Goal: Task Accomplishment & Management: Manage account settings

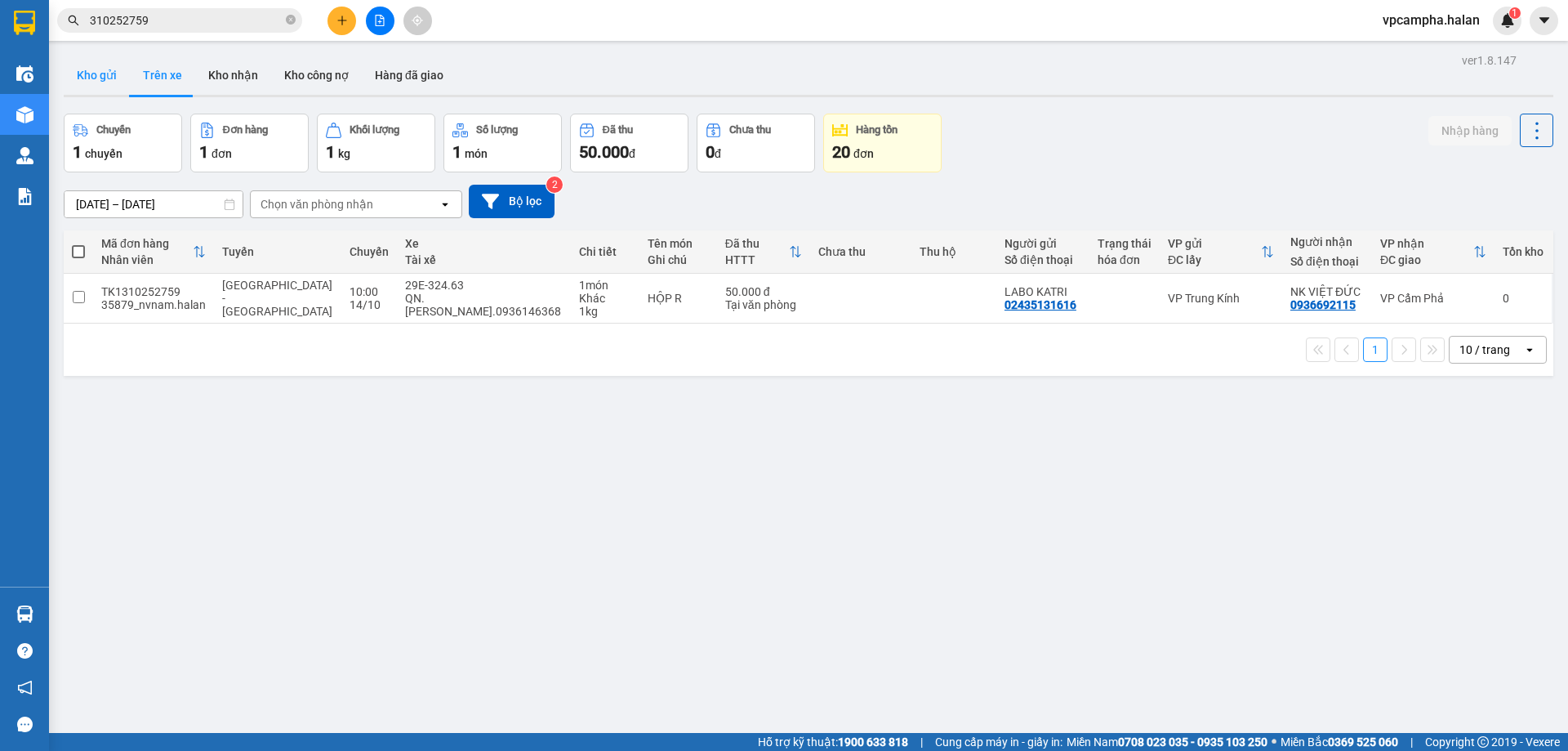
click at [112, 78] on button "Kho gửi" at bounding box center [96, 75] width 66 height 39
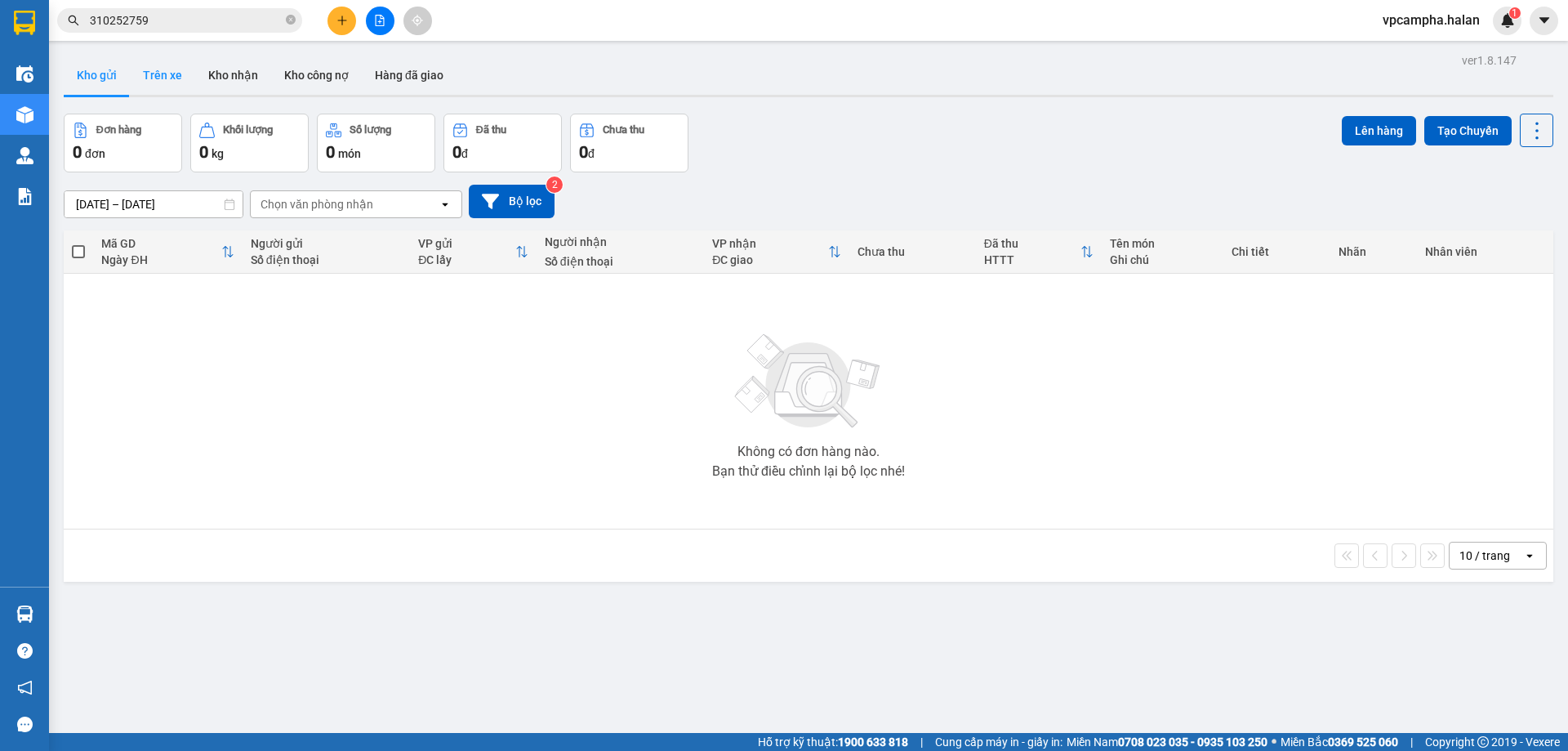
click at [163, 77] on button "Trên xe" at bounding box center [162, 75] width 65 height 39
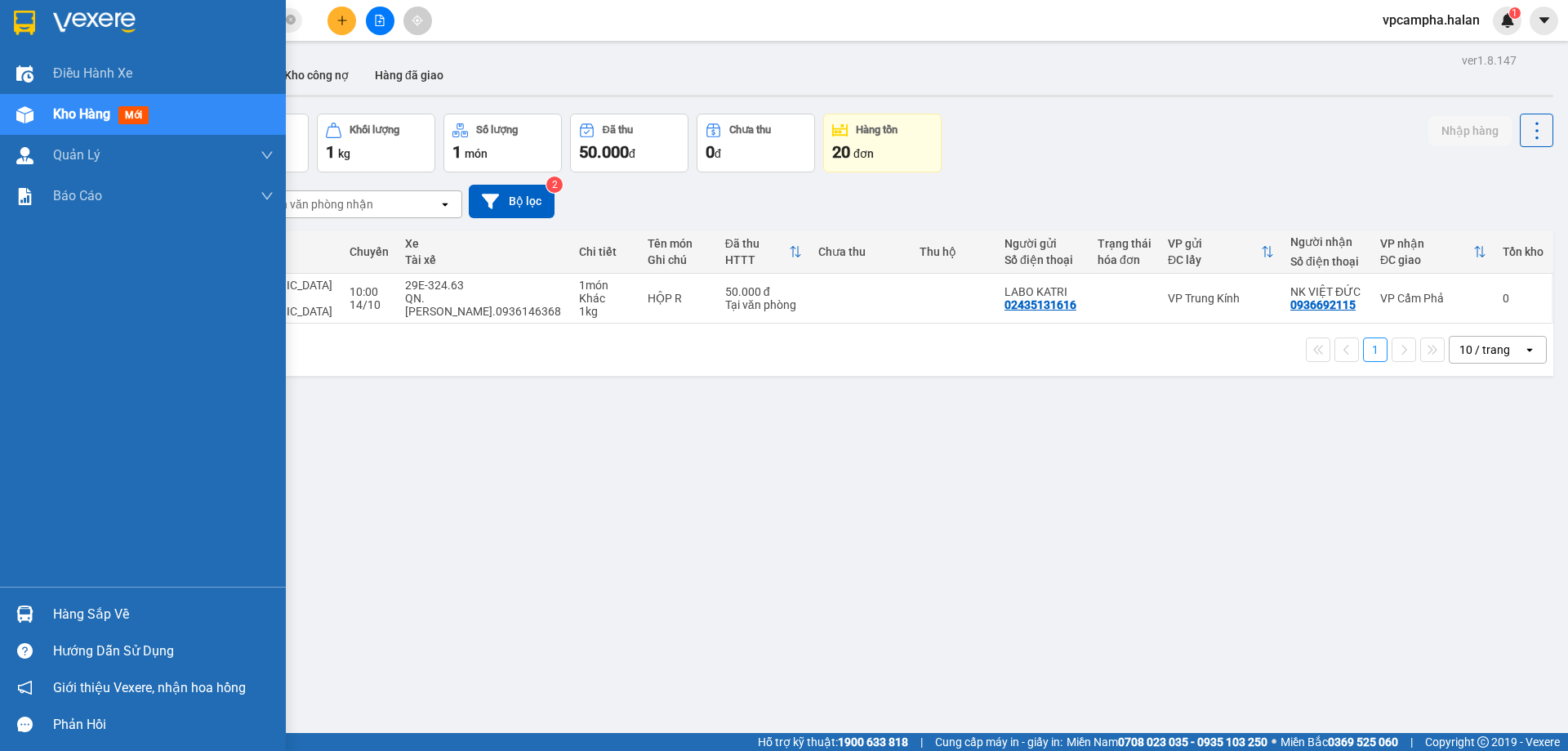
click at [119, 623] on div "Hàng sắp về" at bounding box center [162, 613] width 220 height 24
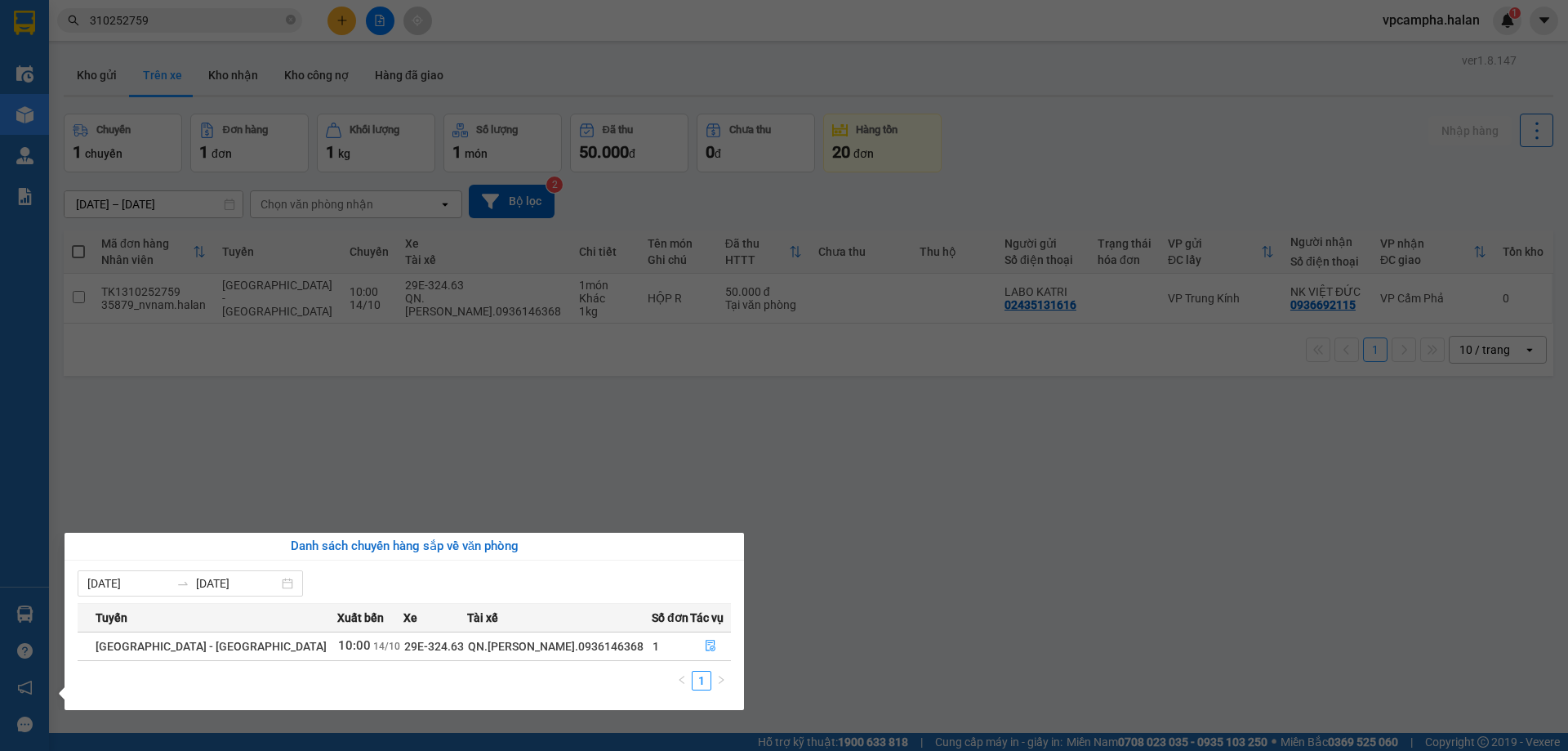
click at [839, 605] on section "Kết quả tìm kiếm ( 2 ) Bộ lọc Mã ĐH Trạng thái Món hàng Thu hộ Tổng cước Chưa c…" at bounding box center [784, 375] width 1568 height 751
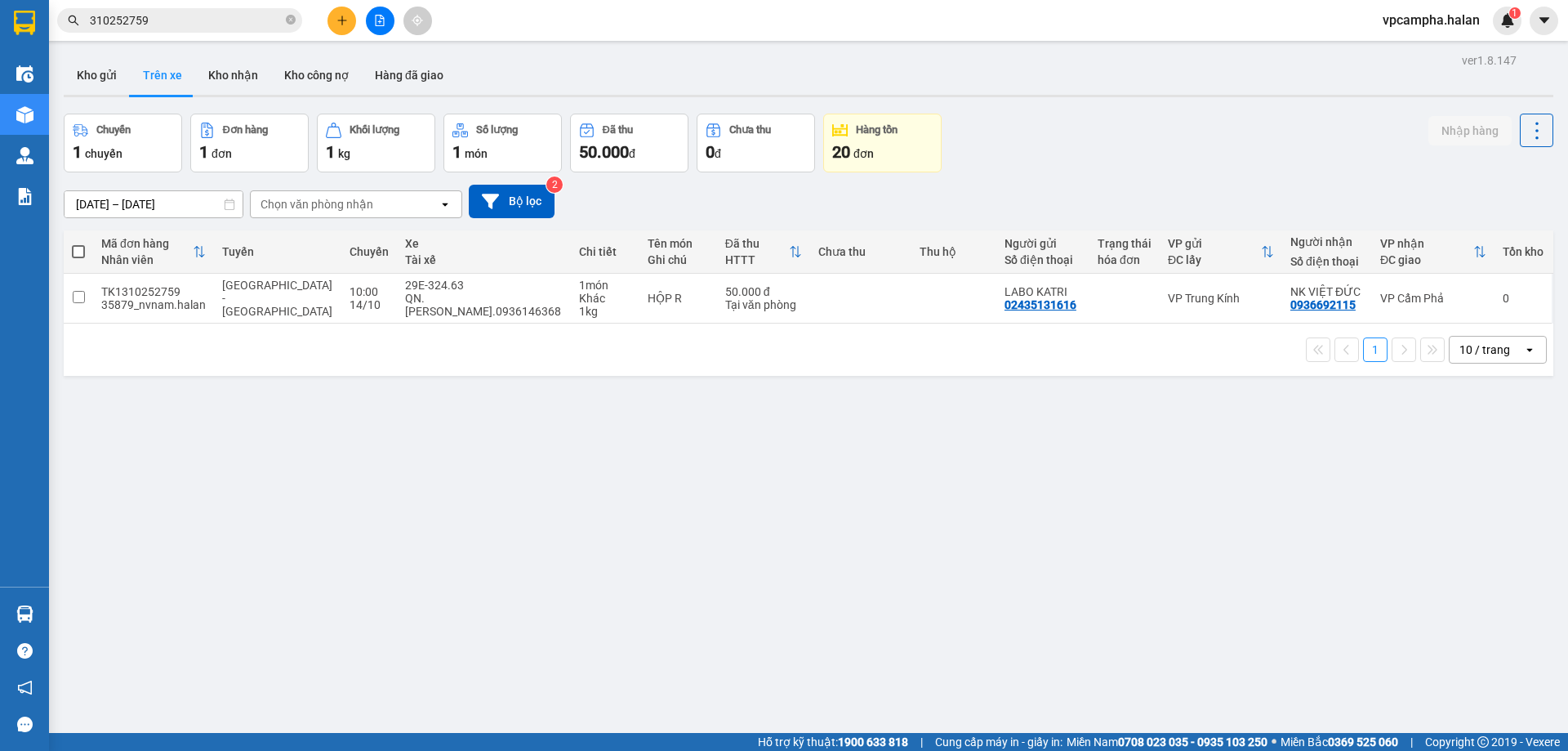
click at [336, 26] on button at bounding box center [342, 21] width 29 height 29
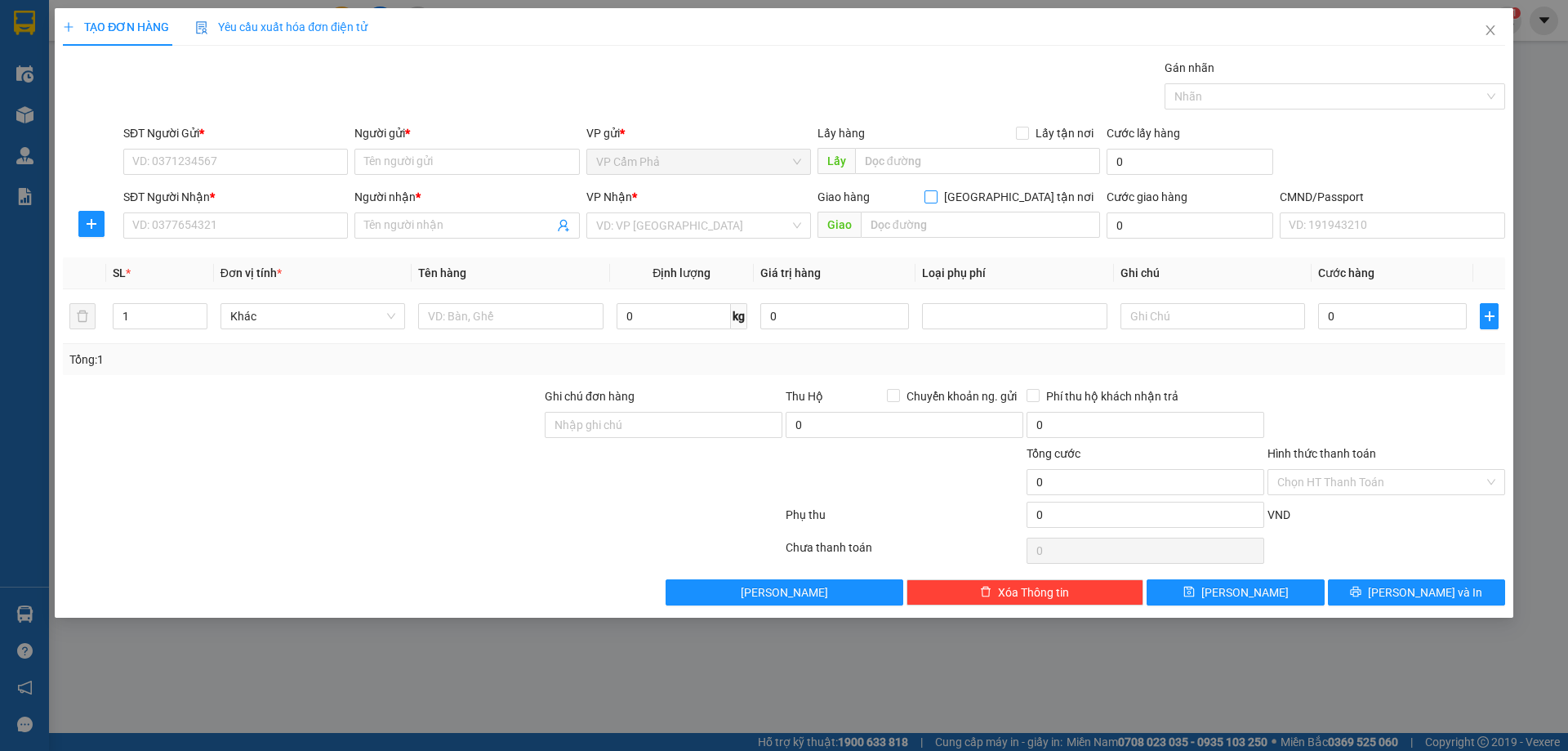
click at [936, 196] on input "[GEOGRAPHIC_DATA] tận nơi" at bounding box center [931, 196] width 12 height 12
checkbox input "true"
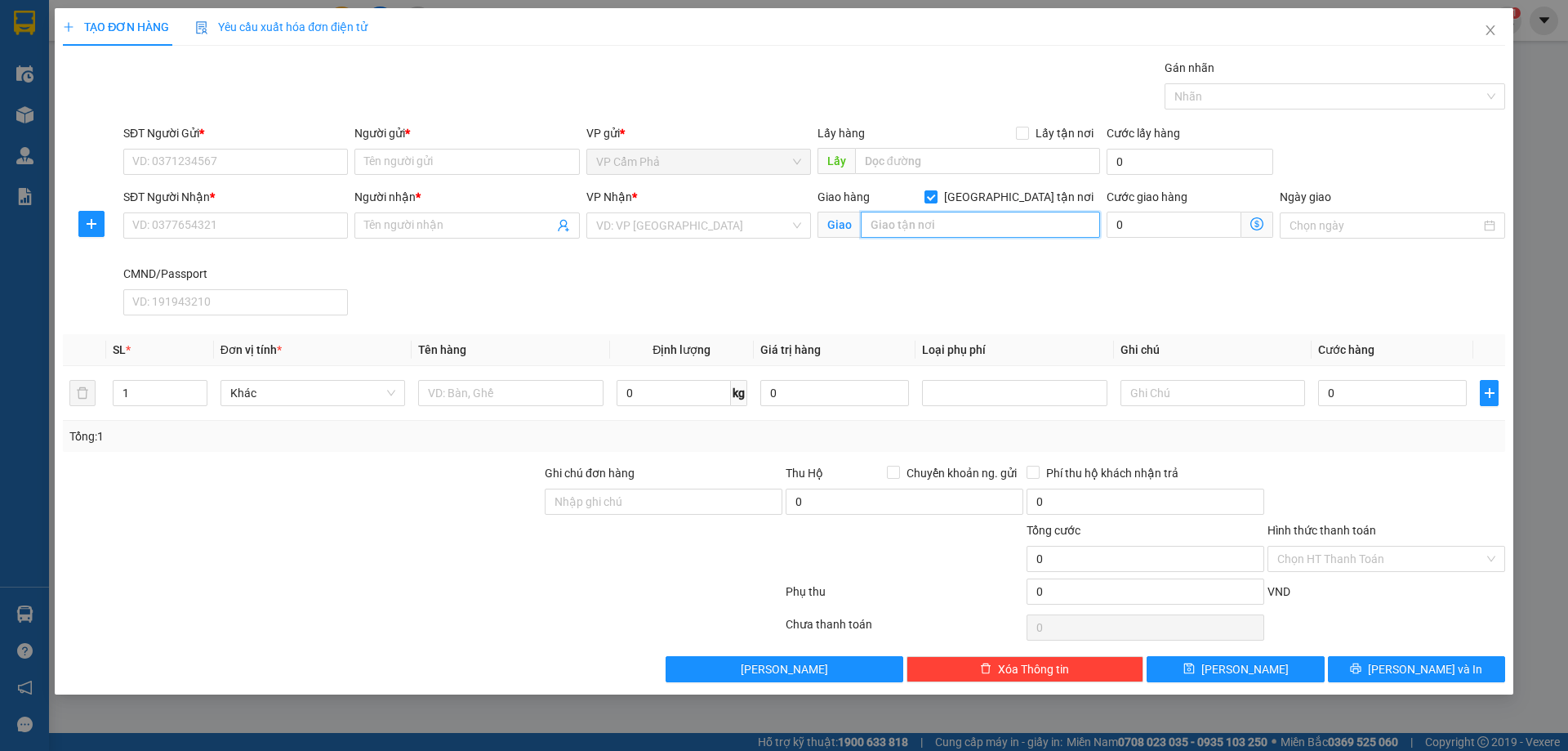
click at [994, 228] on input "text" at bounding box center [981, 224] width 239 height 26
paste input "100 Ng. [PERSON_NAME] 1, [GEOGRAPHIC_DATA], [GEOGRAPHIC_DATA], [GEOGRAPHIC_DATA…"
type input "100 Ng. [PERSON_NAME] 1, [GEOGRAPHIC_DATA], [GEOGRAPHIC_DATA], [GEOGRAPHIC_DATA…"
click at [1138, 224] on input "0" at bounding box center [1174, 224] width 135 height 26
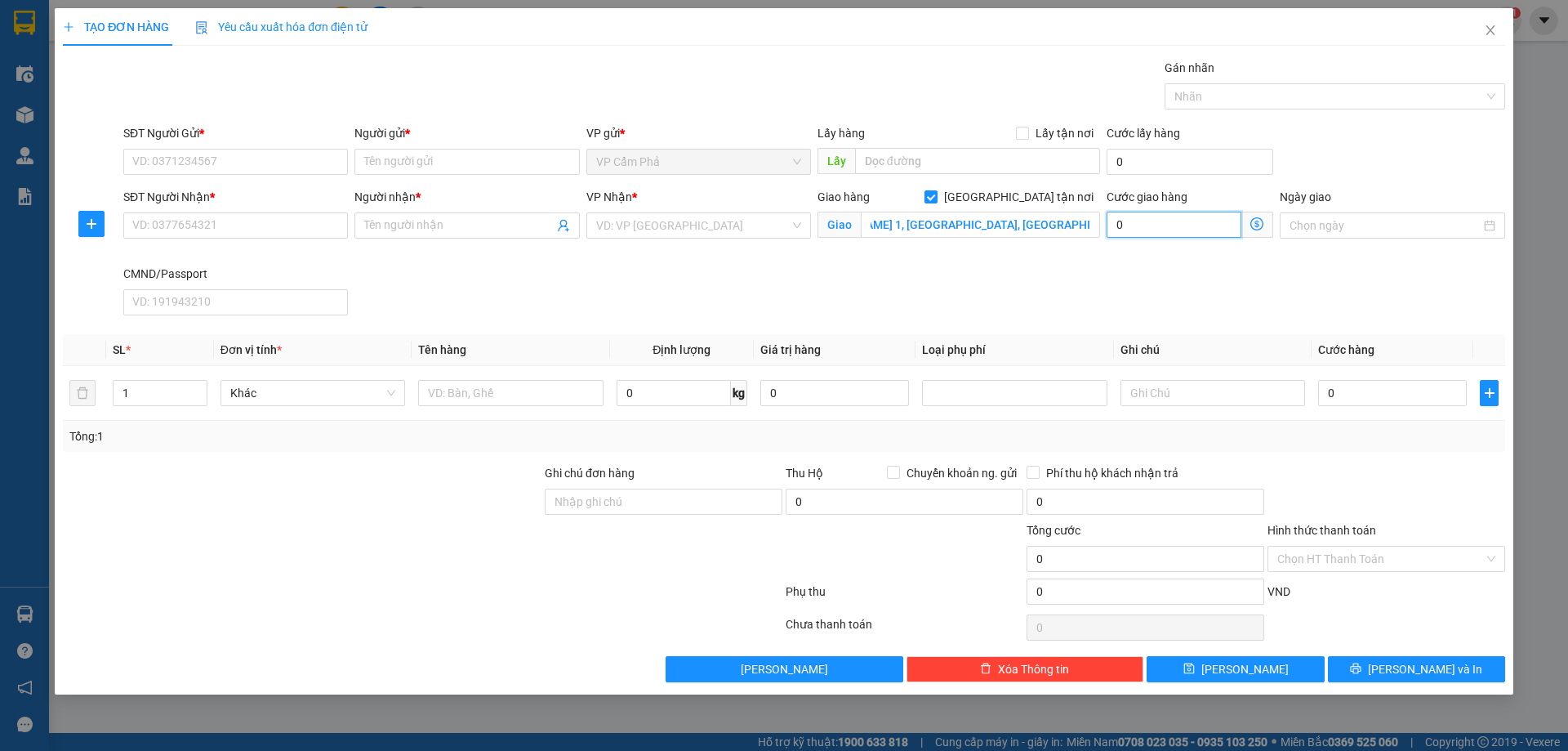
scroll to position [0, 0]
click at [744, 221] on input "search" at bounding box center [692, 225] width 193 height 24
type input "8"
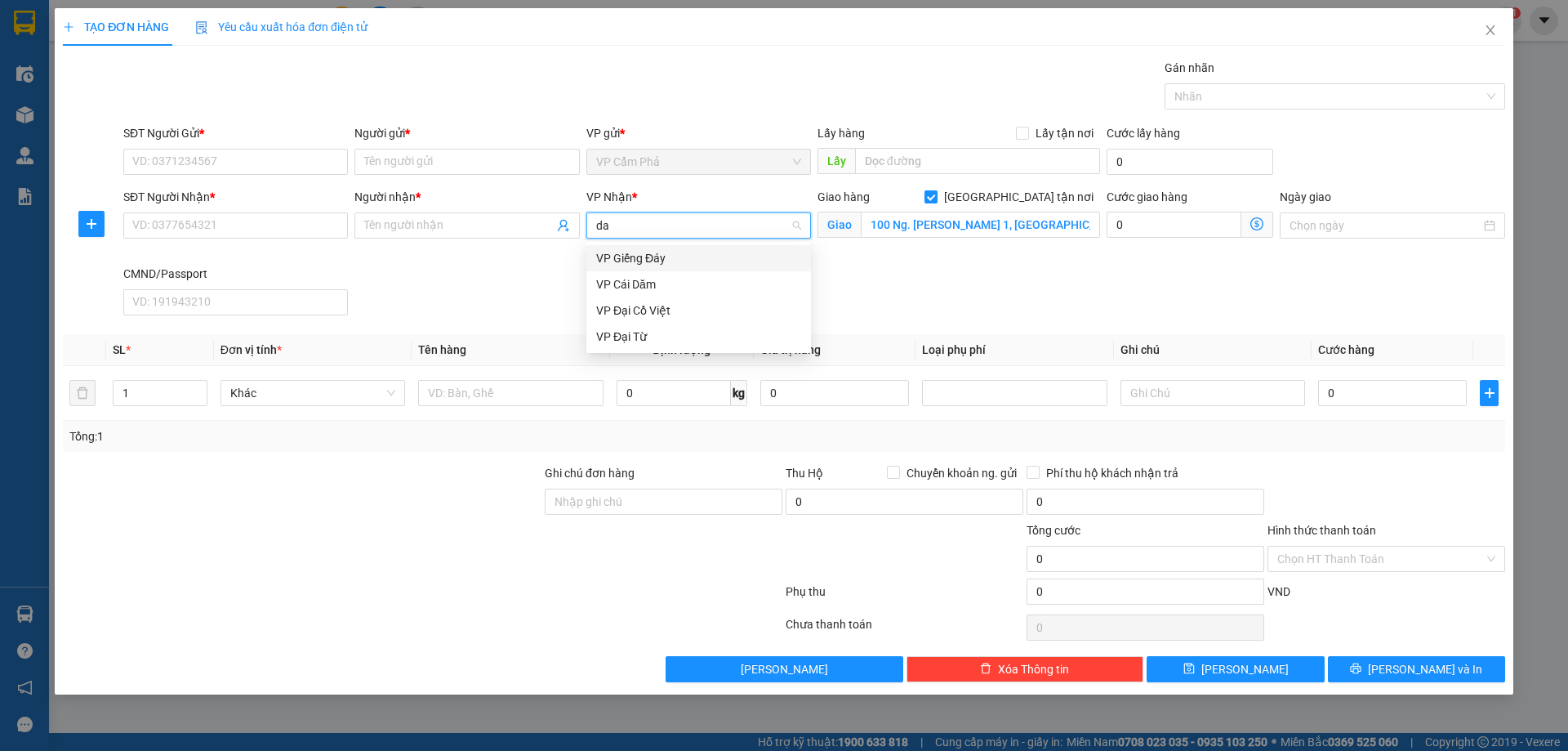
type input "dai"
click at [696, 253] on div "VP Đại Cồ Việt" at bounding box center [698, 258] width 205 height 18
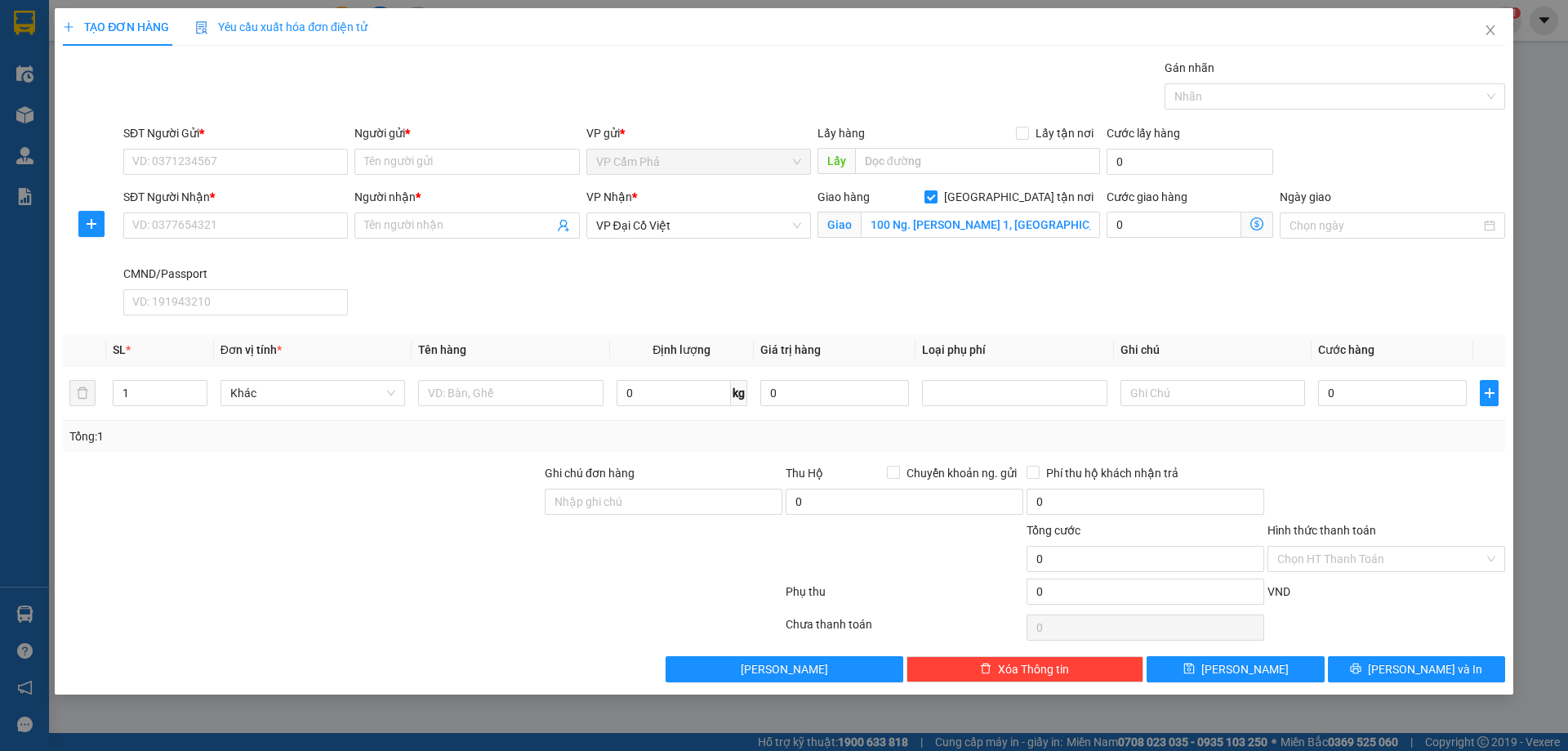
click at [1252, 225] on icon "dollar-circle" at bounding box center [1257, 224] width 13 height 13
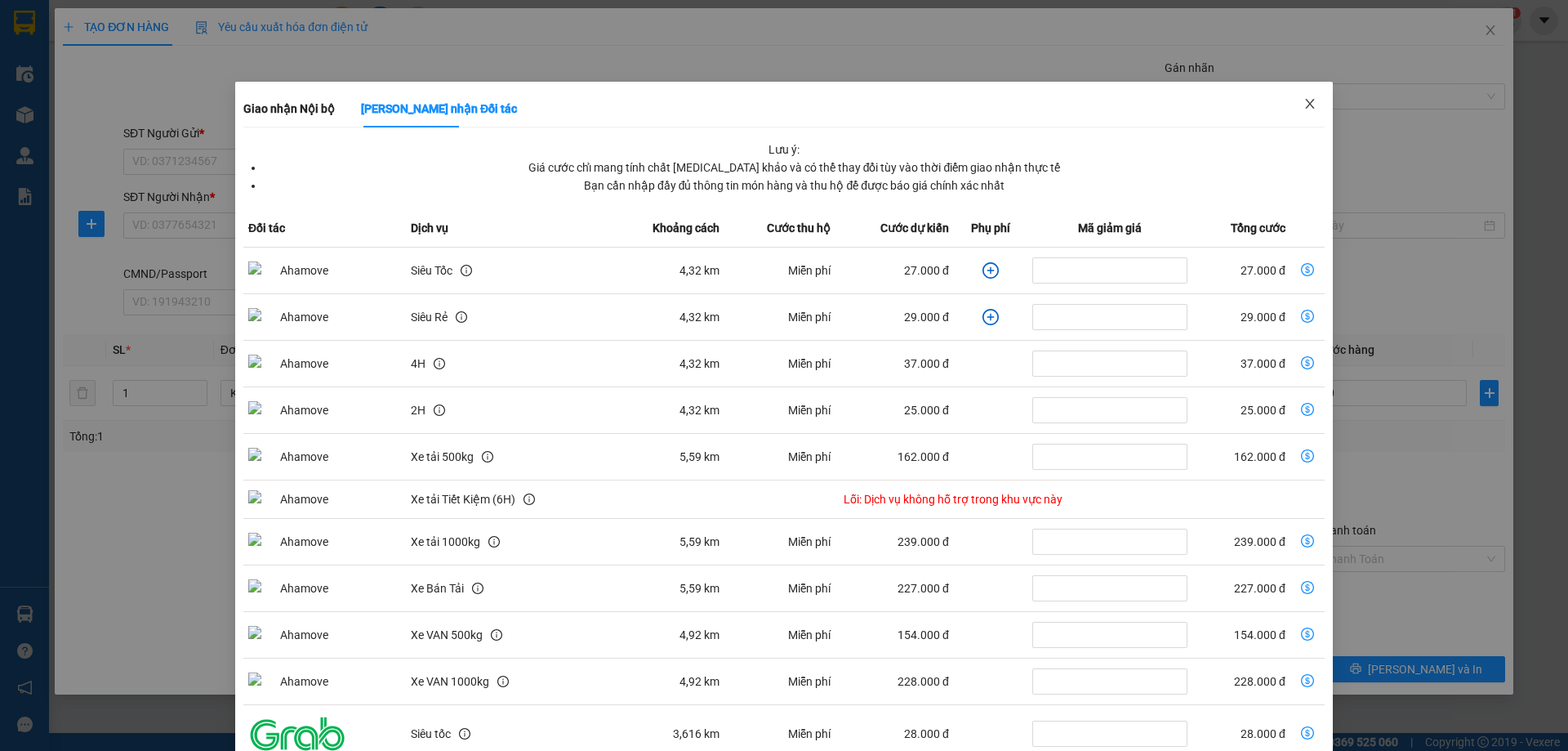
click at [1306, 108] on icon "close" at bounding box center [1309, 104] width 9 height 10
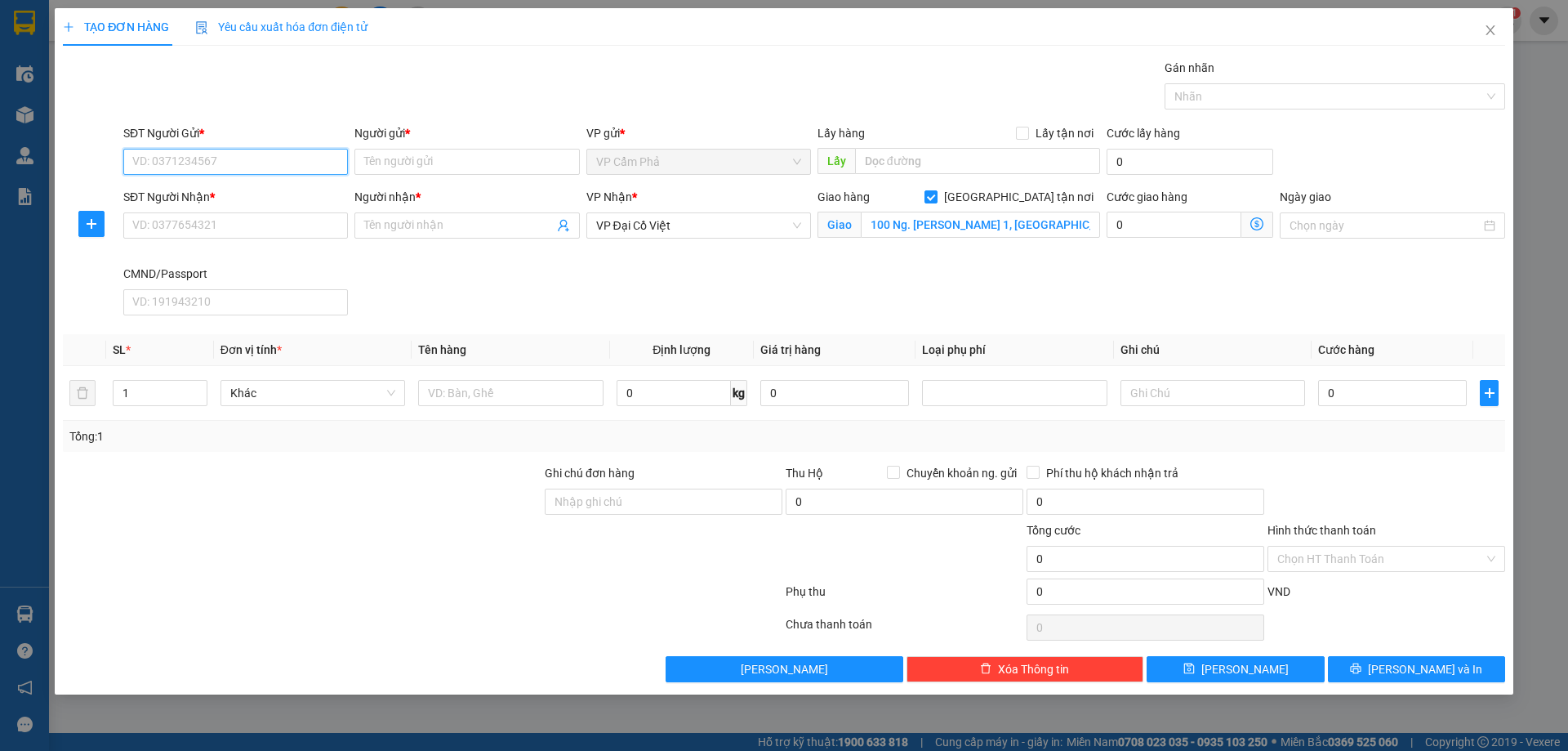
click at [281, 157] on input "SĐT Người Gửi *" at bounding box center [236, 162] width 225 height 26
type input "0335232373"
click at [409, 166] on input "Người gửi *" at bounding box center [467, 162] width 225 height 26
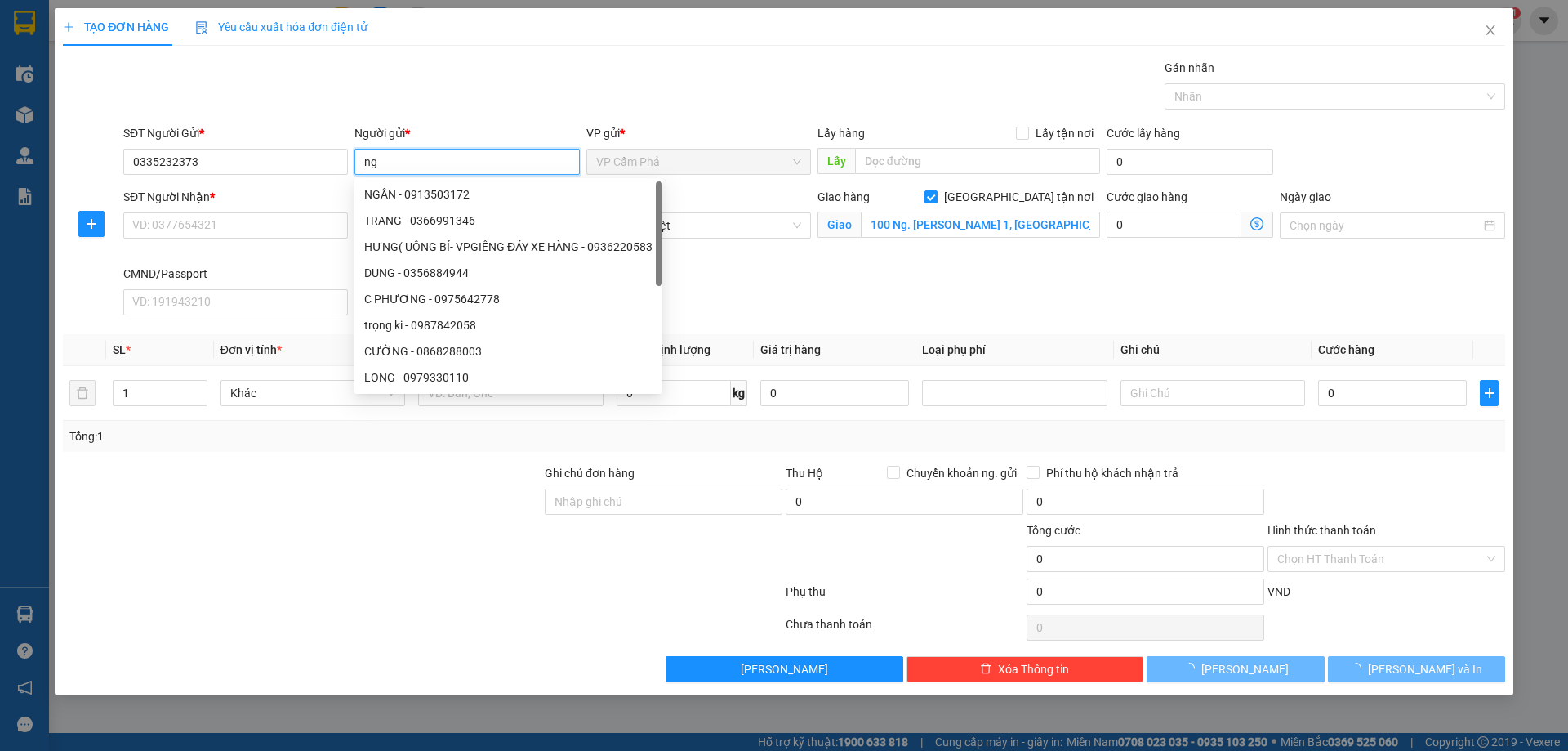
type input "n"
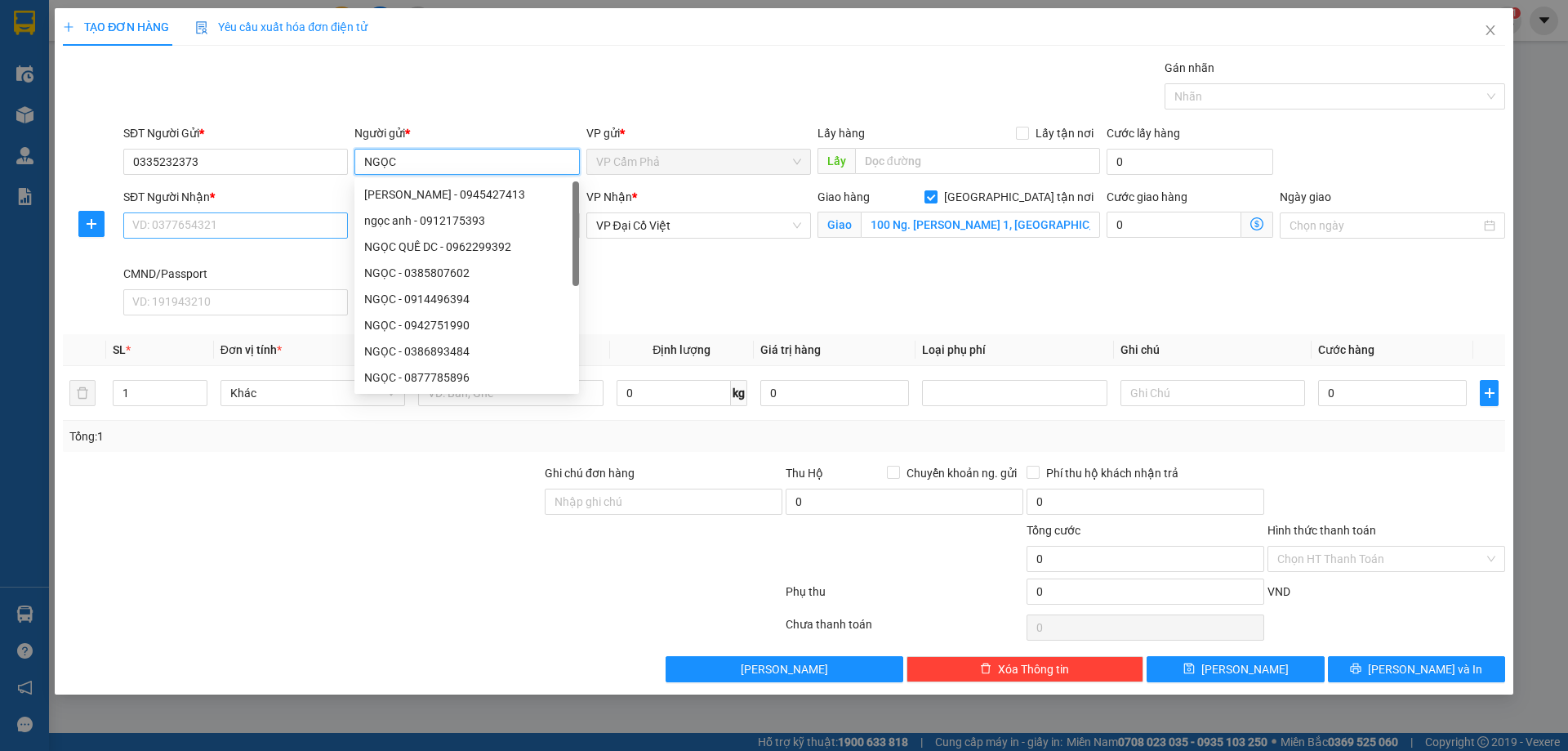
type input "NGỌC"
click at [212, 222] on input "SĐT Người Nhận *" at bounding box center [236, 225] width 225 height 26
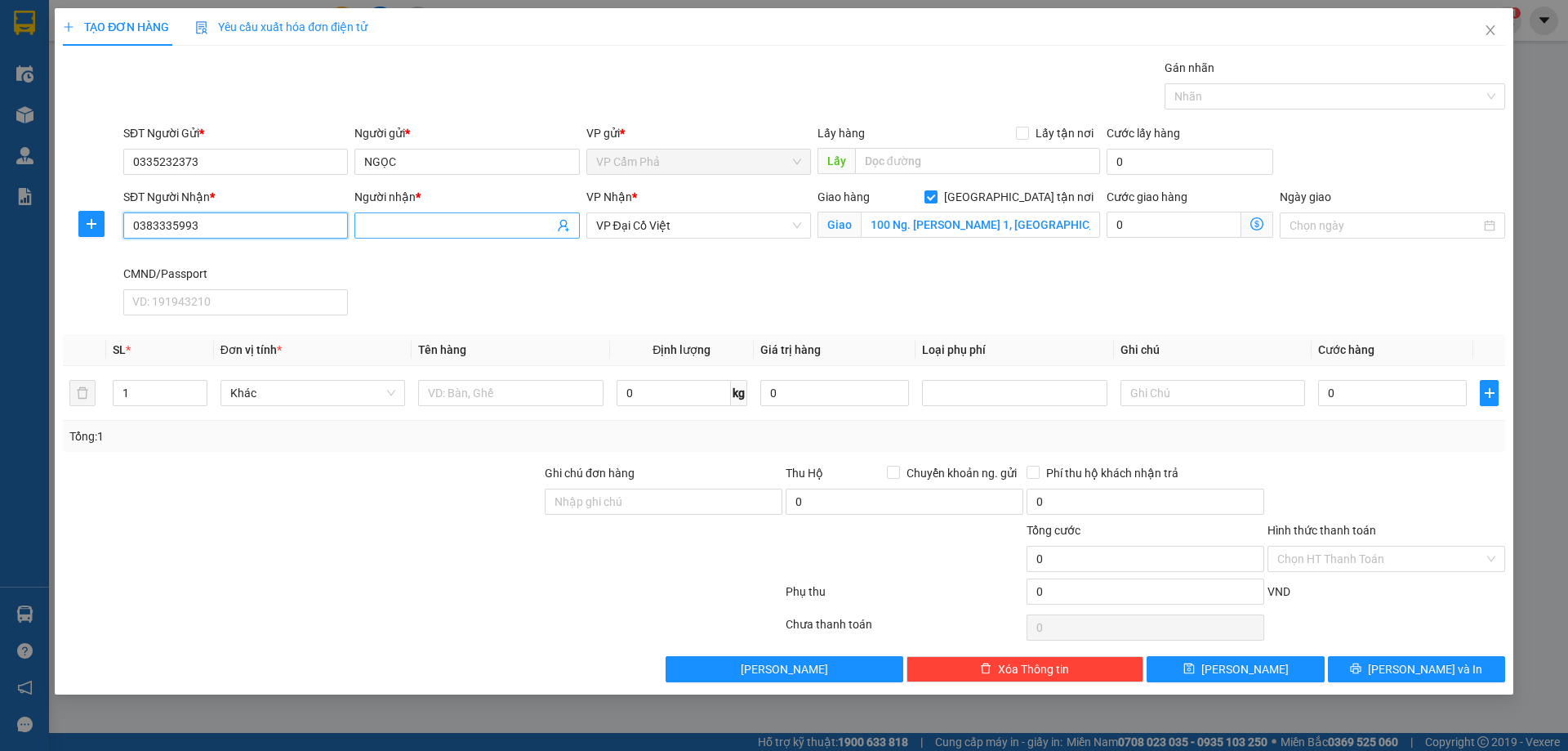
type input "0383335993"
click at [430, 219] on input "Người nhận *" at bounding box center [459, 225] width 188 height 18
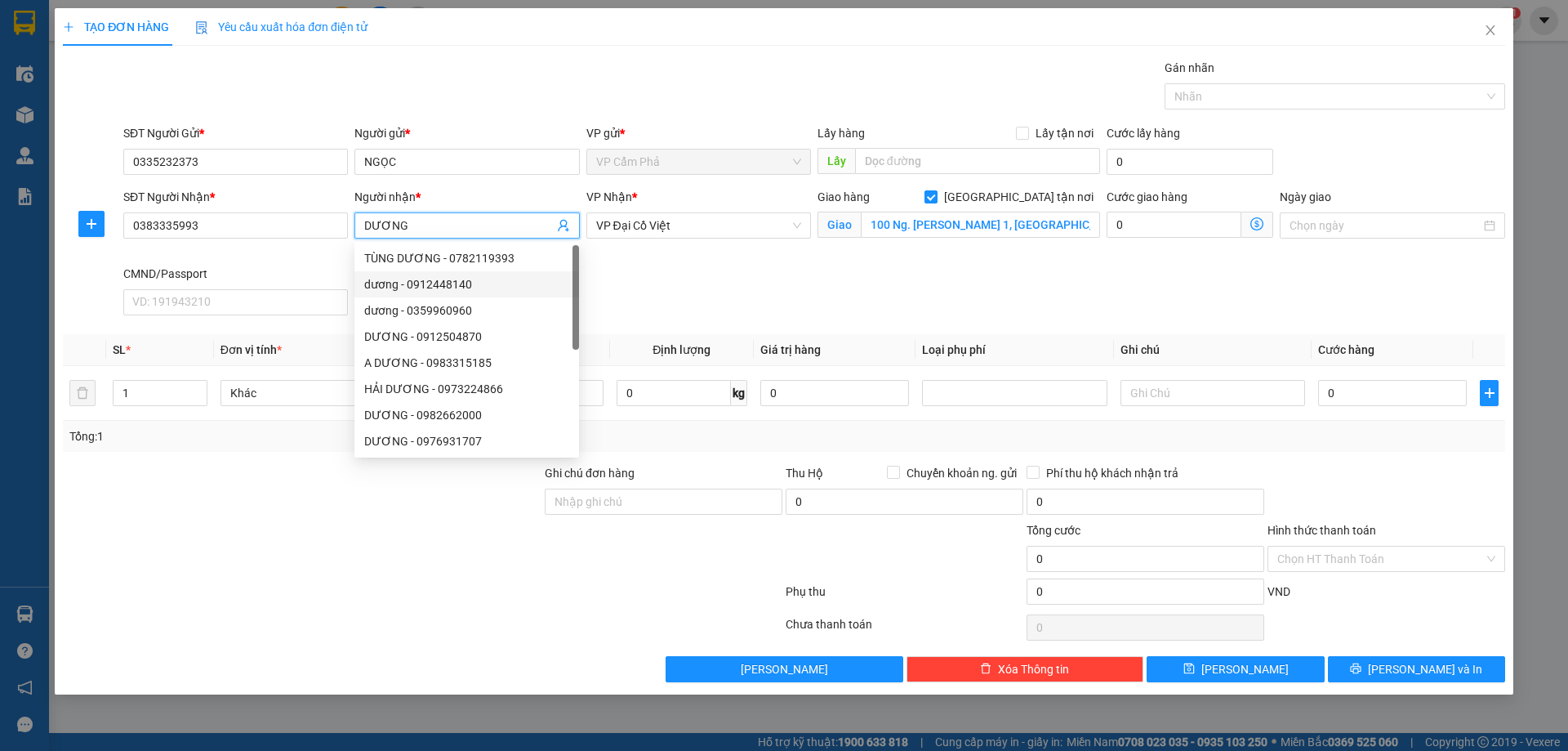
type input "DƯƠNG"
click at [668, 287] on div "SĐT Người Nhận * 0383335993 Người nhận * DƯƠNG VP Nhận * VP Đại Cồ Việt Giao hà…" at bounding box center [814, 254] width 1388 height 134
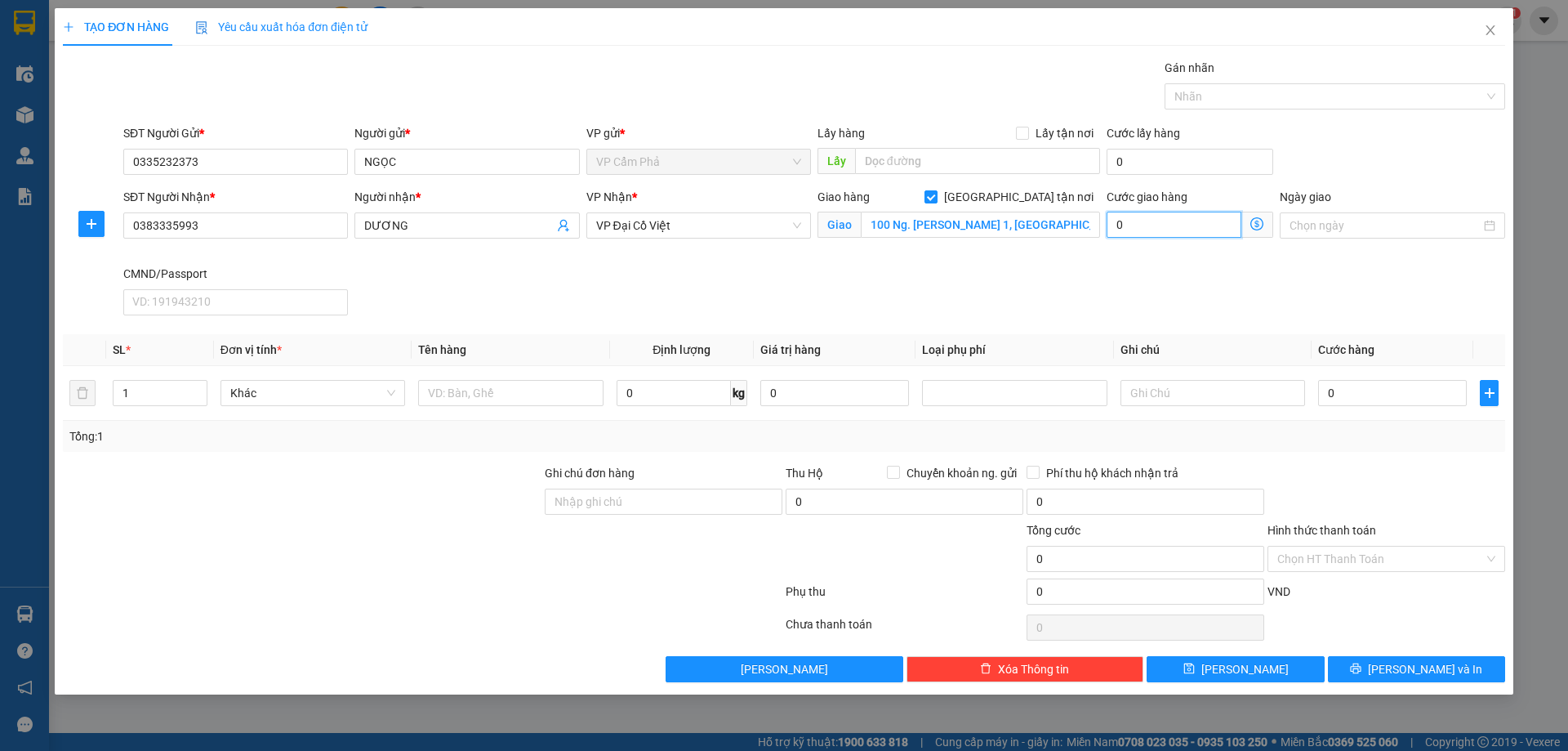
click at [1207, 224] on input "0" at bounding box center [1174, 224] width 135 height 26
type input "4"
type input "40"
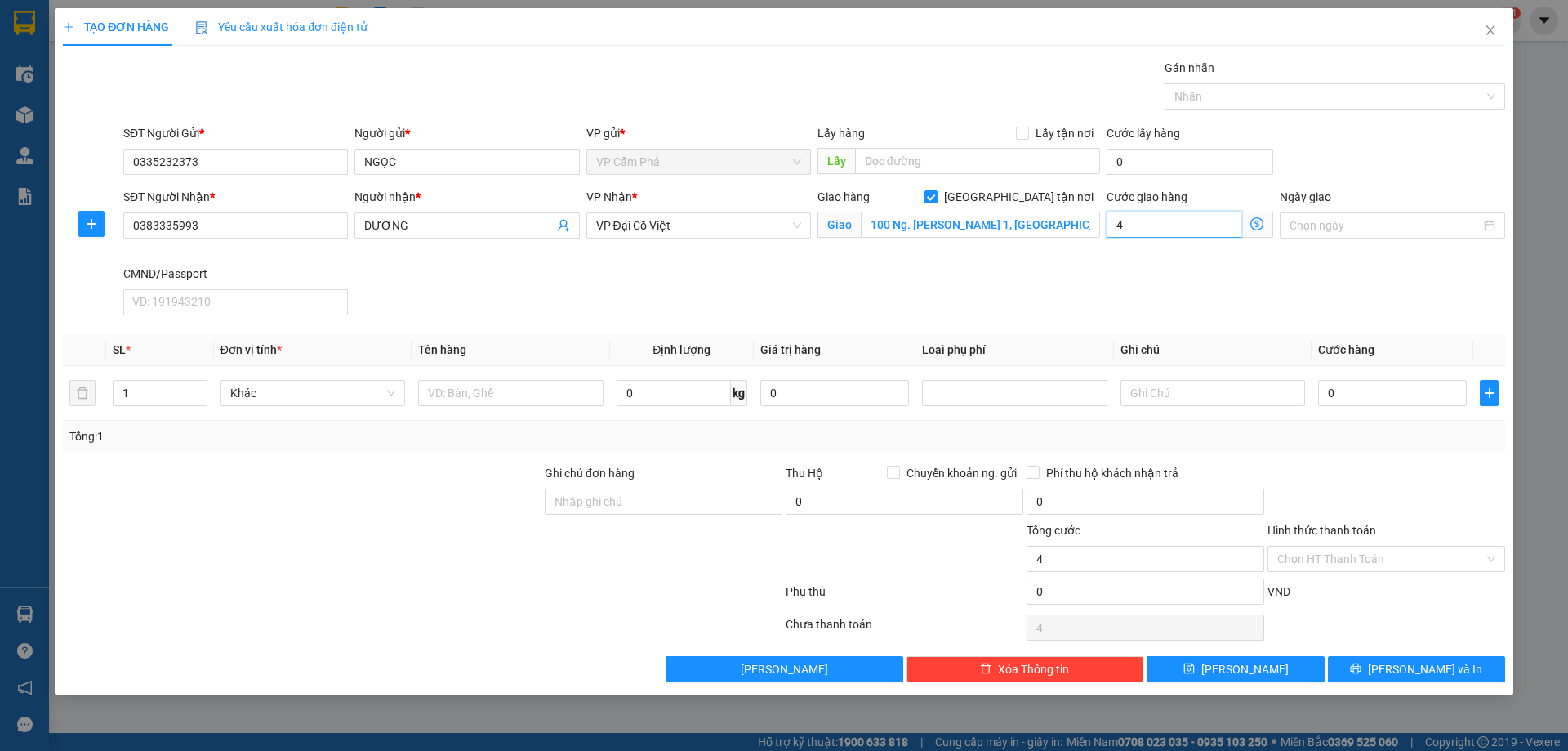
type input "40"
type input "400"
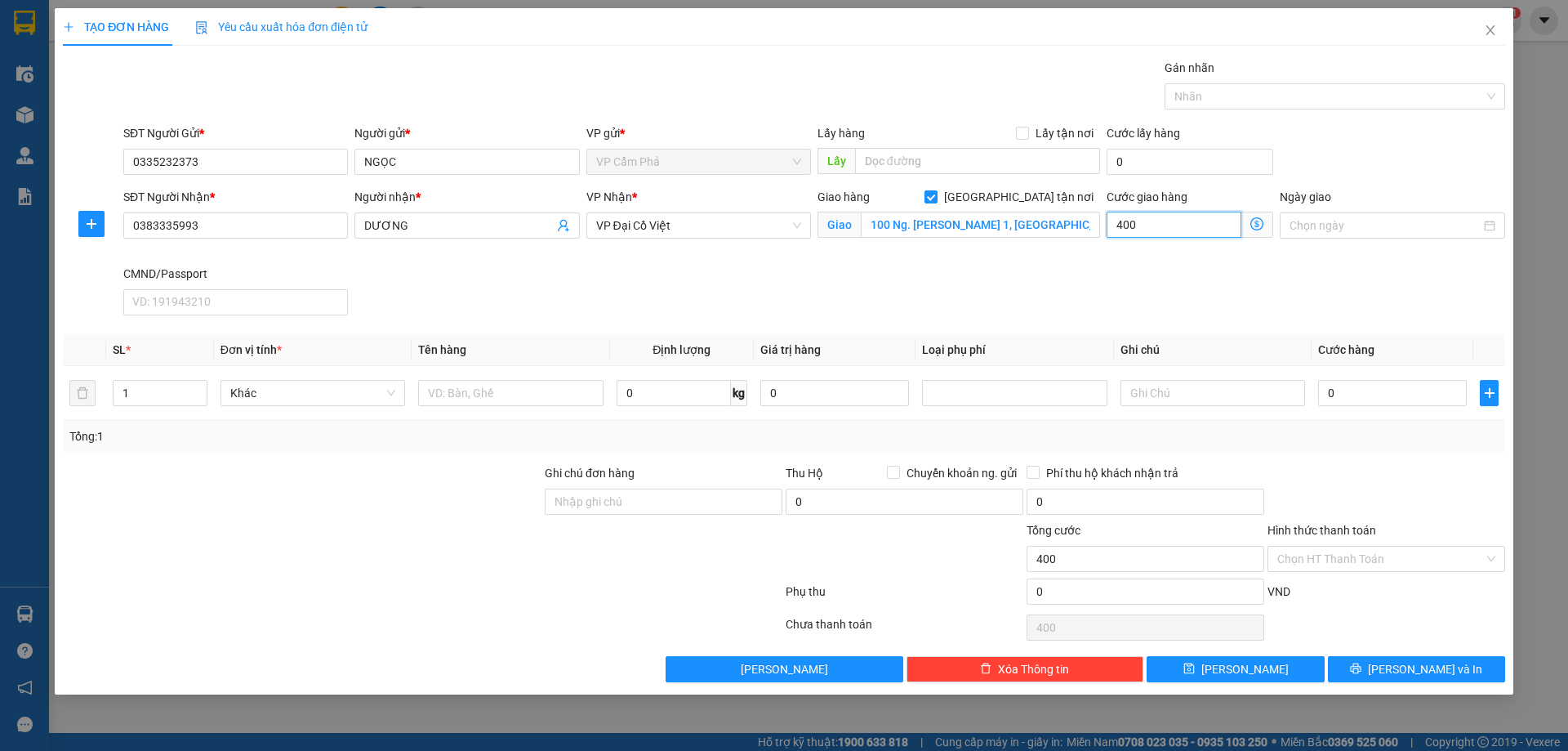
type input "4.000"
type input "40.000"
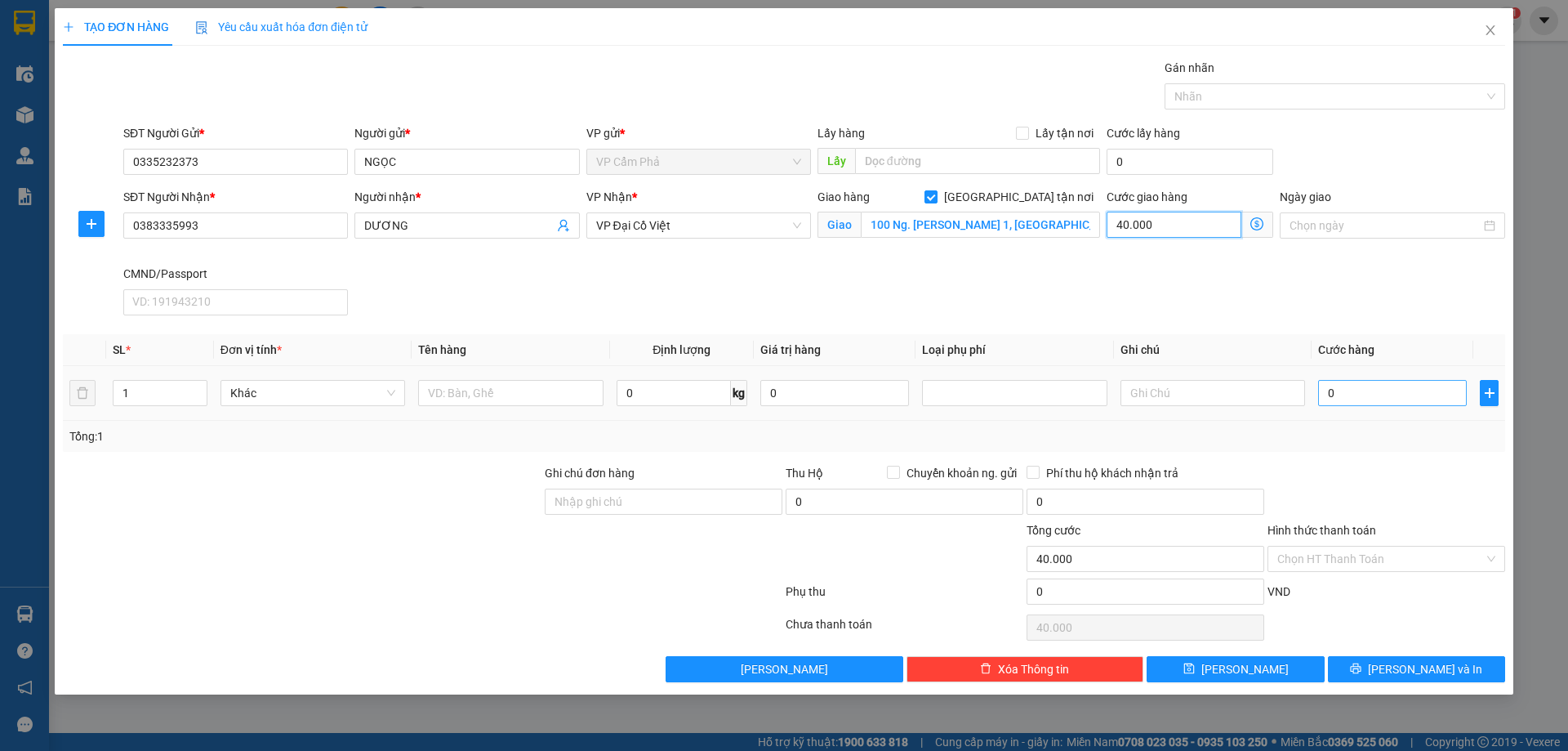
type input "40.000"
click at [1370, 395] on input "0" at bounding box center [1392, 392] width 149 height 26
type input "5"
type input "40.005"
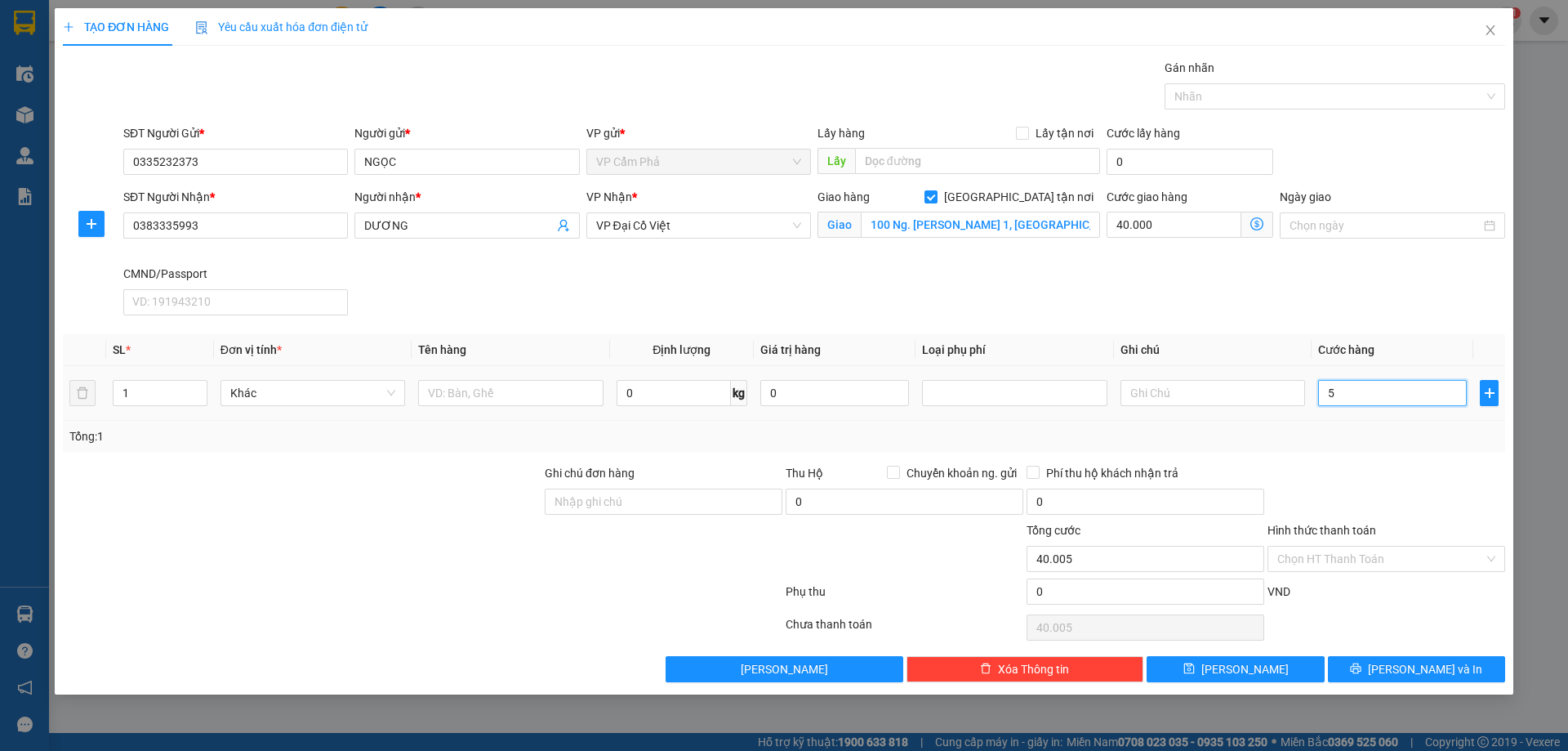
type input "50"
type input "40.050"
type input "500"
type input "40.500"
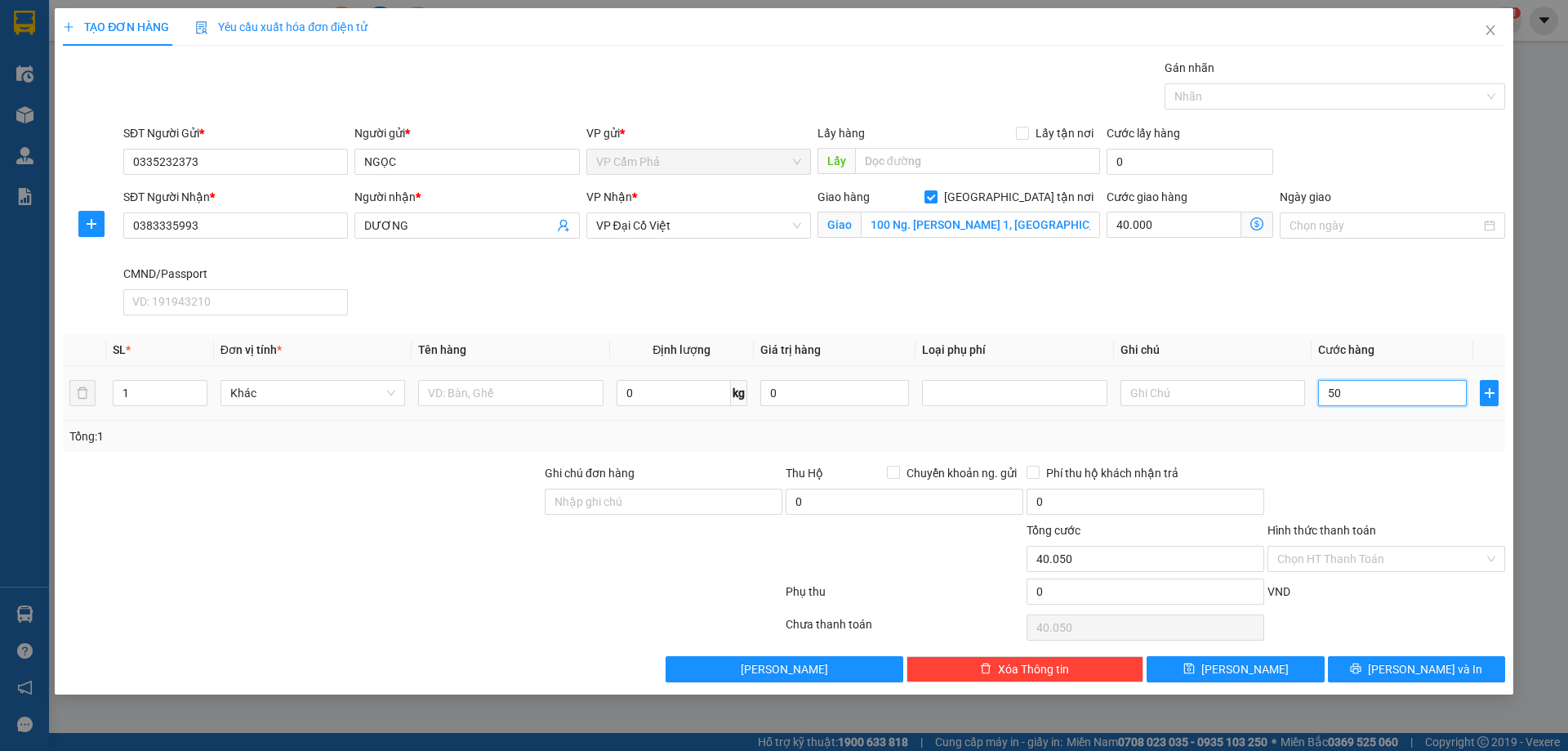
type input "40.500"
type input "5.000"
type input "45.000"
type input "50.000"
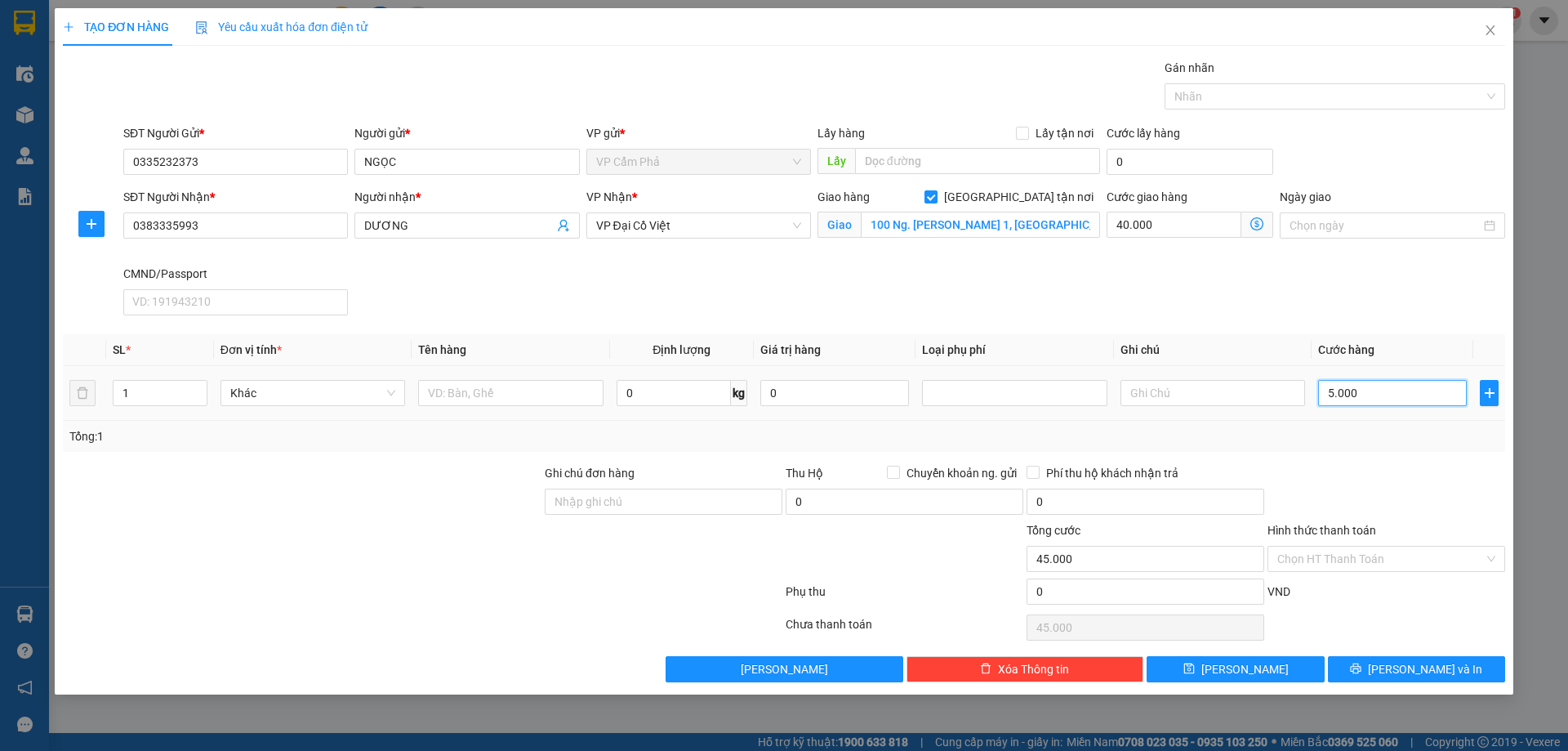
type input "90.000"
click at [794, 227] on span "VP Đại Cồ Việt" at bounding box center [698, 225] width 205 height 24
type input "50.000"
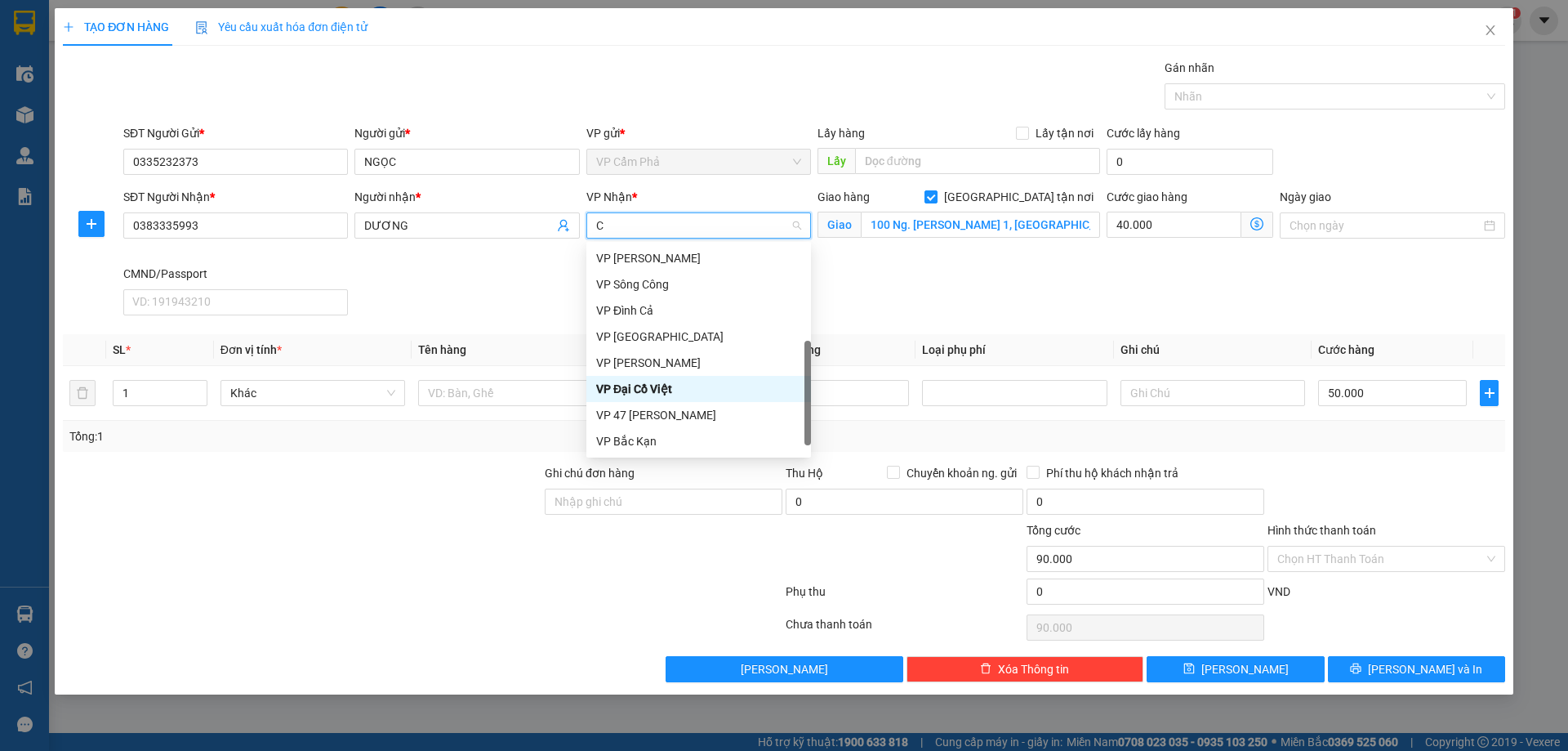
scroll to position [144, 0]
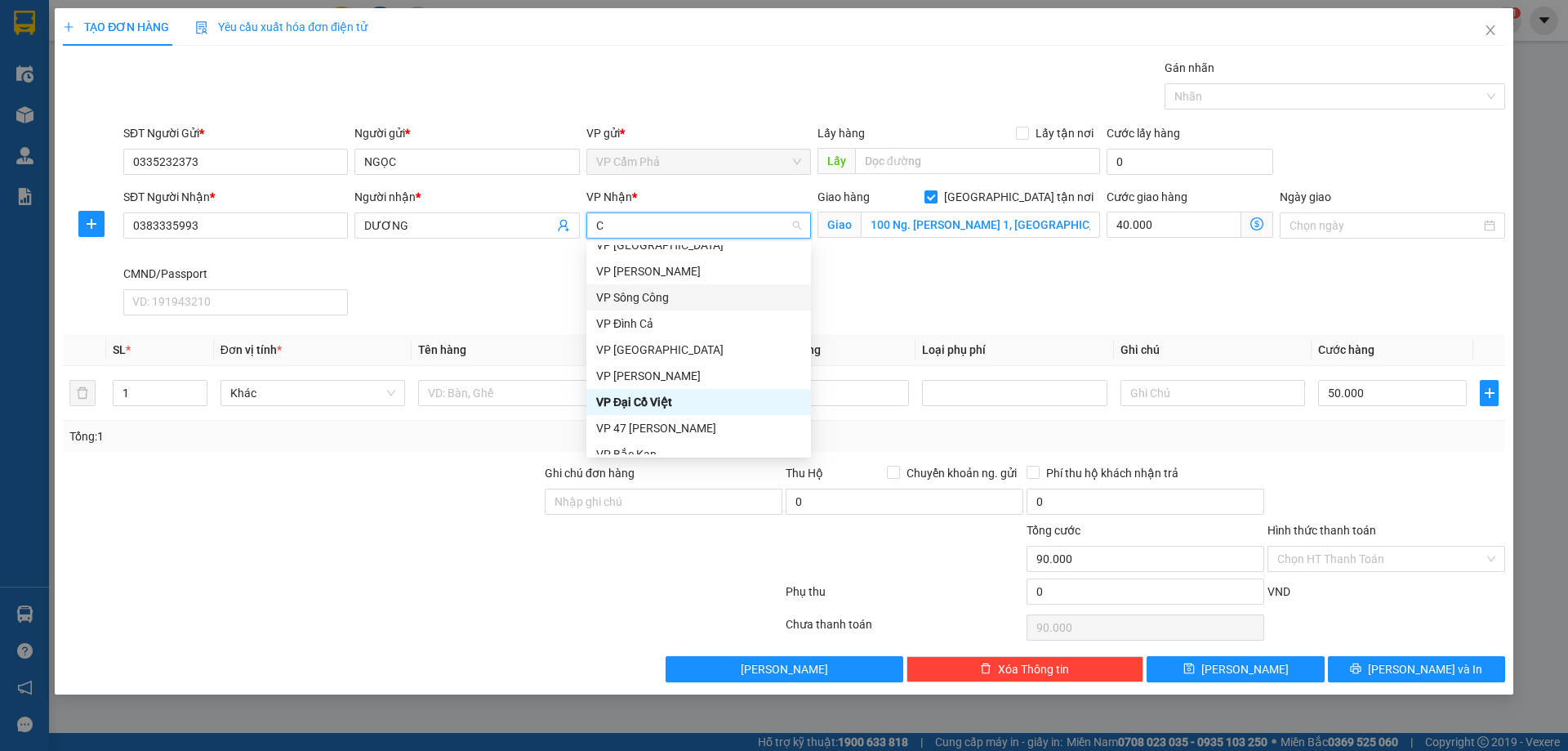
type input "CO"
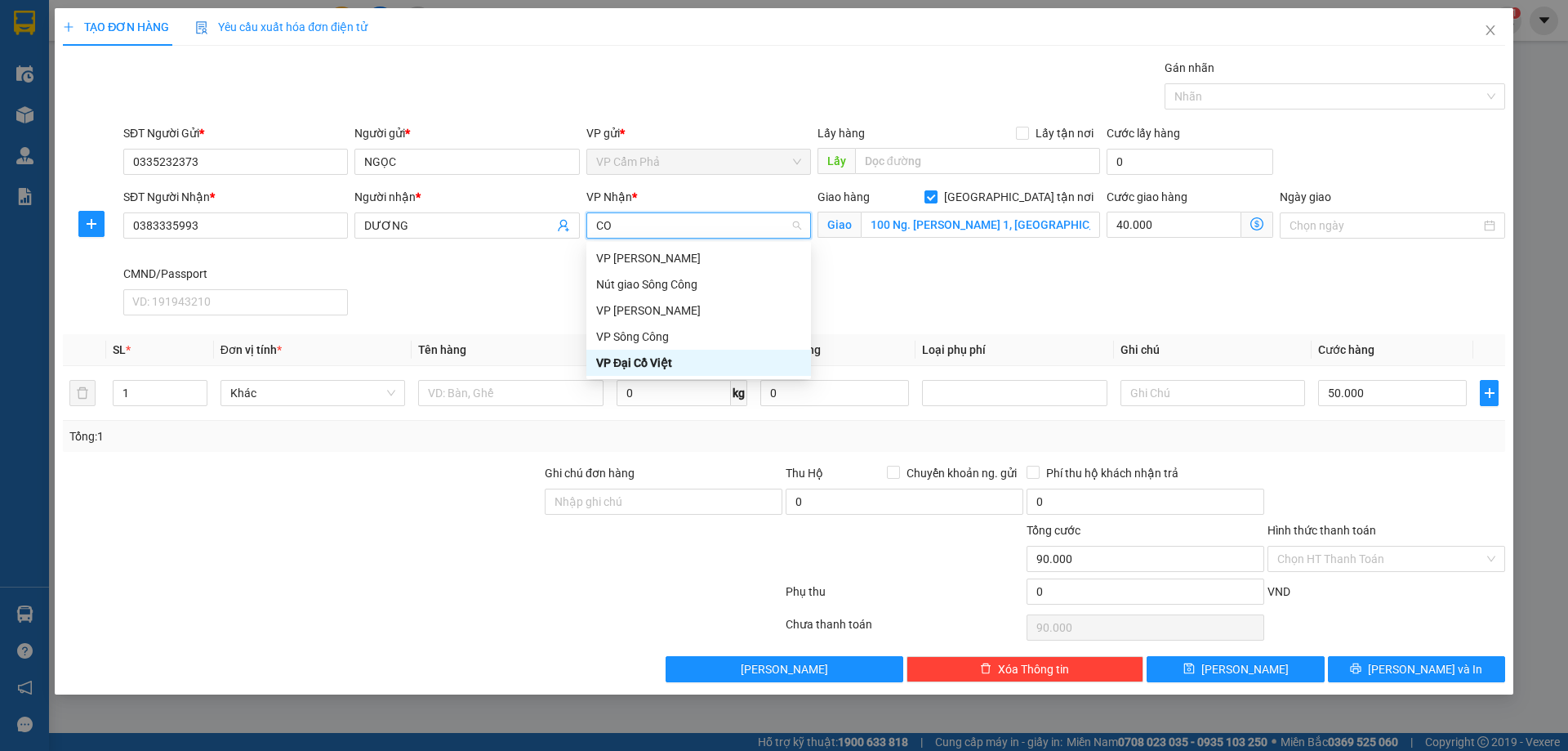
scroll to position [0, 0]
click at [665, 258] on div "VP [PERSON_NAME]" at bounding box center [698, 258] width 205 height 18
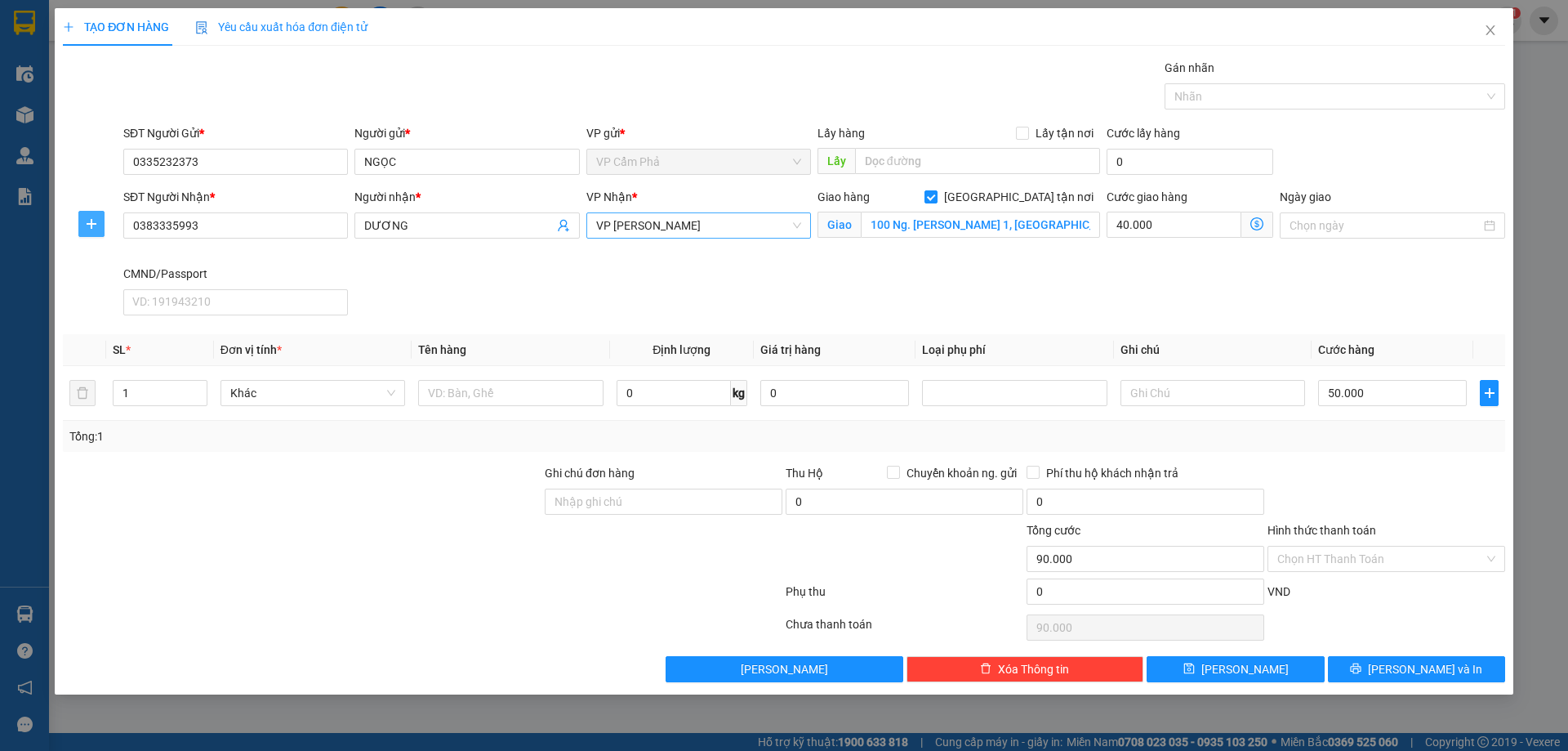
click at [85, 228] on icon "plus" at bounding box center [91, 224] width 13 height 13
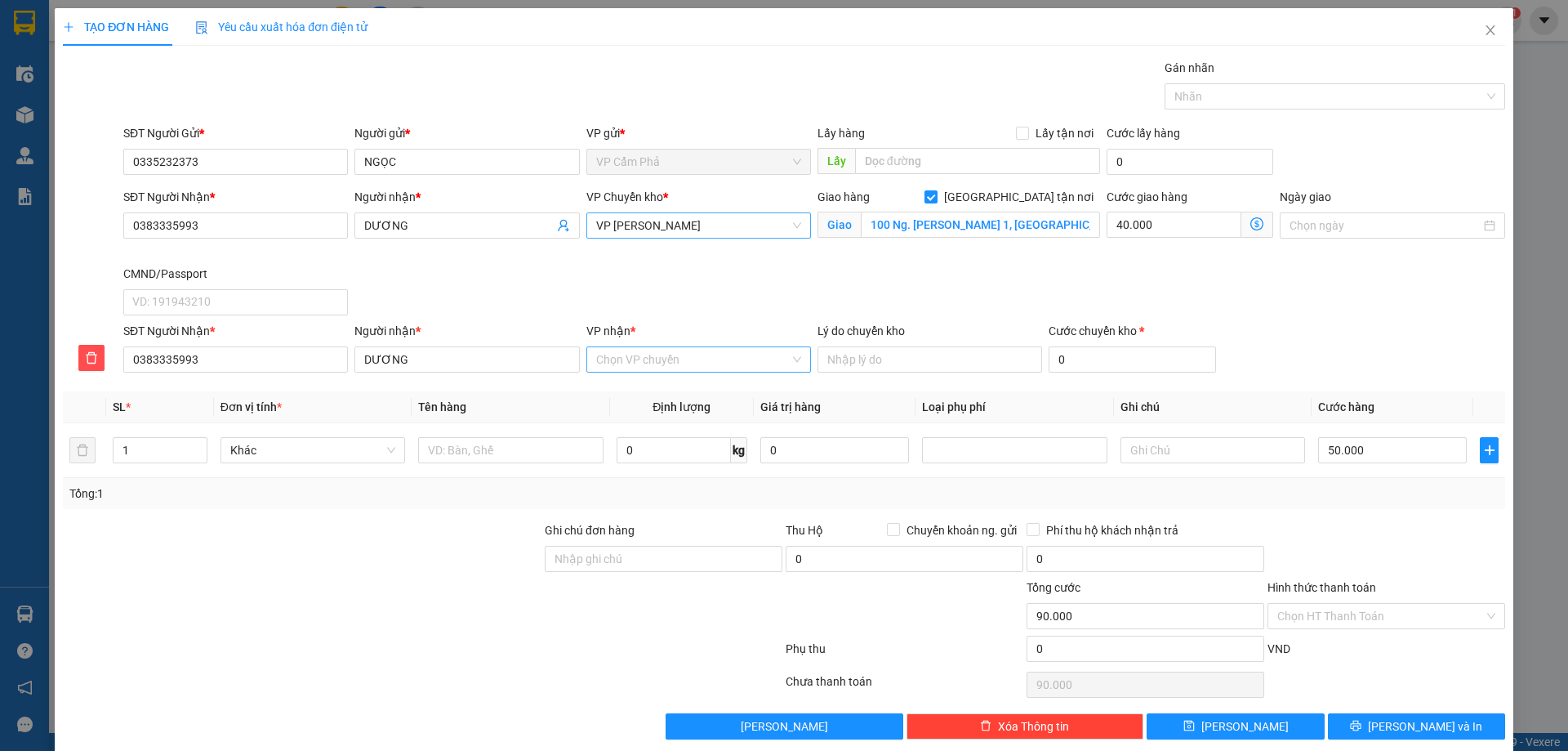
click at [692, 366] on input "VP nhận *" at bounding box center [692, 359] width 193 height 24
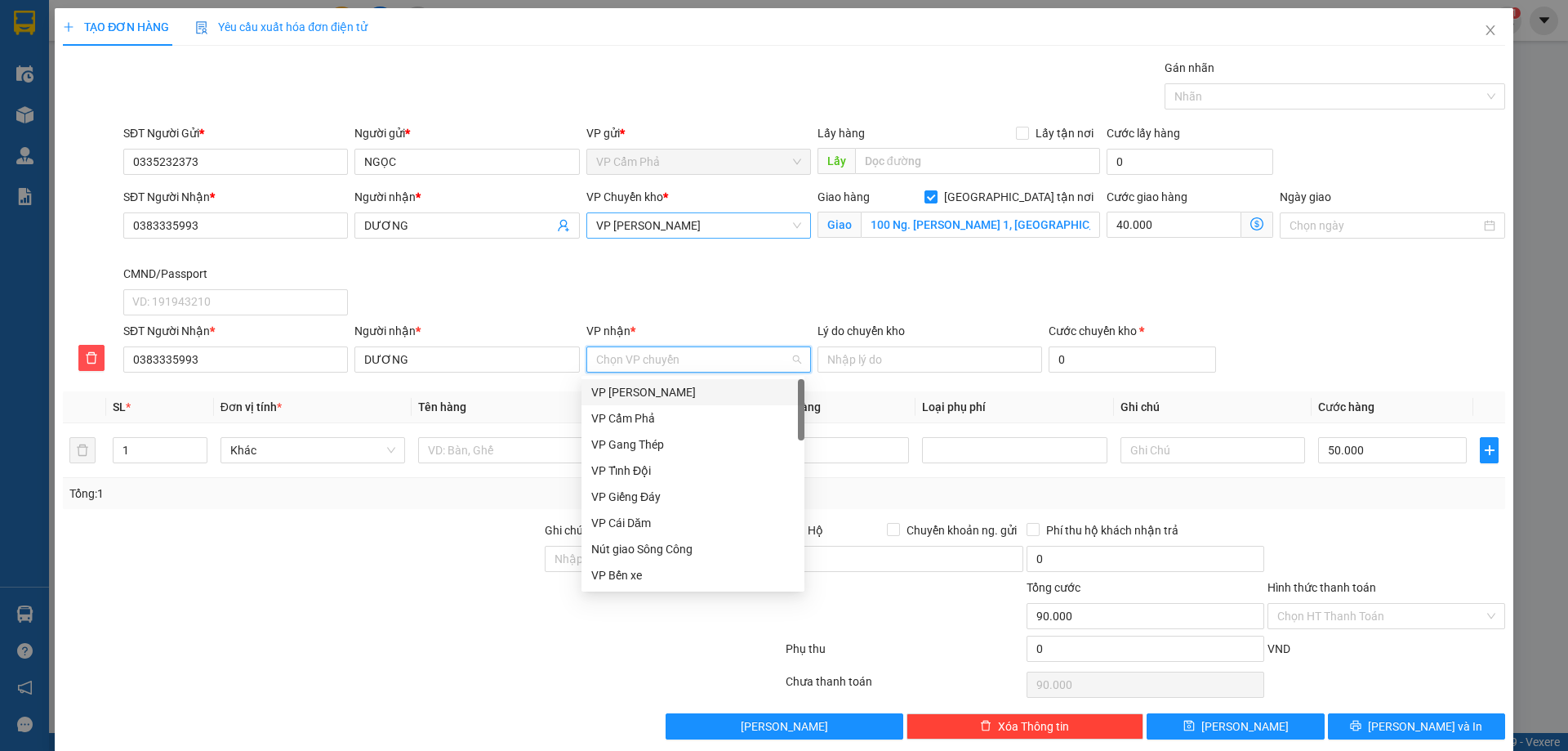
type input "D"
click at [684, 572] on div "VP Đại Cồ Việt" at bounding box center [693, 575] width 204 height 18
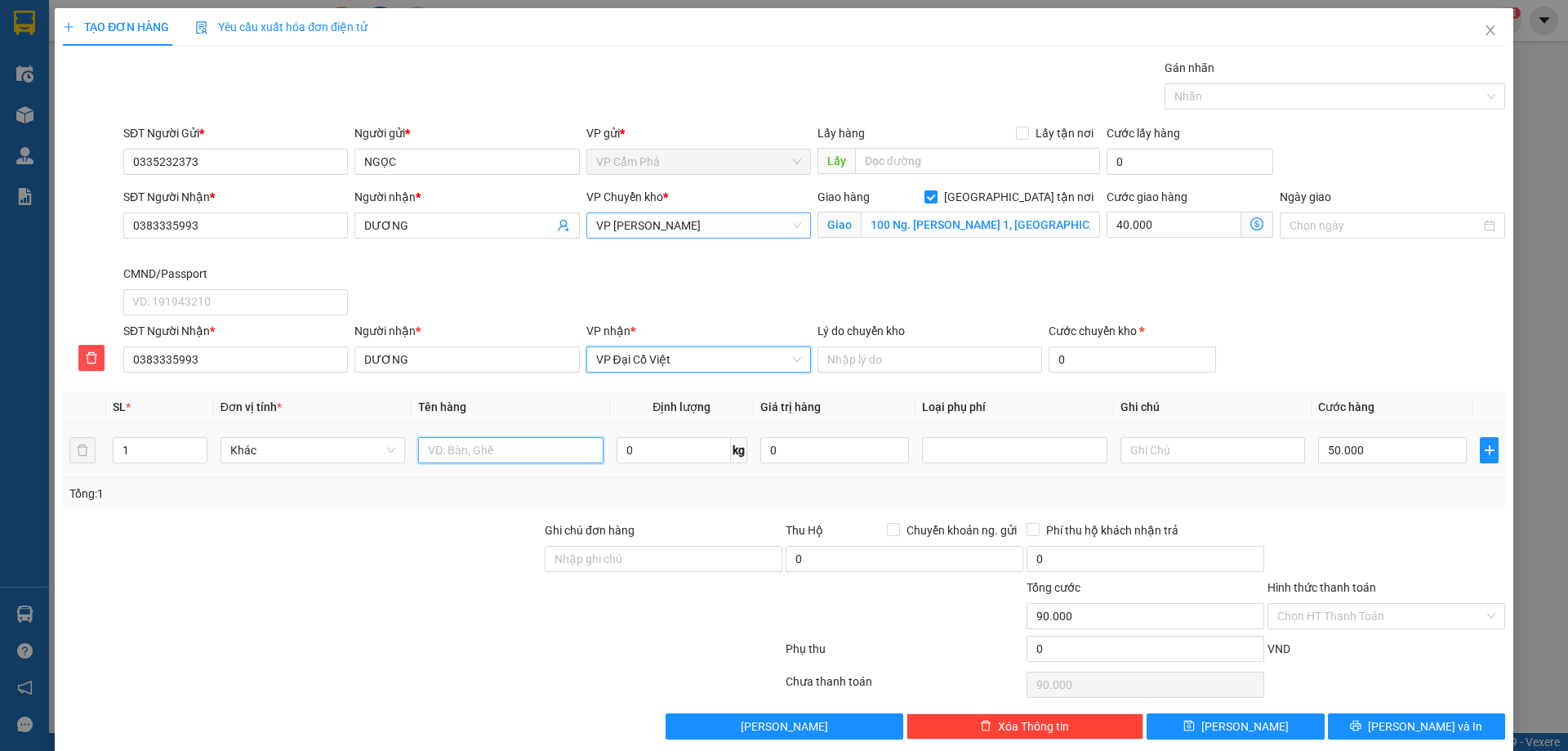
click at [487, 454] on input "text" at bounding box center [510, 450] width 185 height 26
type input "D"
click at [1477, 613] on div "Chọn HT Thanh Toán" at bounding box center [1386, 615] width 237 height 26
type input "ĐIỆN THOẠI"
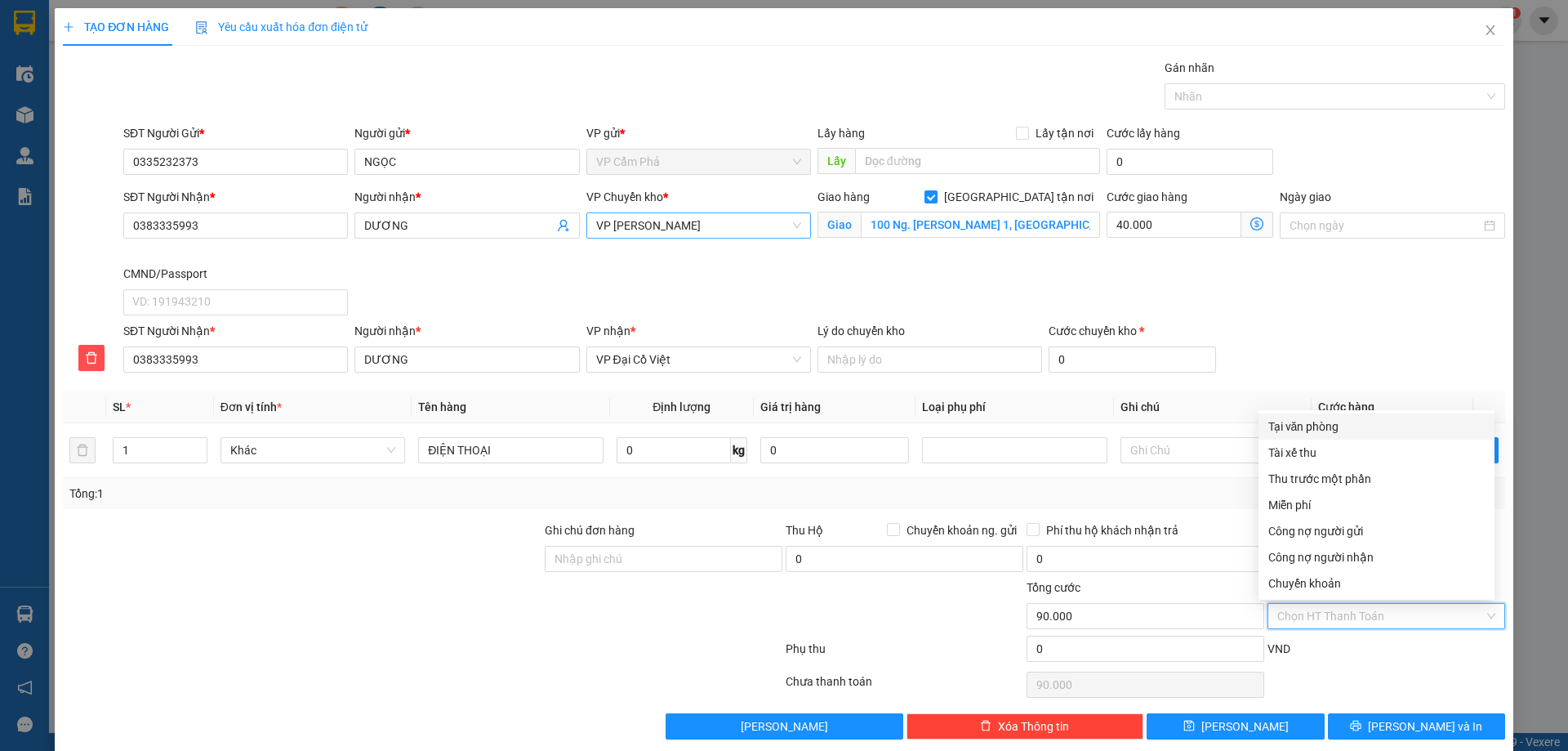
click at [1372, 427] on div "Tại văn phòng" at bounding box center [1376, 426] width 216 height 18
type input "0"
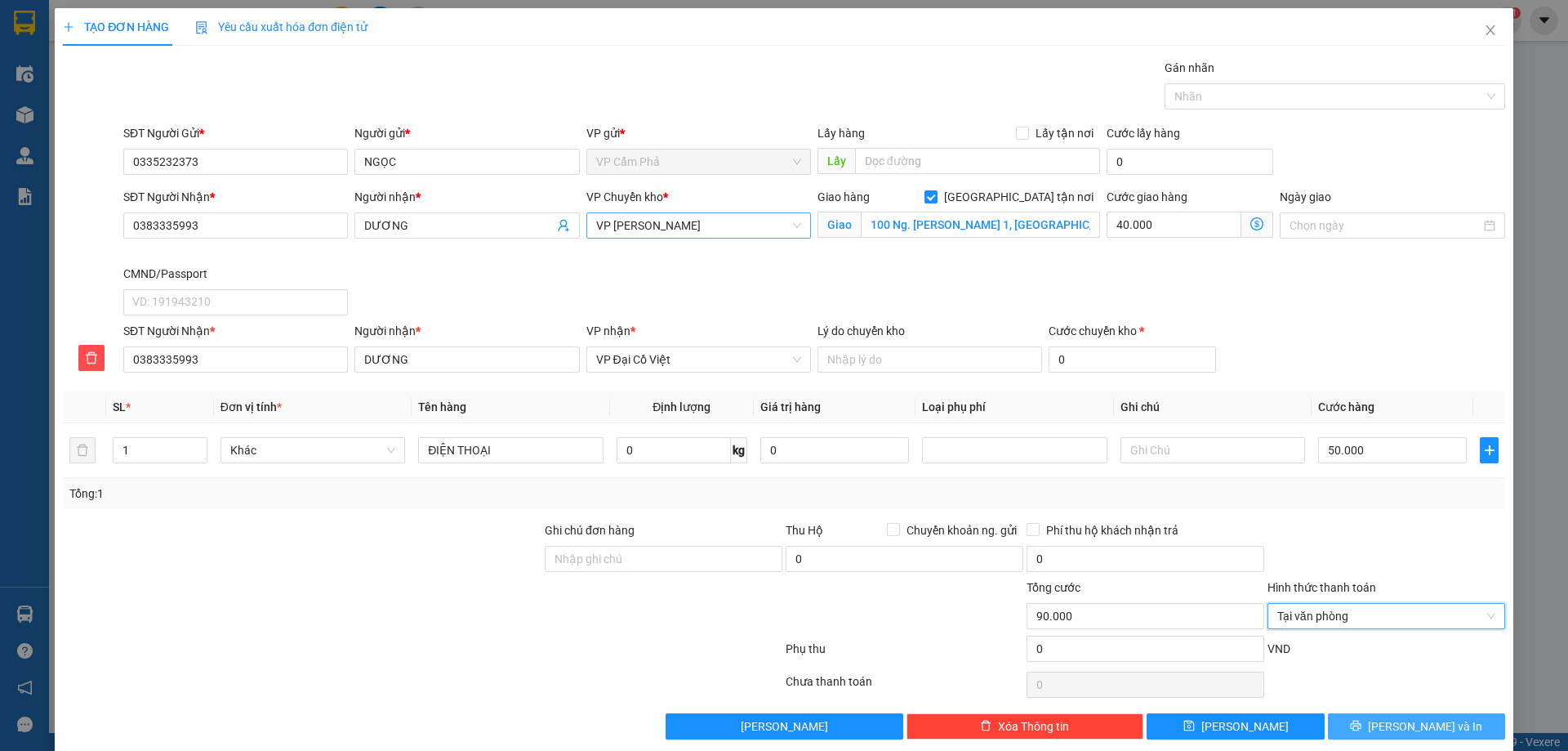
click at [1388, 724] on button "[PERSON_NAME] và In" at bounding box center [1416, 726] width 177 height 26
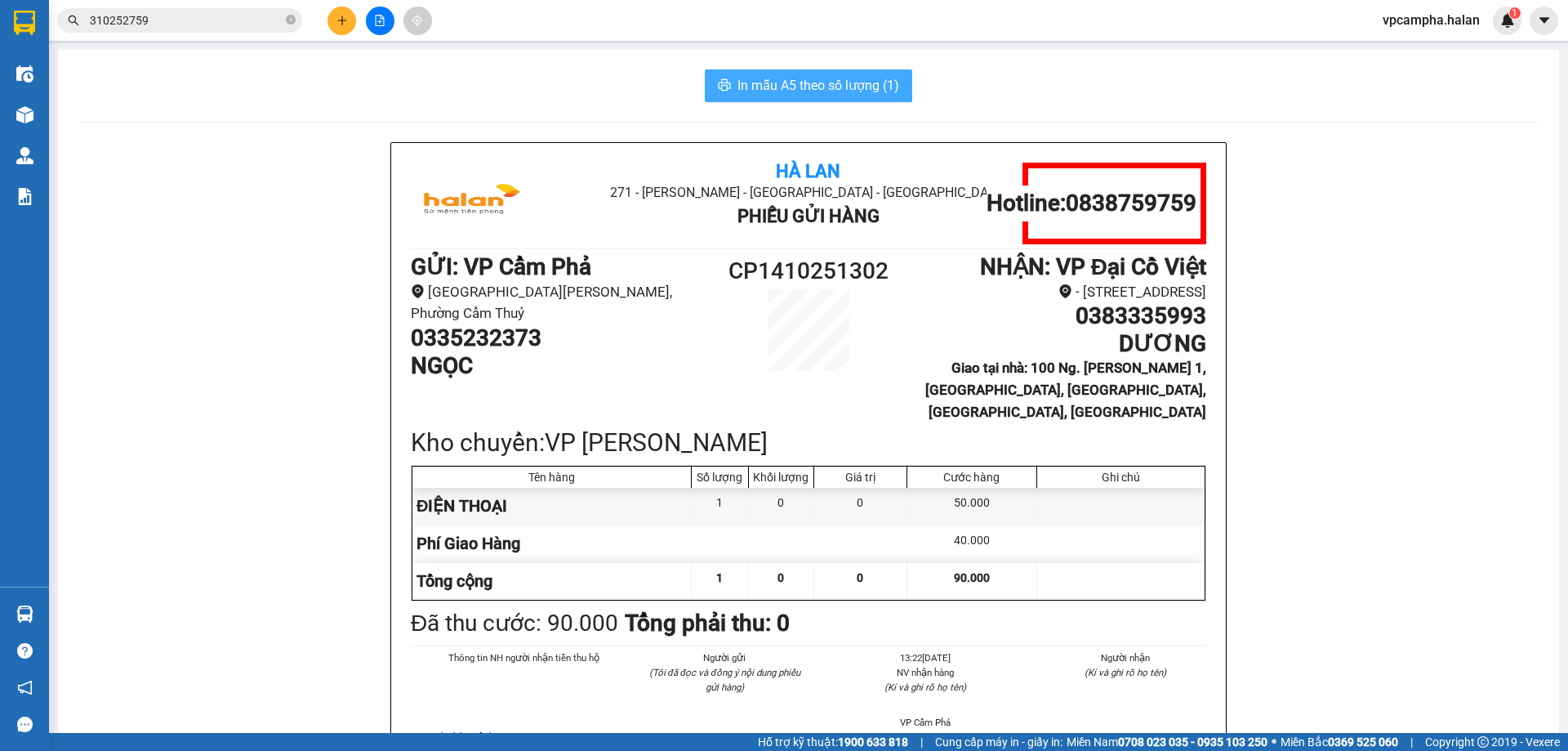
click at [753, 84] on span "In mẫu A5 theo số lượng (1)" at bounding box center [818, 85] width 162 height 20
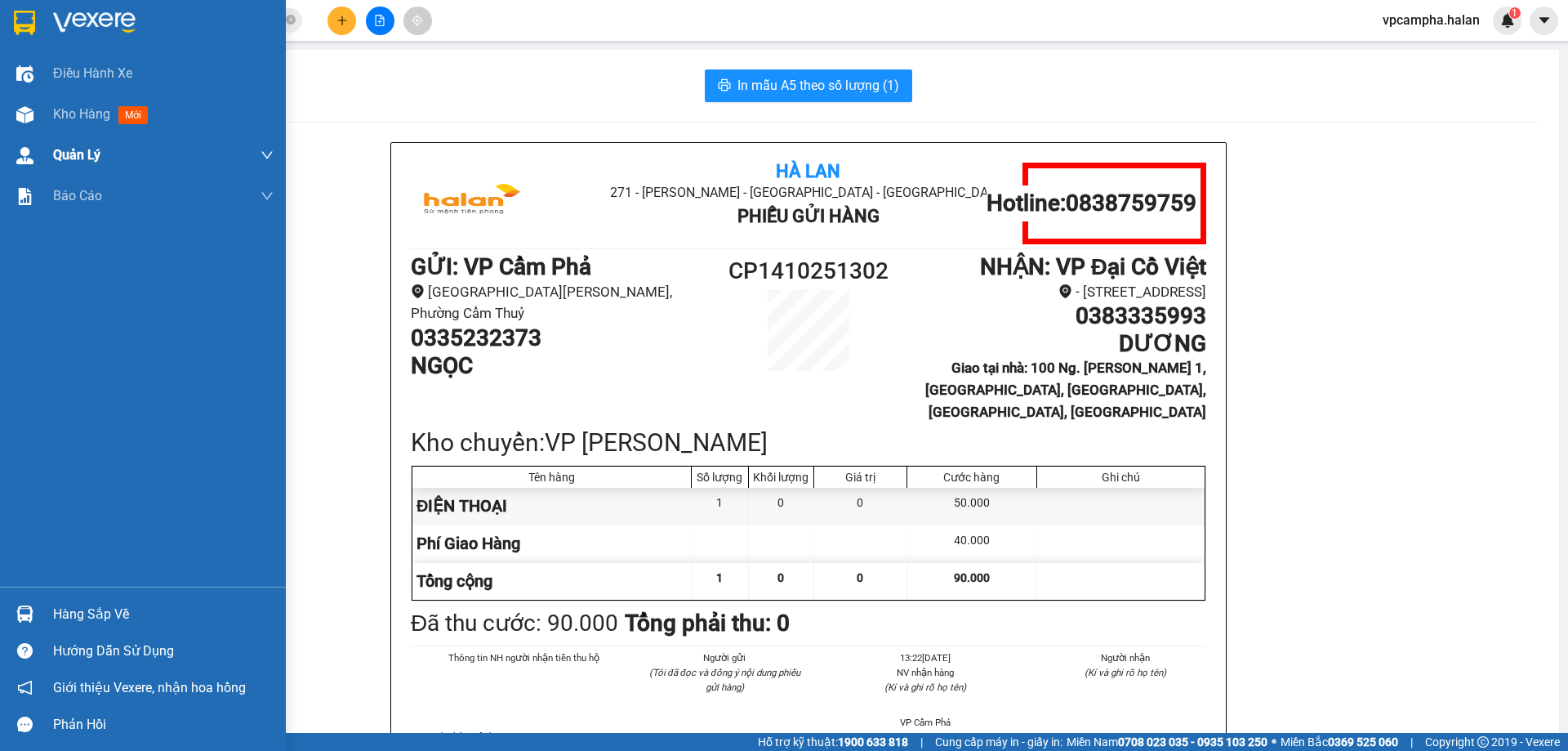
click at [74, 114] on span "Kho hàng" at bounding box center [81, 113] width 57 height 15
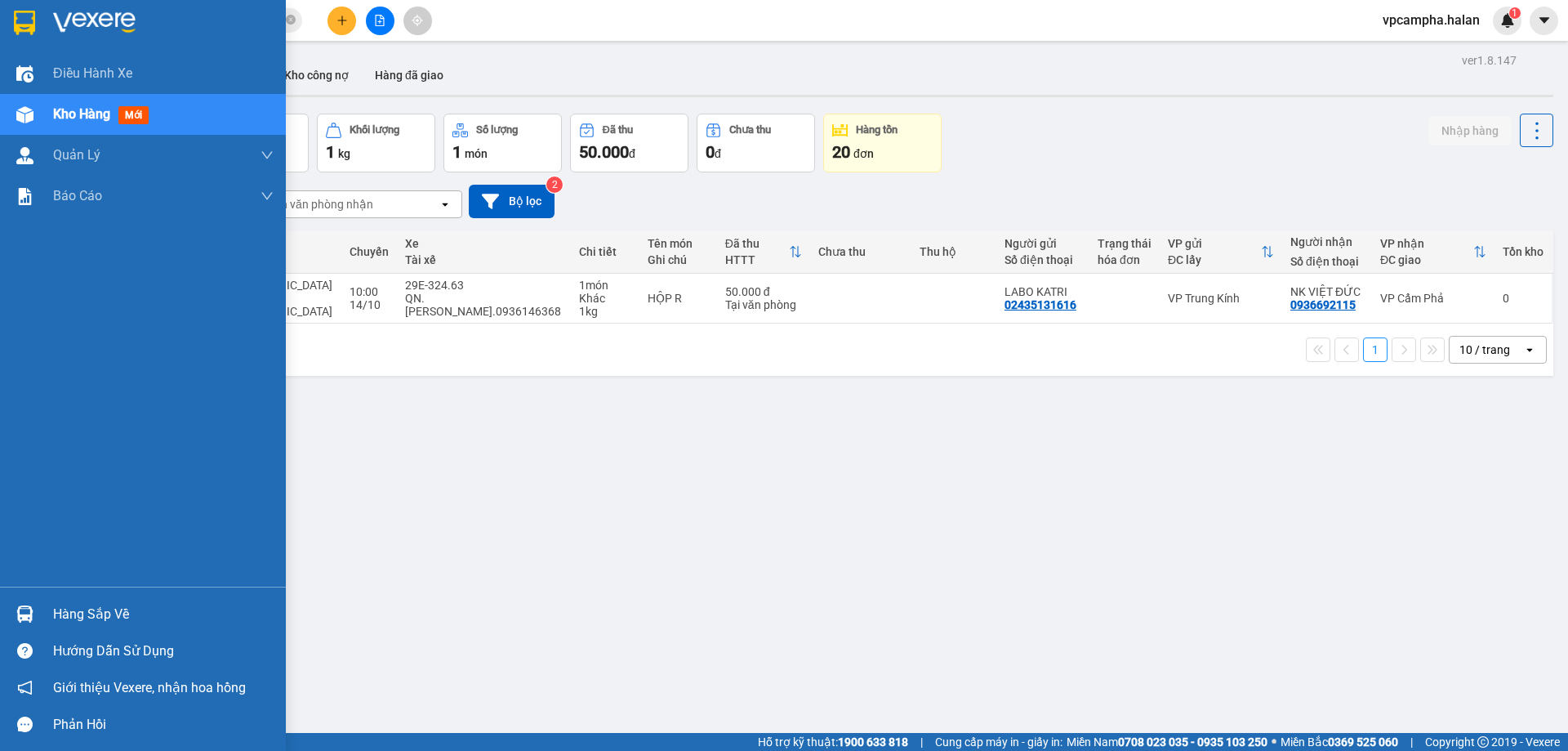
click at [71, 116] on span "Kho hàng" at bounding box center [81, 113] width 57 height 15
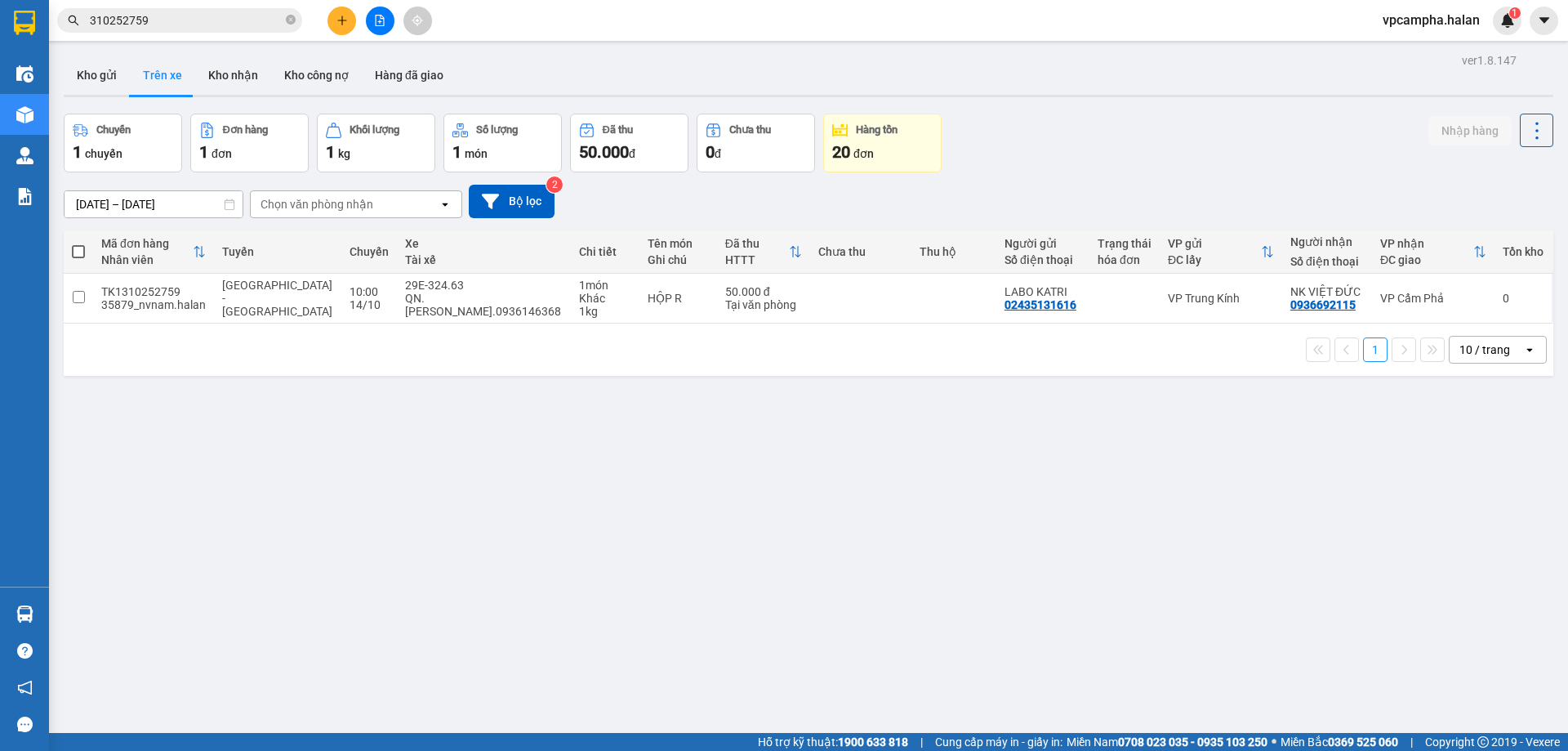
click at [678, 487] on div "ver 1.8.147 Kho gửi Trên xe Kho nhận Kho công nợ Hàng đã giao Chuyến 1 chuyến Đ…" at bounding box center [808, 424] width 1503 height 751
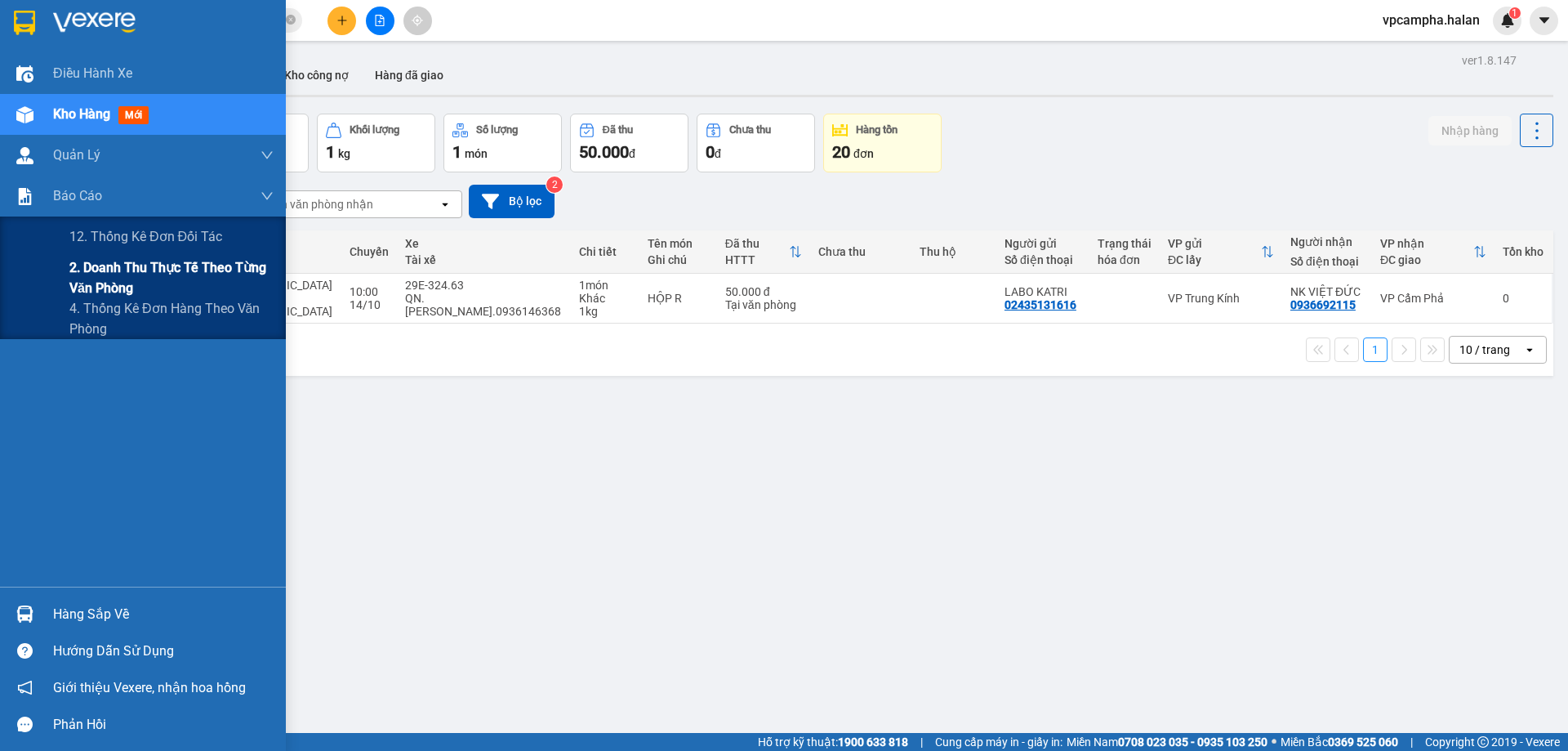
click at [169, 274] on span "2. Doanh thu thực tế theo từng văn phòng" at bounding box center [171, 278] width 204 height 40
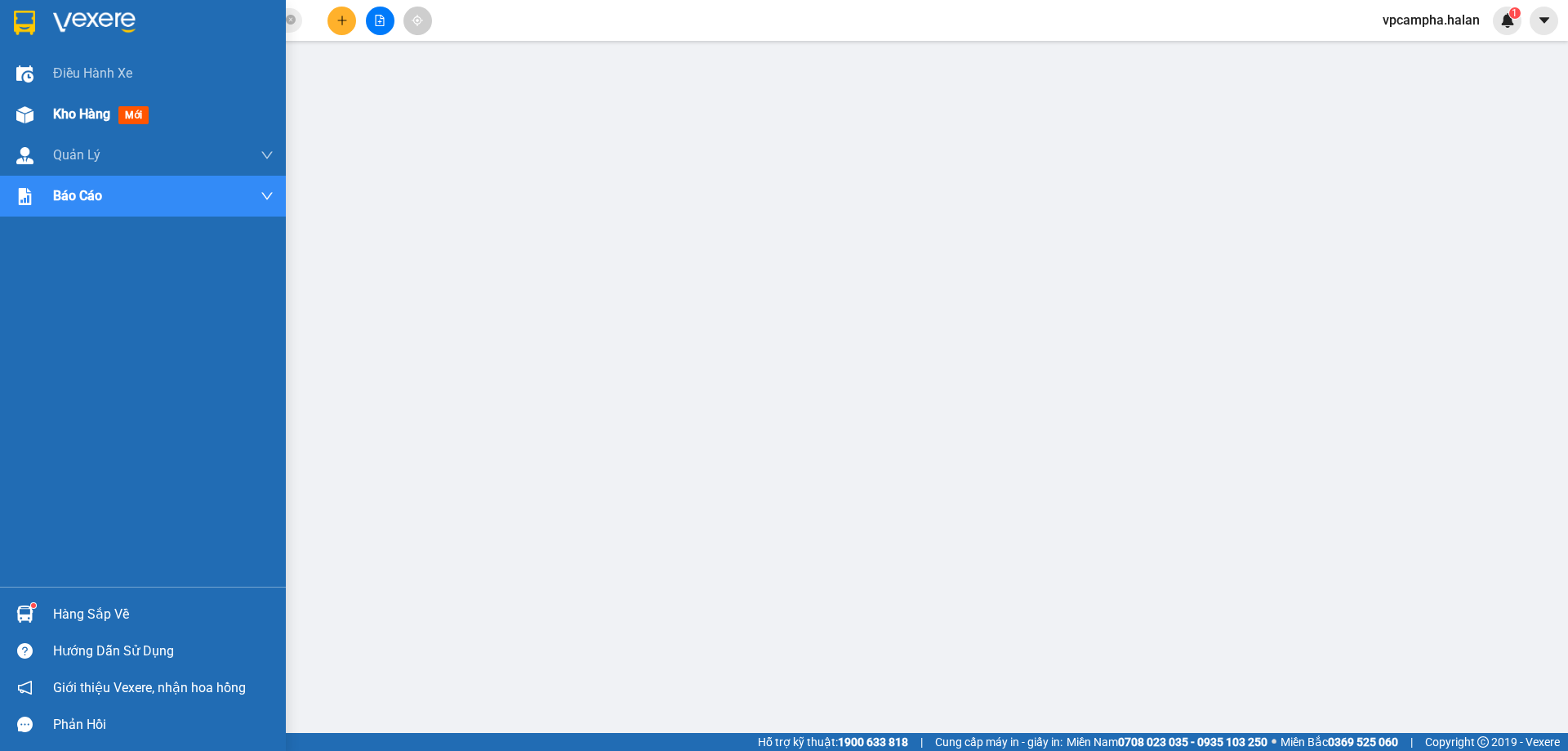
click at [73, 115] on span "Kho hàng" at bounding box center [81, 113] width 57 height 15
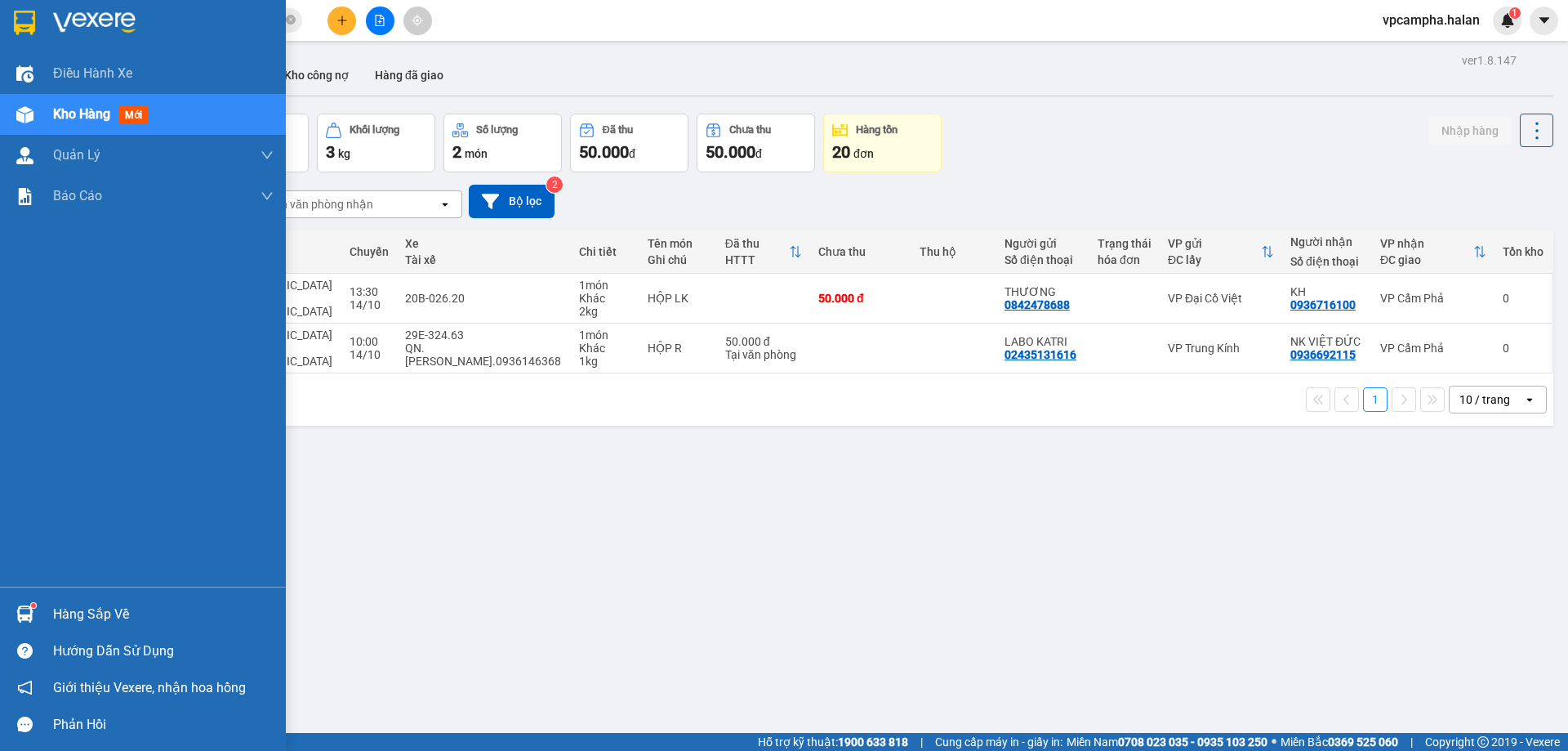
click at [91, 613] on div "Hàng sắp về" at bounding box center [162, 613] width 220 height 24
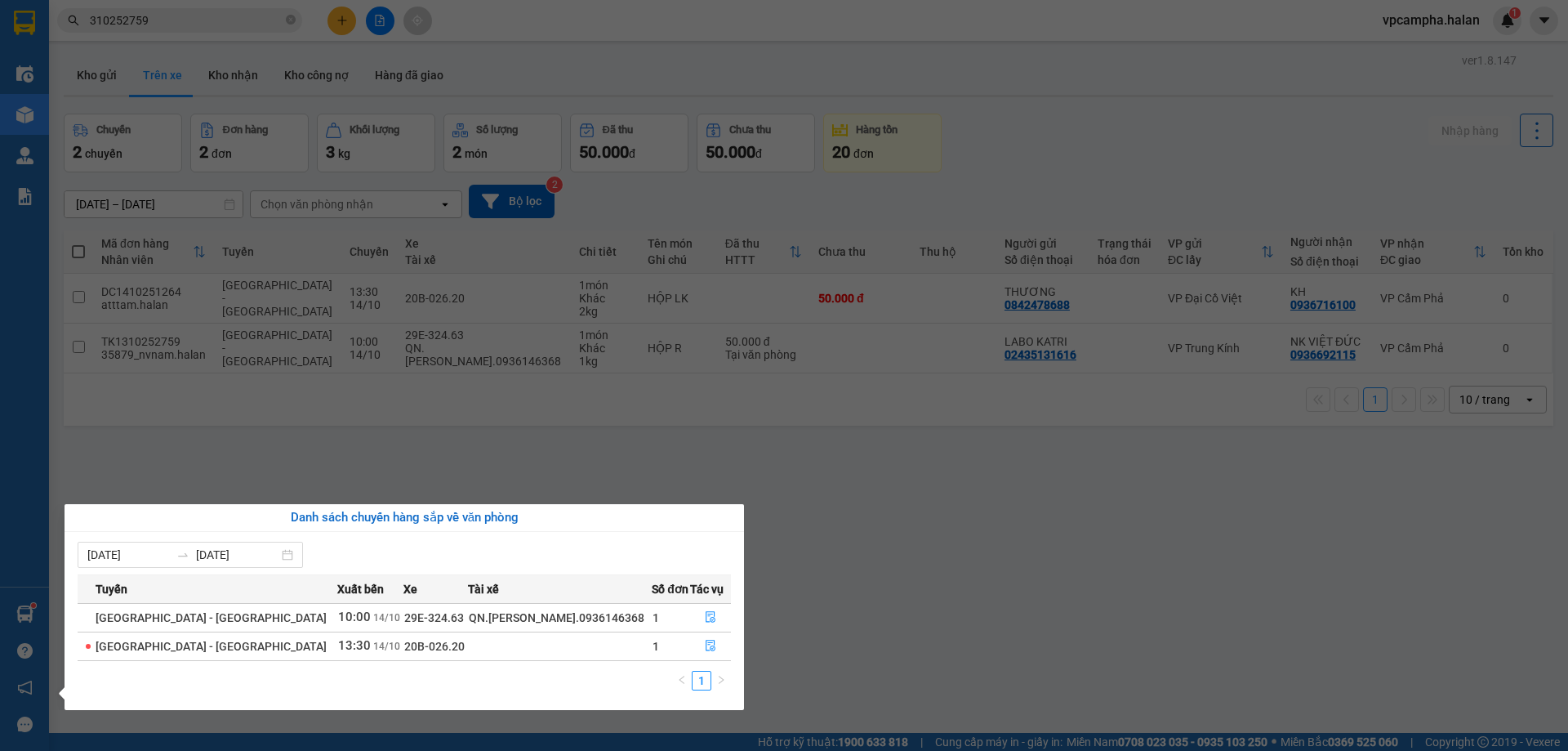
click at [871, 649] on section "Kết quả tìm kiếm ( 2 ) Bộ lọc Mã ĐH Trạng thái Món hàng Thu hộ Tổng cước Chưa c…" at bounding box center [784, 375] width 1568 height 751
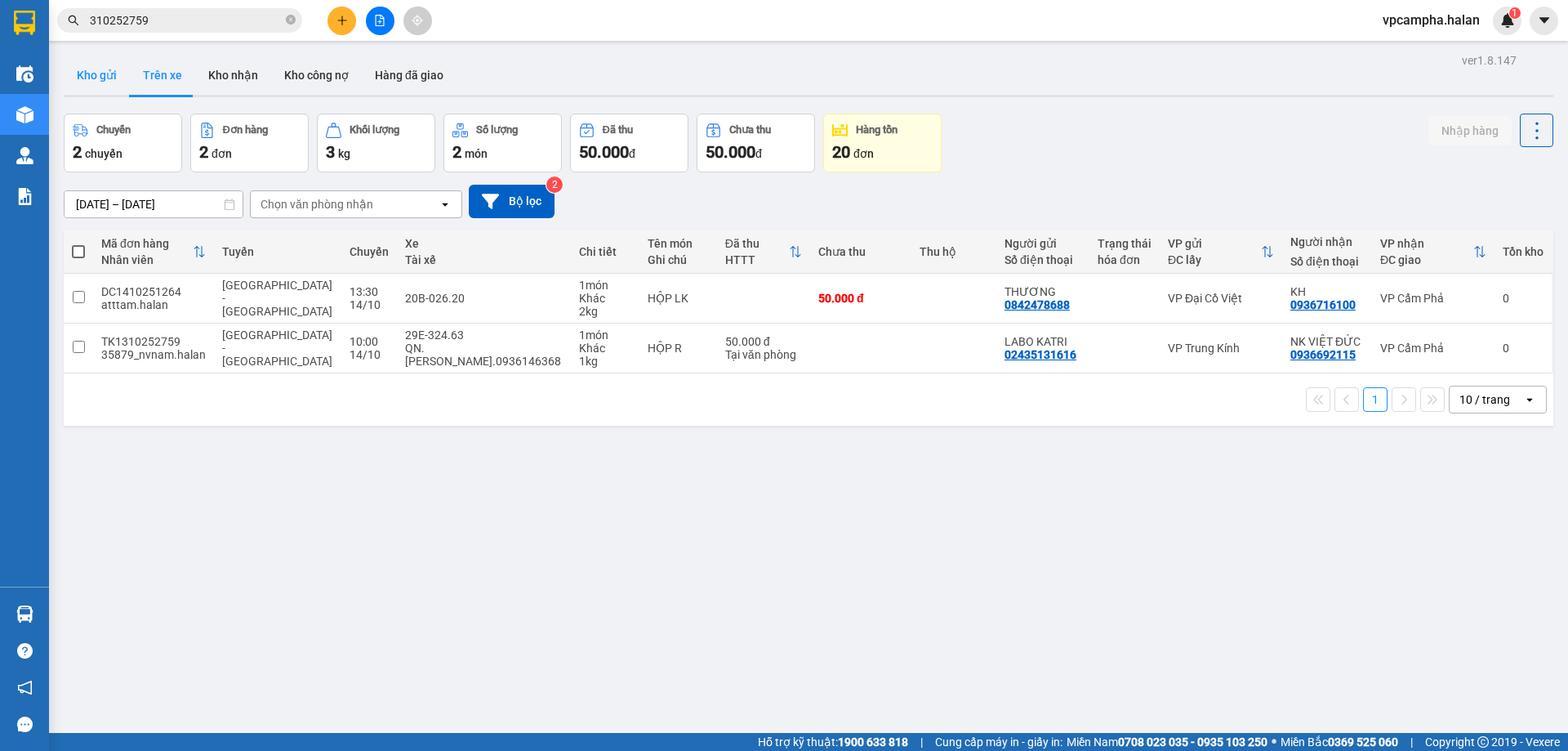
click at [116, 73] on button "Kho gửi" at bounding box center [96, 75] width 66 height 39
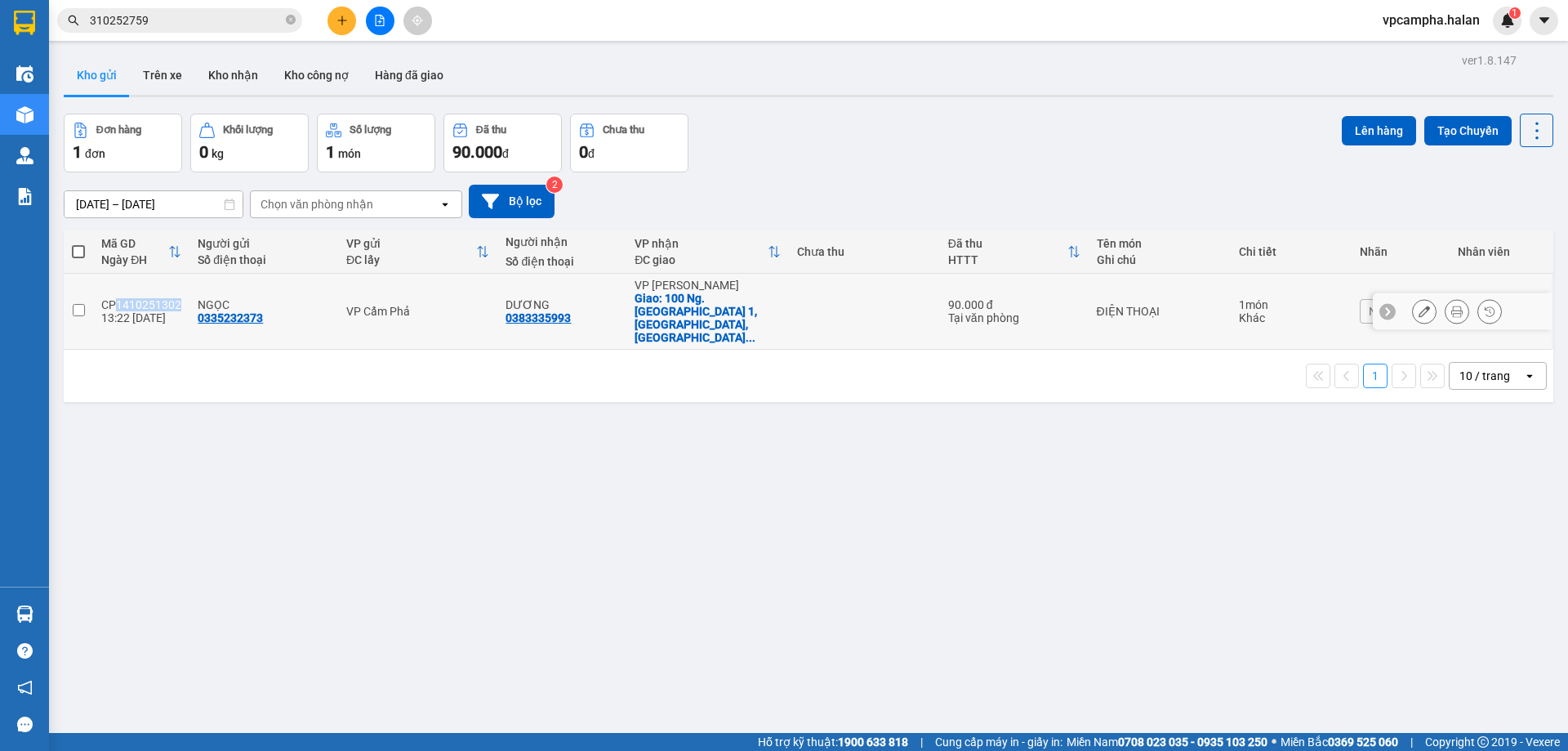
drag, startPoint x: 177, startPoint y: 292, endPoint x: 116, endPoint y: 290, distance: 61.0
click at [116, 298] on div "CP1410251302" at bounding box center [140, 305] width 80 height 13
checkbox input "true"
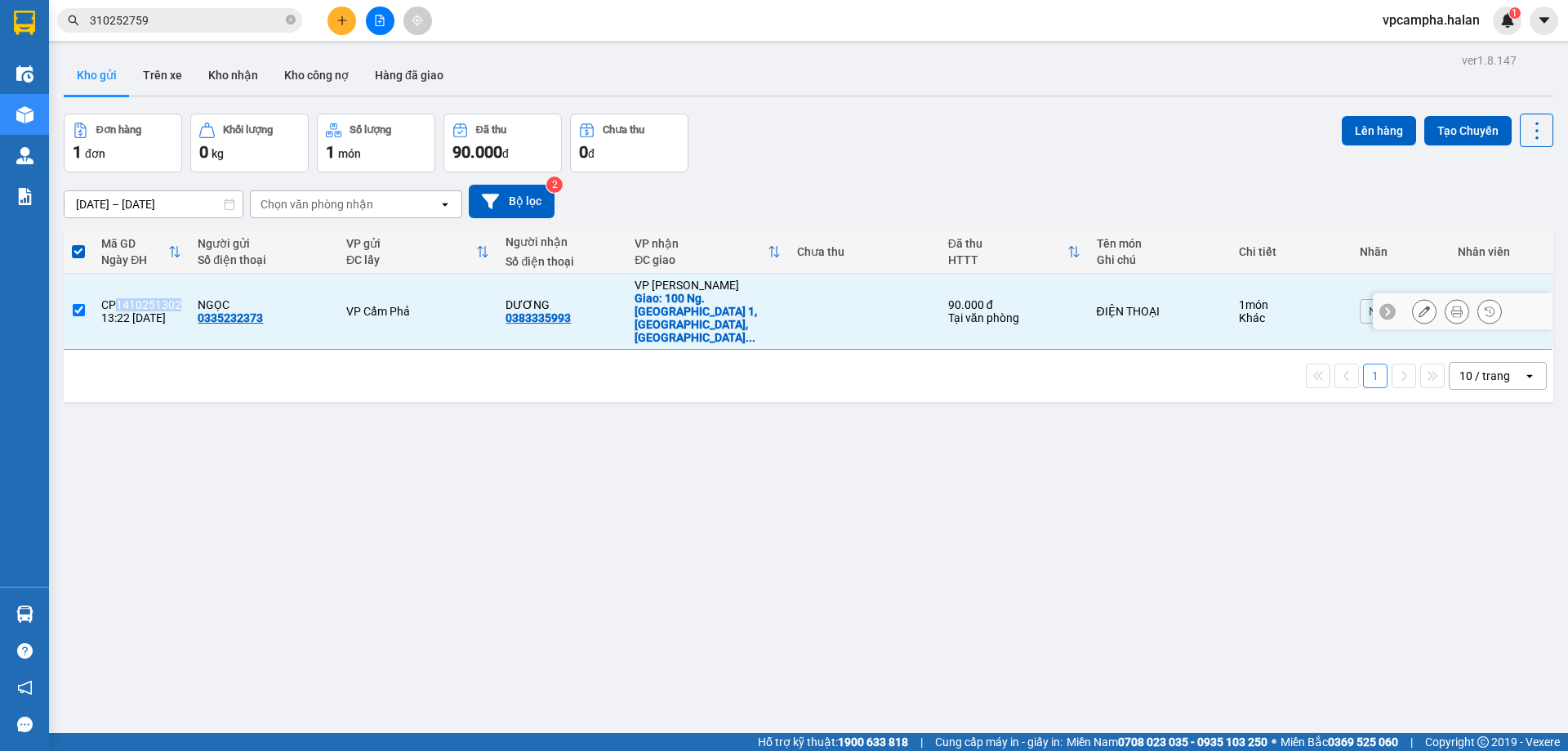
copy div "1410251302"
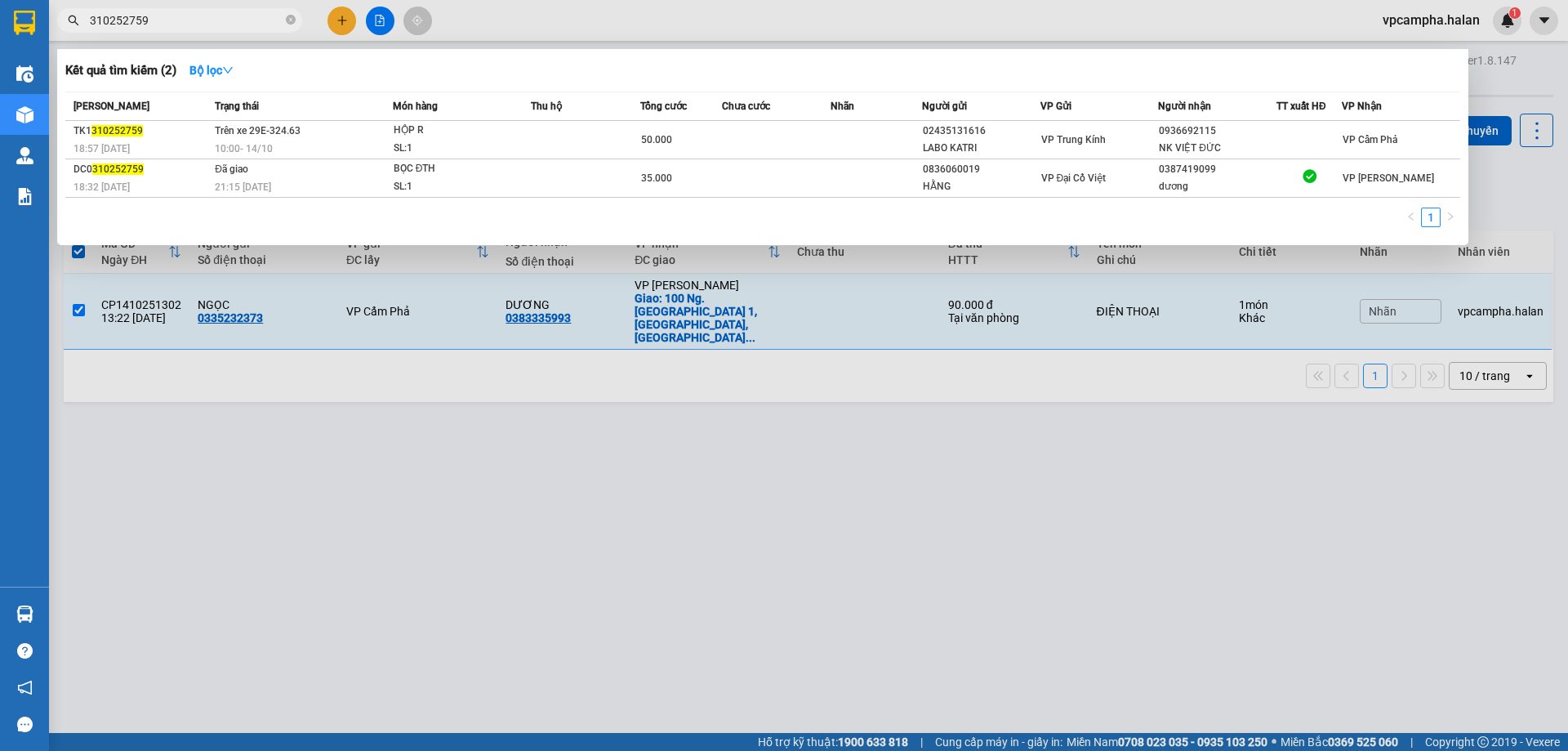
drag, startPoint x: 160, startPoint y: 14, endPoint x: 54, endPoint y: 34, distance: 107.9
click at [57, 30] on div "310252759" at bounding box center [159, 19] width 318 height 24
paste input "1410251302"
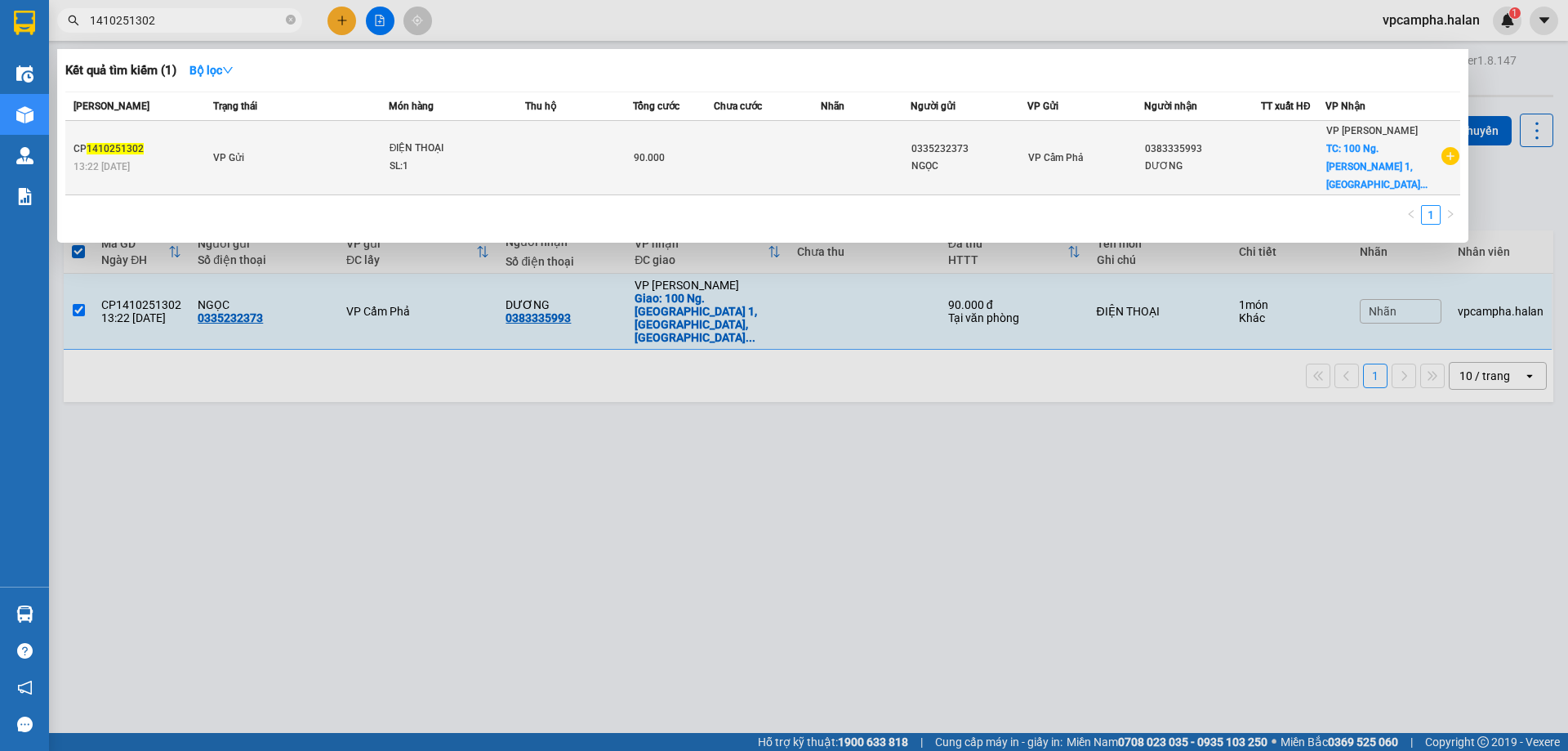
type input "1410251302"
click at [743, 162] on td at bounding box center [768, 158] width 108 height 74
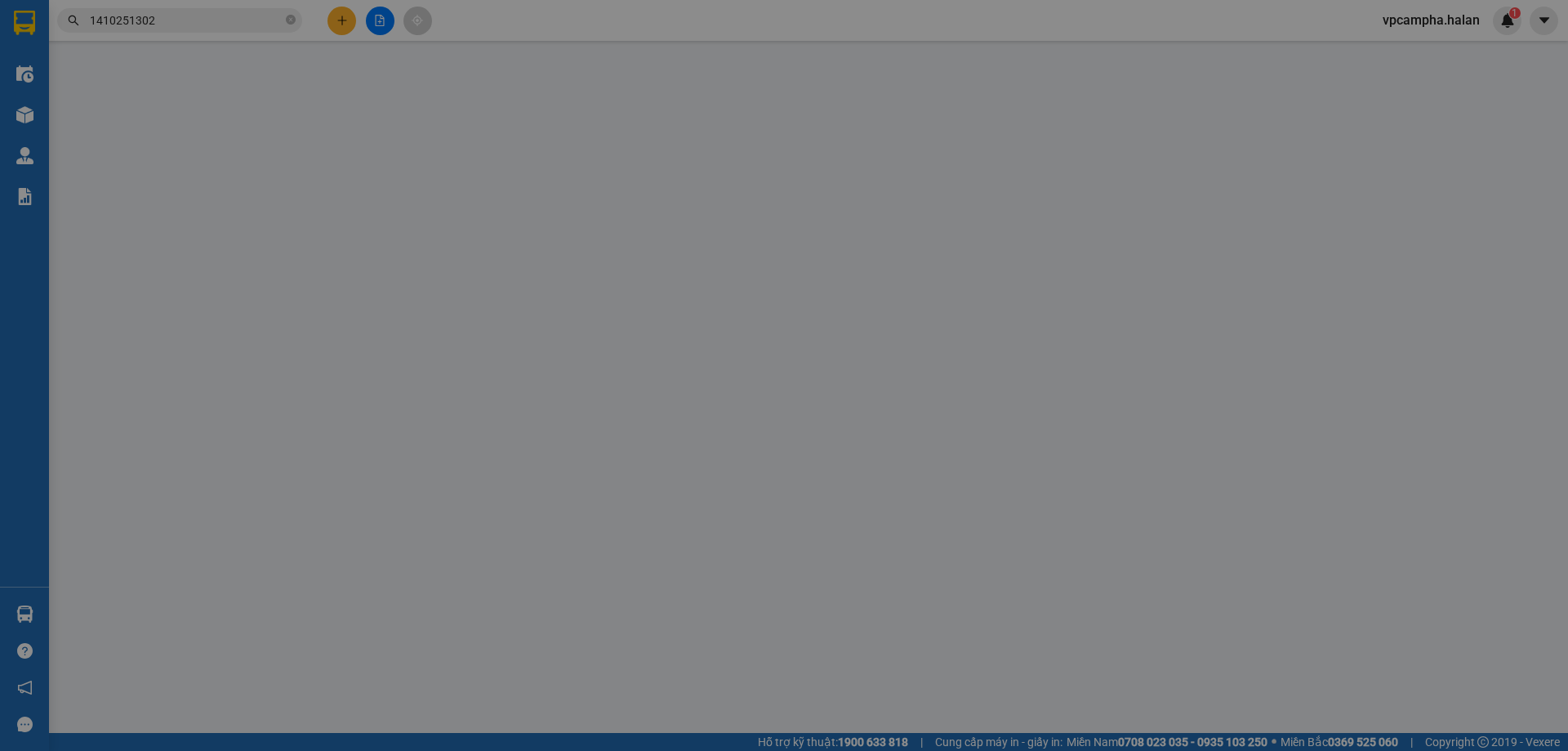
type input "0335232373"
type input "0383335993"
checkbox input "true"
type input "100 Ng. [PERSON_NAME] 1, [GEOGRAPHIC_DATA], [GEOGRAPHIC_DATA], [GEOGRAPHIC_DATA…"
type input "0"
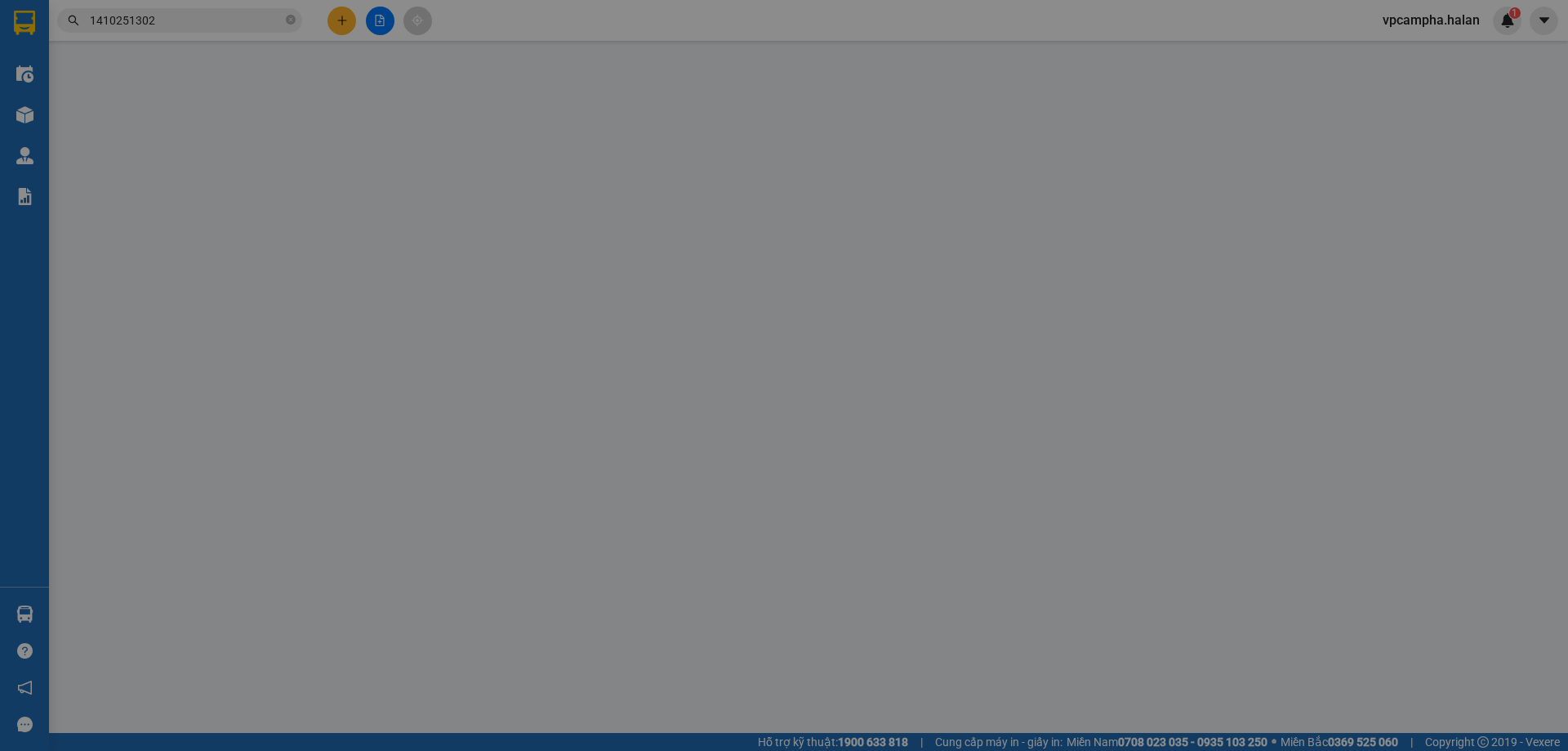
type input "90.000"
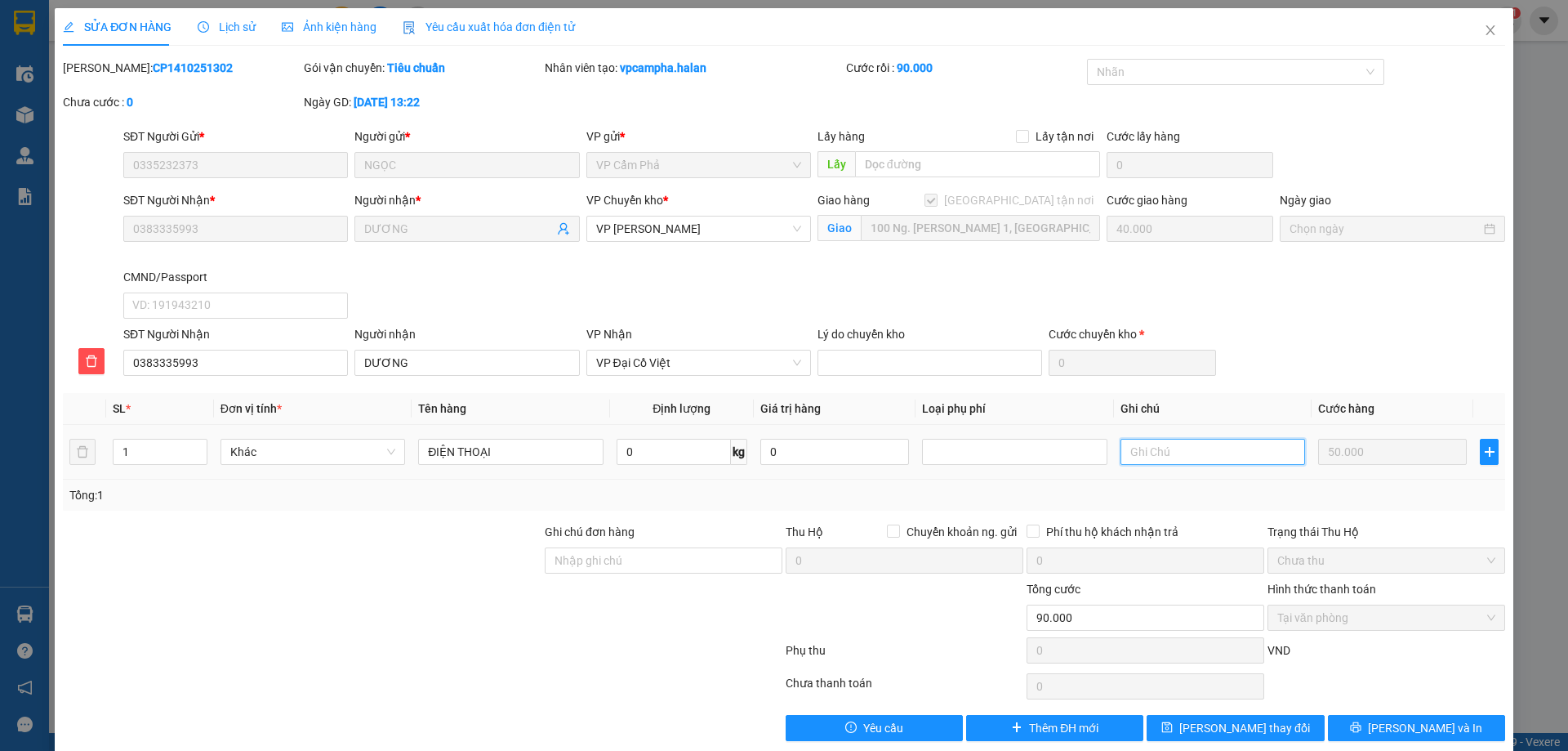
click at [1179, 454] on input "text" at bounding box center [1213, 451] width 185 height 26
type input "HÀNG DỄ VỠ"
click at [1434, 733] on span "[PERSON_NAME] và In" at bounding box center [1425, 728] width 114 height 18
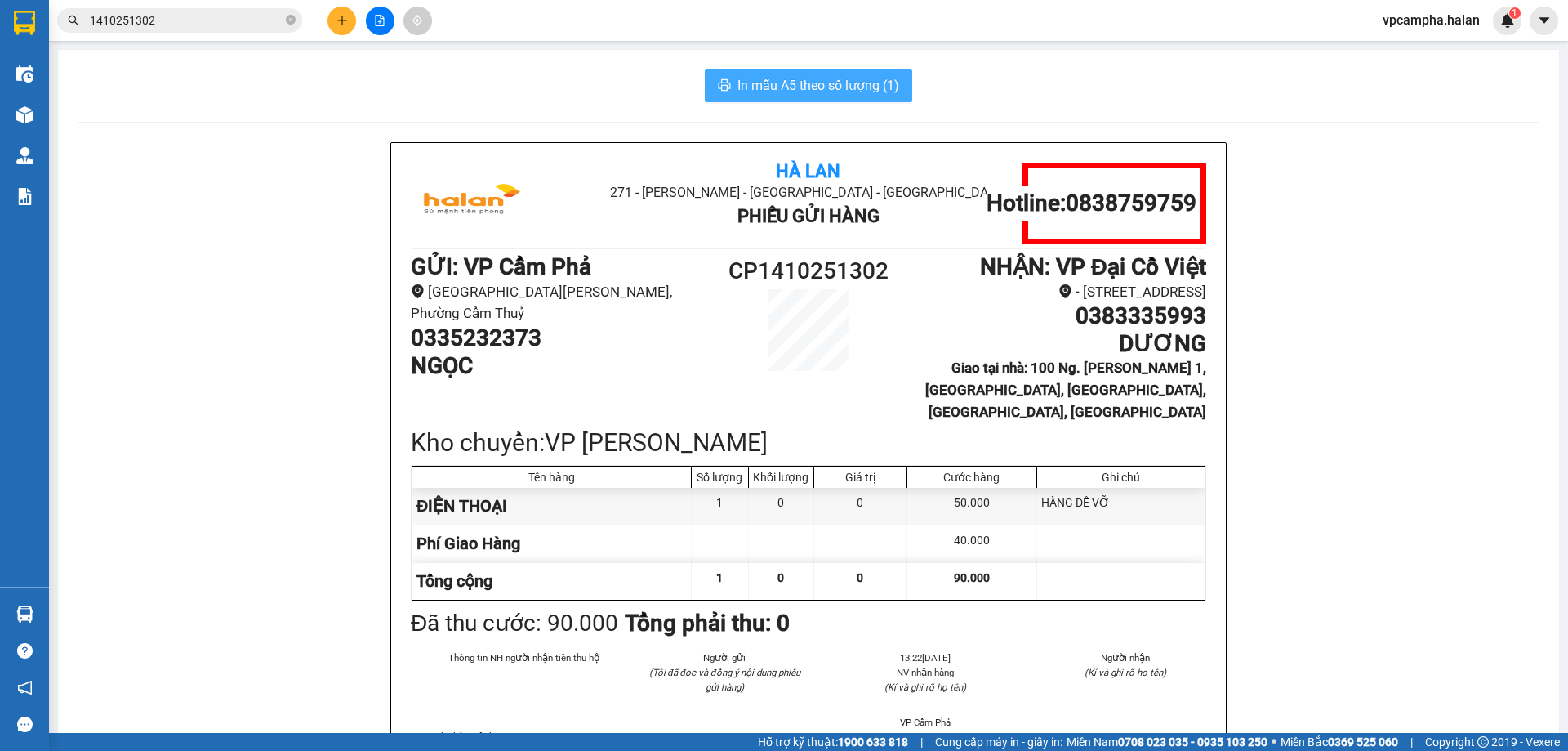
click at [782, 80] on span "In mẫu A5 theo số lượng (1)" at bounding box center [818, 85] width 162 height 20
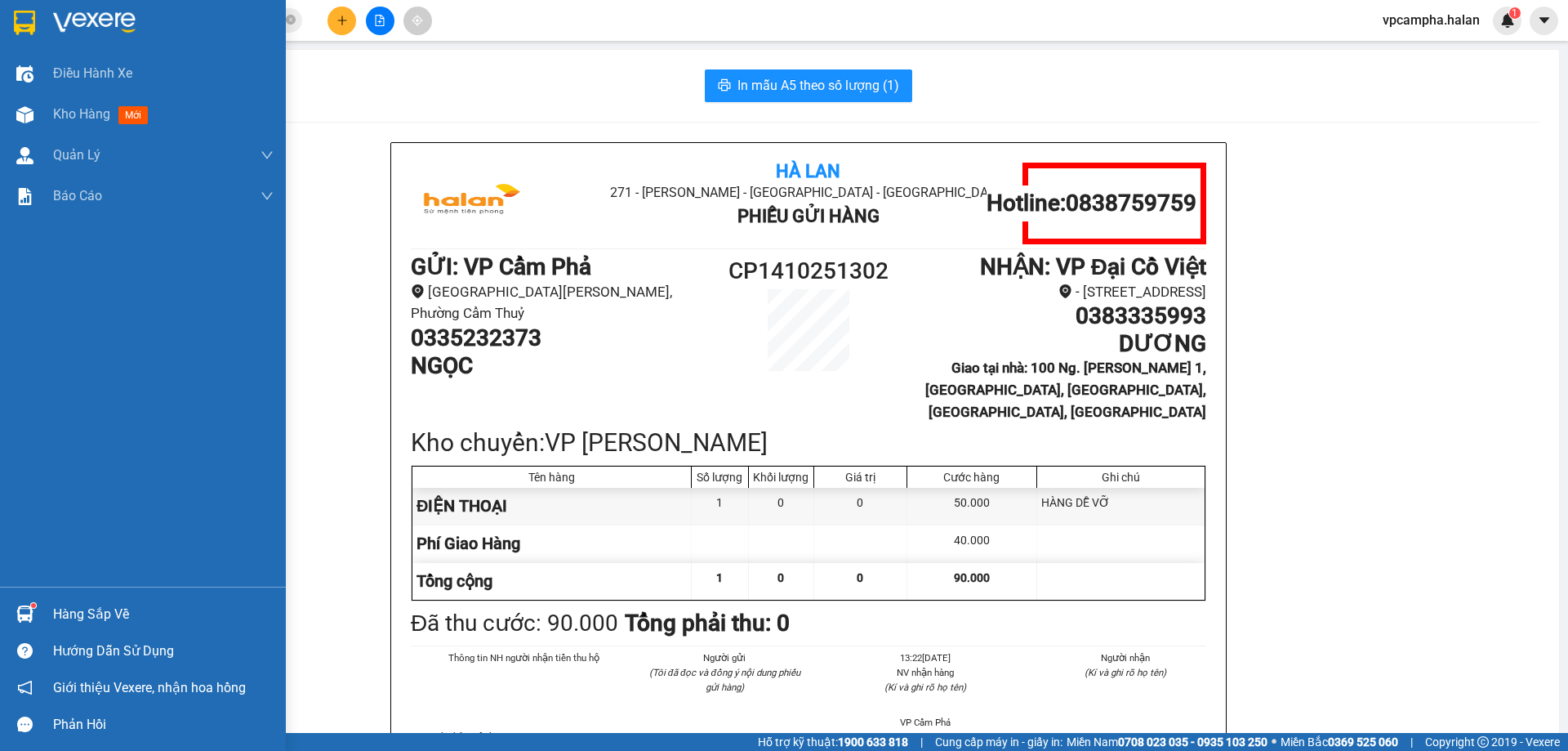
click at [75, 617] on div "Hàng sắp về" at bounding box center [162, 613] width 220 height 24
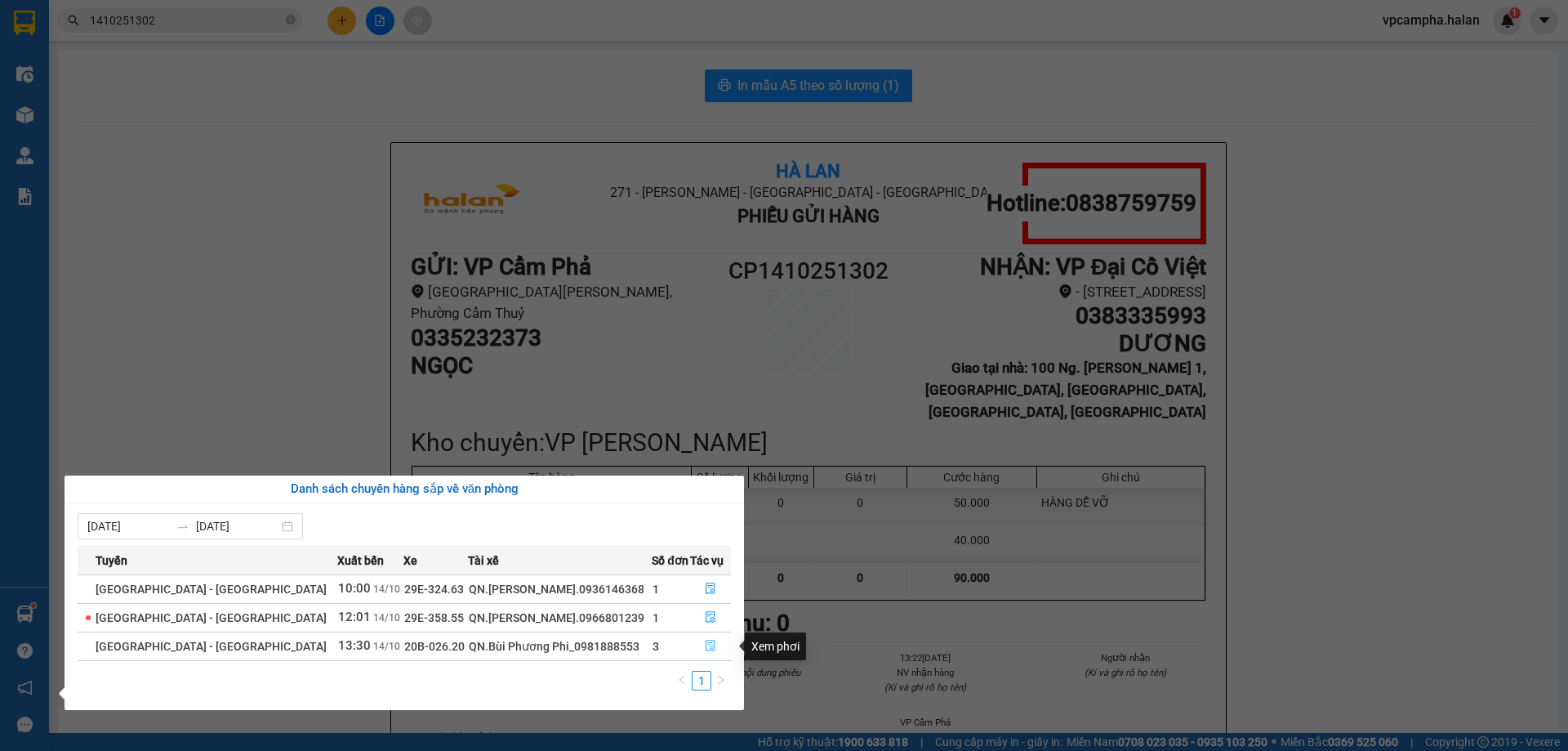
click at [709, 646] on icon "file-done" at bounding box center [711, 646] width 10 height 12
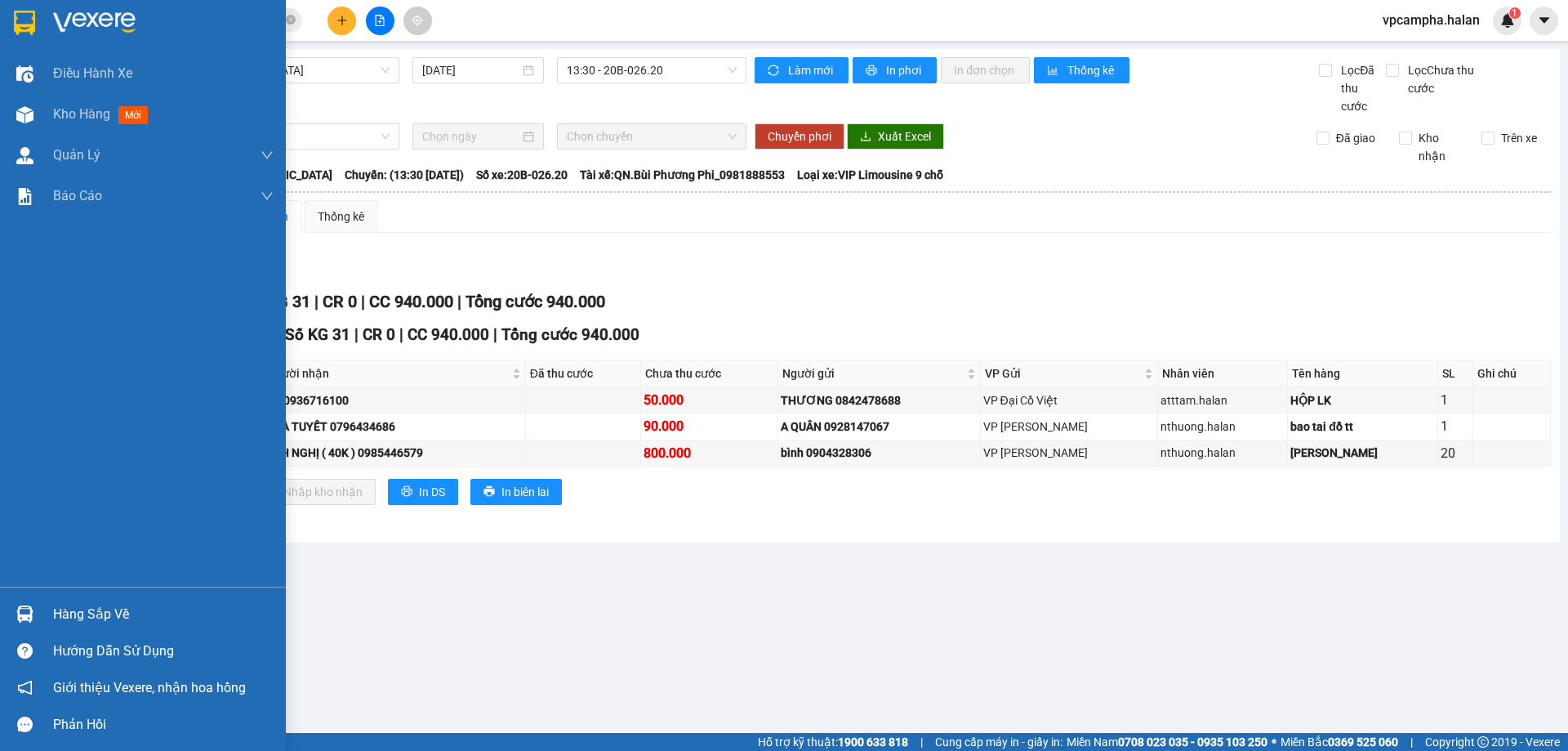
click at [107, 614] on div "Hàng sắp về" at bounding box center [162, 613] width 220 height 24
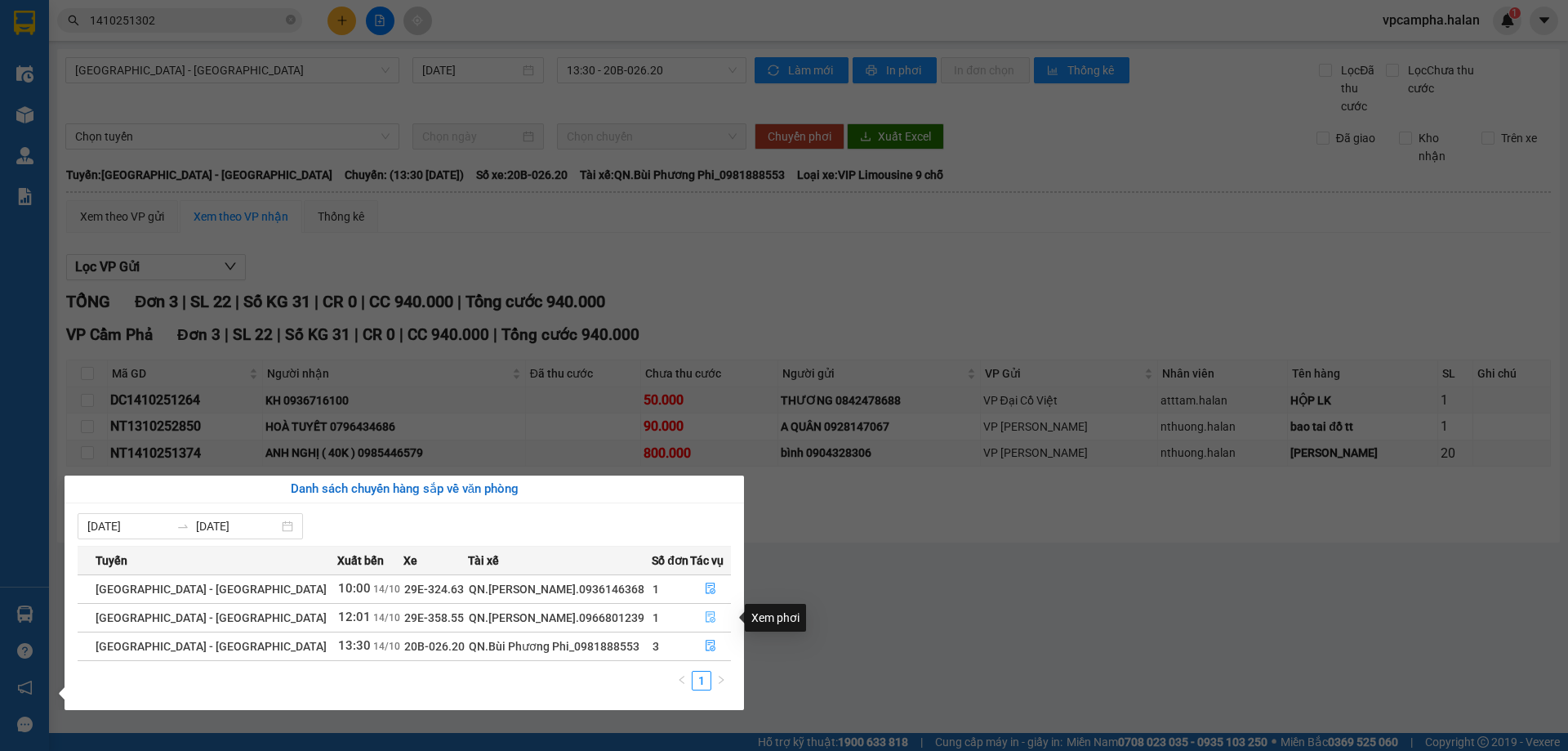
click at [708, 619] on icon "file-done" at bounding box center [710, 617] width 12 height 12
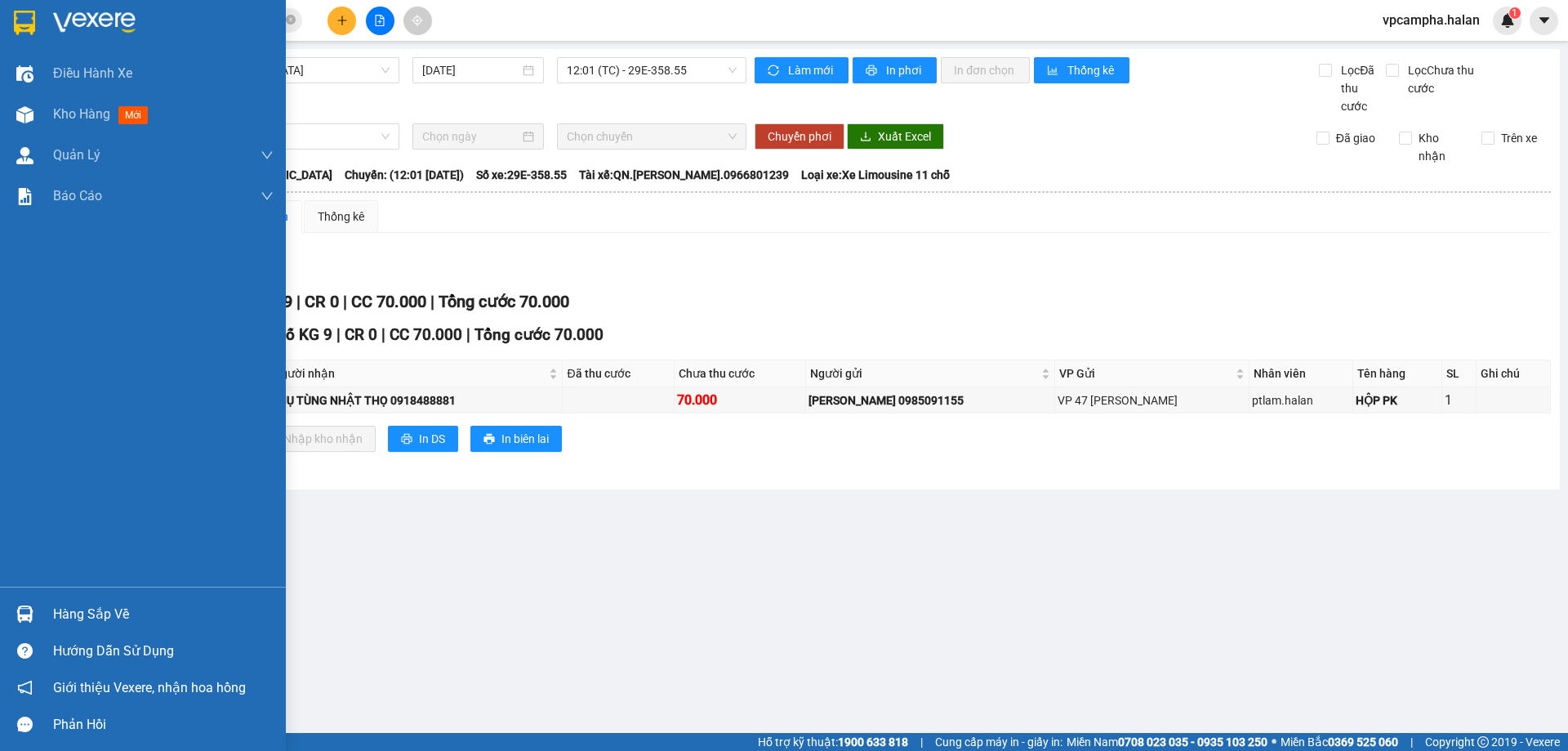
click at [35, 611] on div at bounding box center [25, 614] width 29 height 29
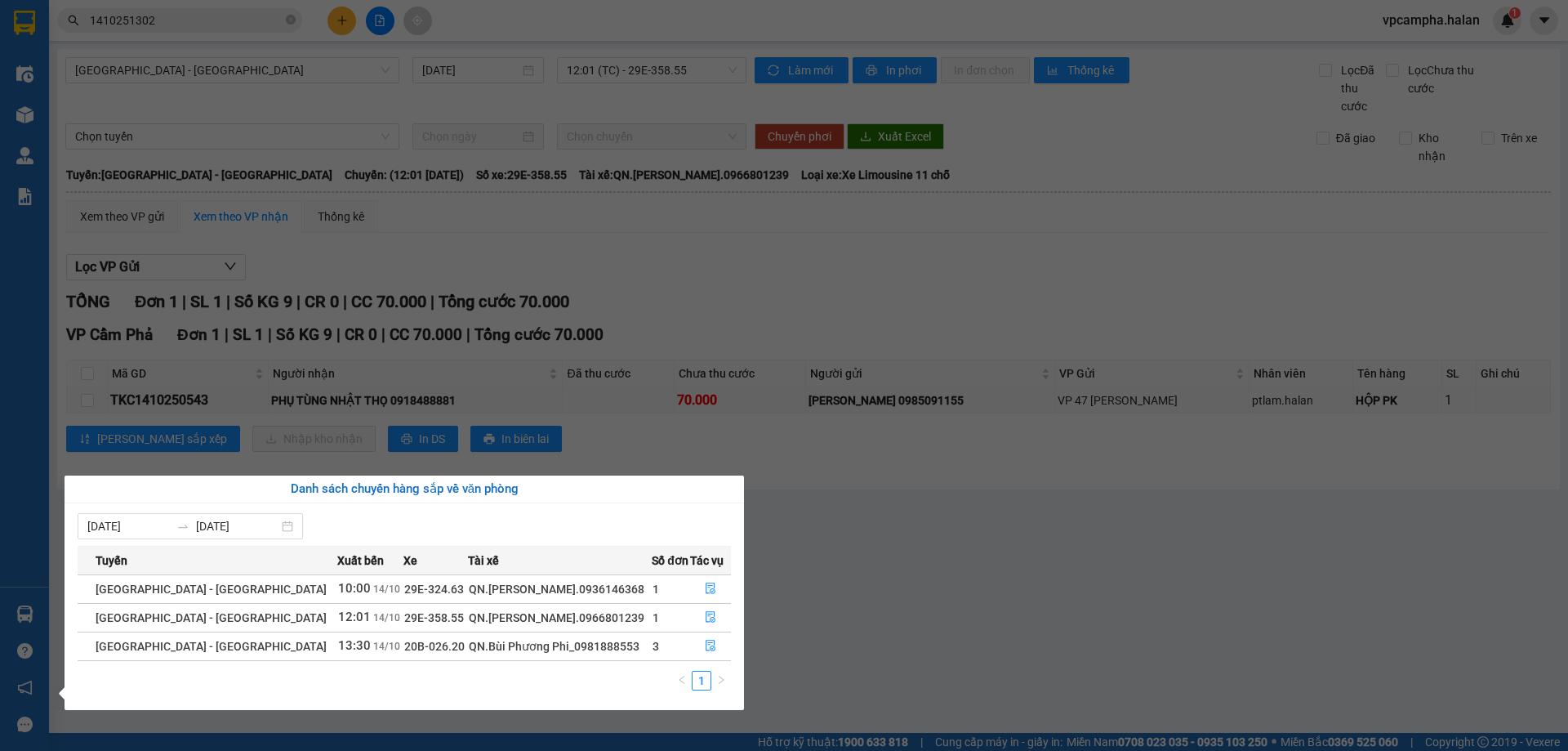
click at [840, 502] on section "Kết quả tìm kiếm ( 1 ) Bộ lọc Mã ĐH Trạng thái Món hàng Thu hộ Tổng cước Chưa c…" at bounding box center [784, 375] width 1568 height 751
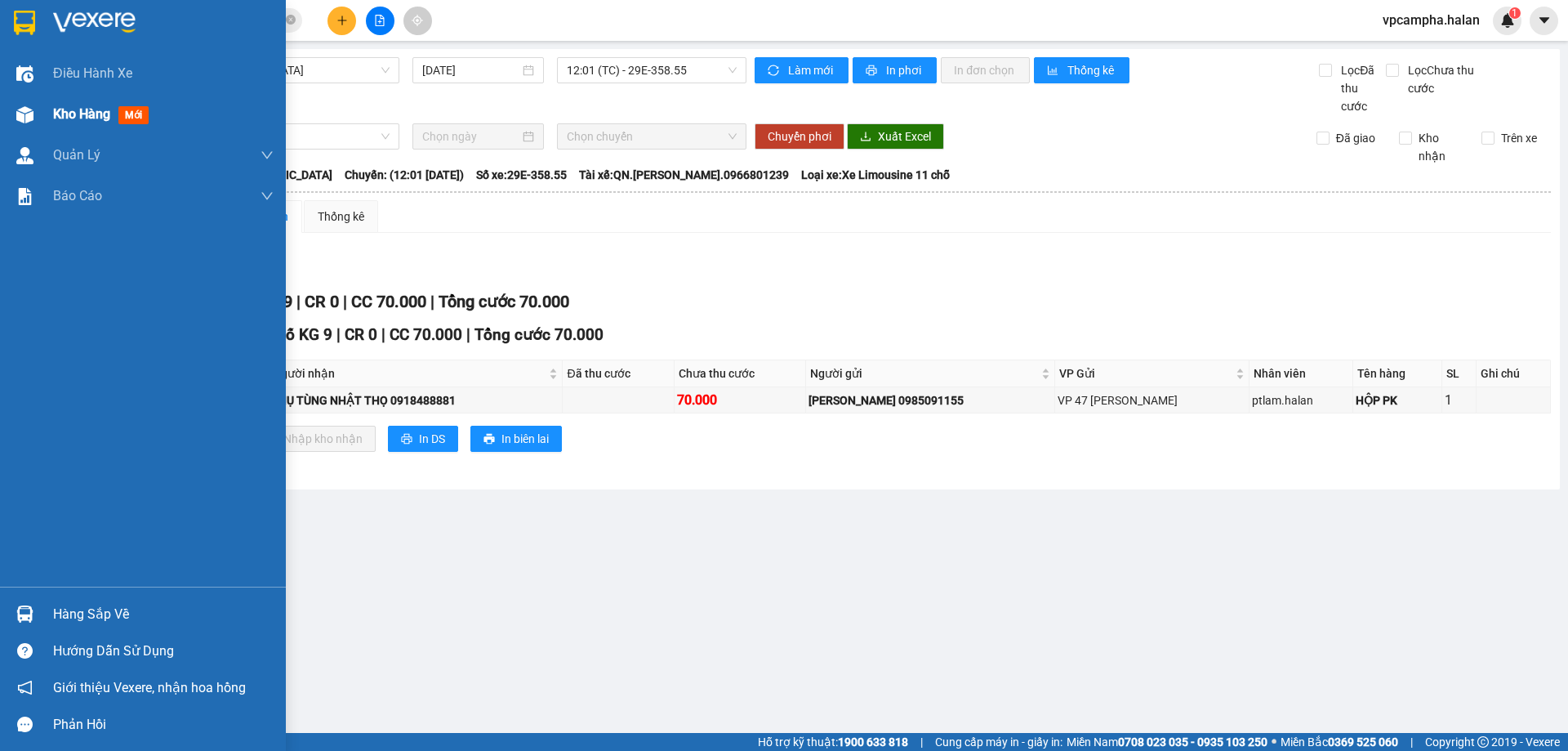
click at [78, 128] on div "Kho hàng mới" at bounding box center [162, 114] width 220 height 40
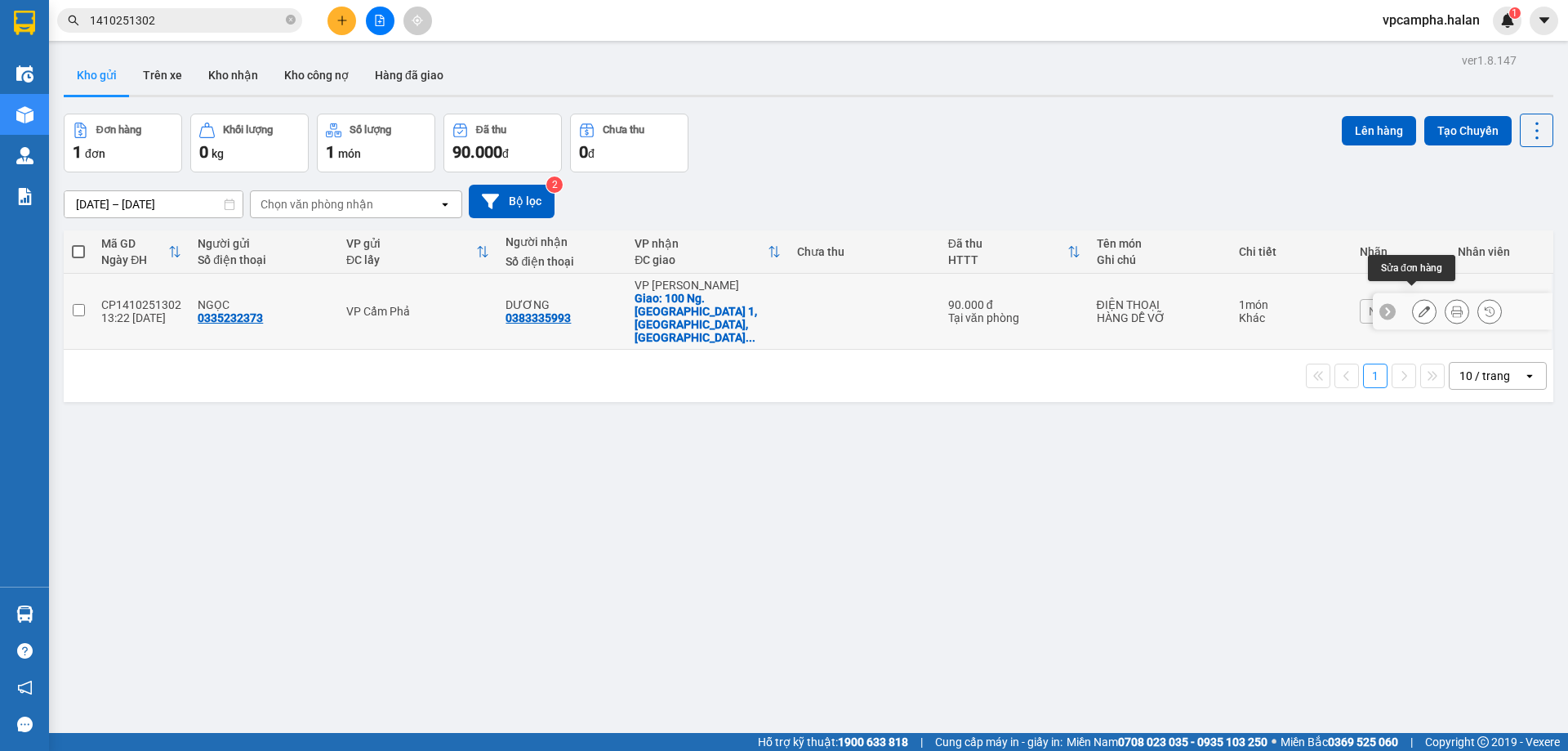
click at [1419, 306] on icon at bounding box center [1425, 312] width 12 height 12
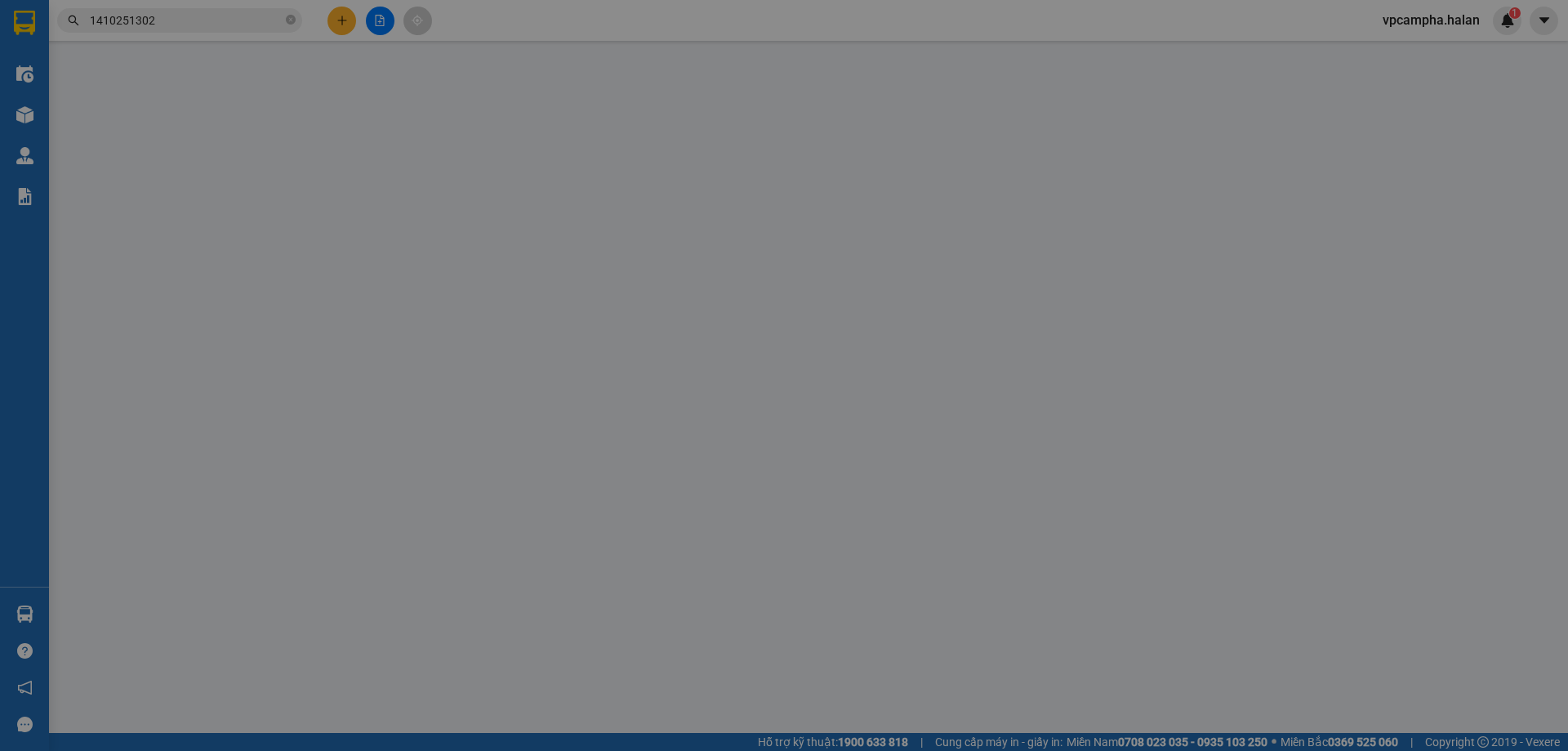
type input "0335232373"
type input "0383335993"
checkbox input "true"
type input "100 Ng. [PERSON_NAME] 1, [GEOGRAPHIC_DATA], [GEOGRAPHIC_DATA], [GEOGRAPHIC_DATA…"
type input "0"
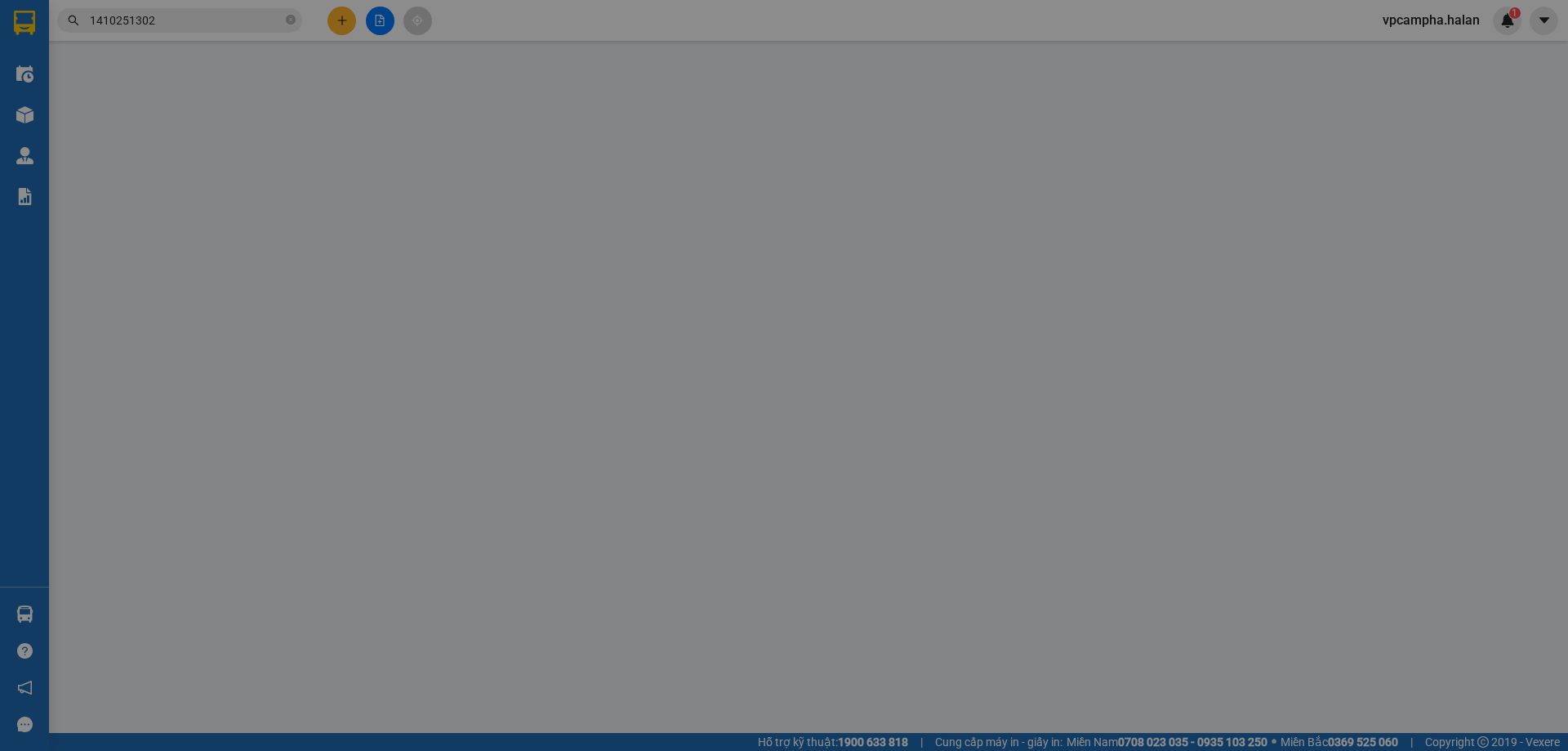
type input "90.000"
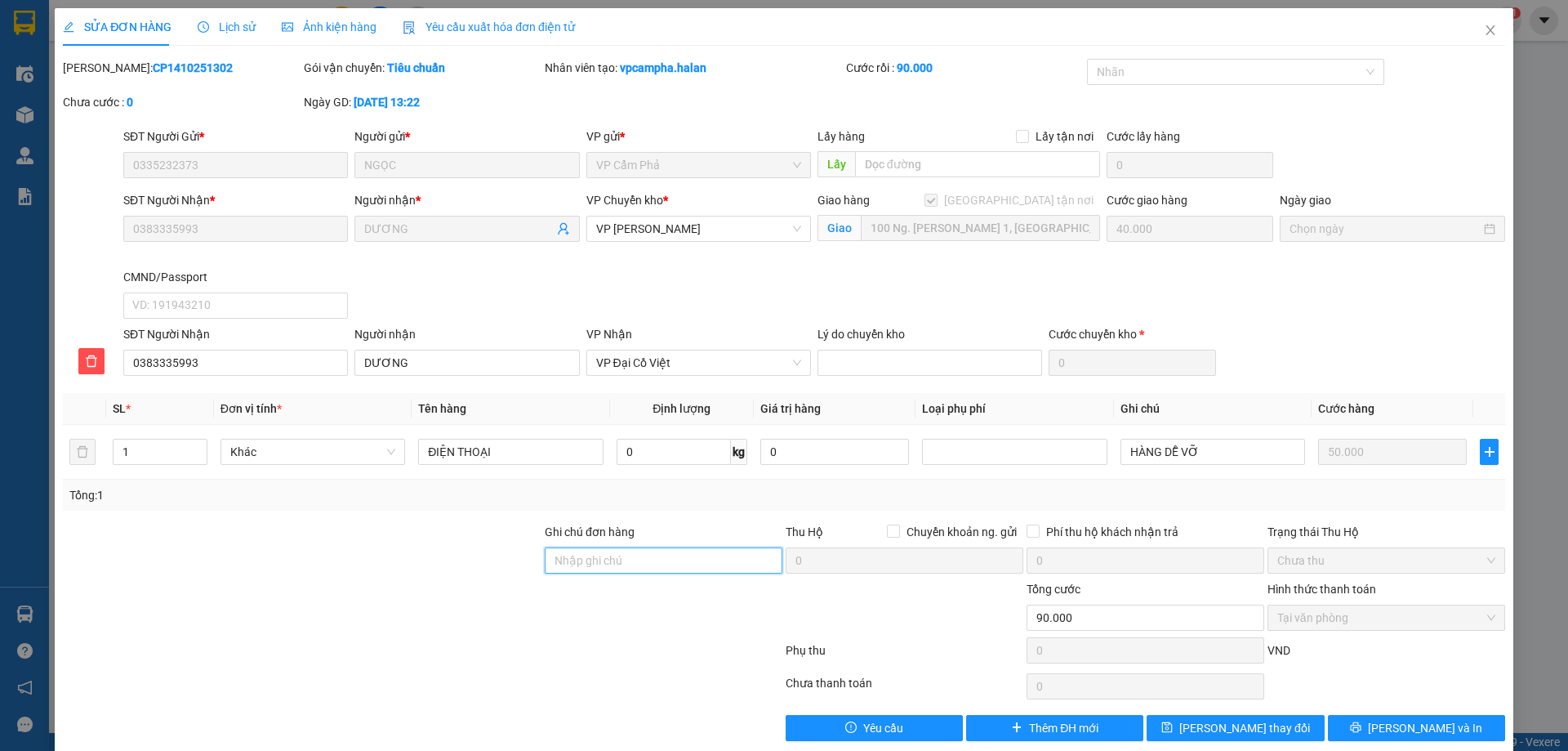
click at [570, 556] on input "Ghi chú đơn hàng" at bounding box center [663, 560] width 237 height 26
type input "HÀNG CÓ GIÁ TRỊ"
click at [1202, 722] on button "[PERSON_NAME] thay đổi" at bounding box center [1235, 727] width 177 height 26
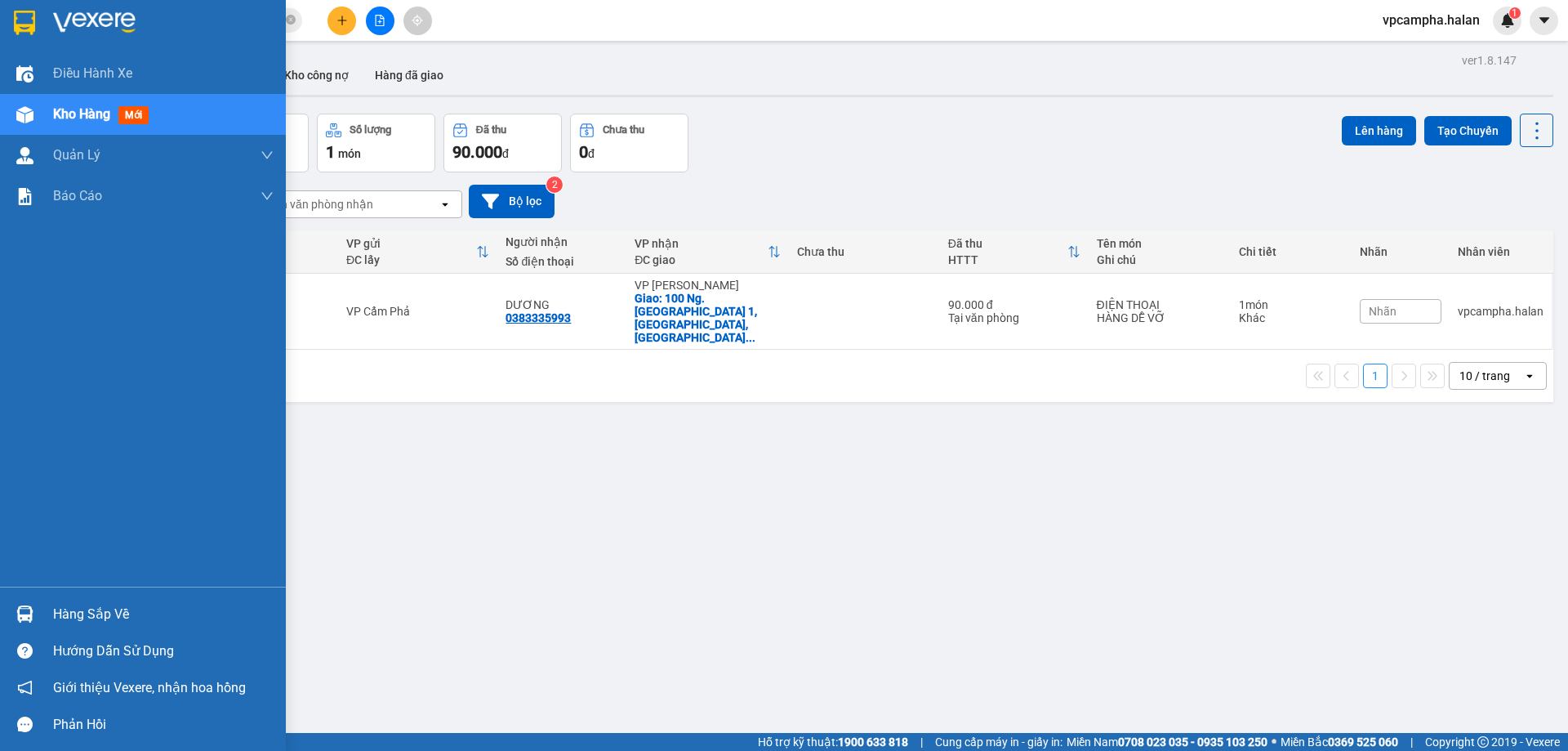
click at [83, 612] on div "Hàng sắp về" at bounding box center [162, 613] width 220 height 24
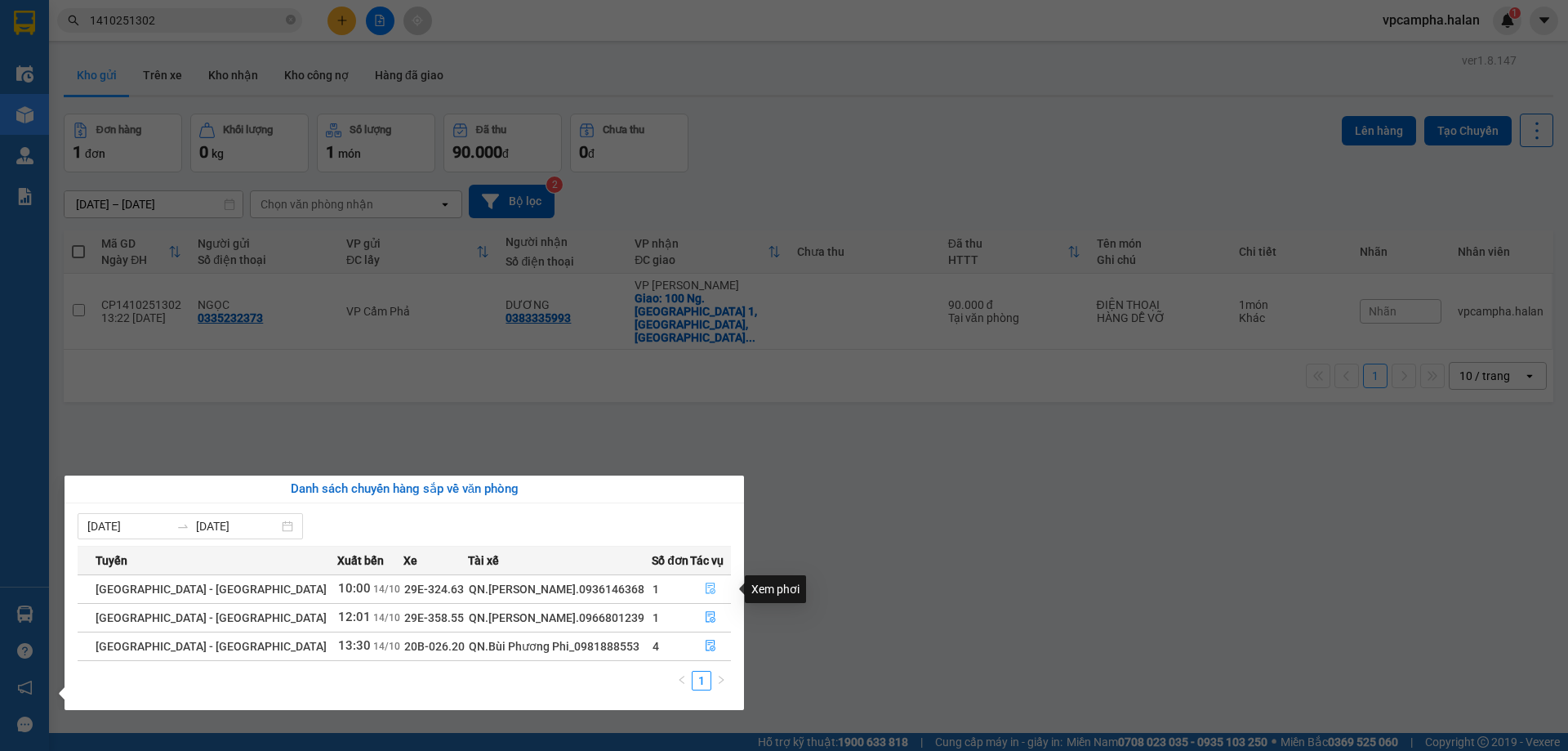
click at [705, 588] on icon "file-done" at bounding box center [710, 588] width 12 height 12
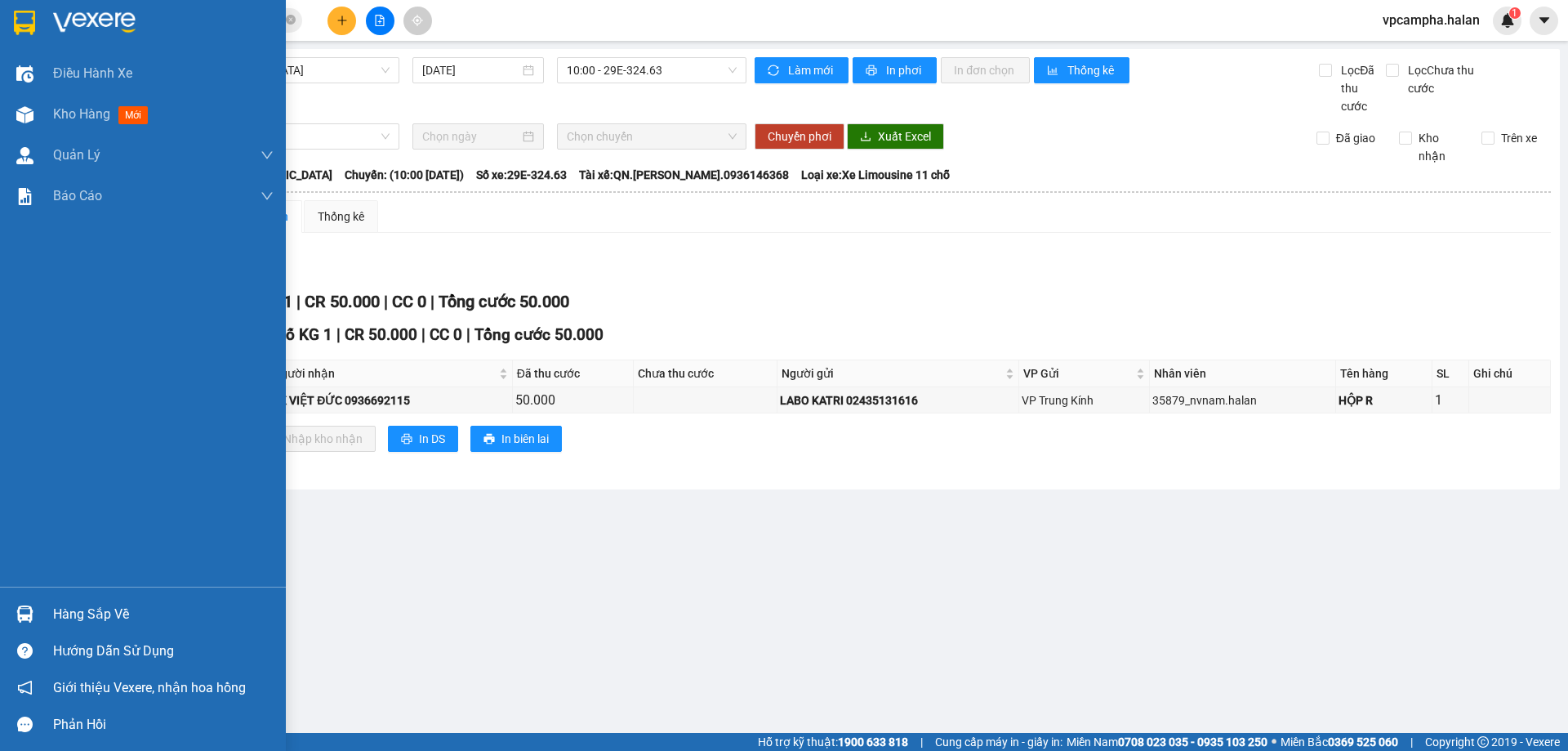
click at [115, 613] on div "Hàng sắp về" at bounding box center [162, 613] width 220 height 24
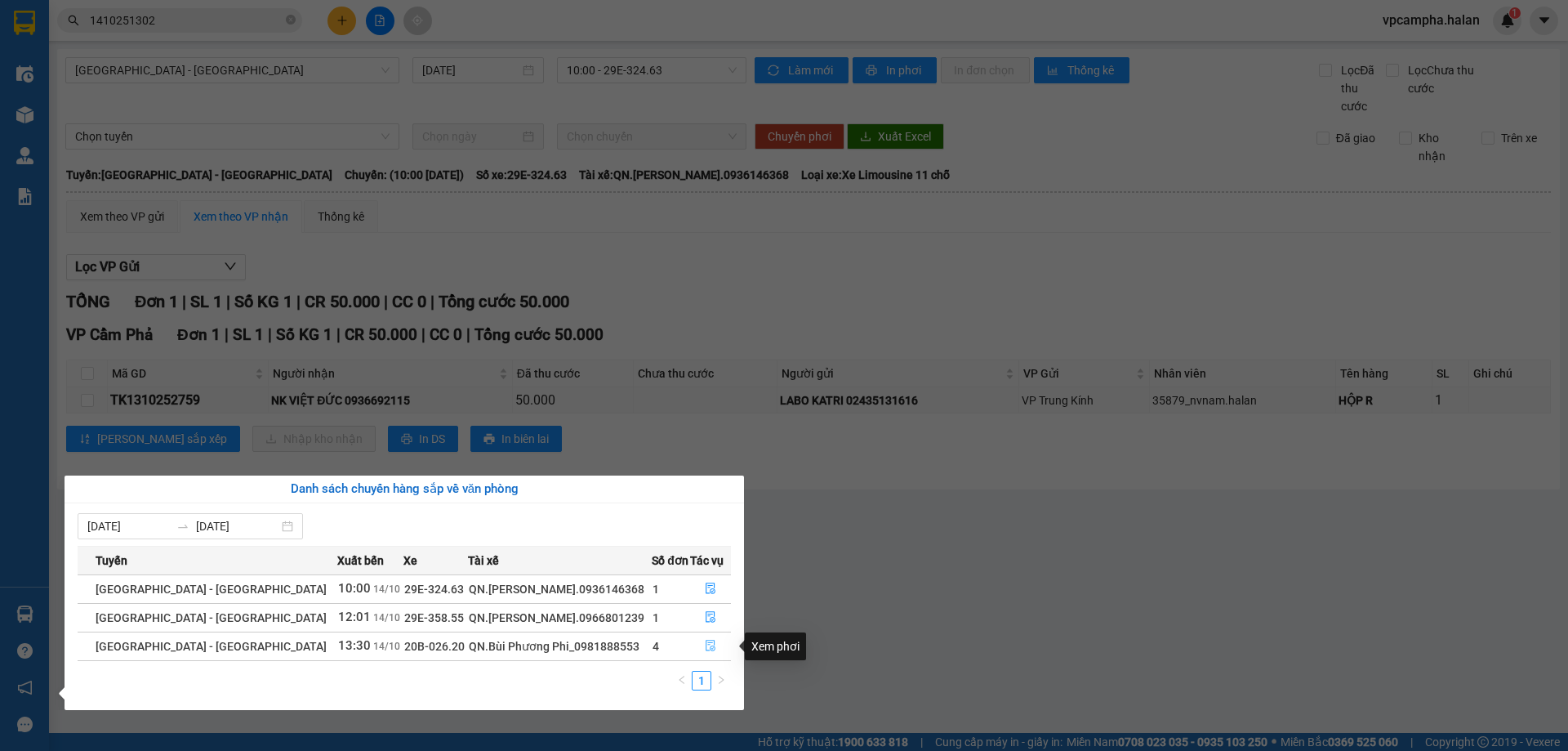
click at [705, 648] on icon "file-done" at bounding box center [710, 645] width 12 height 12
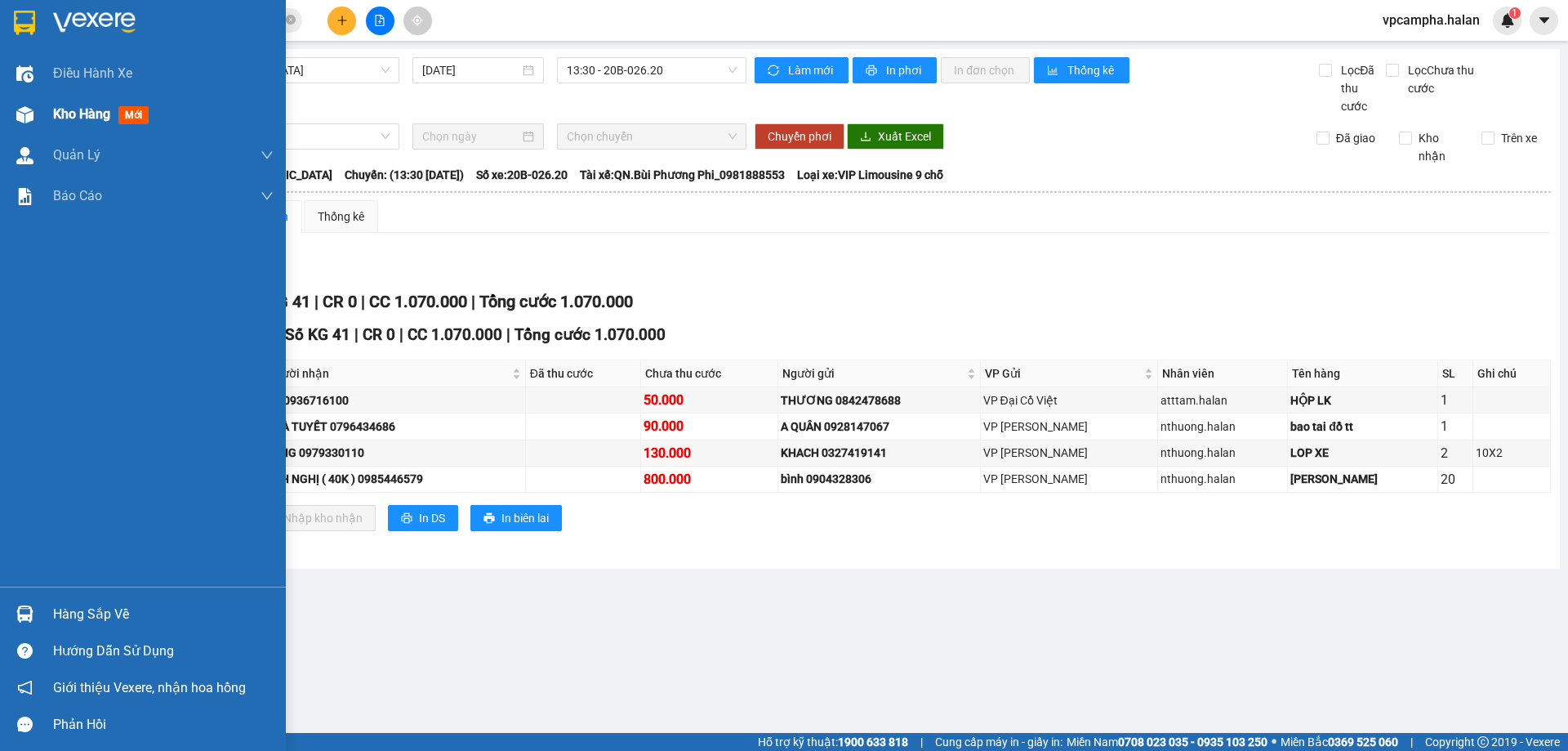
click at [26, 101] on div at bounding box center [25, 115] width 29 height 29
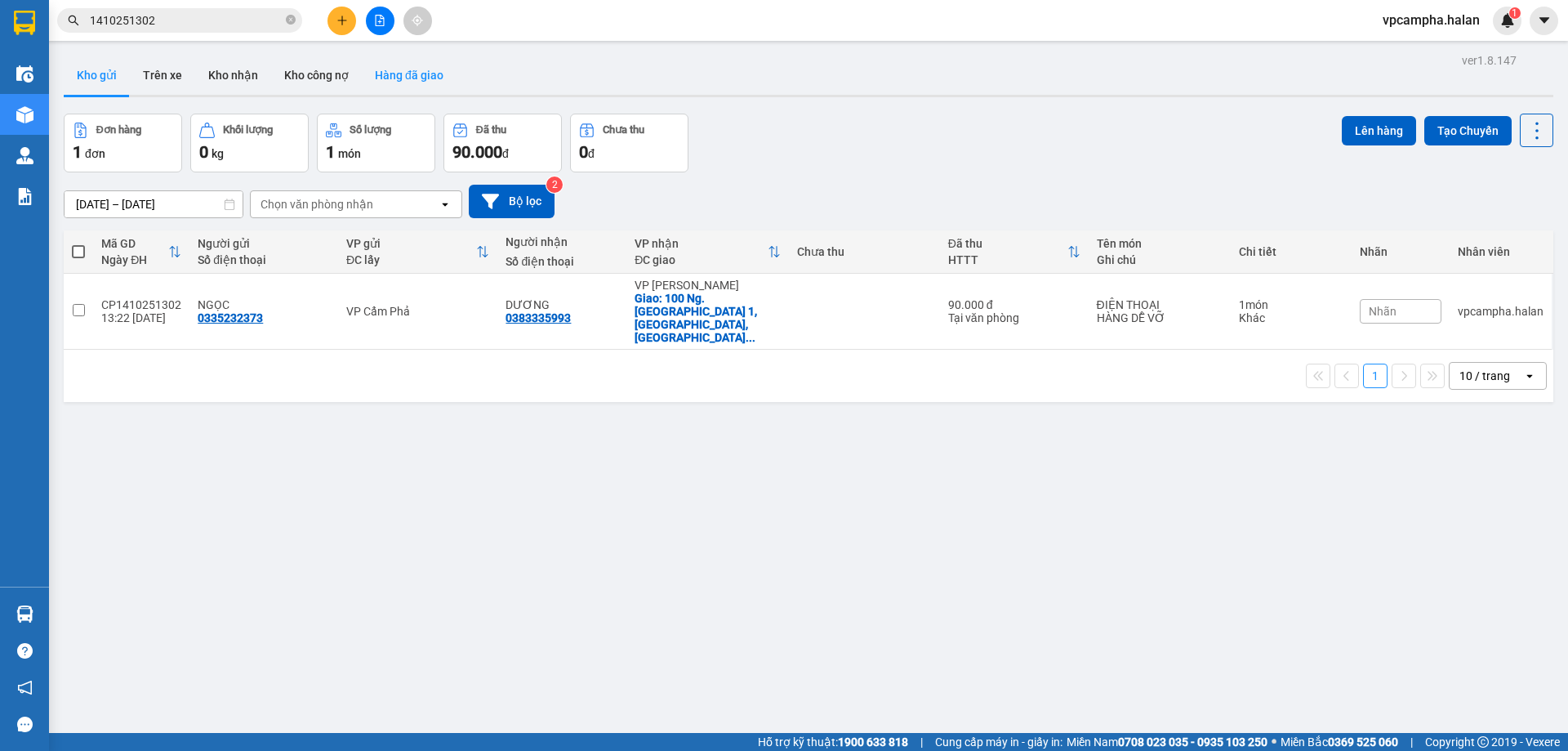
click at [400, 80] on button "Hàng đã giao" at bounding box center [409, 75] width 95 height 39
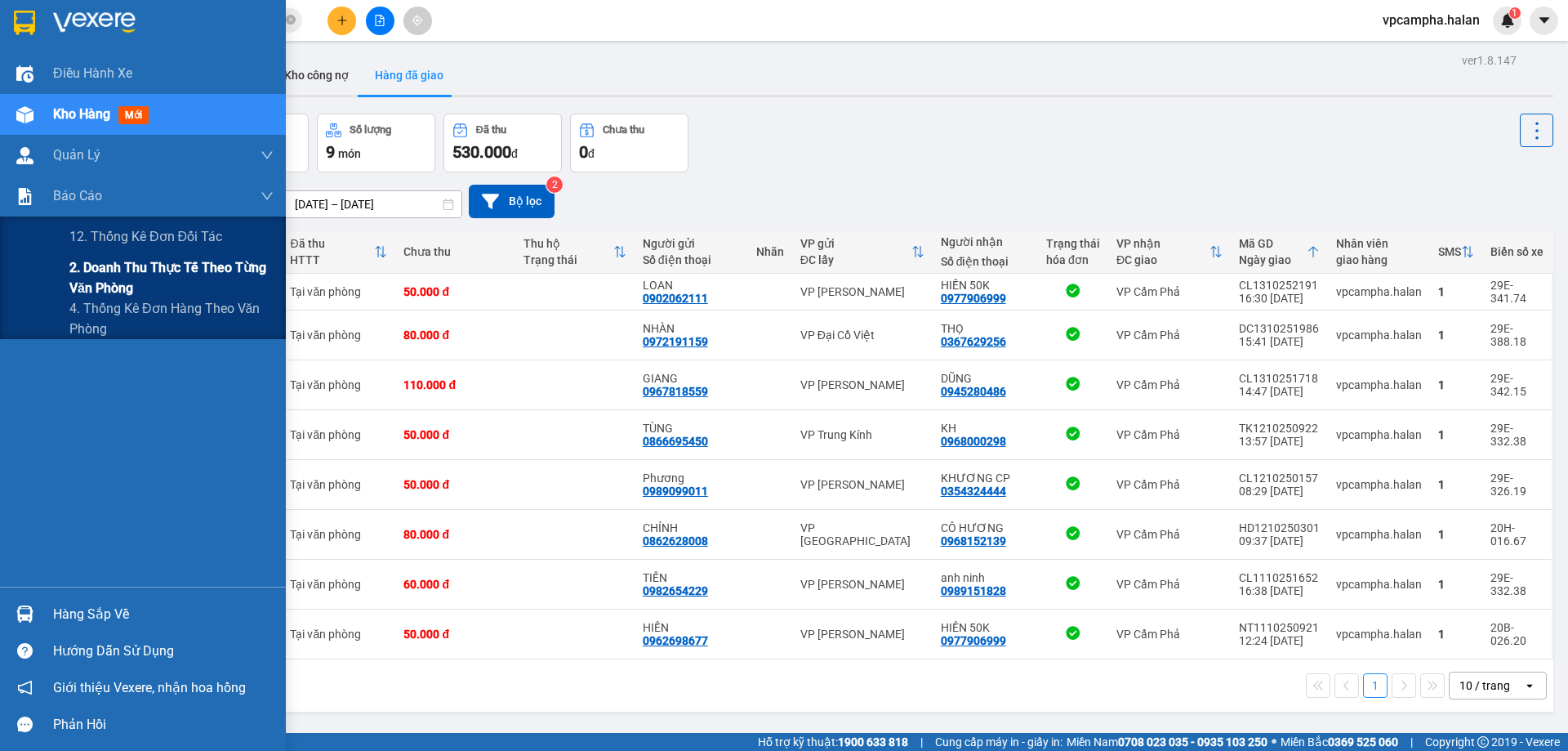
click at [97, 274] on span "2. Doanh thu thực tế theo từng văn phòng" at bounding box center [171, 278] width 204 height 40
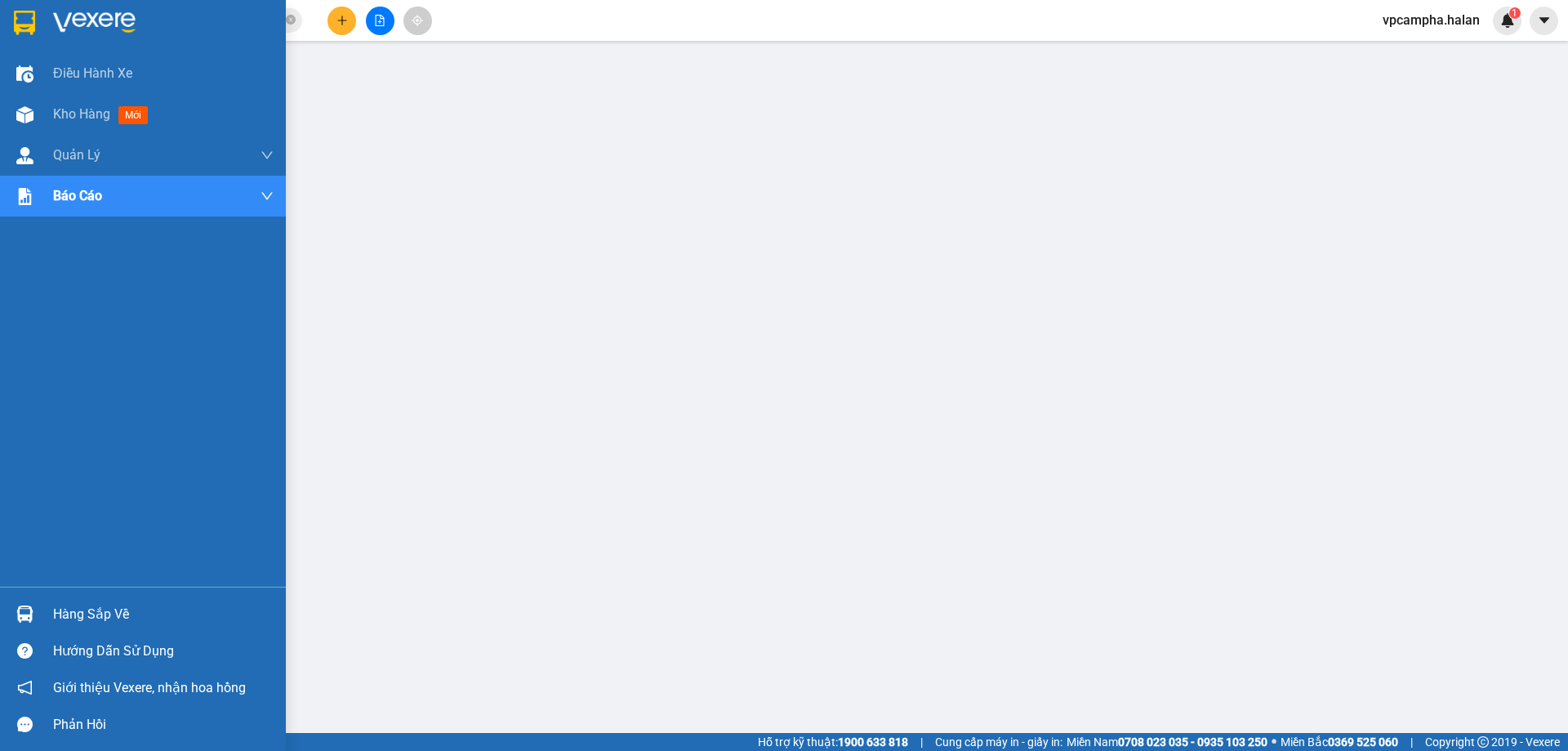
click at [55, 610] on div "Hàng sắp về" at bounding box center [162, 613] width 220 height 24
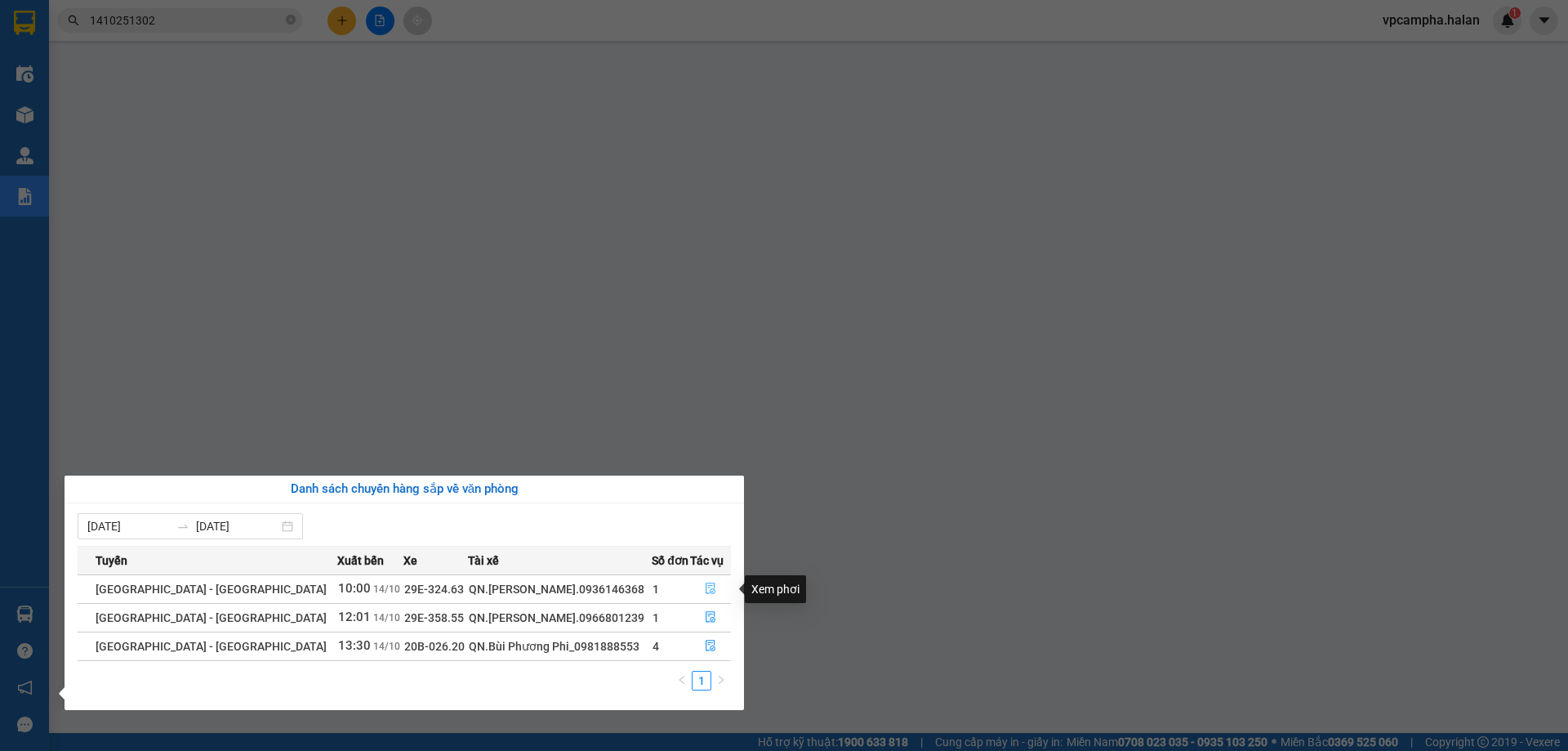
click at [709, 585] on icon "file-done" at bounding box center [711, 589] width 10 height 12
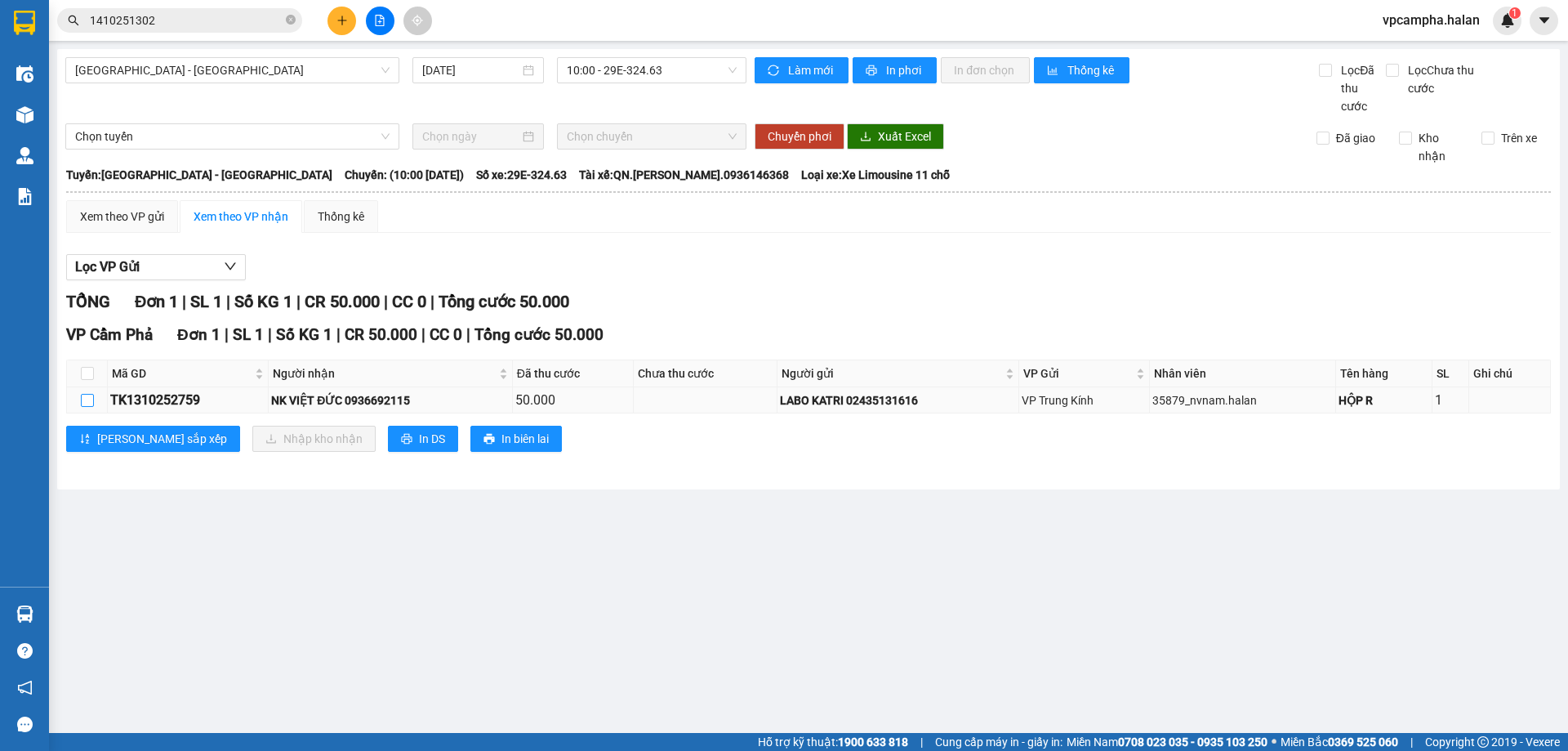
click at [87, 399] on input "checkbox" at bounding box center [87, 401] width 13 height 13
checkbox input "true"
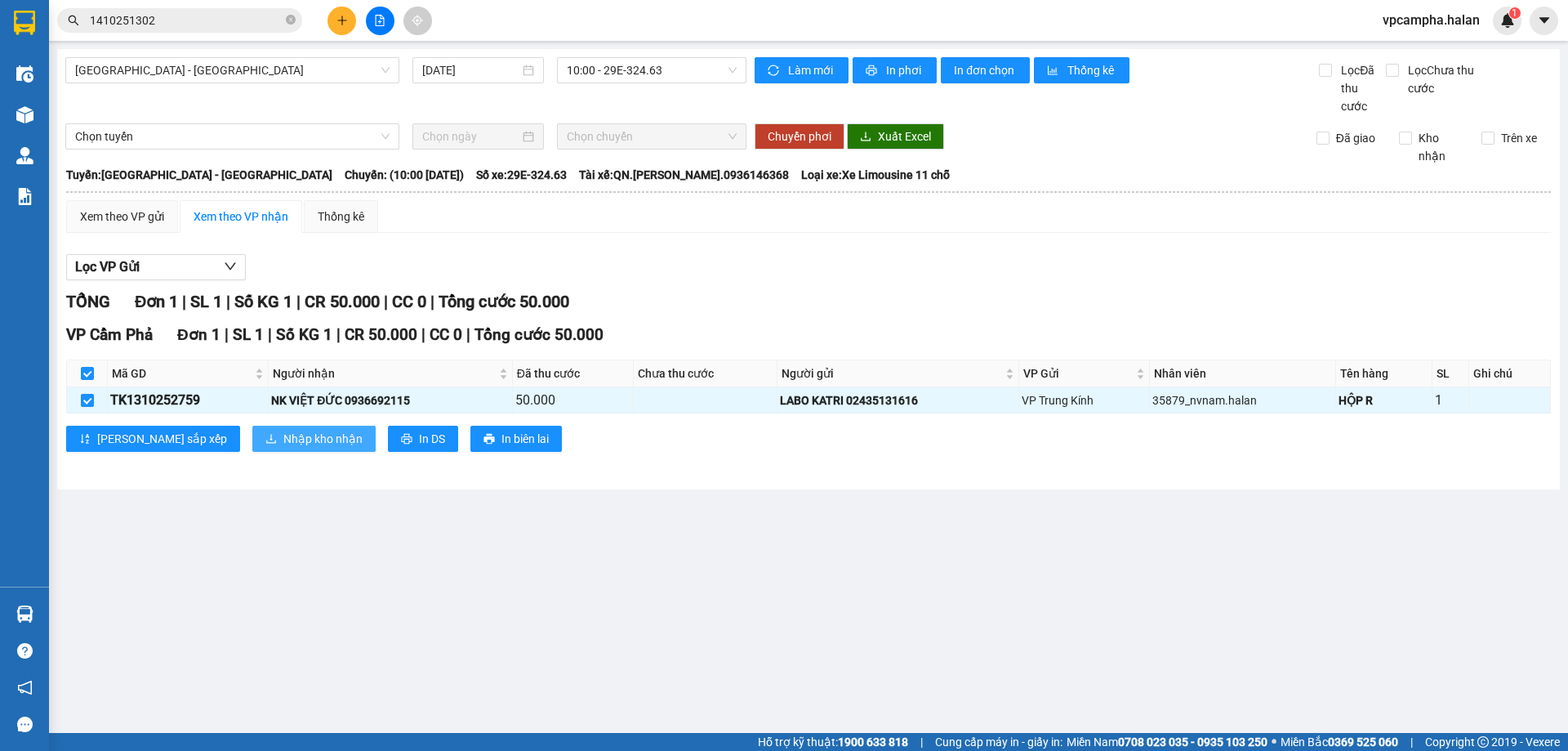
click at [284, 435] on span "Nhập kho nhận" at bounding box center [323, 438] width 79 height 18
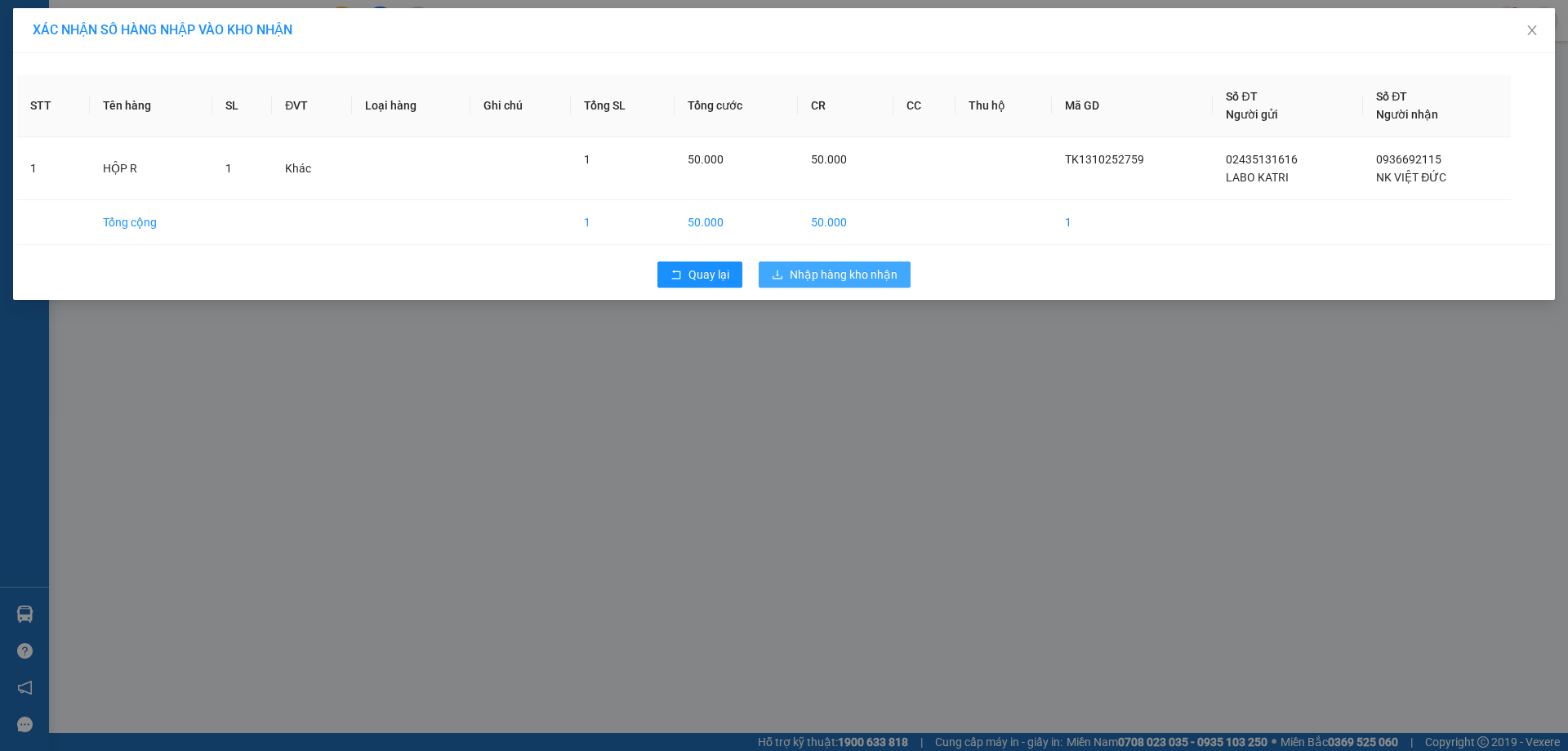
click at [850, 271] on span "Nhập hàng kho nhận" at bounding box center [844, 274] width 108 height 18
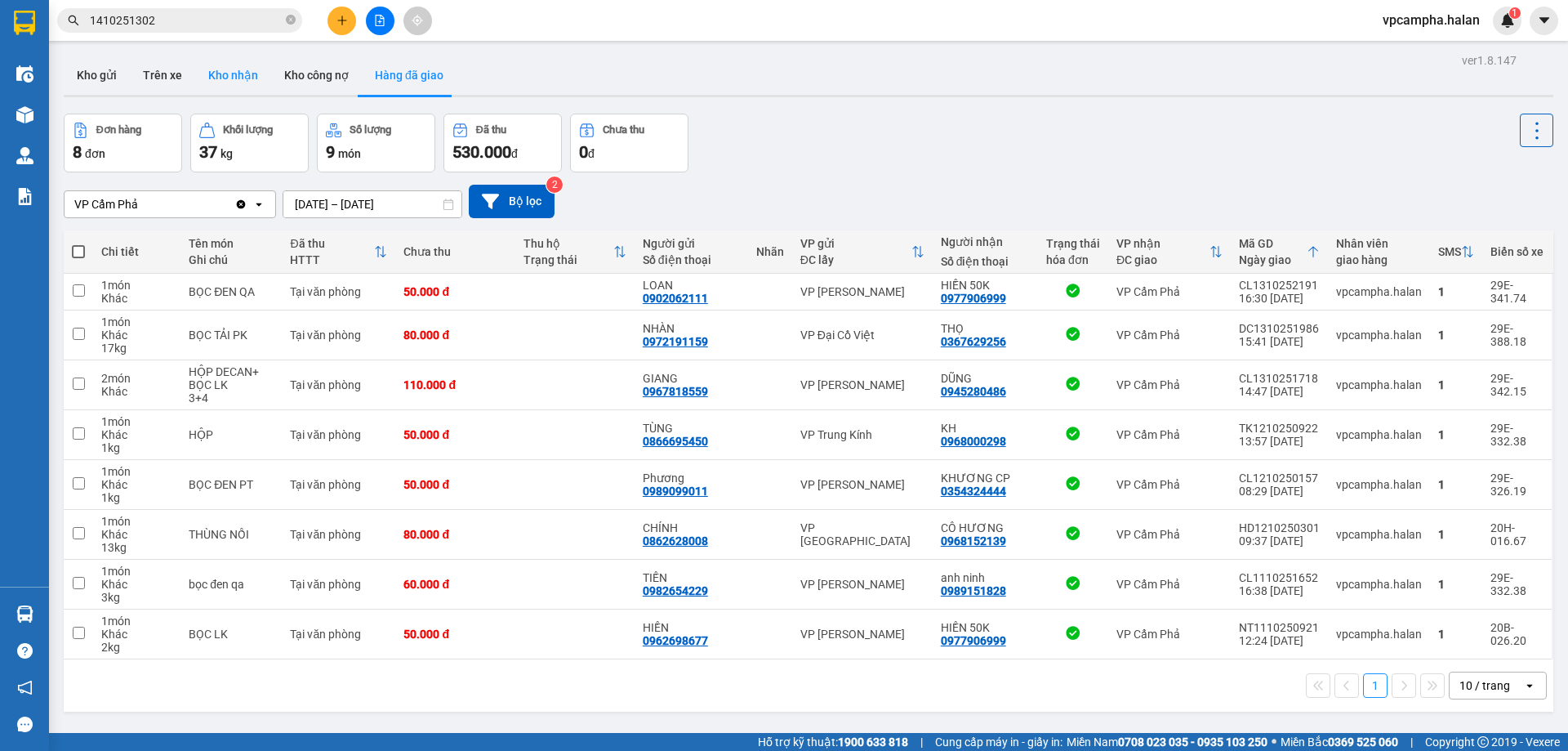
click at [231, 75] on button "Kho nhận" at bounding box center [233, 75] width 76 height 39
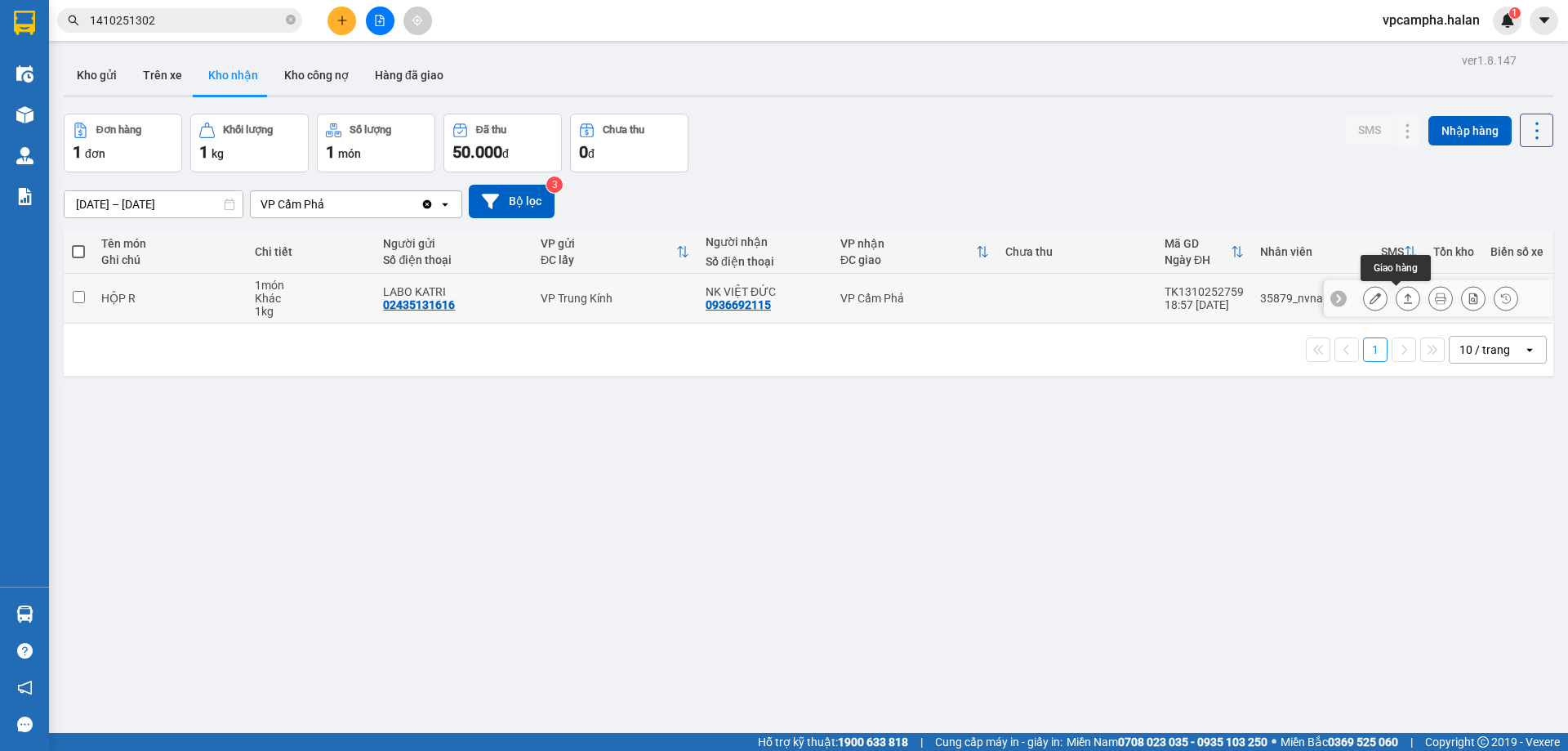
click at [1403, 296] on icon at bounding box center [1408, 298] width 12 height 12
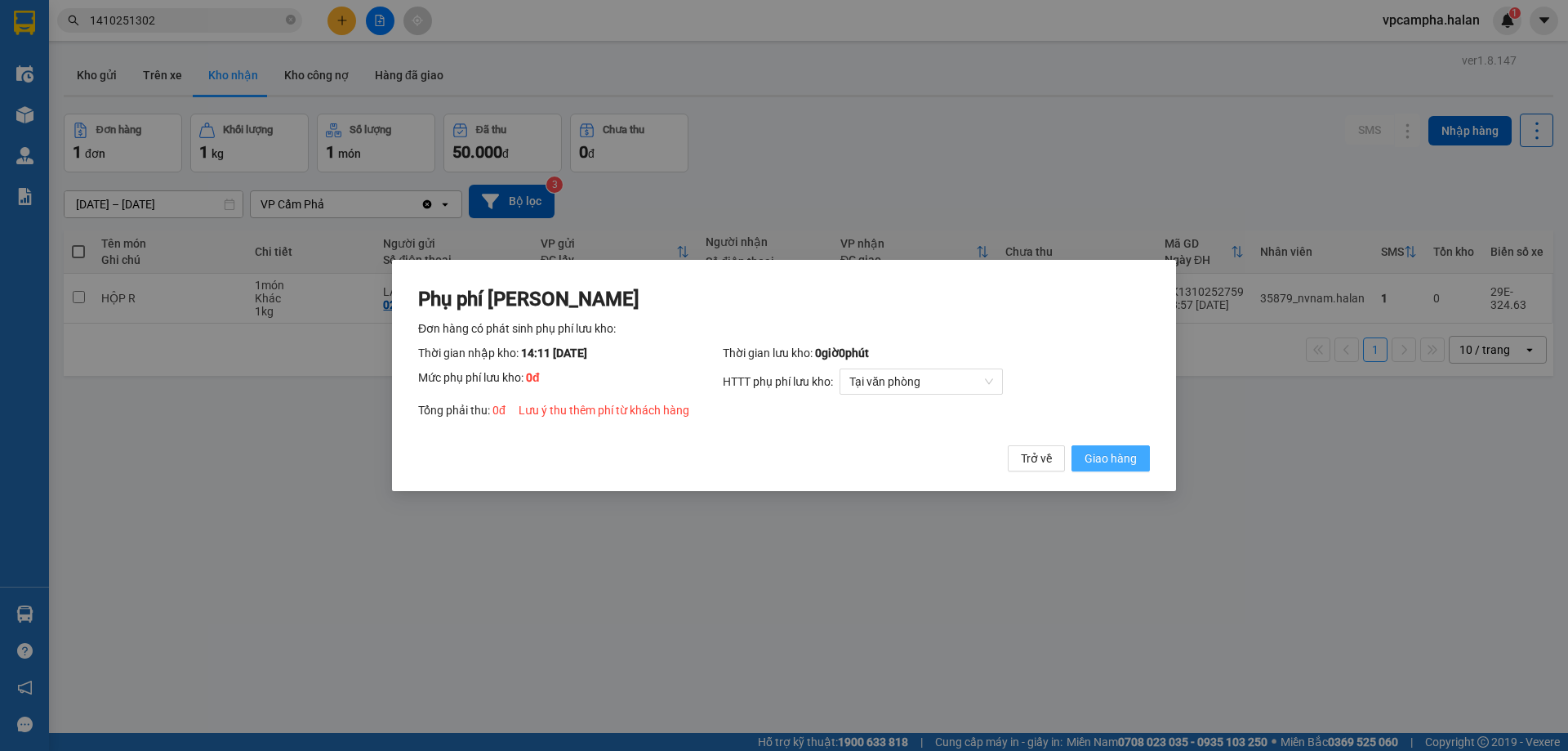
click at [1109, 459] on span "Giao hàng" at bounding box center [1110, 458] width 52 height 18
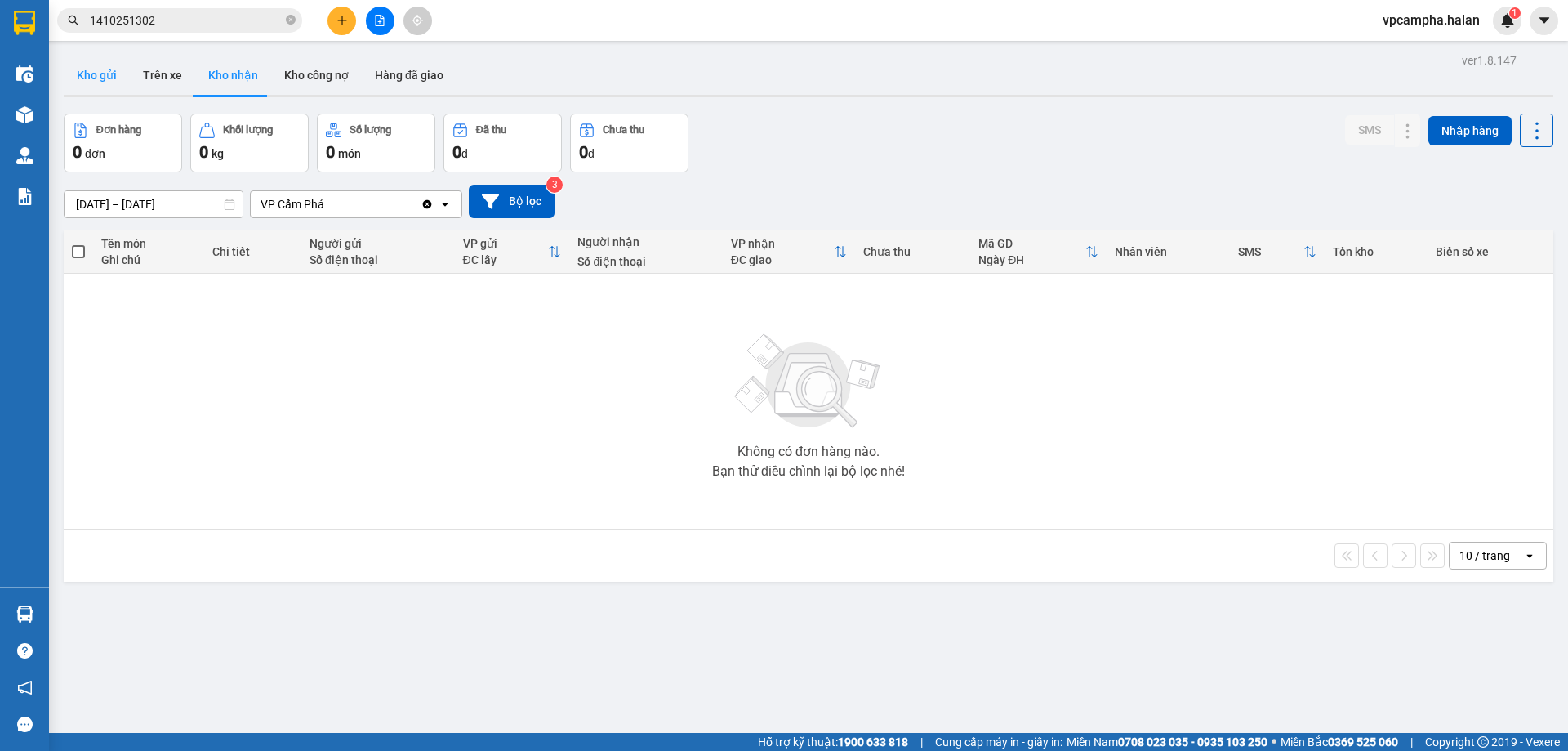
click at [90, 73] on button "Kho gửi" at bounding box center [96, 75] width 66 height 39
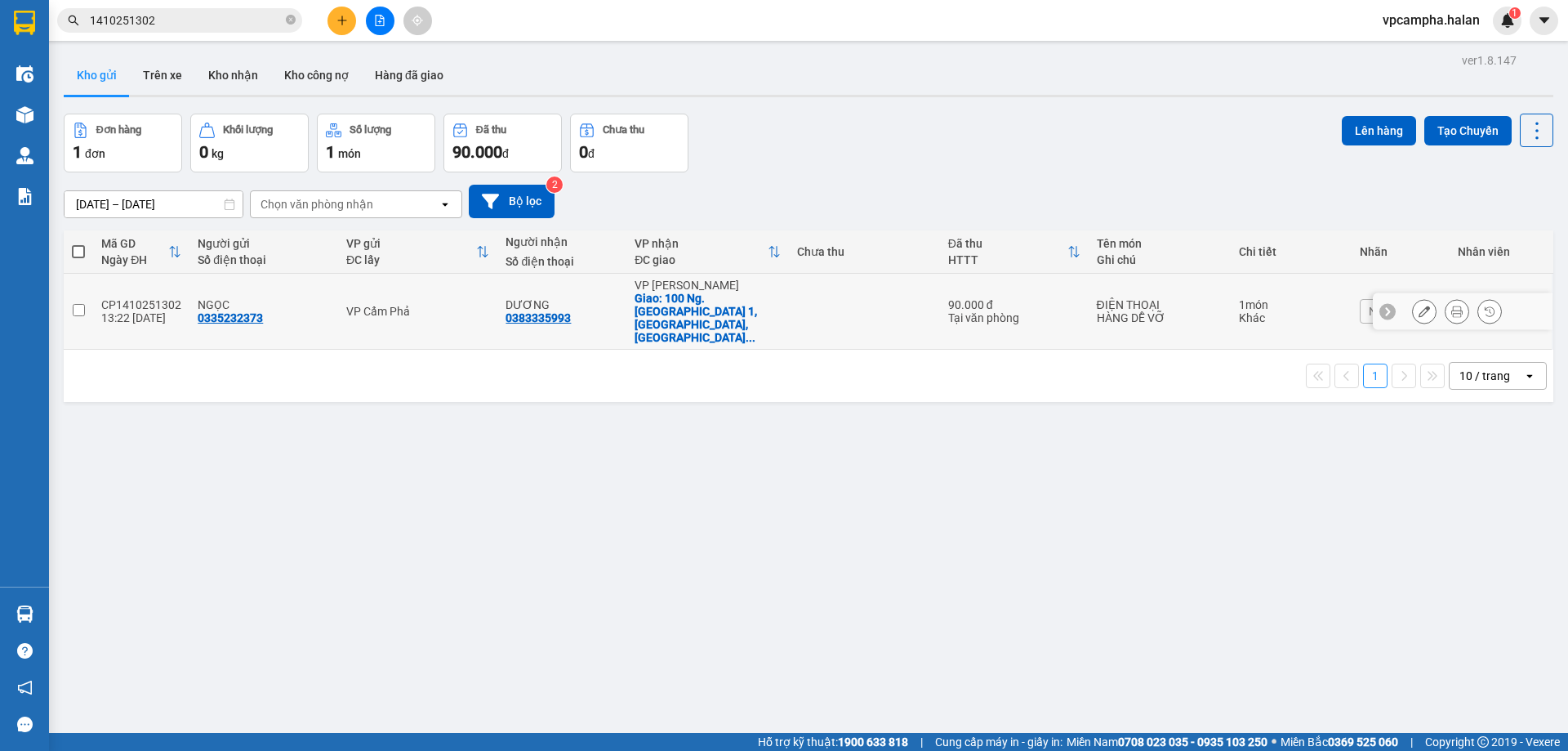
click at [79, 304] on input "checkbox" at bounding box center [79, 310] width 12 height 13
checkbox input "true"
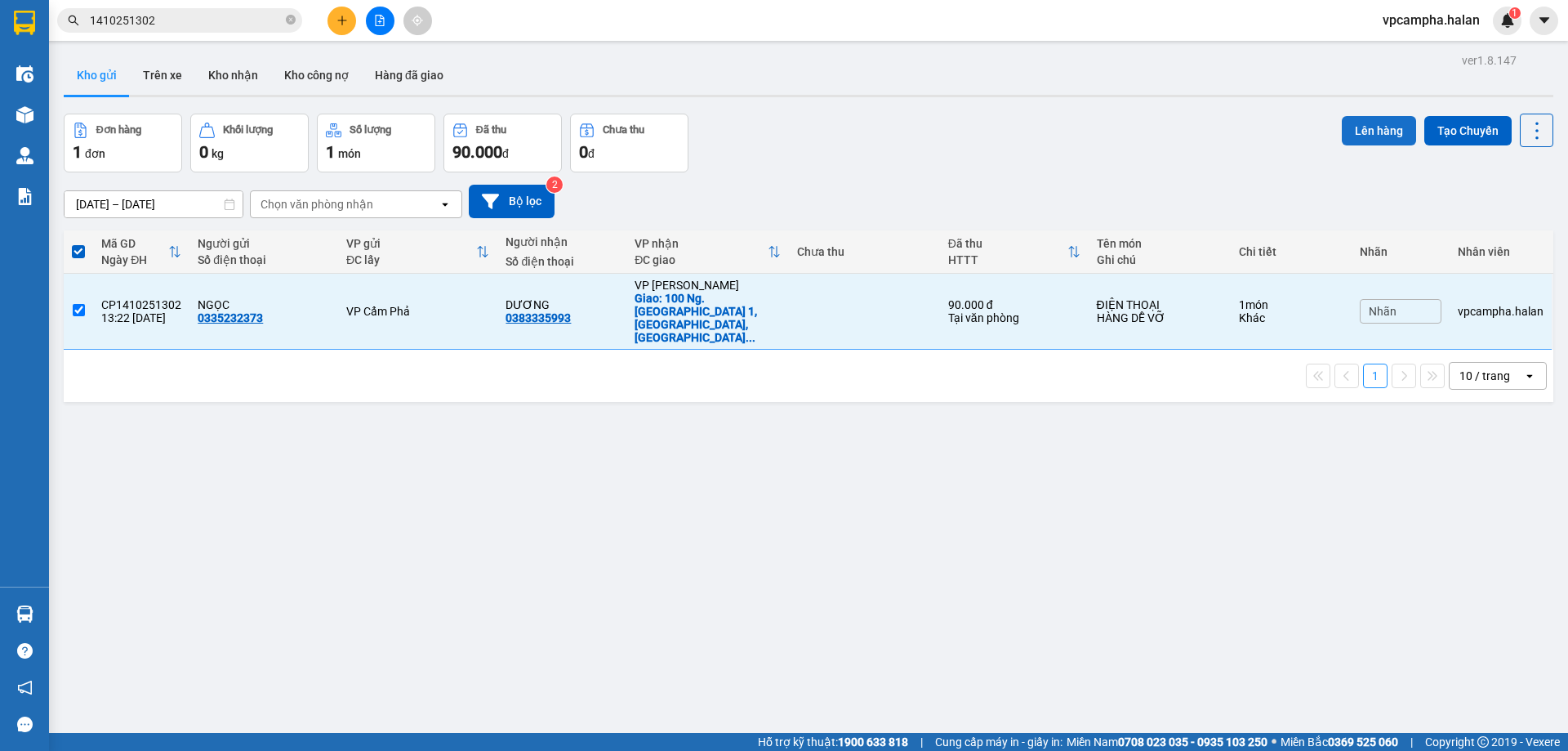
click at [1355, 133] on button "Lên hàng" at bounding box center [1379, 131] width 74 height 30
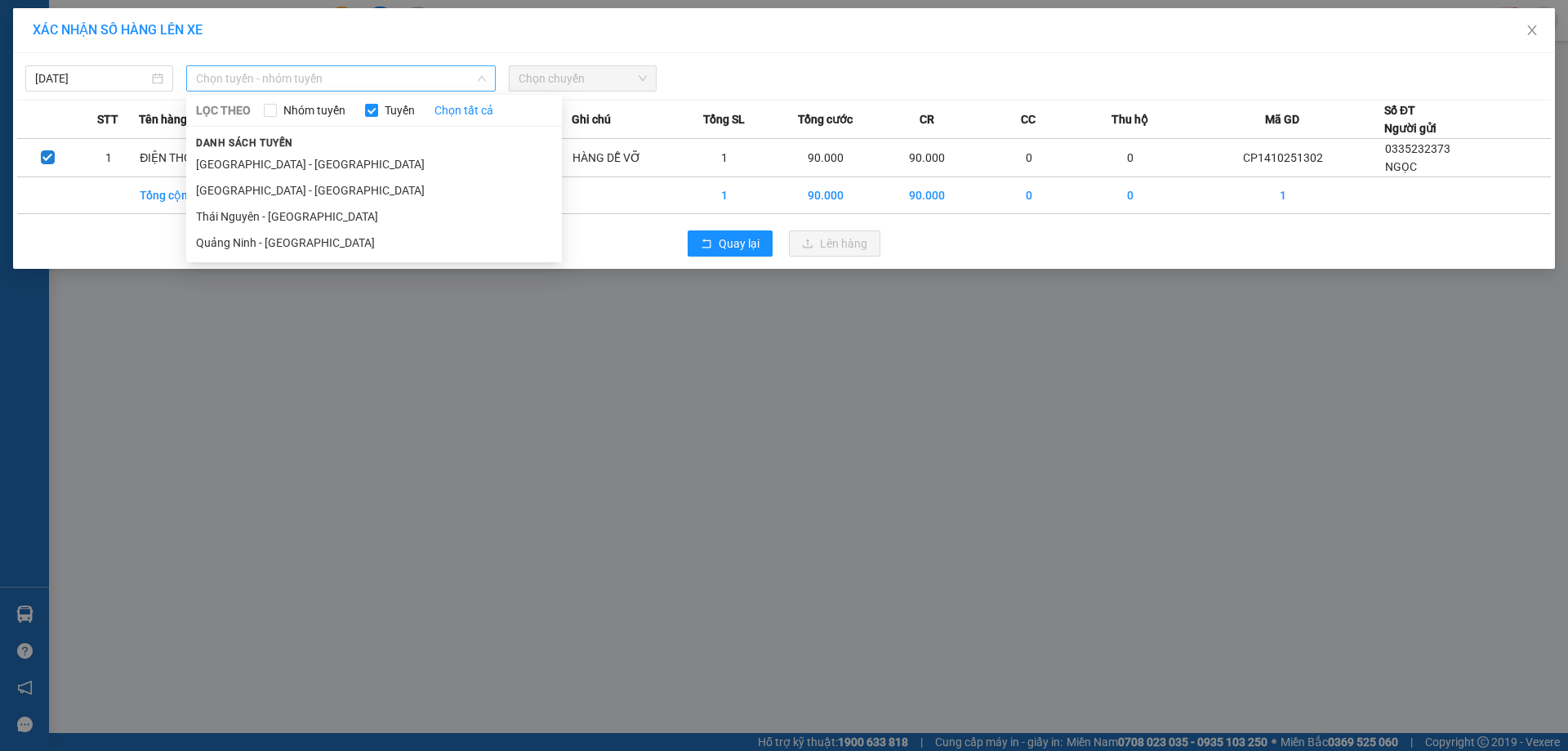
click at [292, 76] on span "Chọn tuyến - nhóm tuyến" at bounding box center [341, 78] width 290 height 24
click at [261, 188] on li "[GEOGRAPHIC_DATA] - [GEOGRAPHIC_DATA]" at bounding box center [374, 189] width 376 height 26
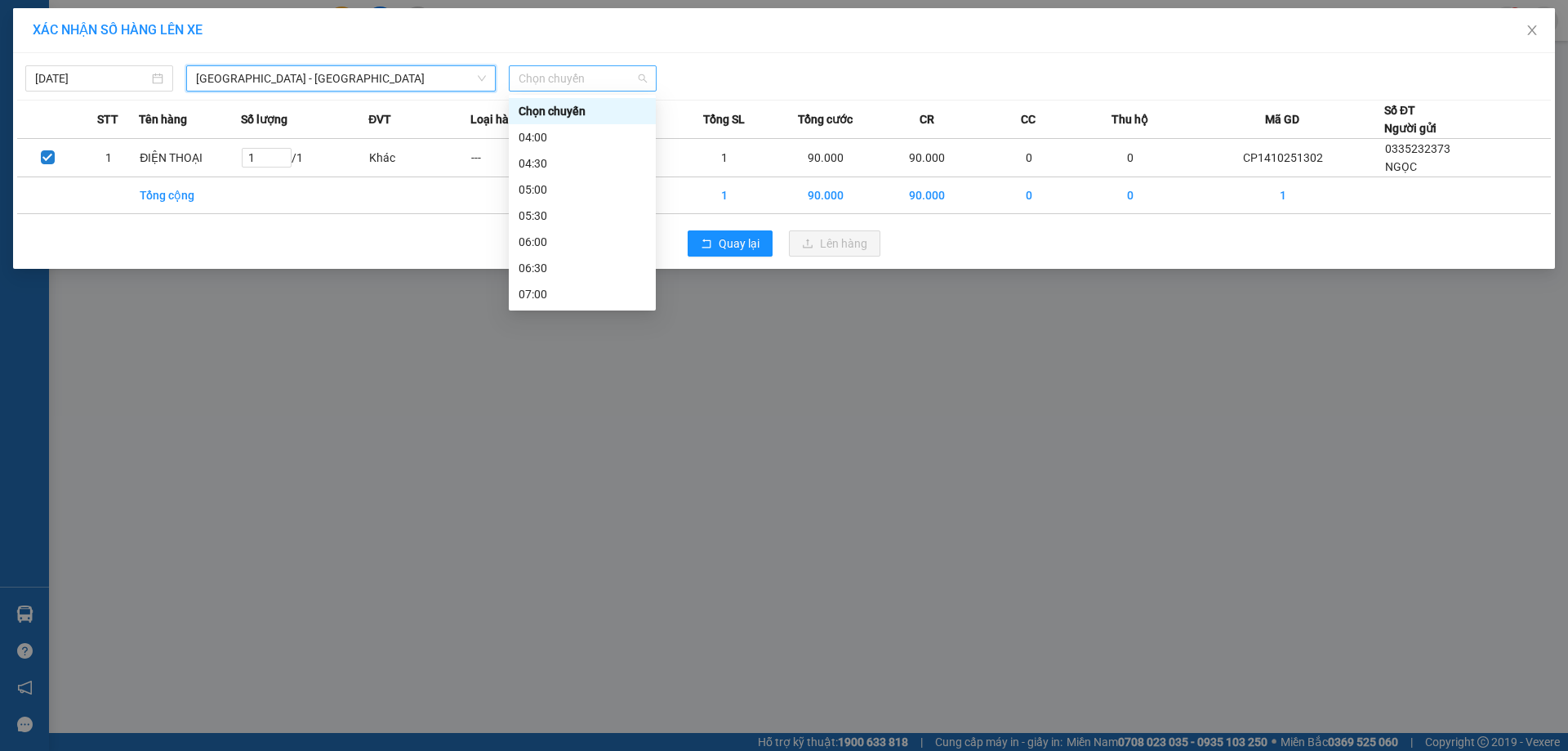
click at [558, 78] on span "Chọn chuyến" at bounding box center [583, 78] width 128 height 24
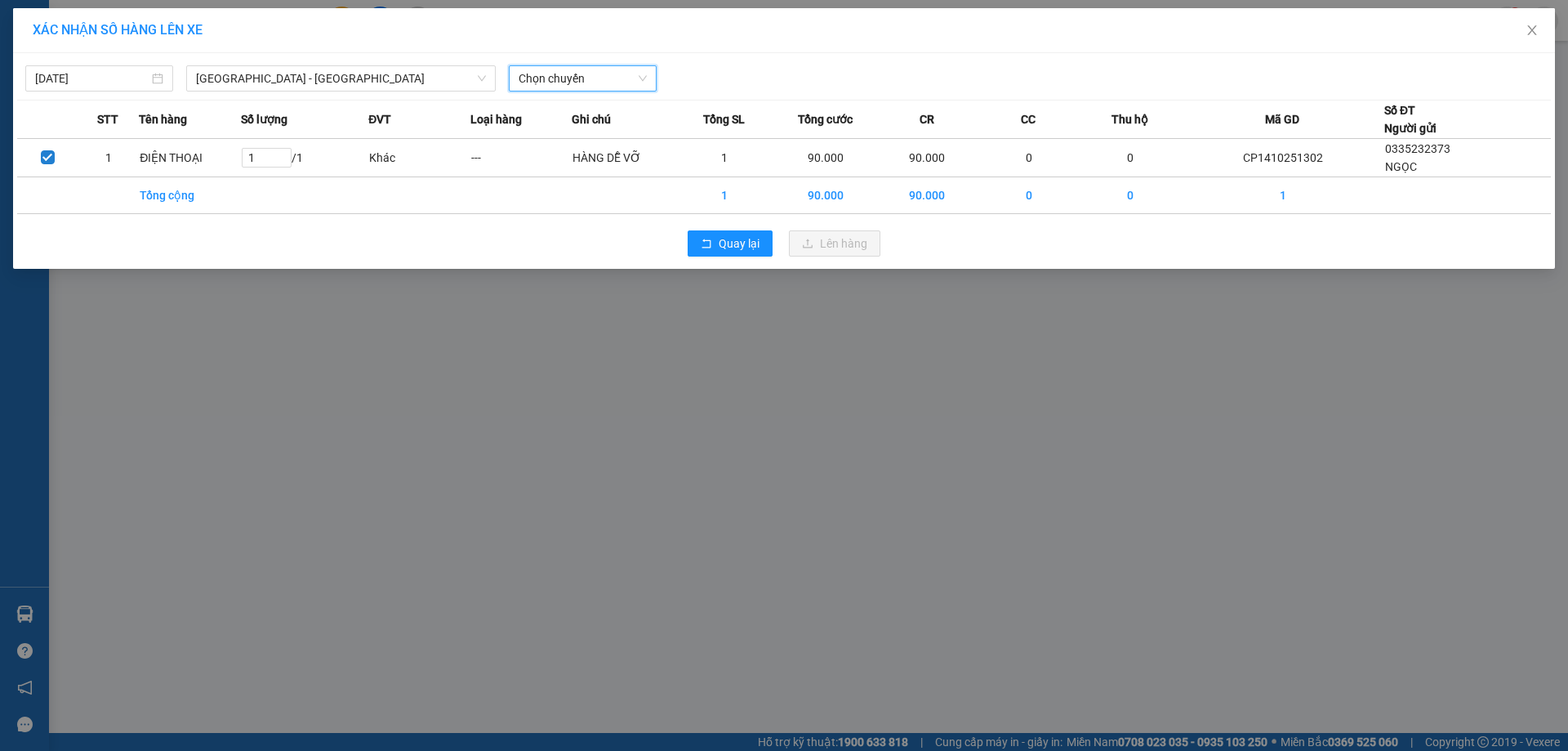
click at [579, 76] on span "Chọn chuyến" at bounding box center [583, 78] width 128 height 24
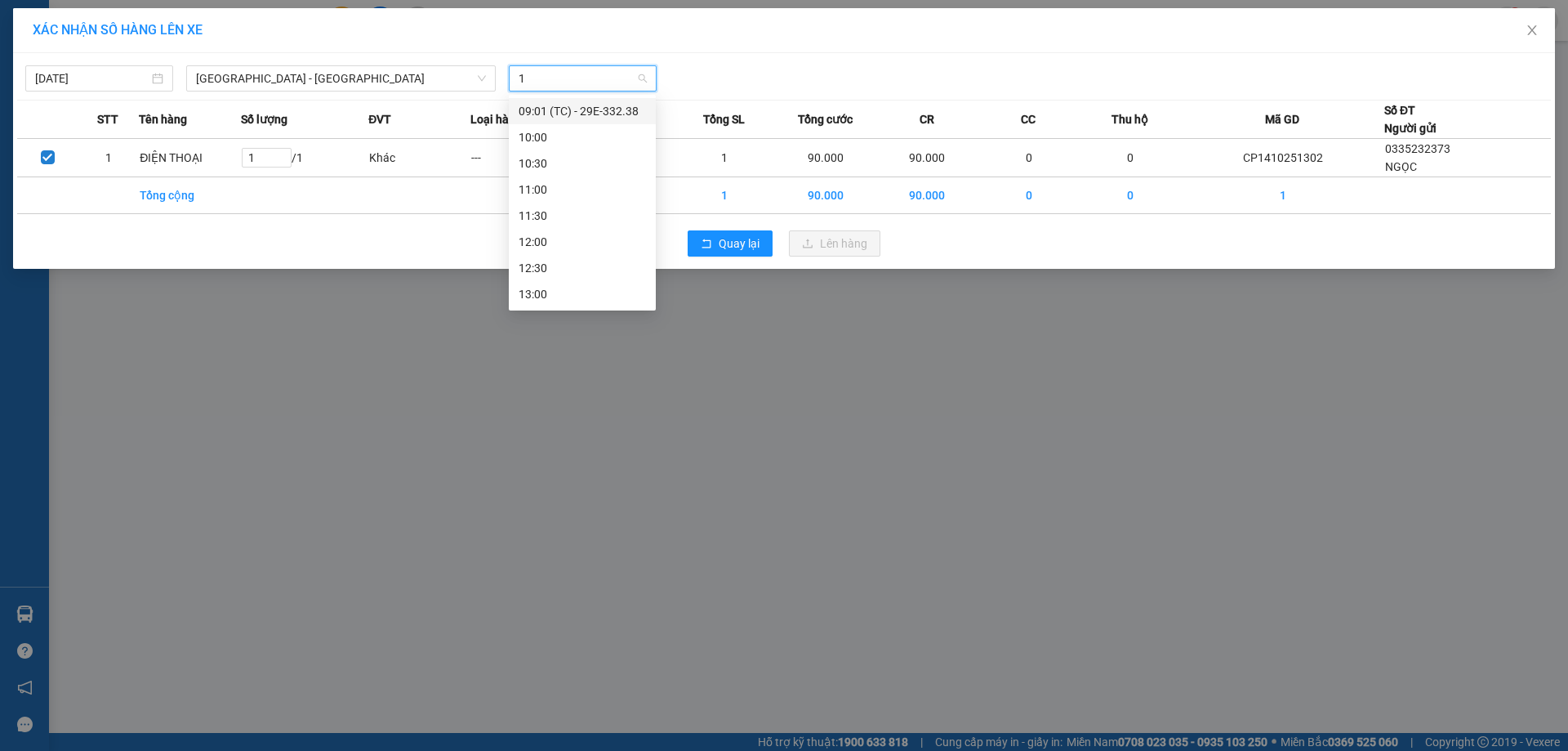
type input "15"
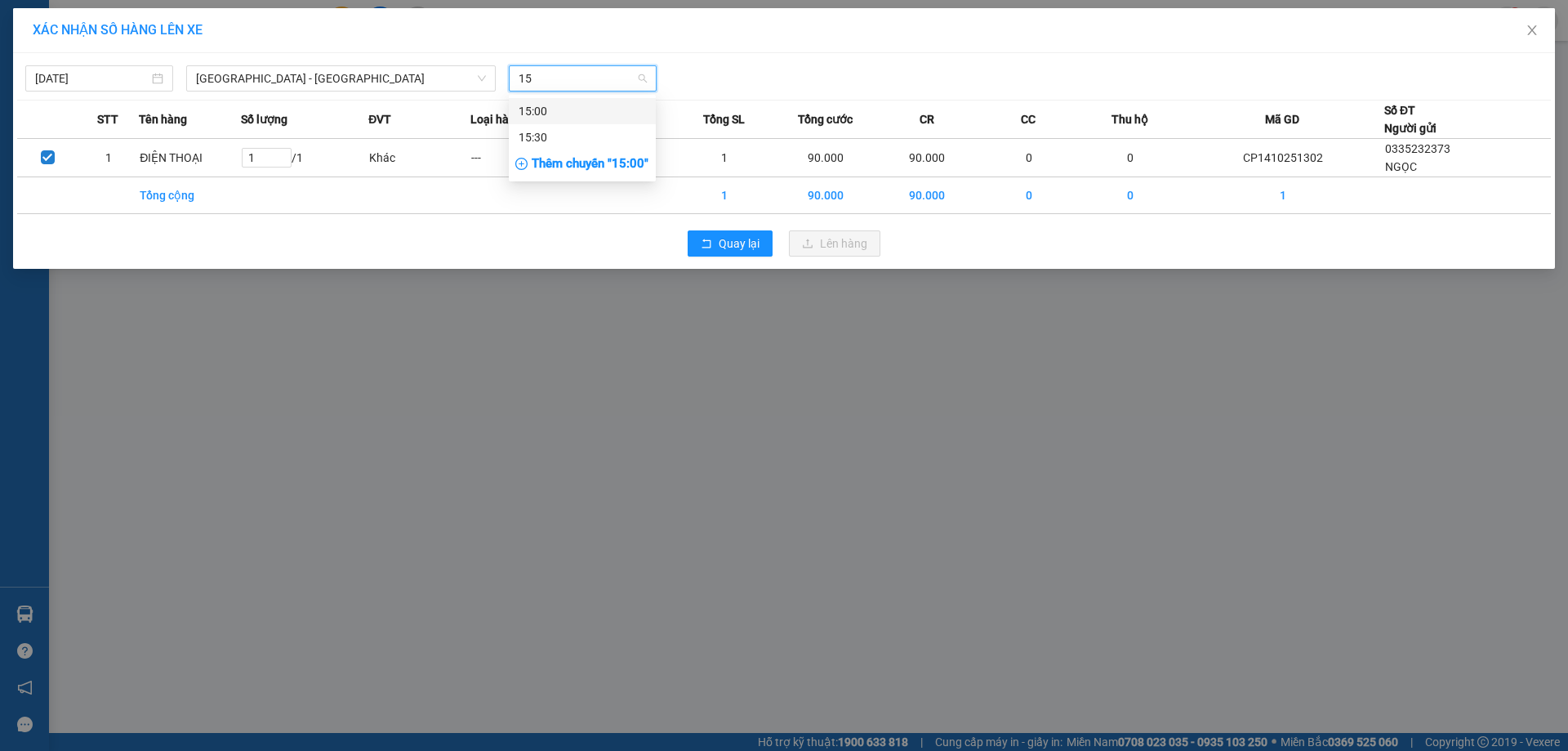
click at [567, 109] on div "15:00" at bounding box center [583, 111] width 128 height 18
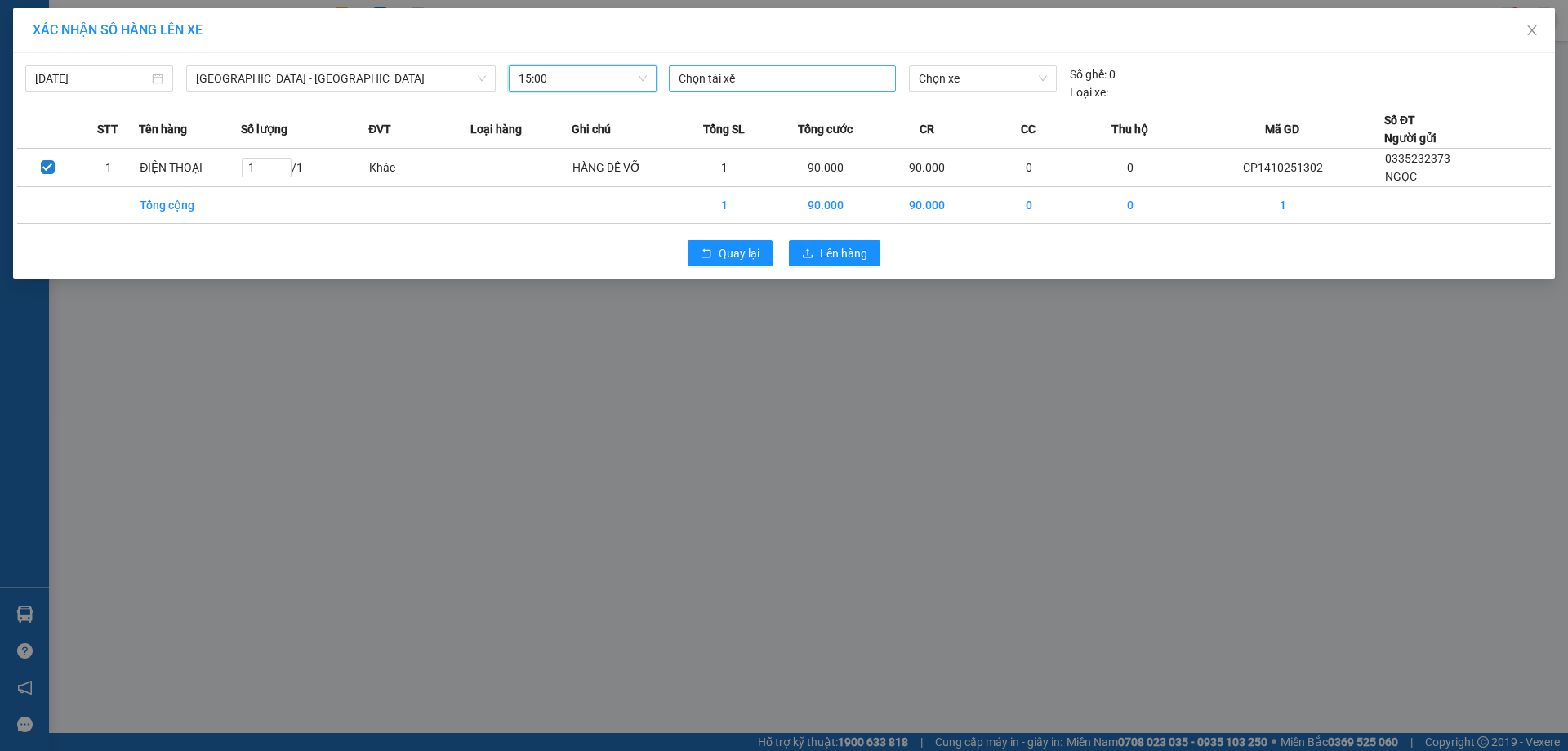
click at [696, 81] on div at bounding box center [783, 78] width 219 height 19
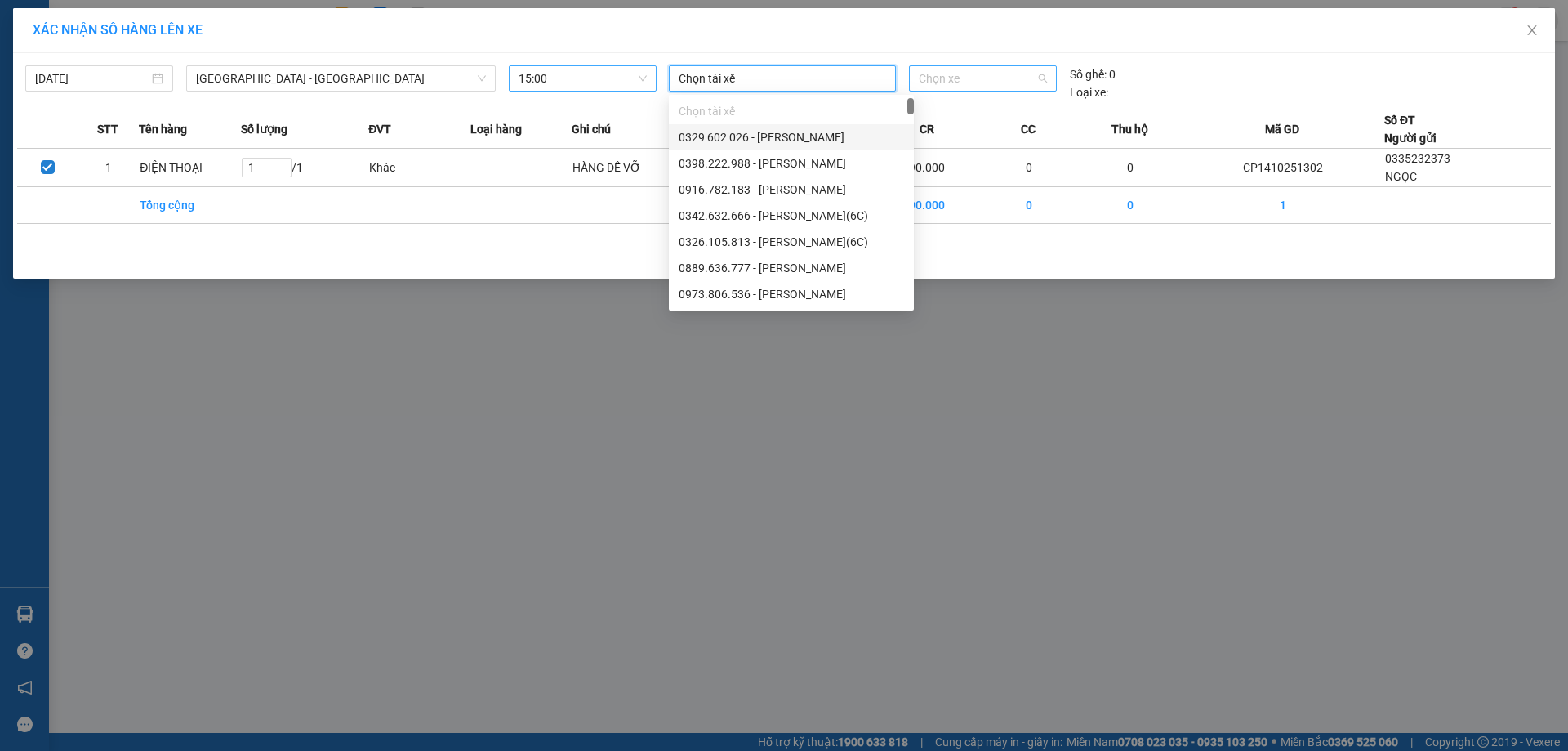
click at [957, 85] on span "Chọn xe" at bounding box center [983, 78] width 128 height 24
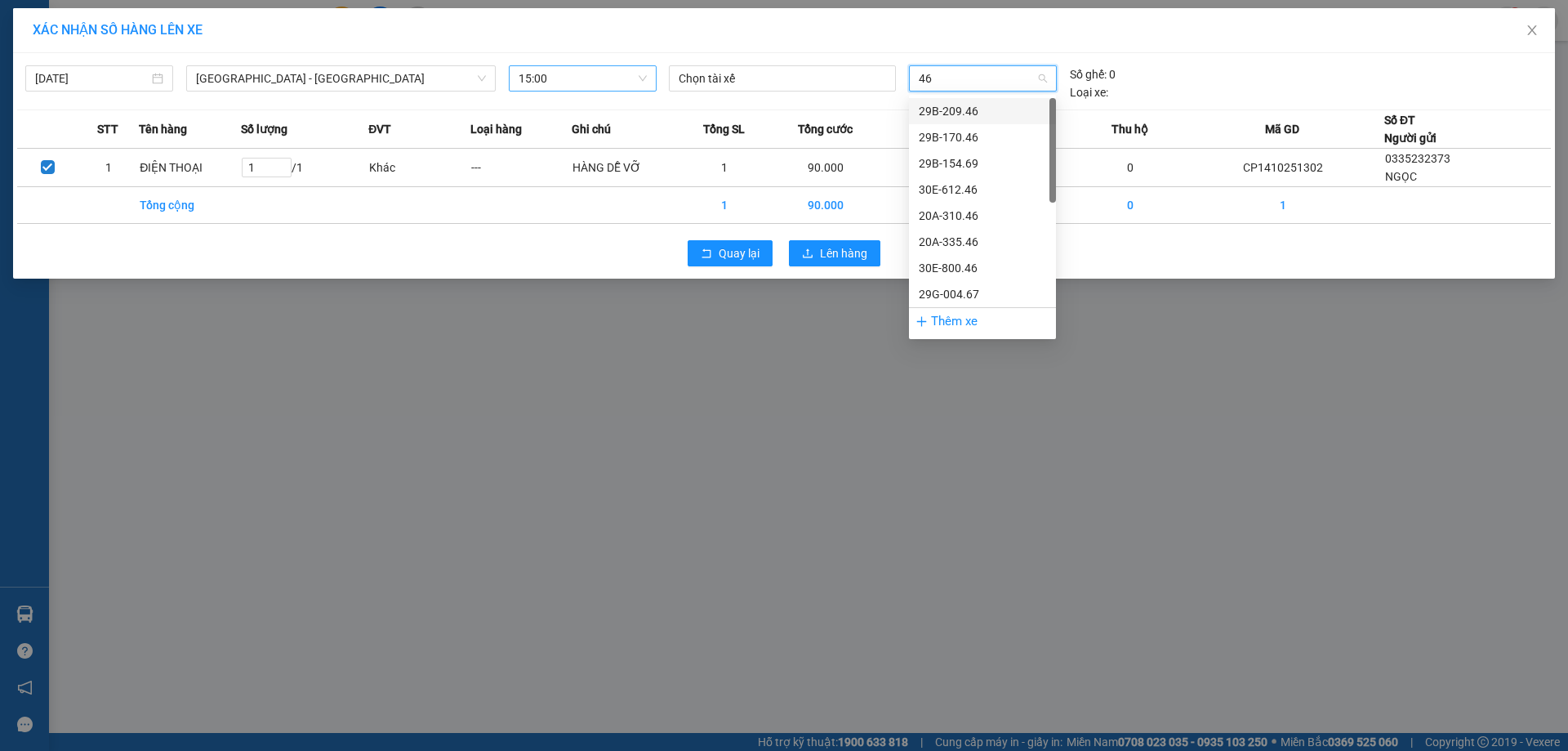
type input "463"
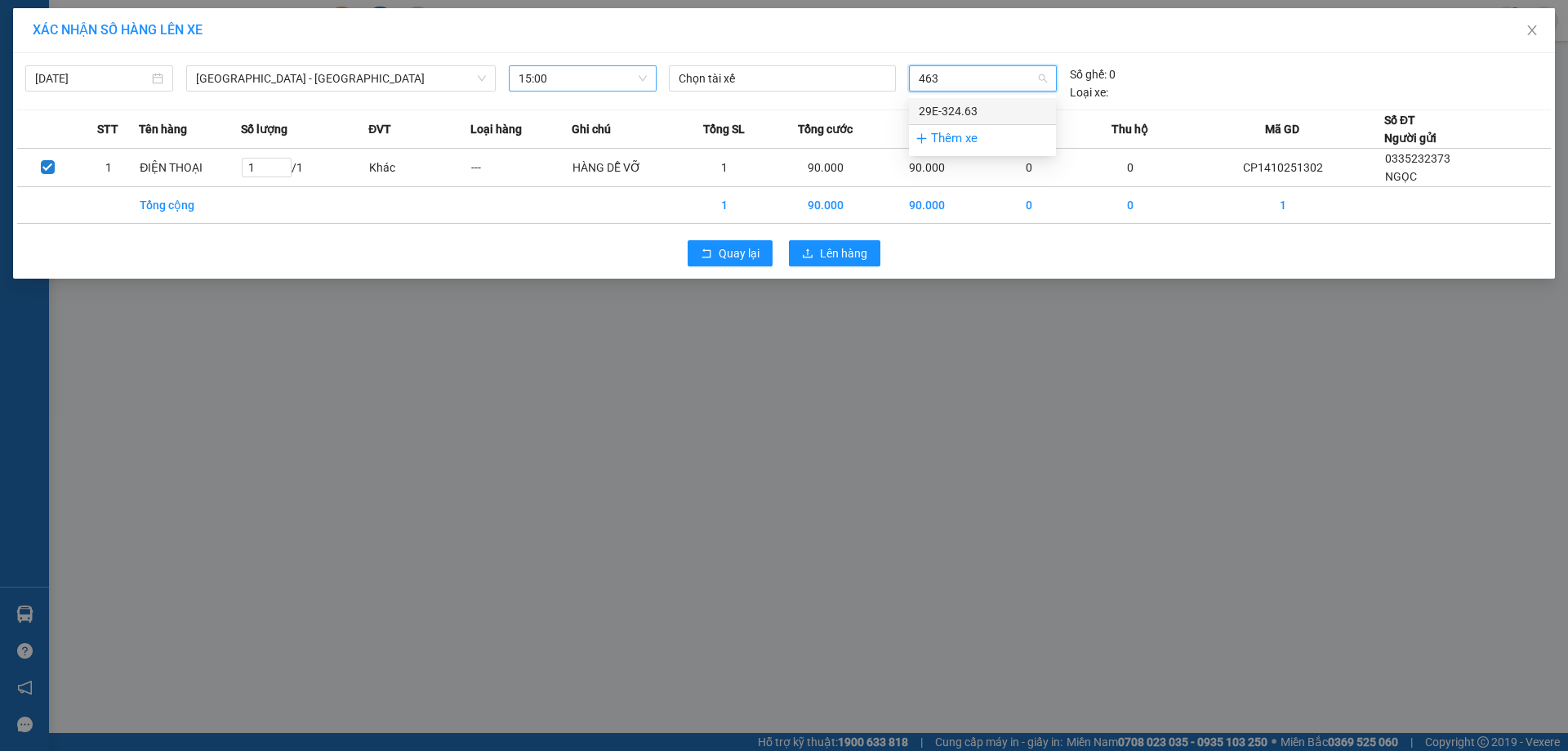
click at [948, 110] on div "29E-324.63" at bounding box center [983, 111] width 128 height 18
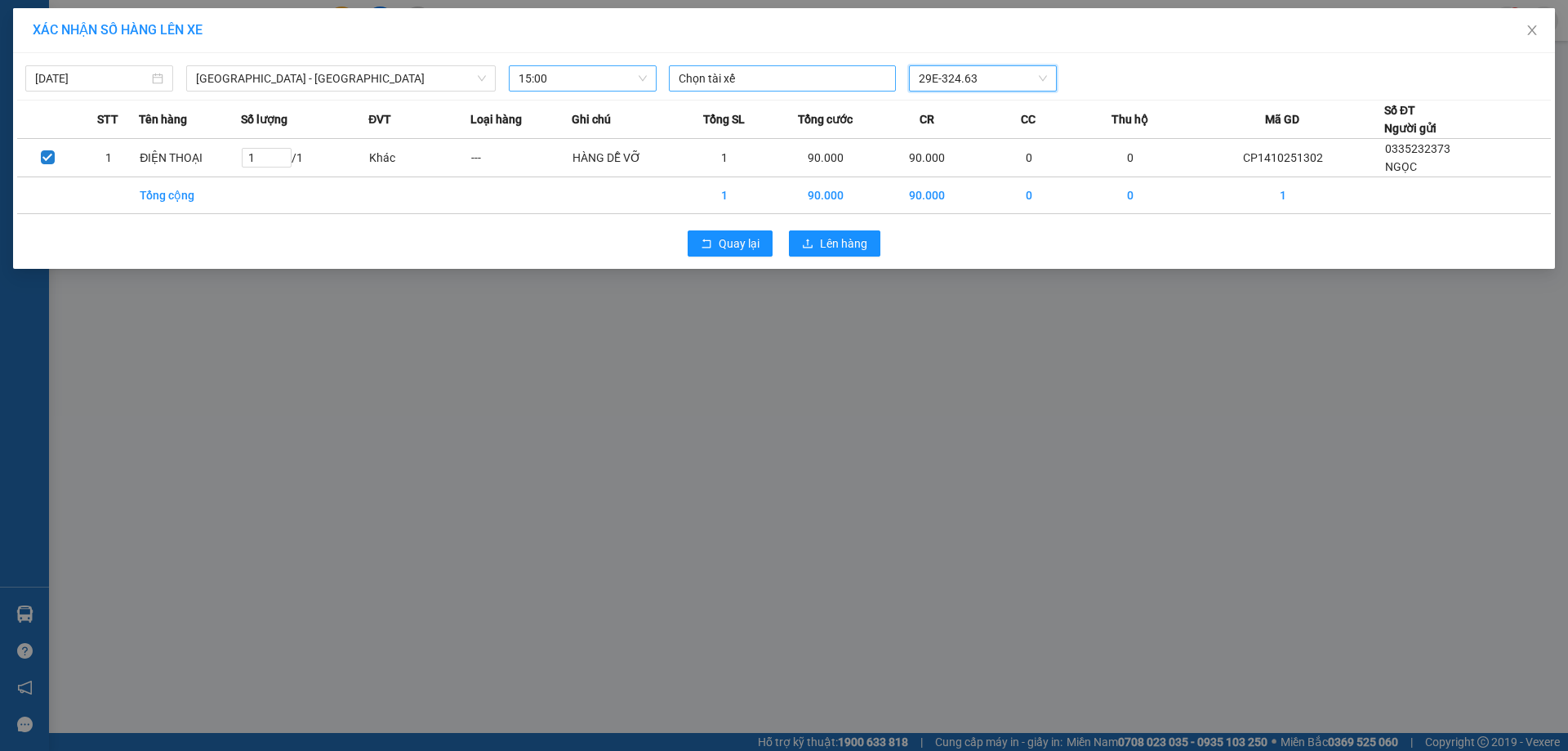
click at [812, 87] on div at bounding box center [783, 78] width 219 height 19
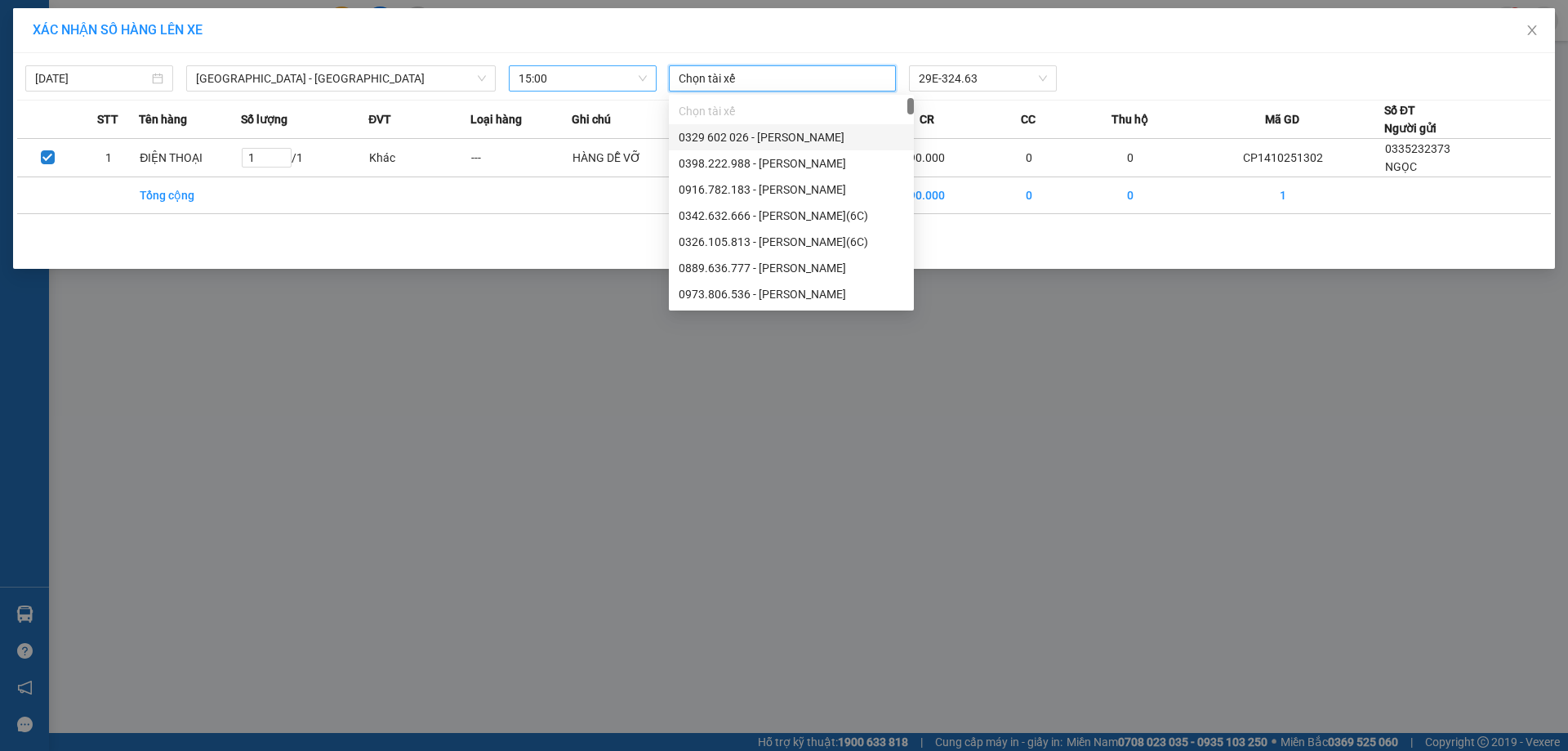
type input "R"
type input "T"
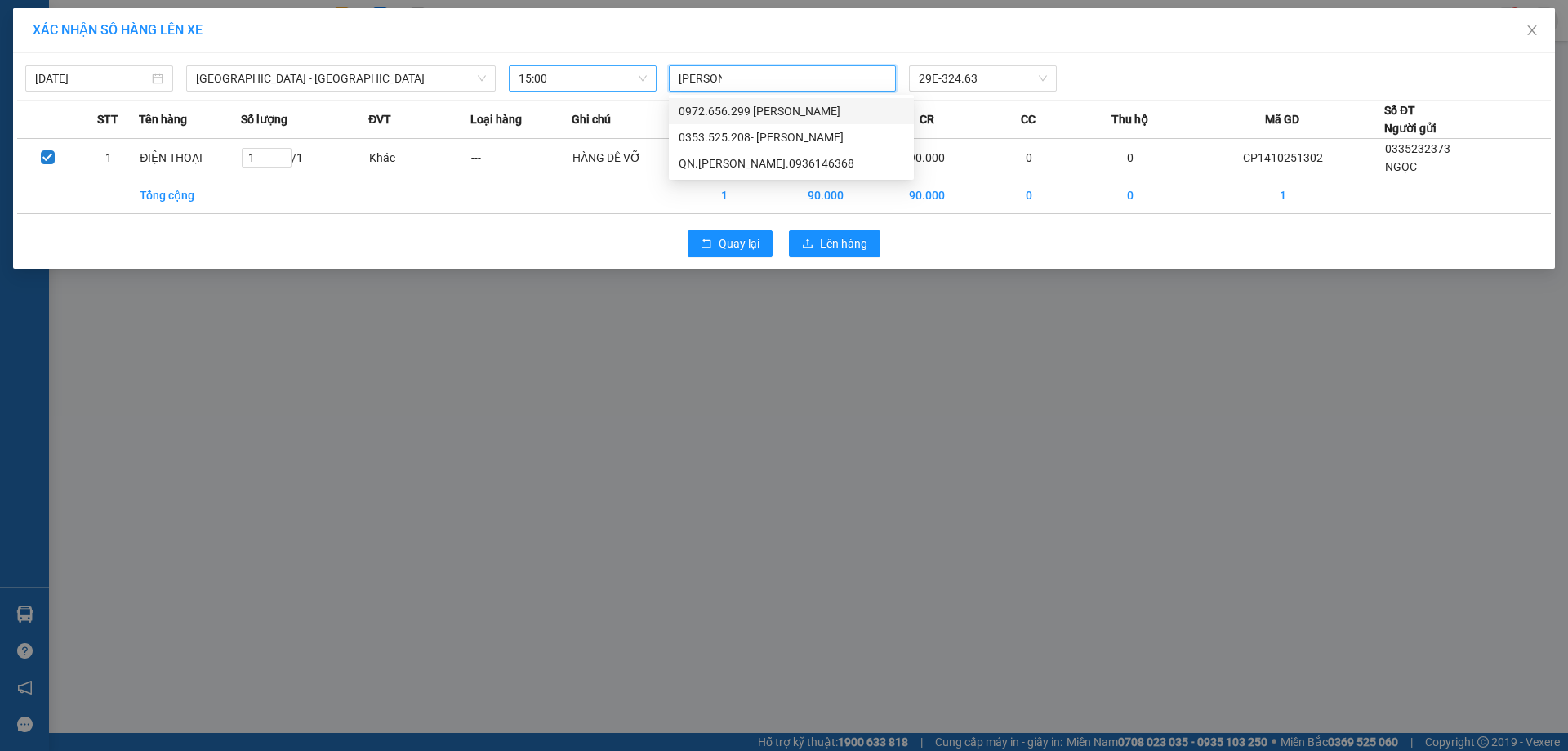
type input "[PERSON_NAME]"
click at [800, 110] on div "QN.[PERSON_NAME].0936146368" at bounding box center [791, 111] width 225 height 18
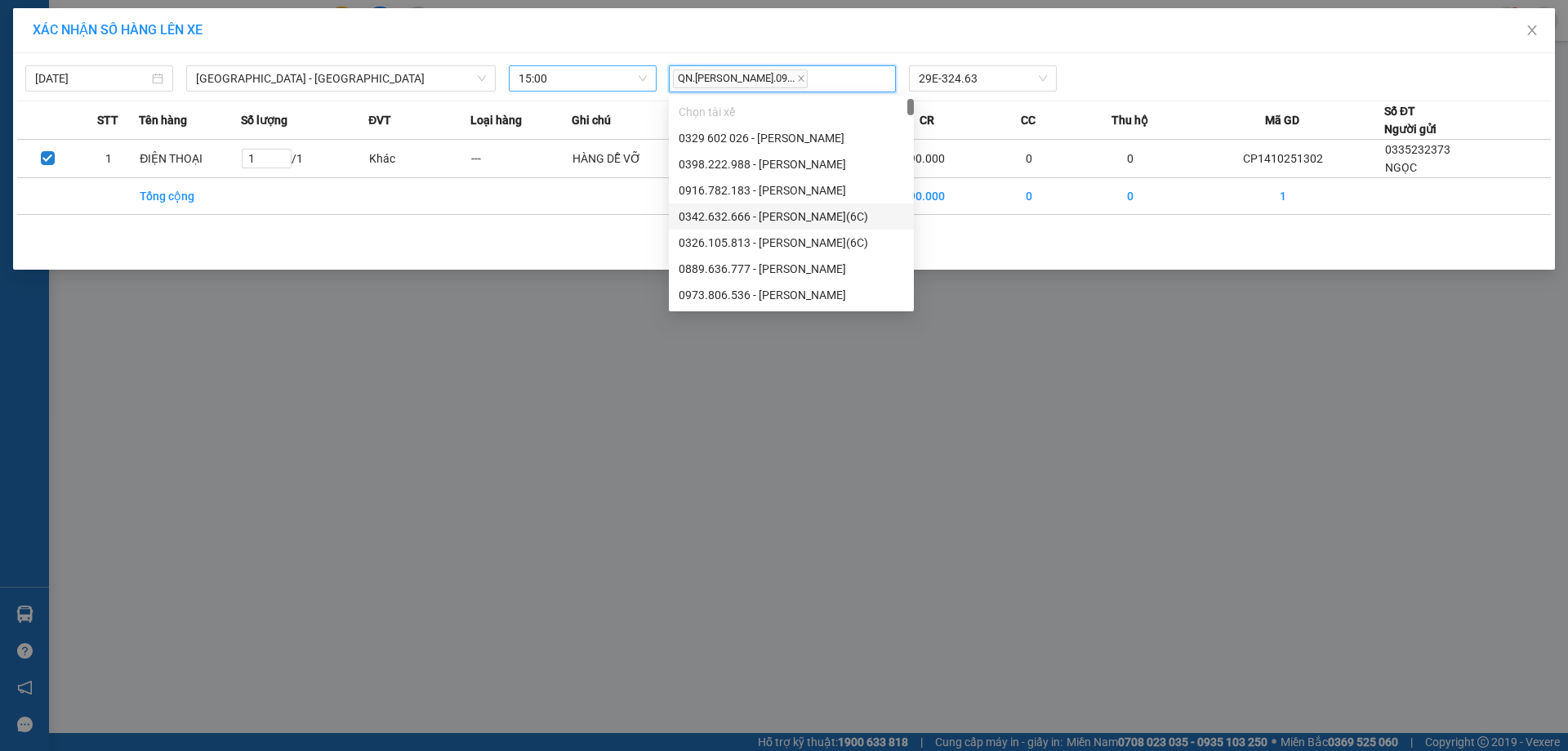
click at [1284, 41] on div "XÁC NHẬN SỐ HÀNG LÊN XE" at bounding box center [784, 30] width 1542 height 45
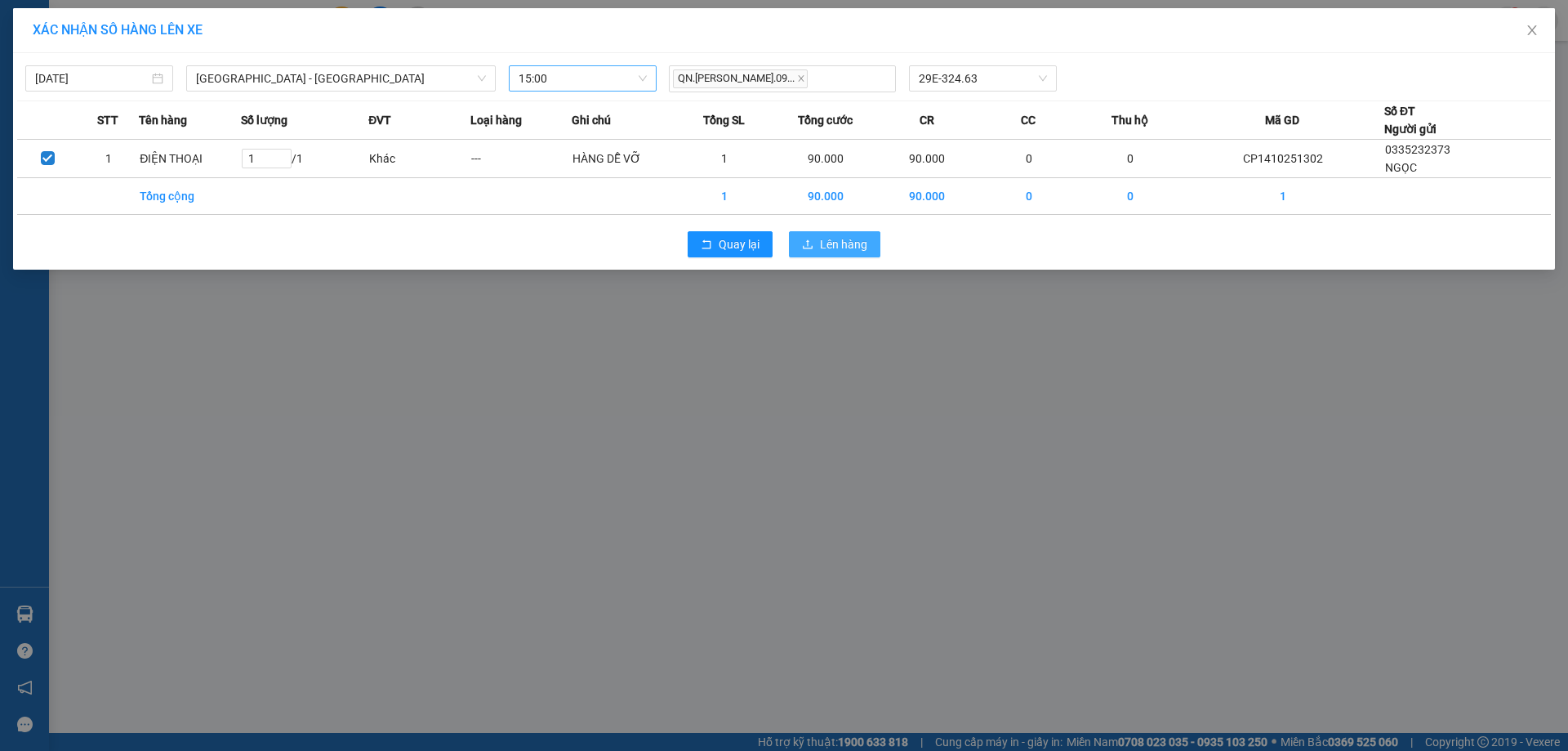
click at [856, 237] on span "Lên hàng" at bounding box center [843, 244] width 47 height 18
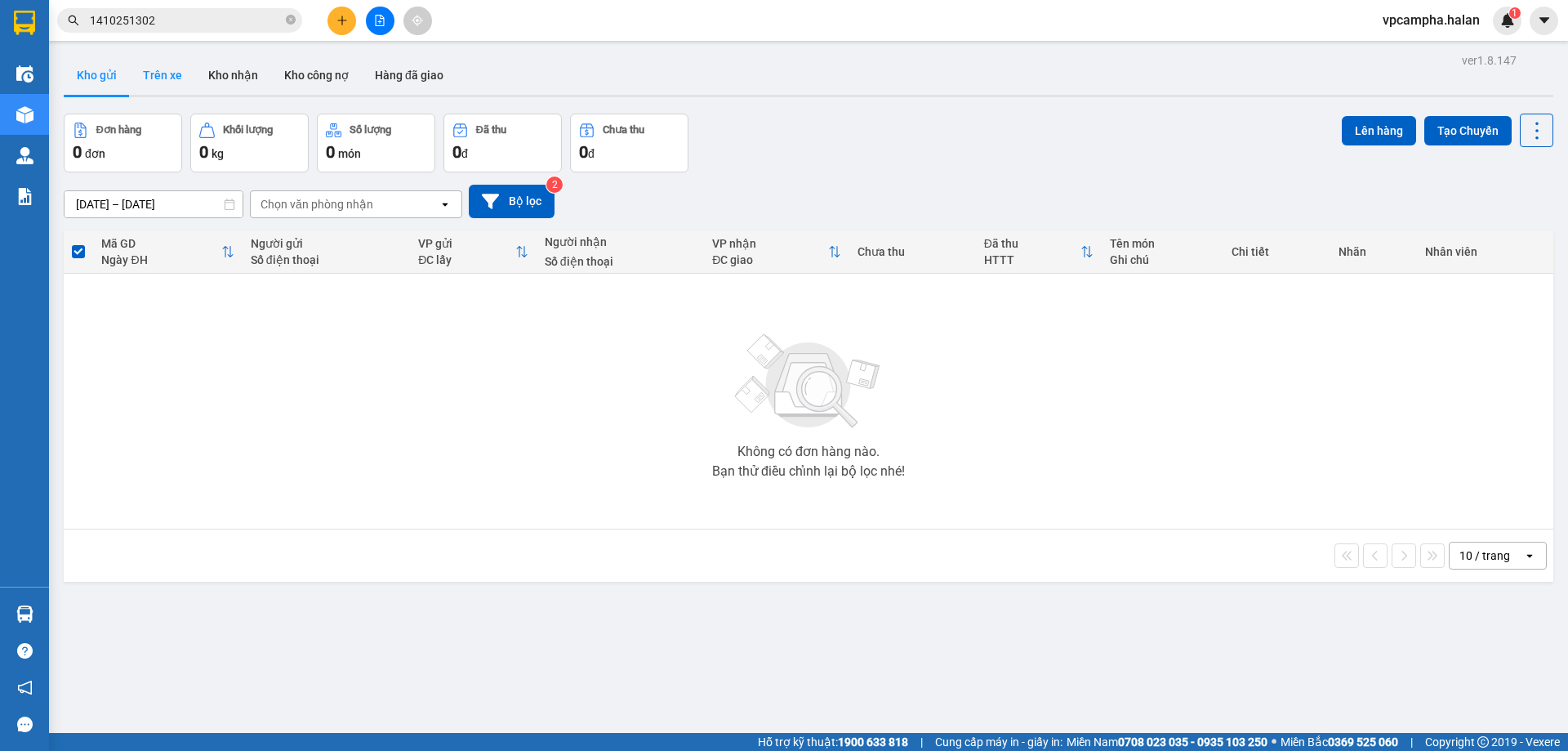
click at [141, 81] on button "Trên xe" at bounding box center [162, 75] width 65 height 39
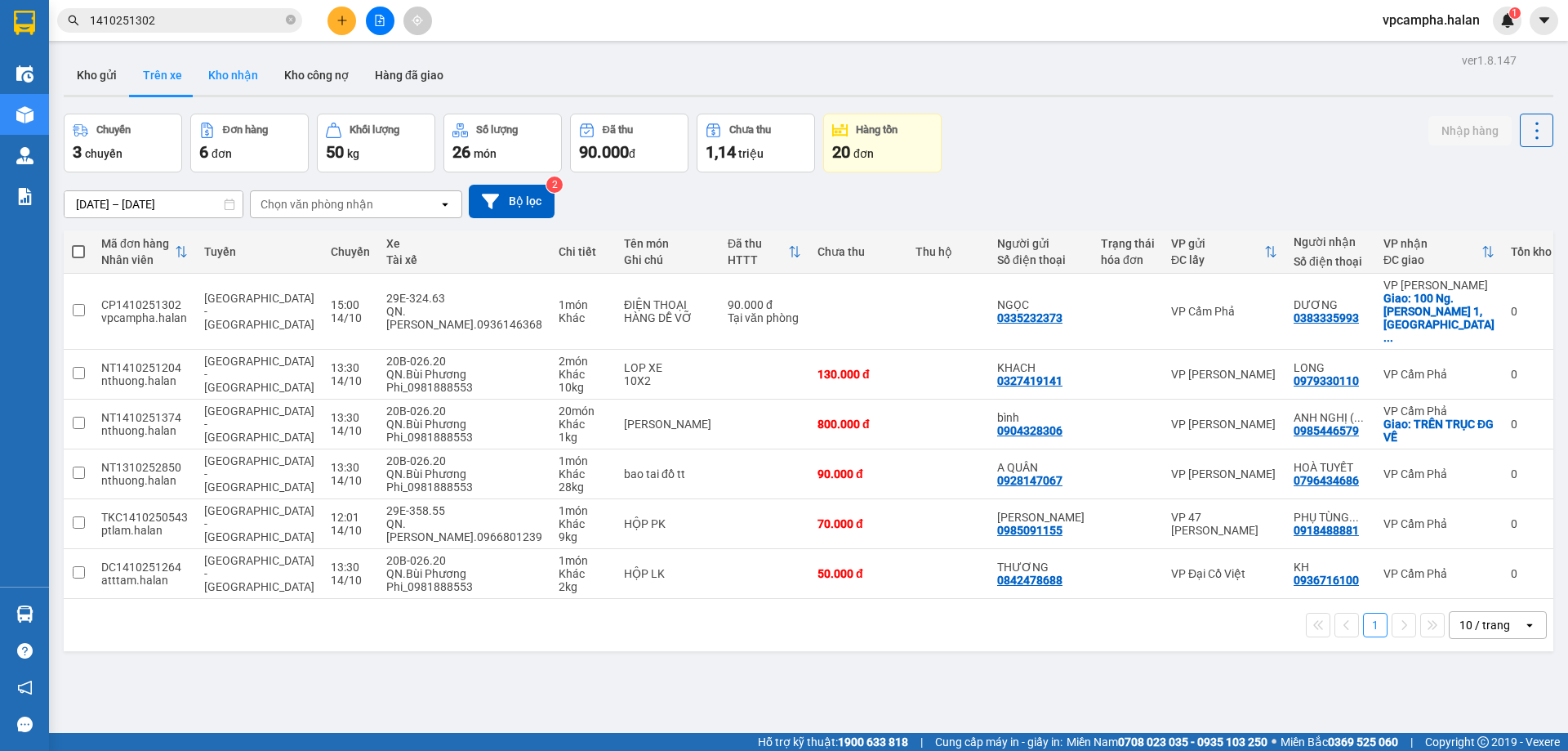
click at [222, 76] on button "Kho nhận" at bounding box center [233, 75] width 76 height 39
type input "[DATE] – [DATE]"
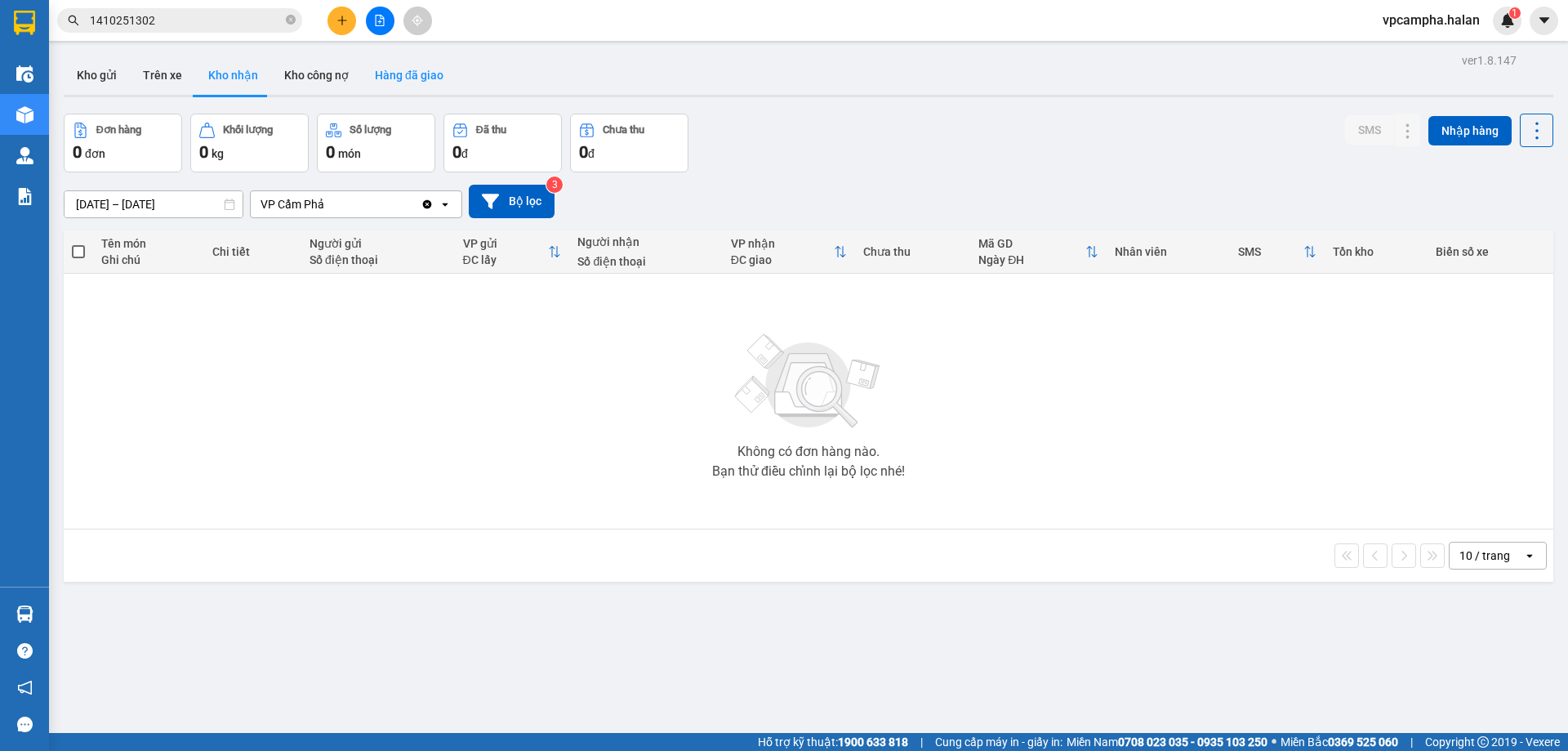
click at [374, 70] on button "Hàng đã giao" at bounding box center [409, 75] width 95 height 39
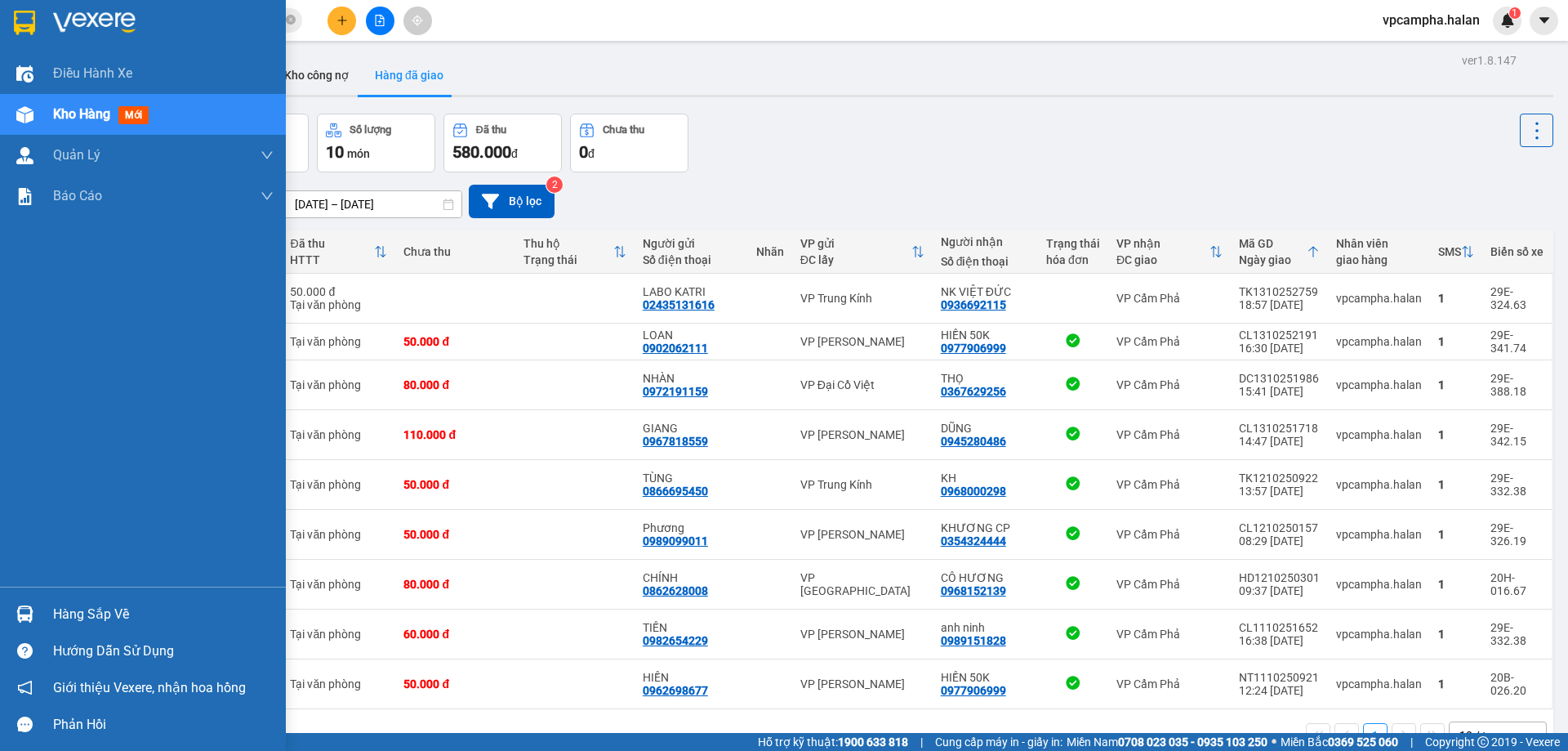
click at [37, 606] on div at bounding box center [25, 614] width 29 height 29
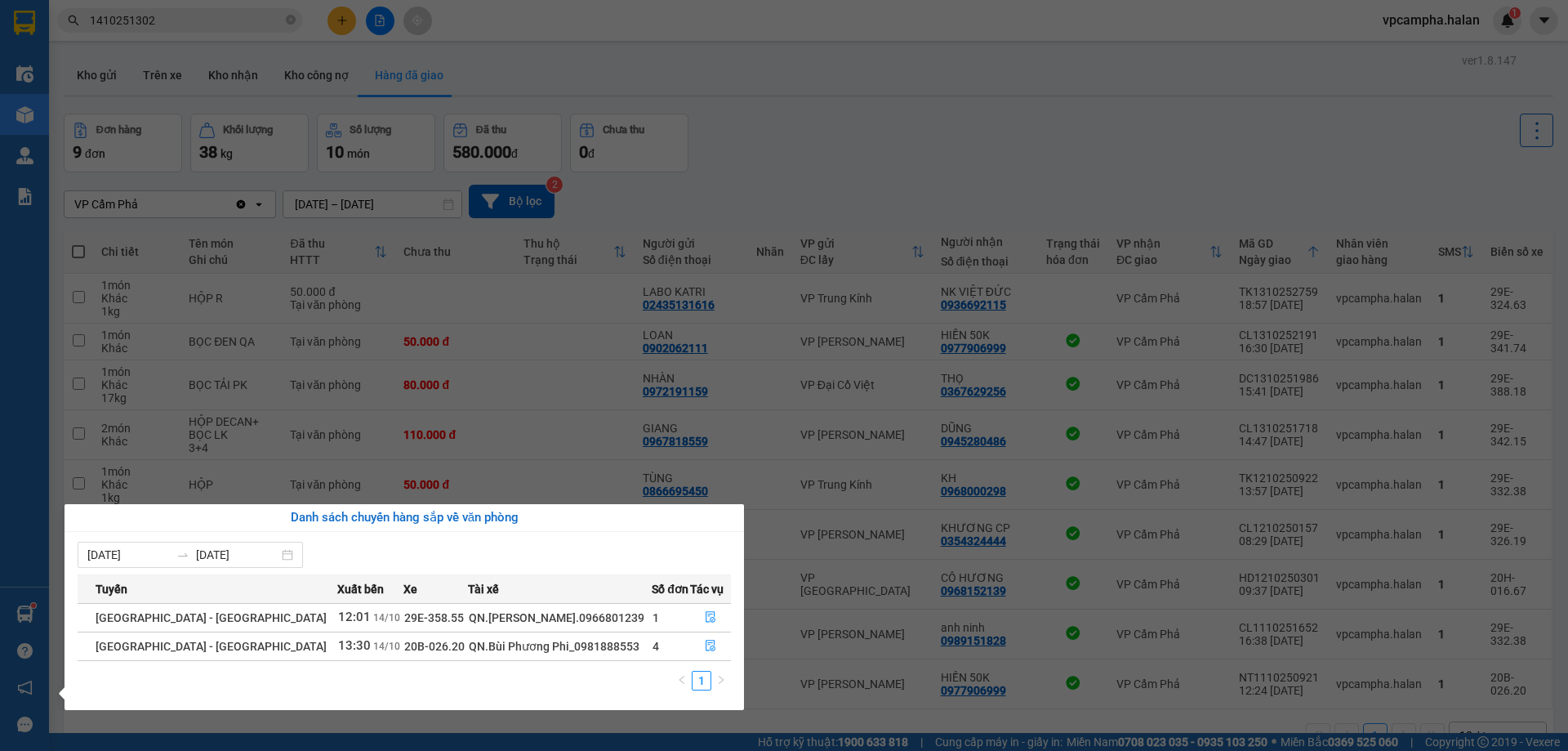
click at [853, 143] on section "Kết quả tìm kiếm ( 1 ) Bộ lọc Mã ĐH Trạng thái Món hàng Thu hộ Tổng cước Chưa c…" at bounding box center [784, 375] width 1568 height 751
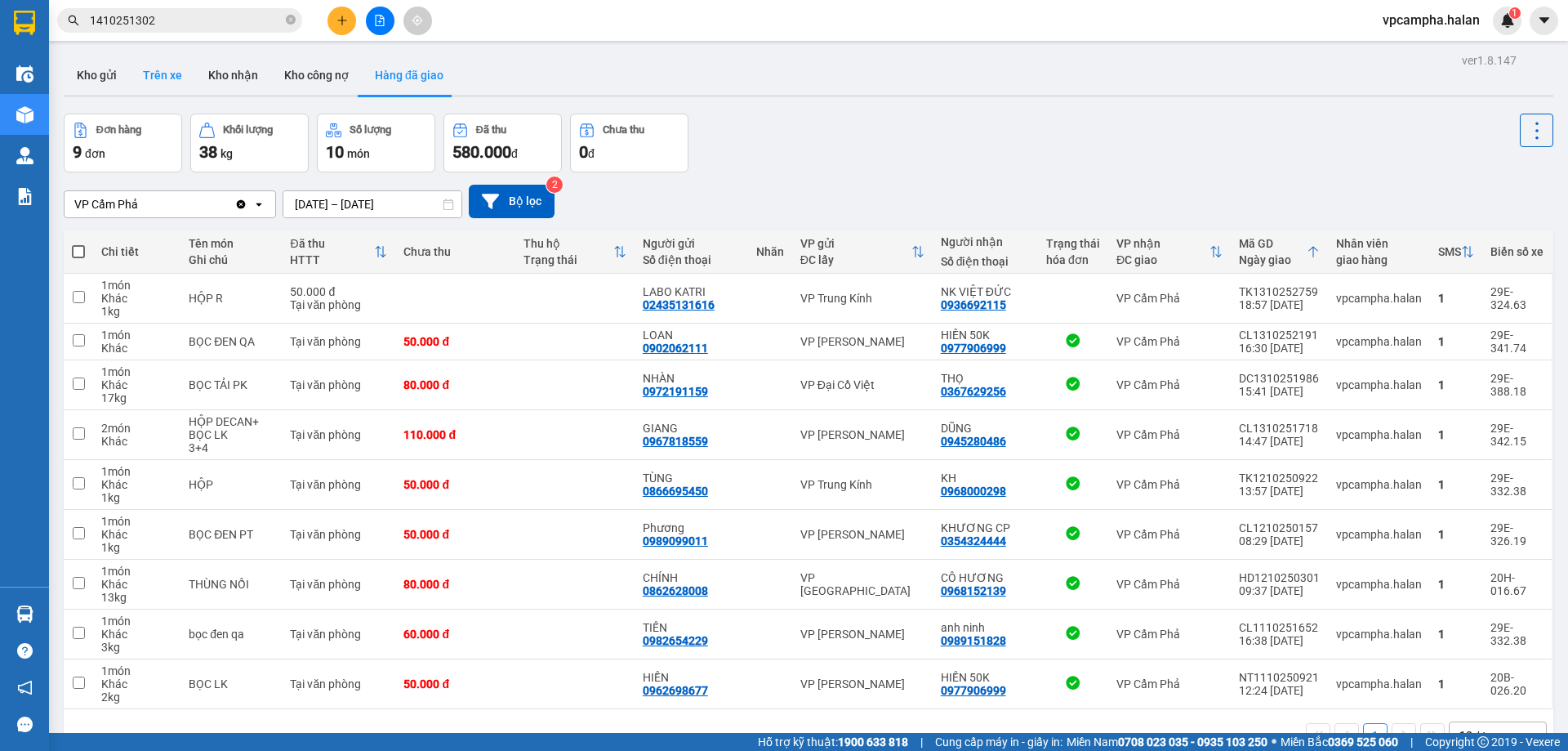
click at [174, 85] on button "Trên xe" at bounding box center [162, 75] width 65 height 39
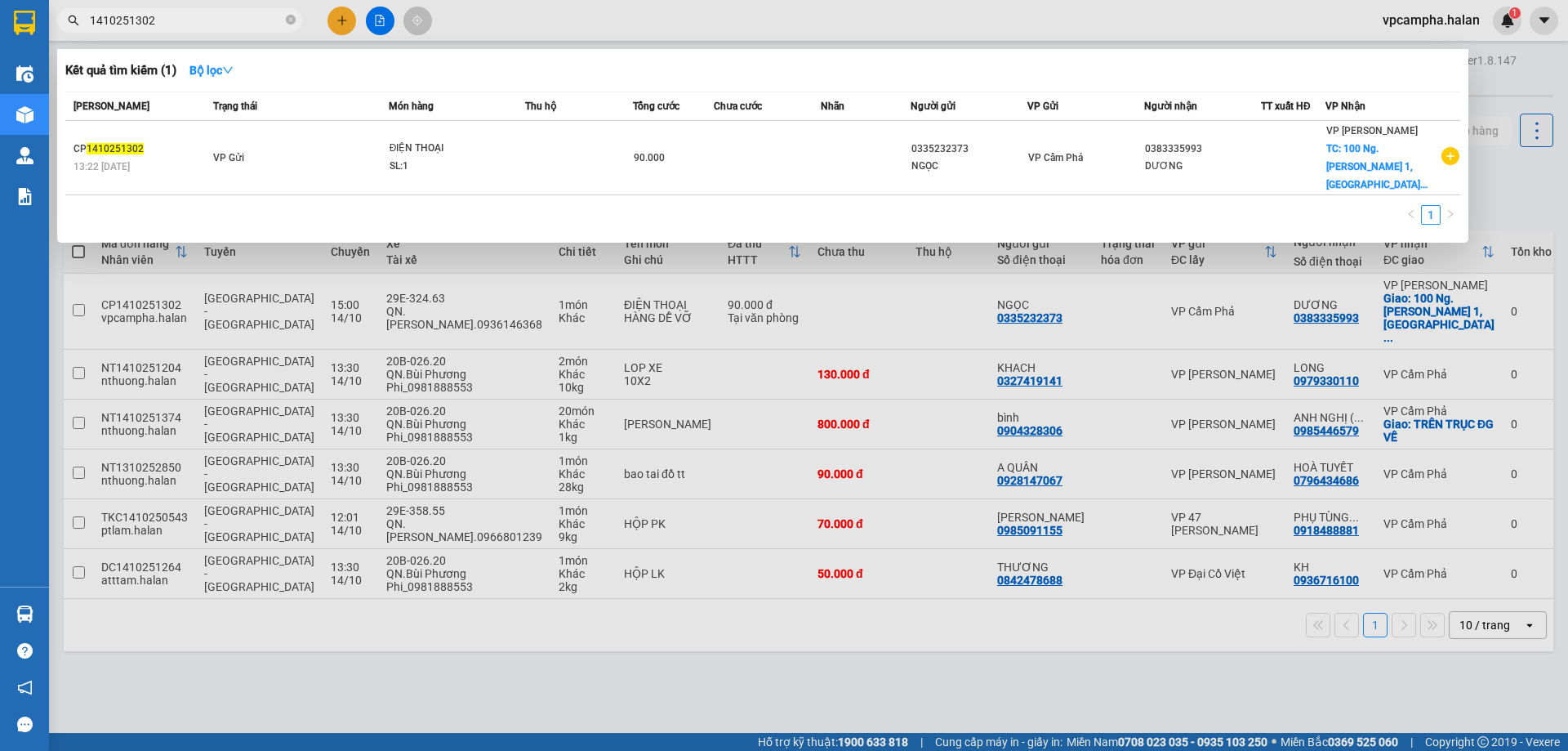
click at [198, 20] on input "1410251302" at bounding box center [186, 20] width 193 height 18
click at [337, 17] on div at bounding box center [784, 375] width 1568 height 751
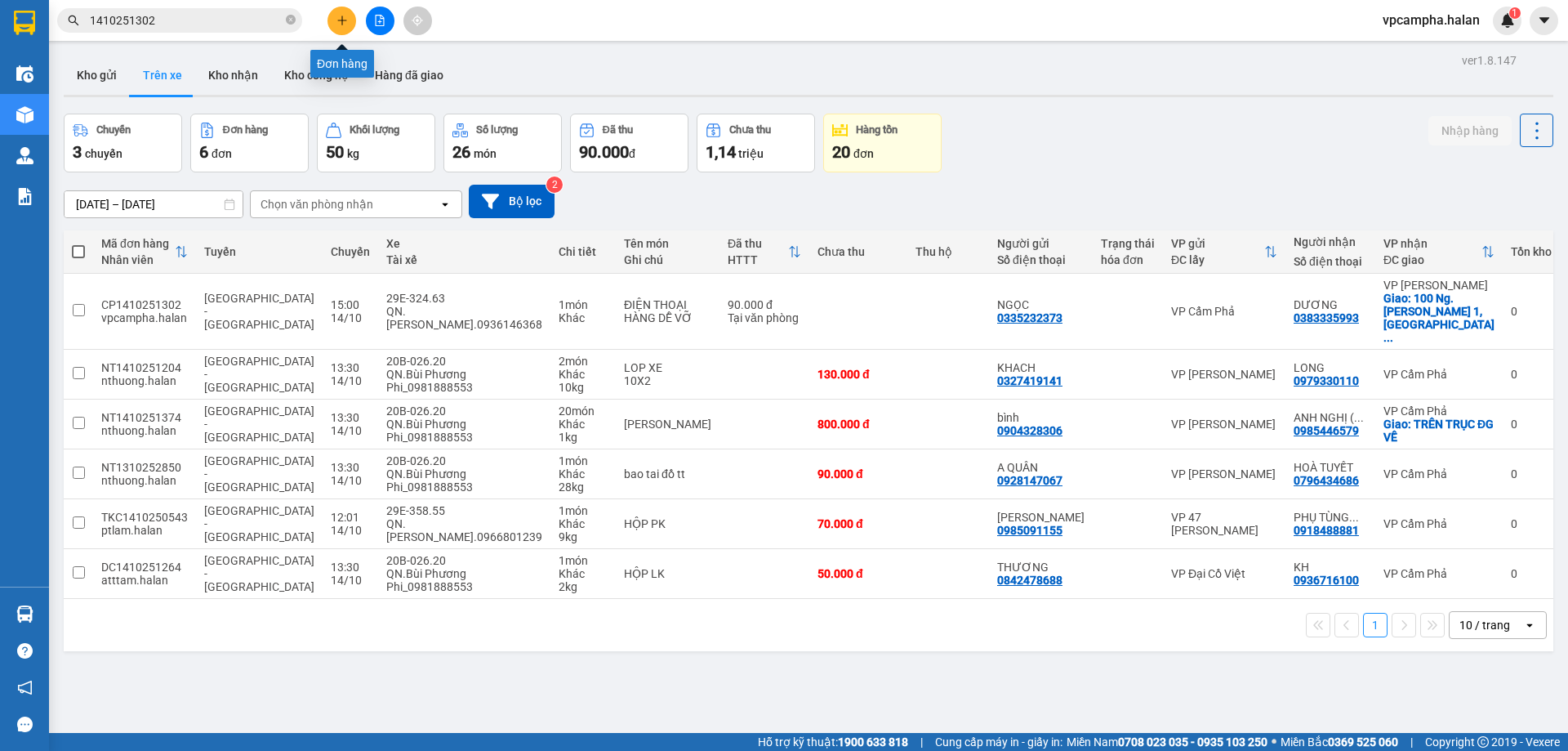
click at [339, 17] on icon "plus" at bounding box center [342, 20] width 12 height 12
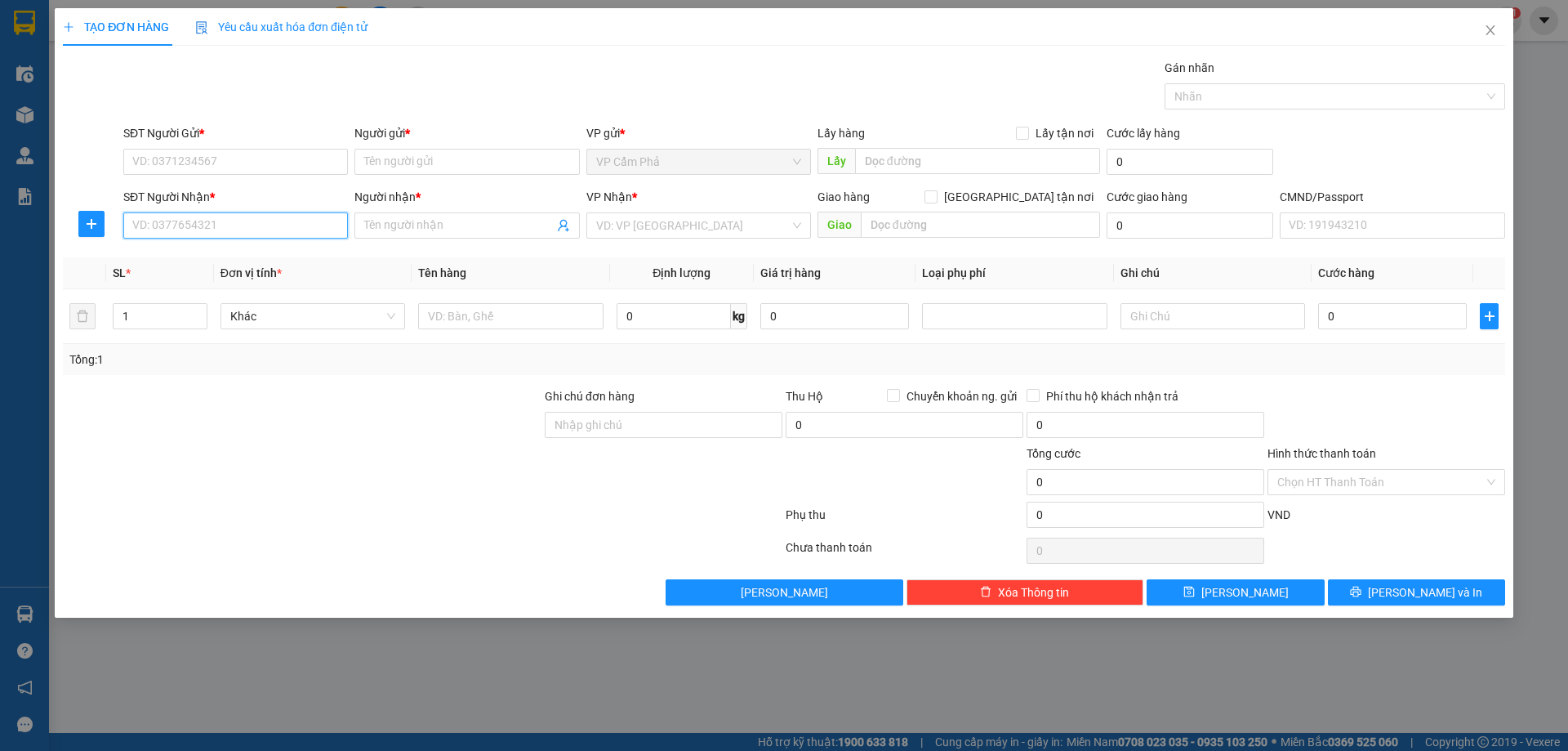
click at [253, 215] on input "SĐT Người Nhận *" at bounding box center [236, 225] width 225 height 26
click at [372, 225] on input "Người nhận *" at bounding box center [459, 225] width 188 height 18
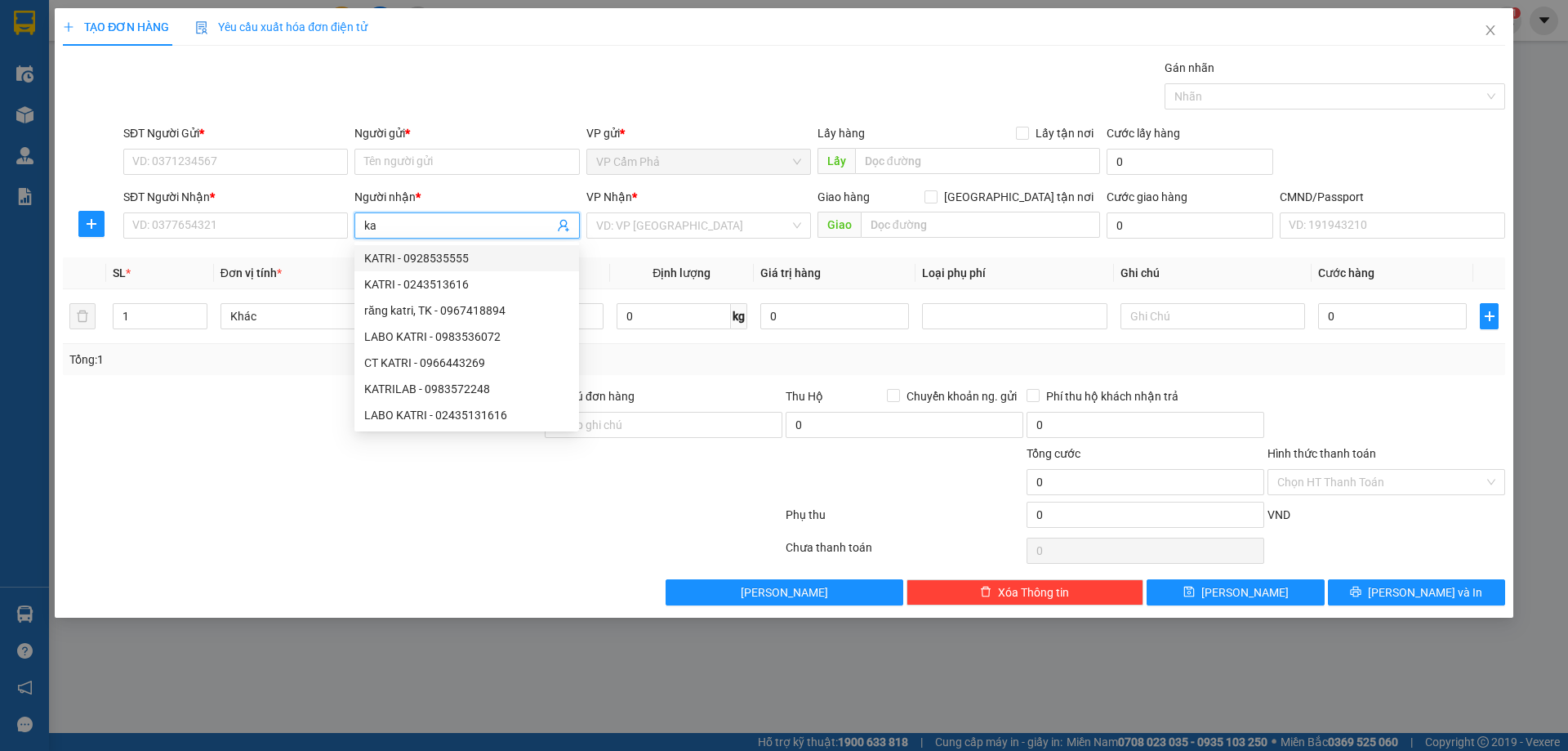
type input "k"
type input "l"
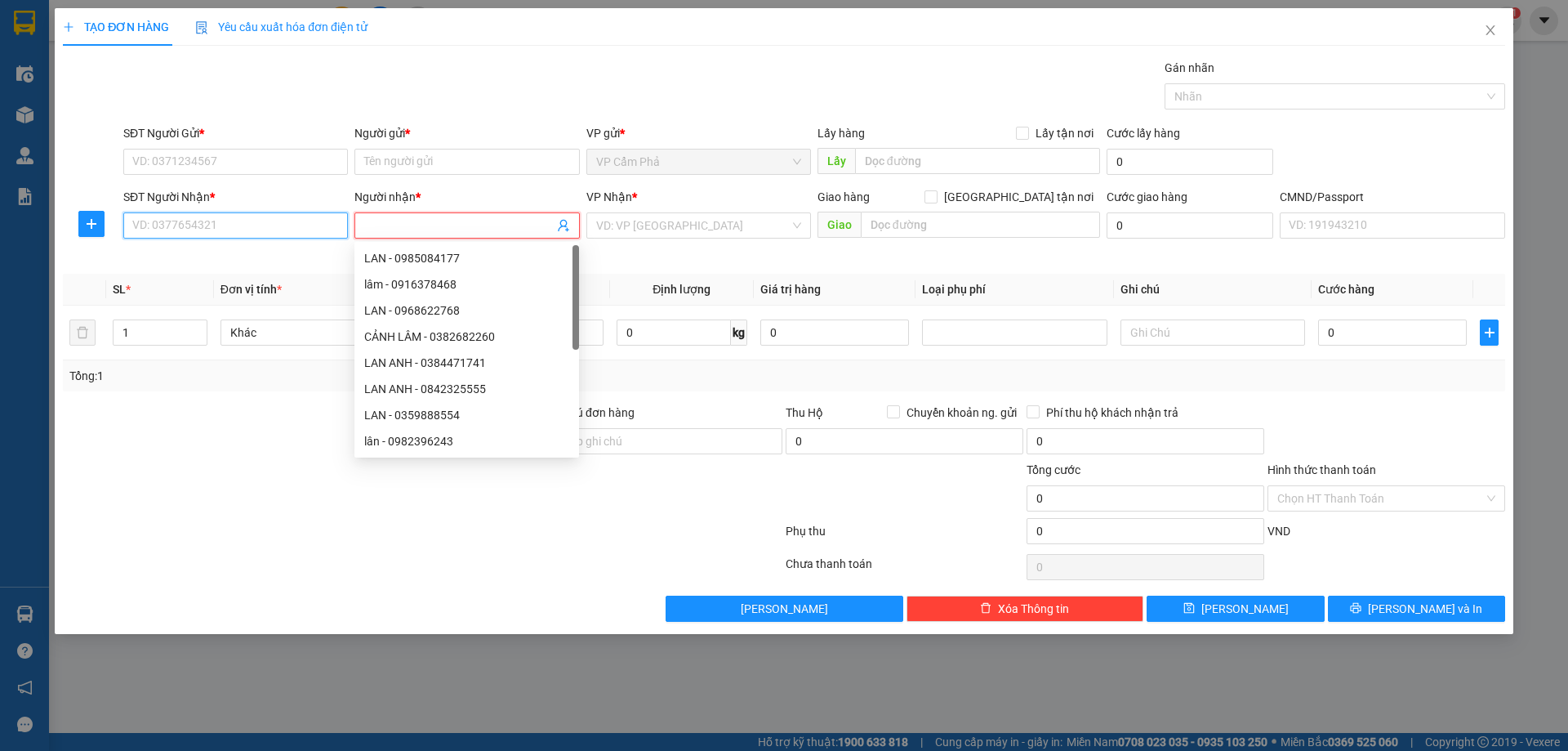
click at [330, 225] on input "SĐT Người Nhận *" at bounding box center [236, 225] width 225 height 26
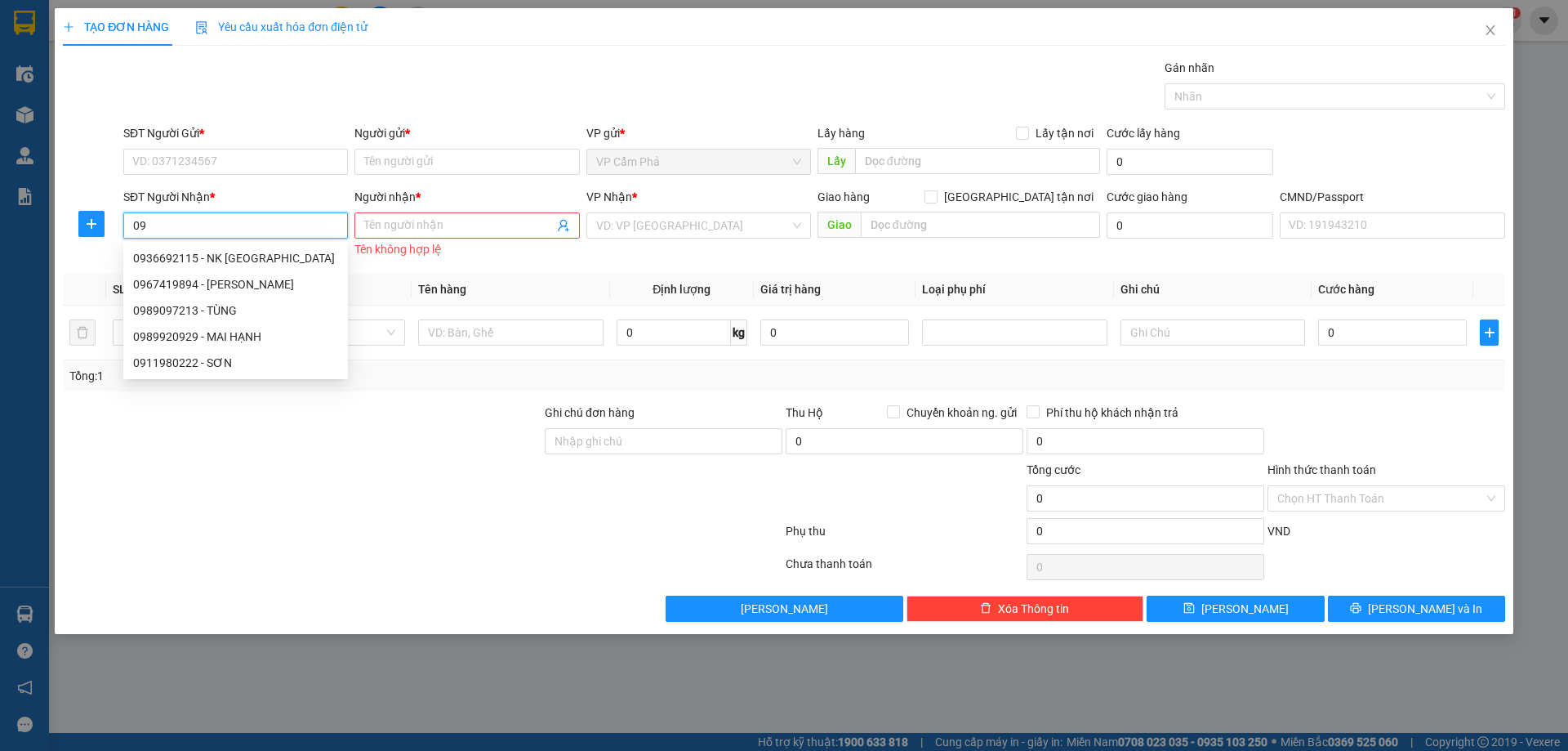
type input "0"
click at [229, 285] on div "0967419894 - [PERSON_NAME]" at bounding box center [235, 284] width 205 height 18
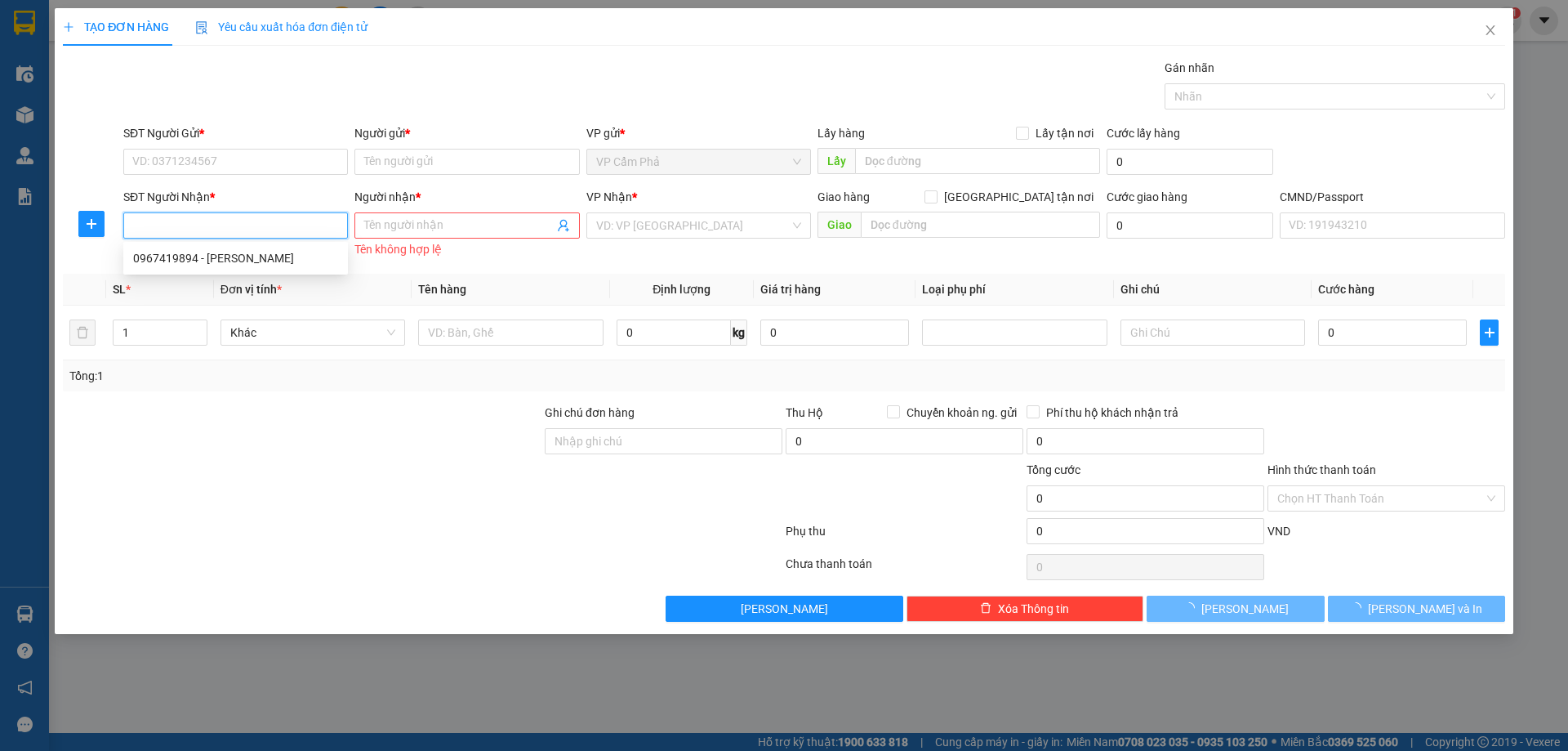
type input "0967419894"
type input "KATRY"
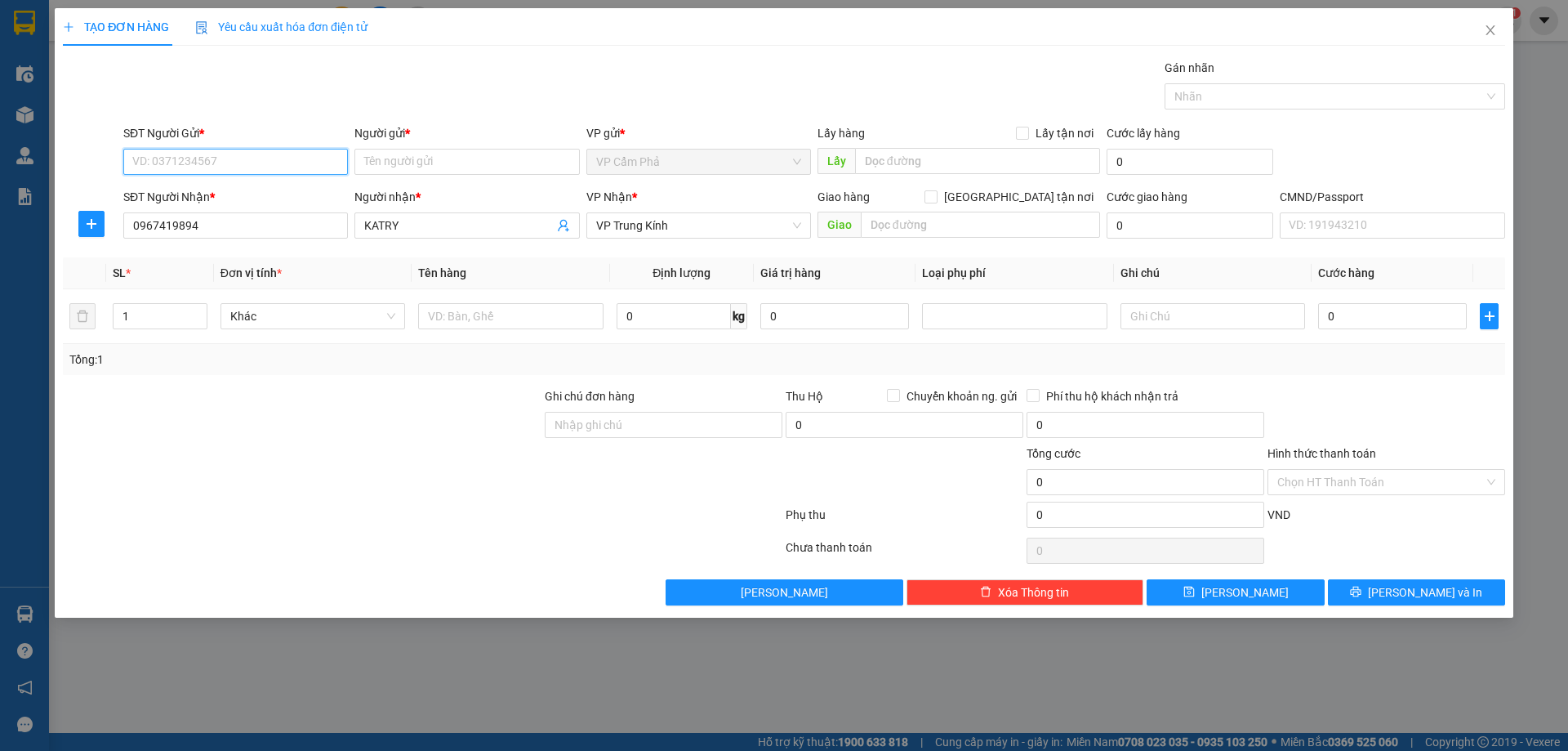
click at [243, 163] on input "SĐT Người Gửi *" at bounding box center [236, 162] width 225 height 26
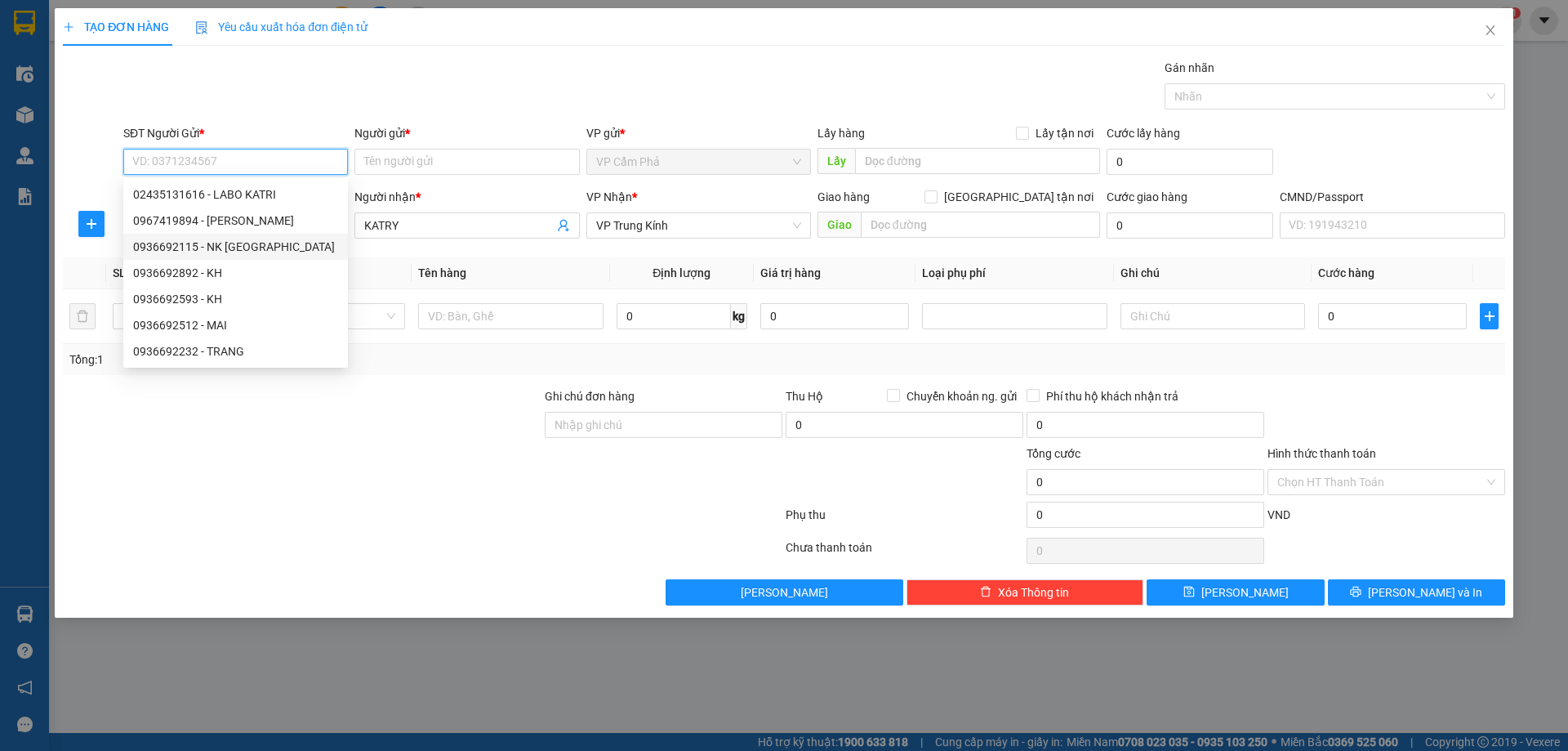
click at [245, 241] on div "0936692115 - NK [GEOGRAPHIC_DATA]" at bounding box center [235, 246] width 205 height 18
type input "0936692115"
type input "NK VIỆT ĐỨC"
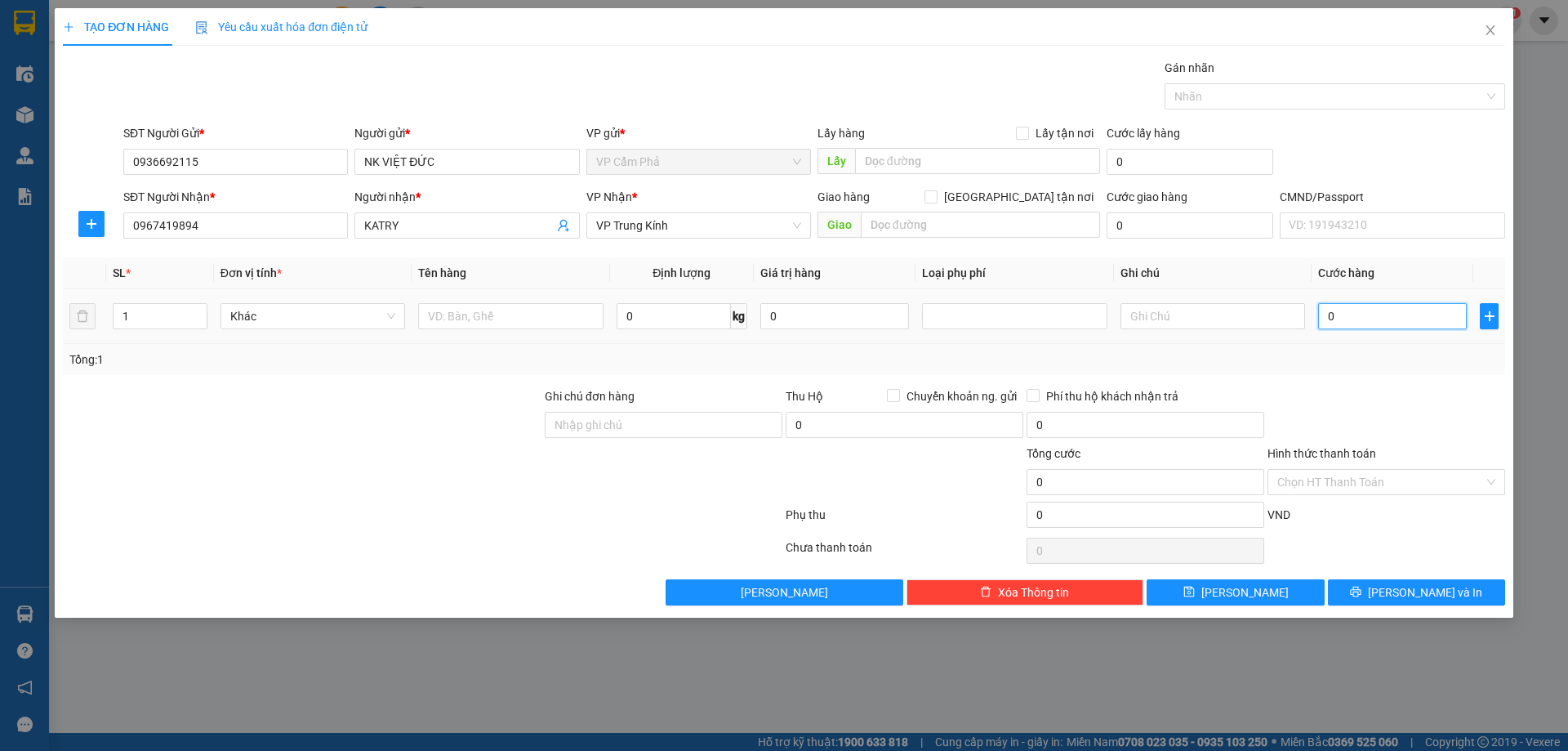
click at [1360, 314] on input "0" at bounding box center [1392, 315] width 149 height 26
type input "5"
type input "50"
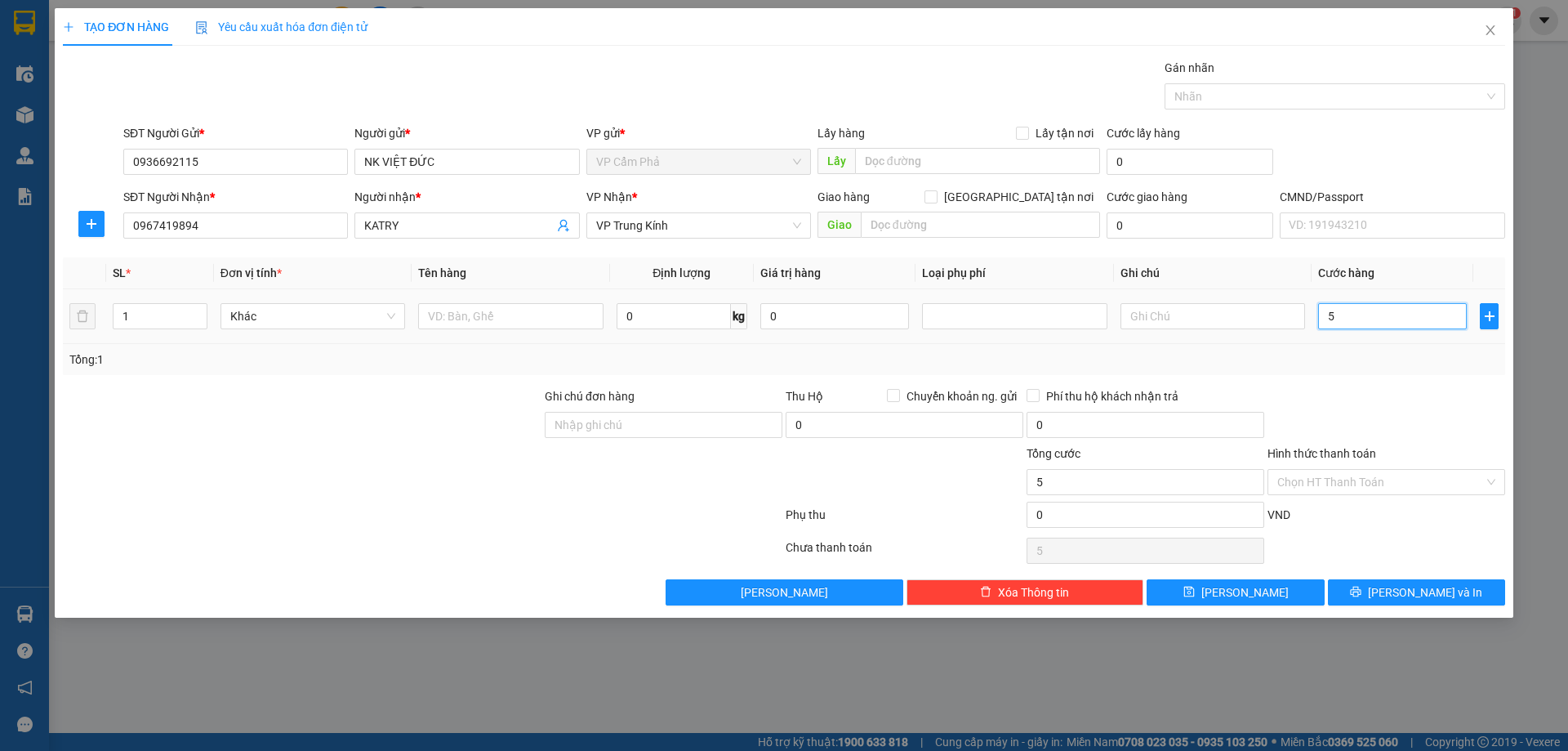
type input "50"
type input "500"
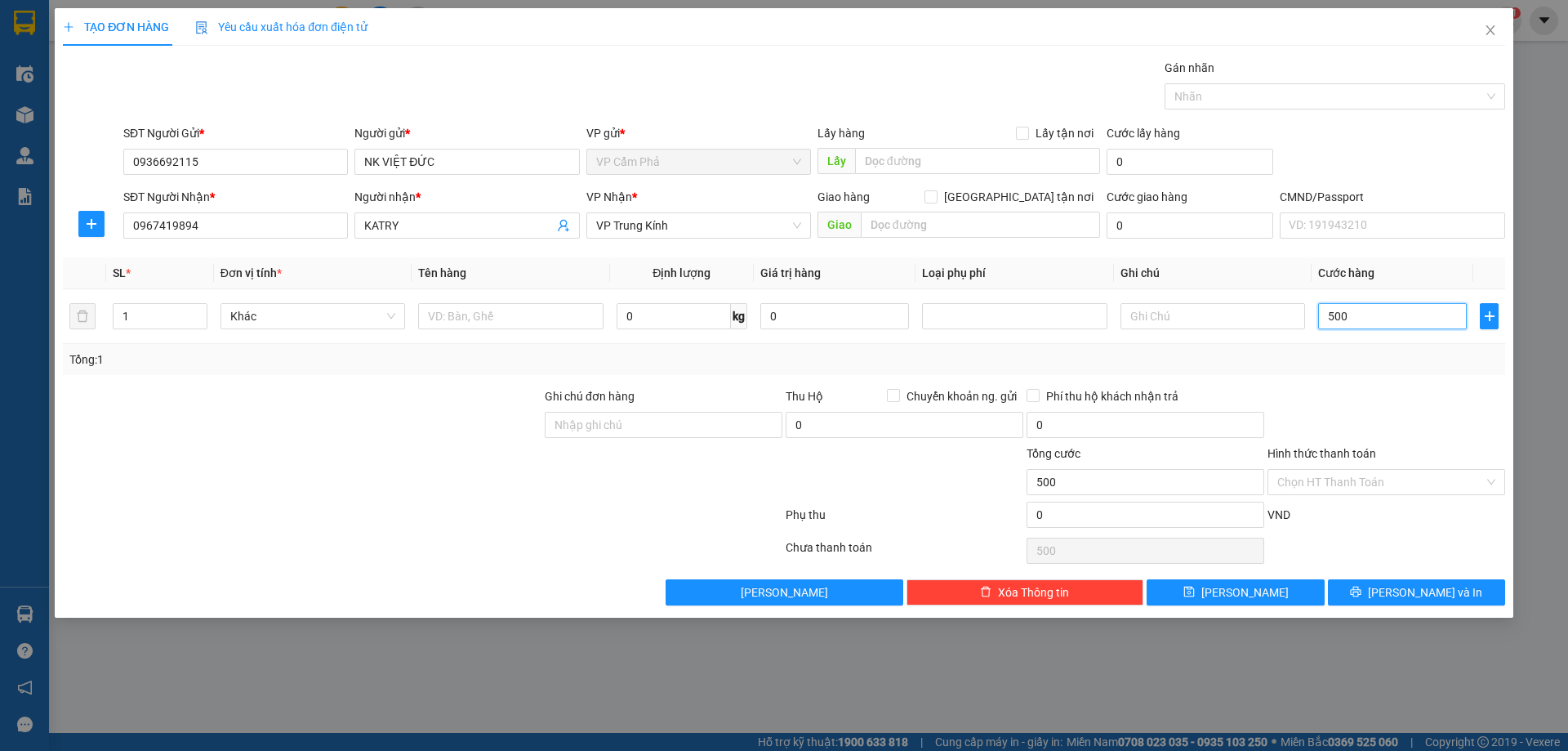
type input "5.000"
type input "50.000"
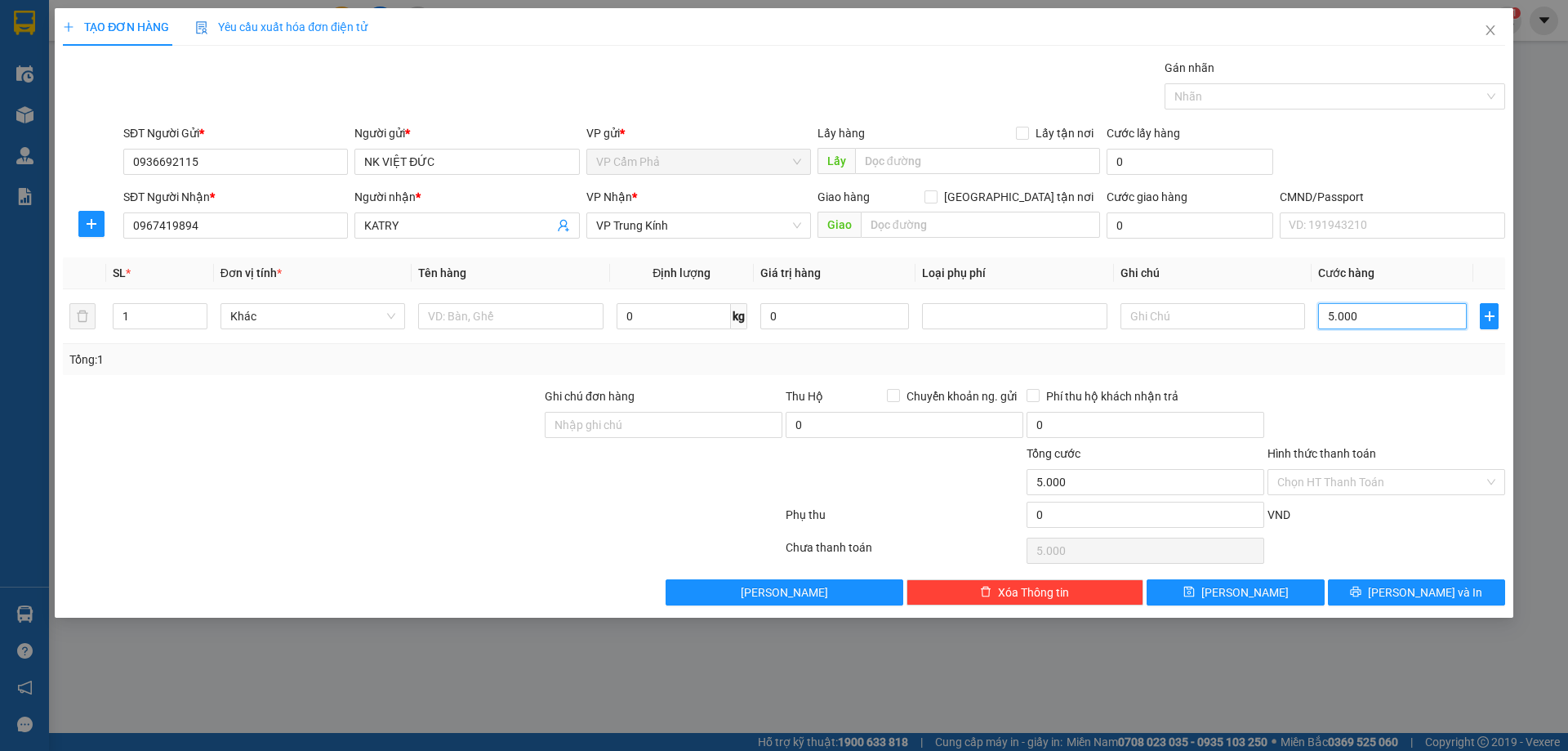
type input "50.000"
click at [1413, 588] on span "[PERSON_NAME] và In" at bounding box center [1425, 592] width 114 height 18
click at [92, 224] on icon "plus" at bounding box center [91, 223] width 10 height 1
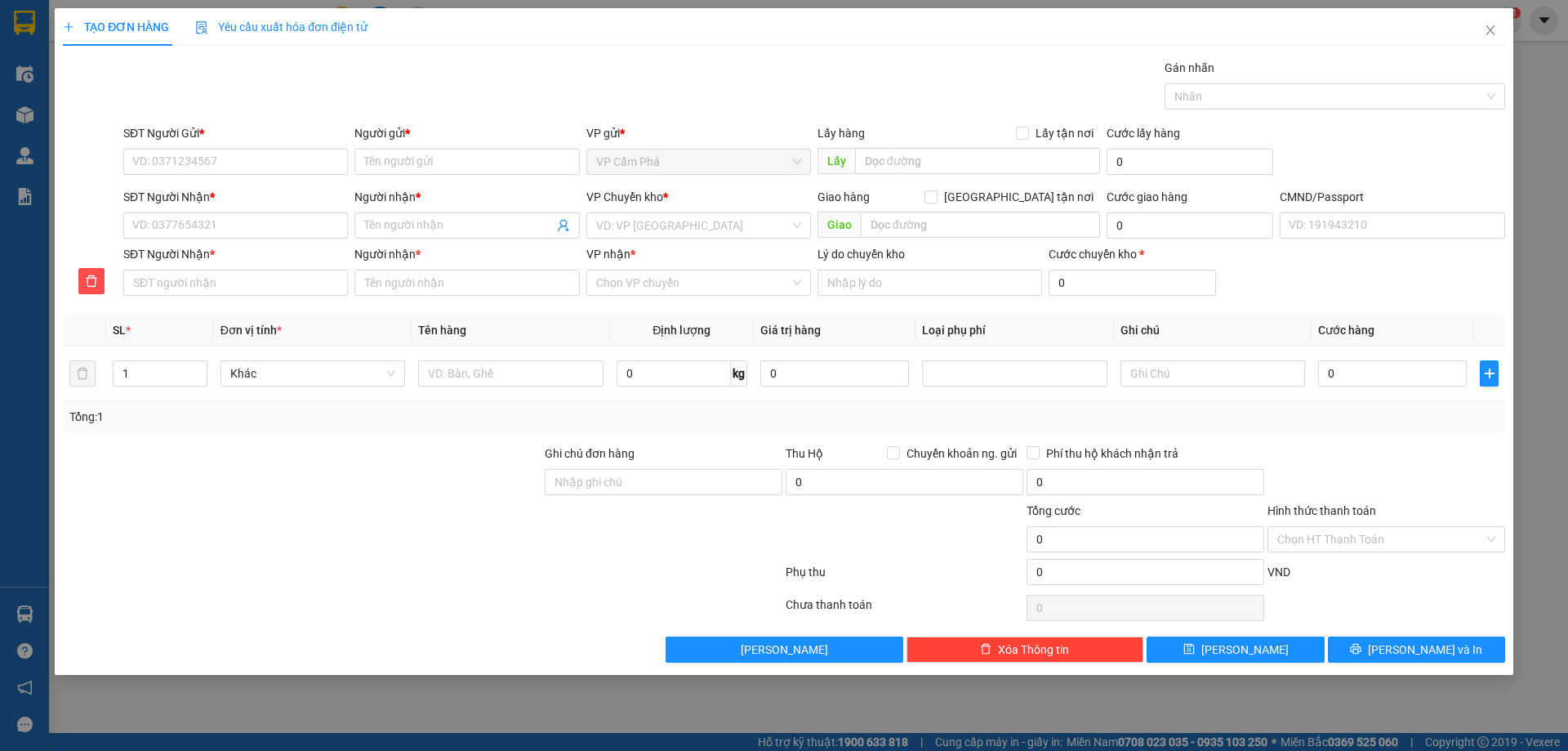
click at [27, 112] on div "TẠO ĐƠN HÀNG Yêu cầu xuất hóa đơn điện tử Transit Pickup Surcharge Ids Transit …" at bounding box center [784, 375] width 1568 height 751
click at [1491, 30] on icon "close" at bounding box center [1489, 30] width 9 height 10
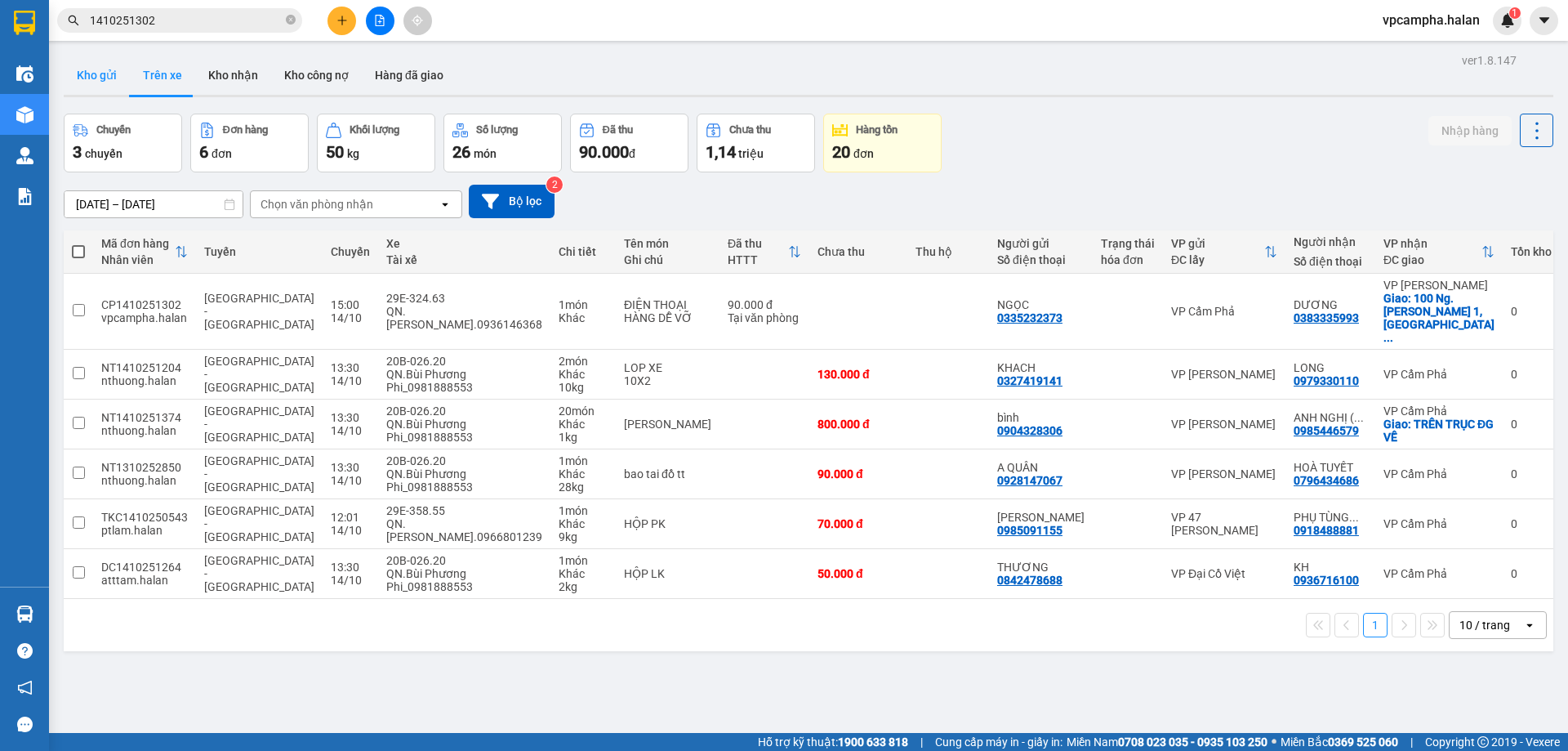
click at [96, 76] on button "Kho gửi" at bounding box center [96, 75] width 66 height 39
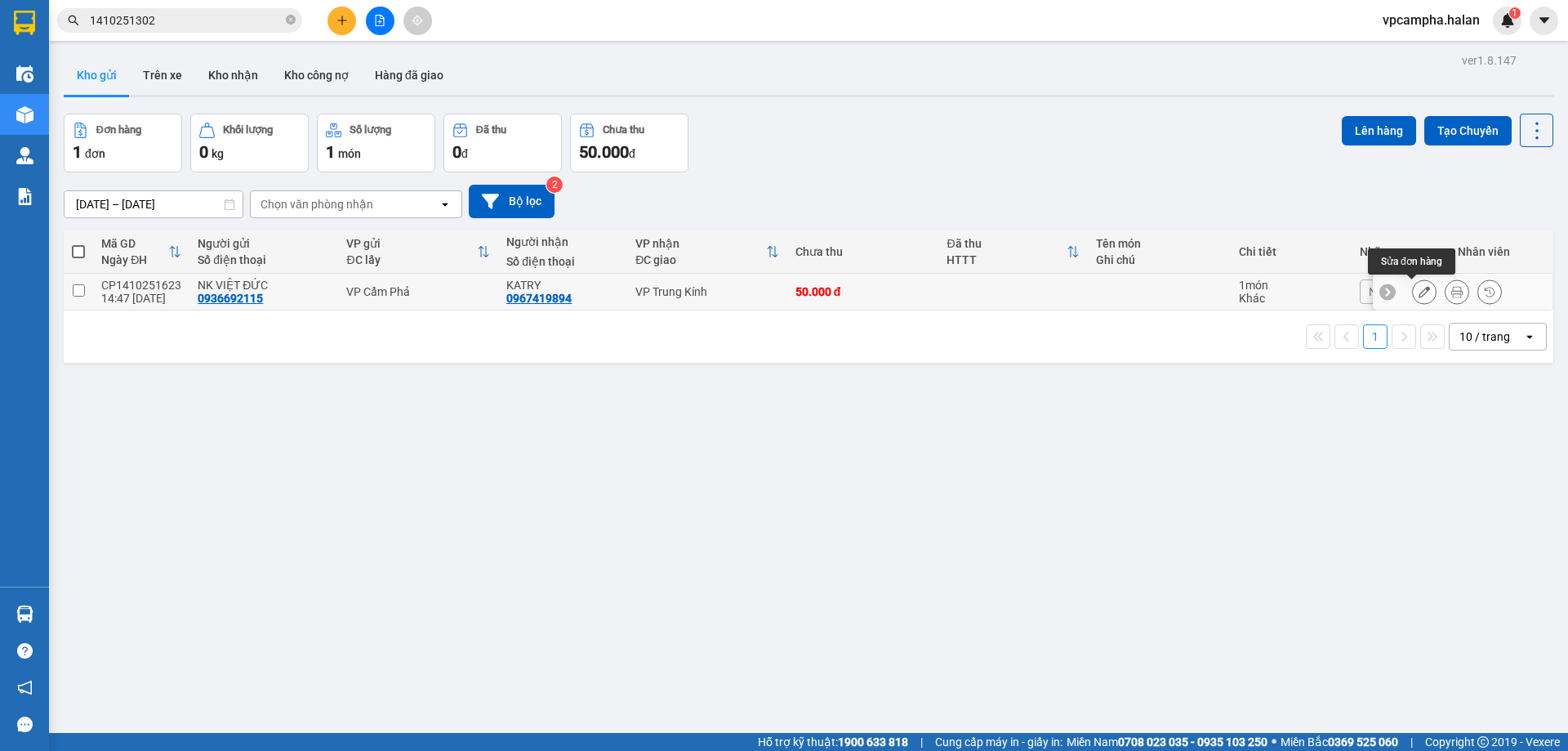
click at [1421, 294] on button at bounding box center [1425, 292] width 23 height 29
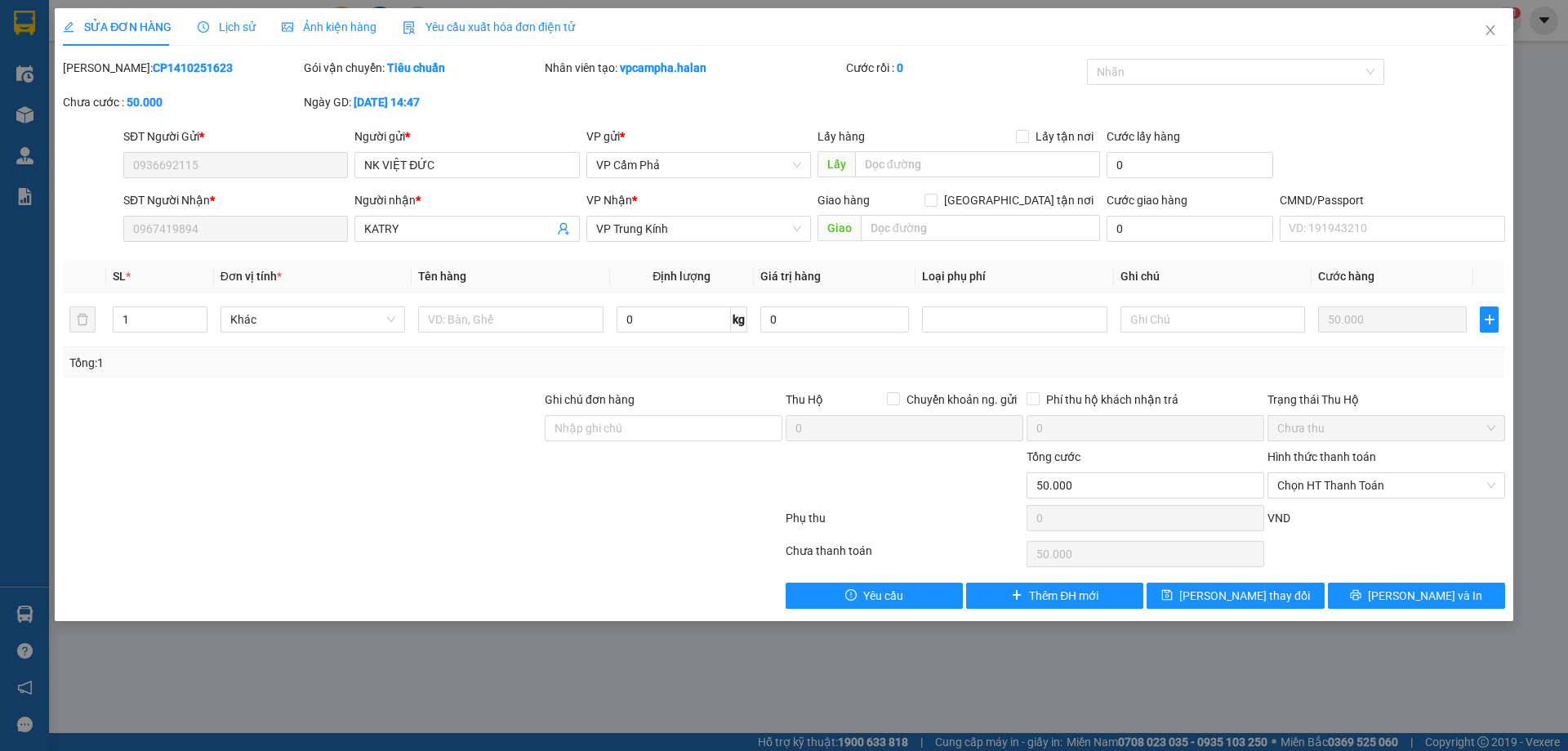
click at [106, 228] on div at bounding box center [91, 219] width 61 height 57
click at [479, 317] on input "text" at bounding box center [510, 319] width 185 height 26
type input "mẫu răng"
click at [1377, 595] on button "[PERSON_NAME] và In" at bounding box center [1416, 595] width 177 height 26
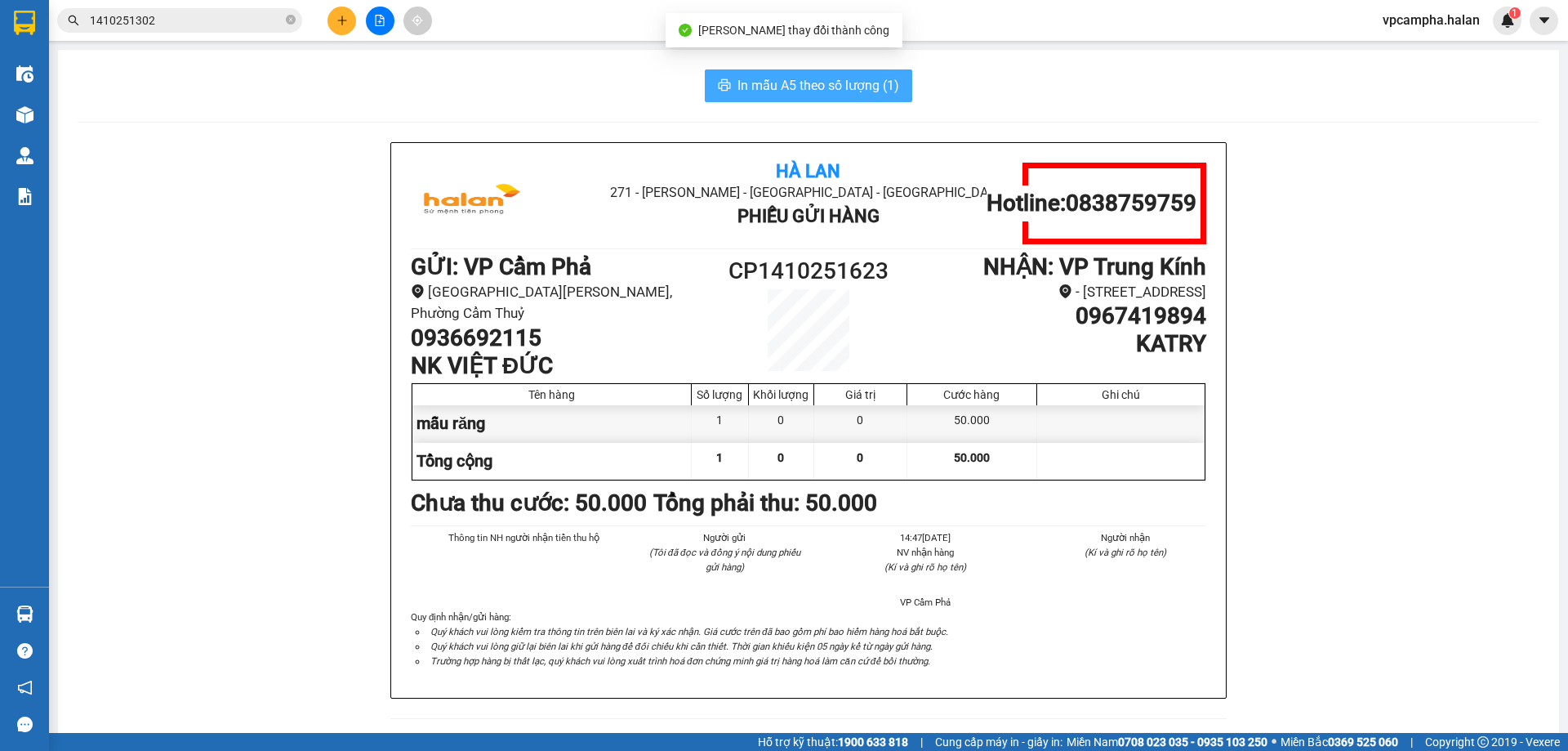
click at [849, 84] on span "In mẫu A5 theo số lượng (1)" at bounding box center [818, 85] width 162 height 20
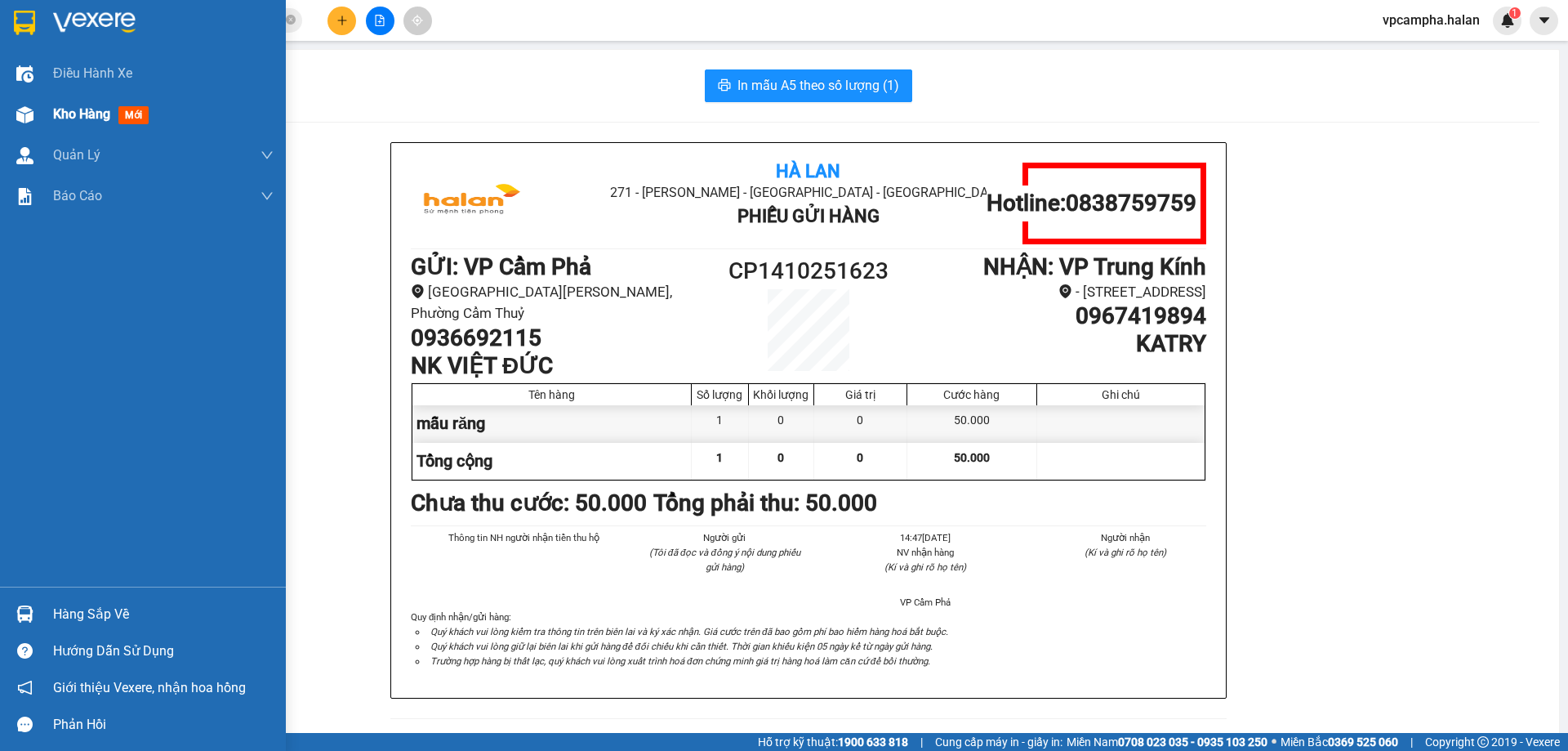
click at [26, 110] on img at bounding box center [25, 114] width 17 height 17
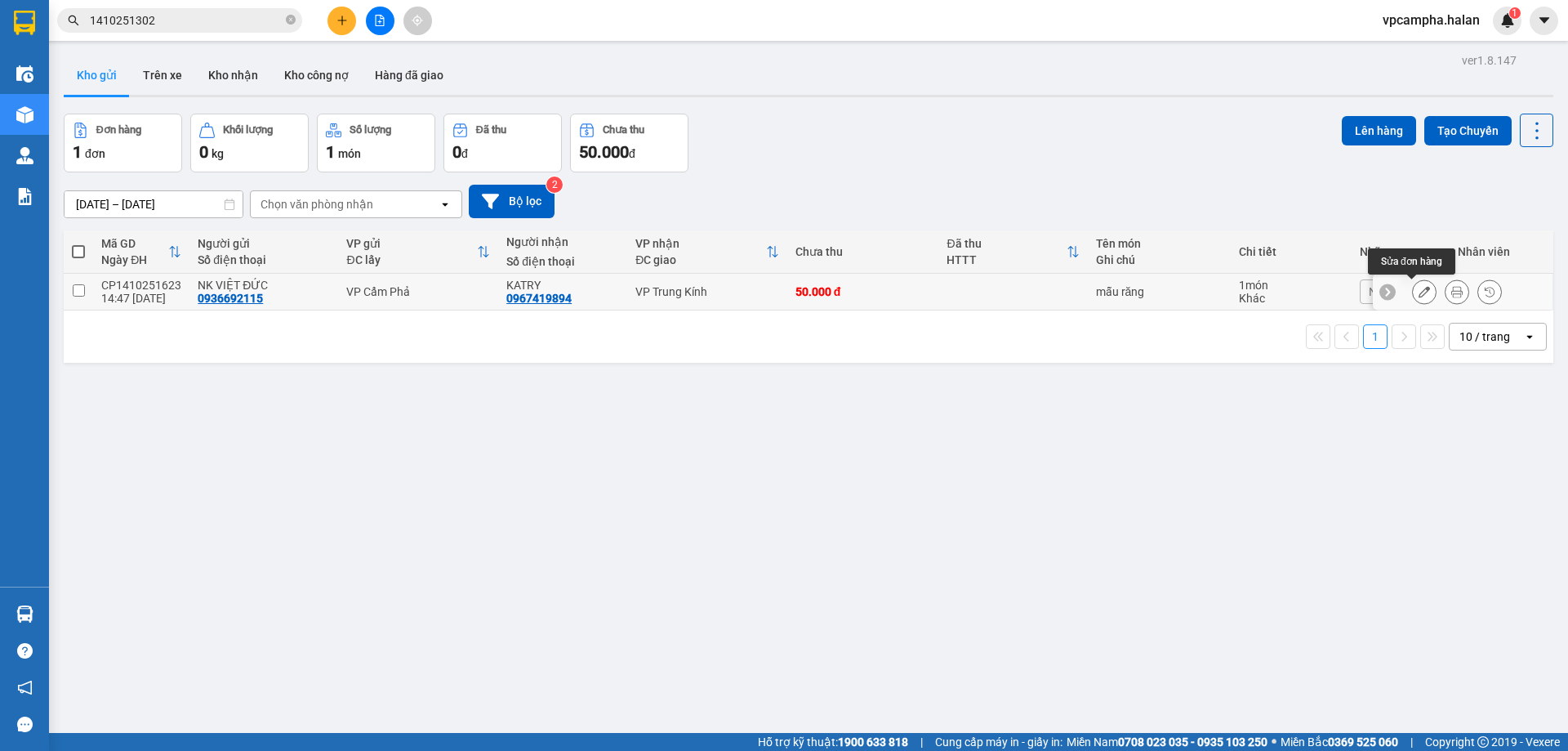
click at [1419, 293] on icon at bounding box center [1425, 291] width 12 height 12
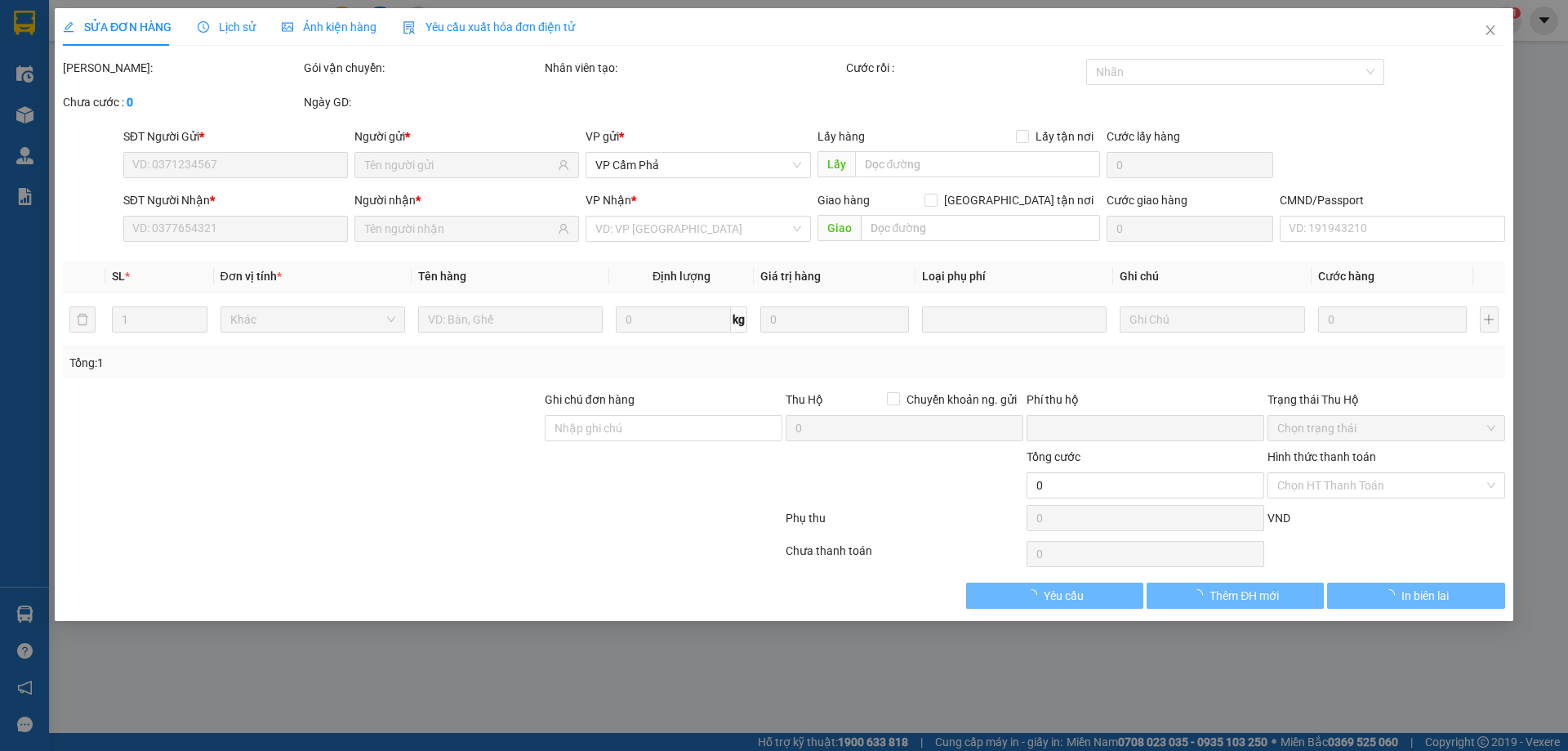
type input "0936692115"
type input "0967419894"
type input "0"
type input "50.000"
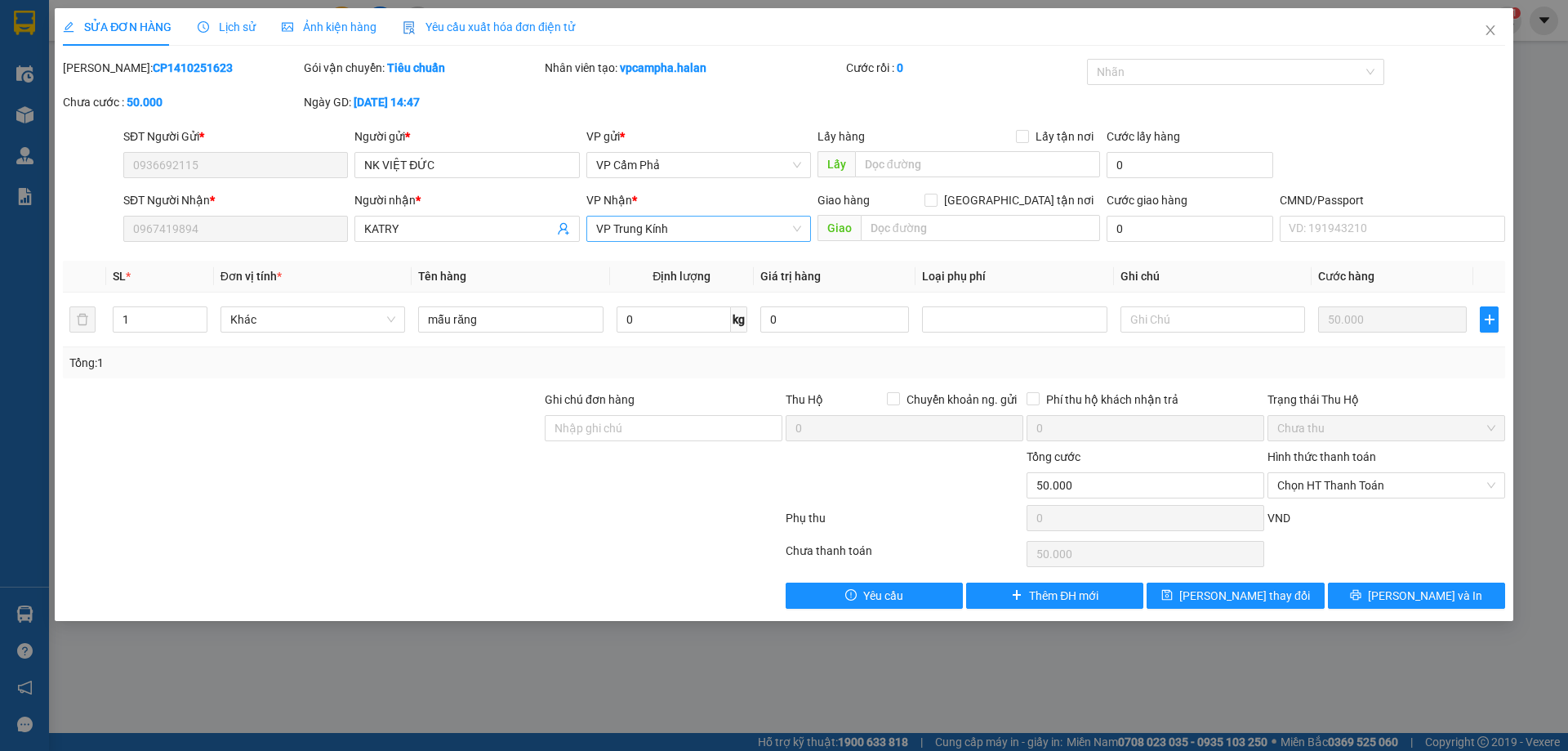
click at [797, 228] on span "VP Trung Kính" at bounding box center [698, 228] width 205 height 24
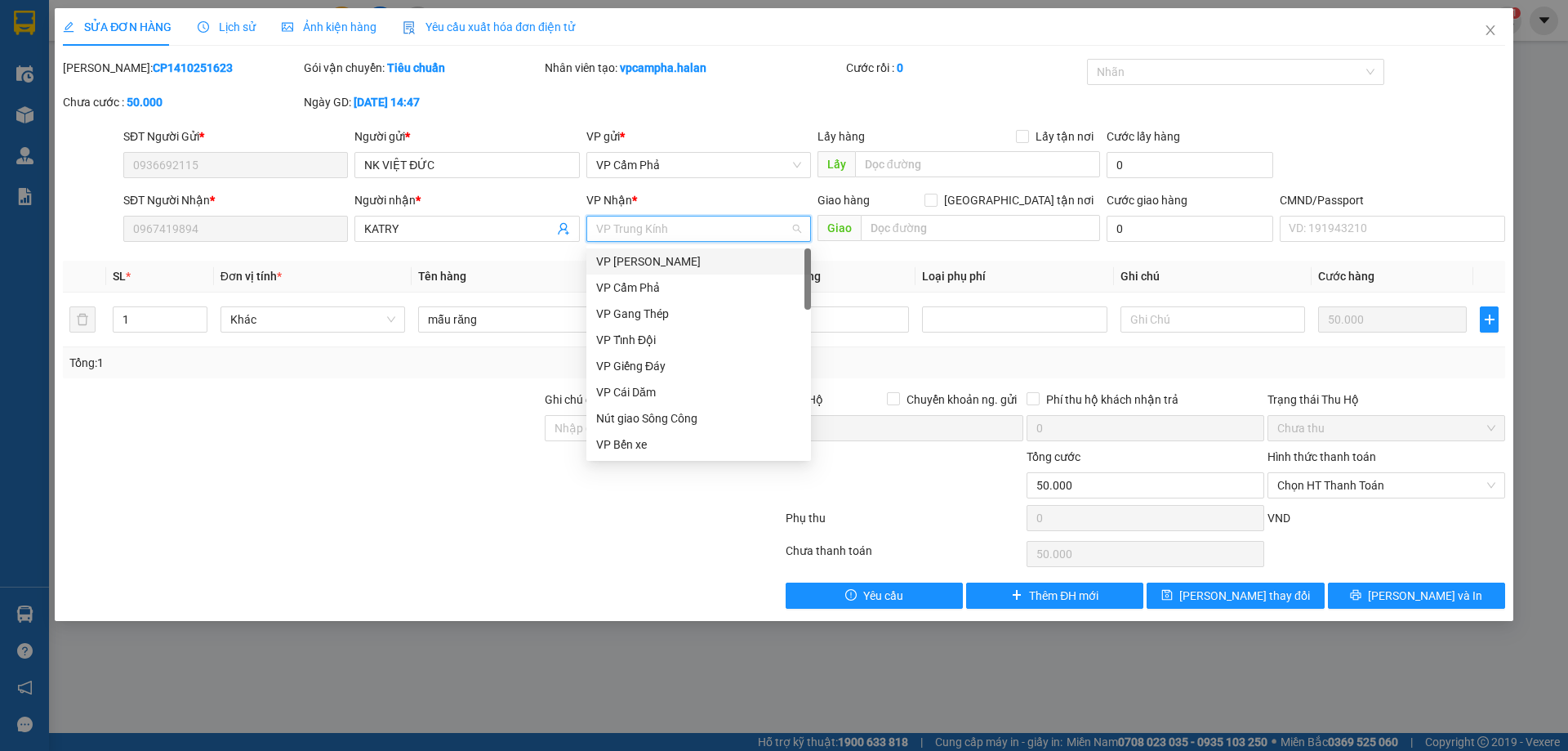
click at [692, 260] on div "VP [PERSON_NAME]" at bounding box center [698, 262] width 205 height 18
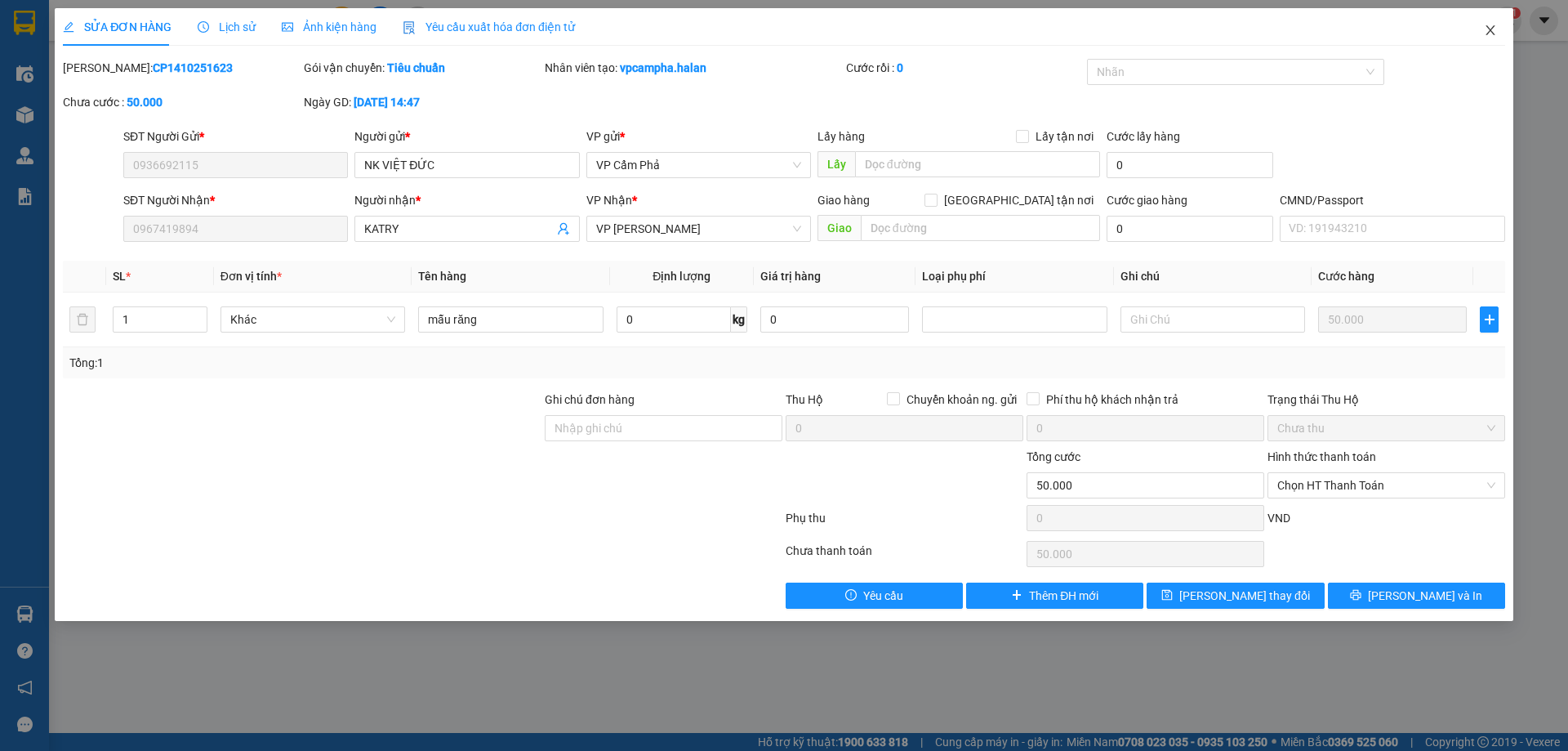
click at [1489, 30] on icon "close" at bounding box center [1489, 30] width 9 height 10
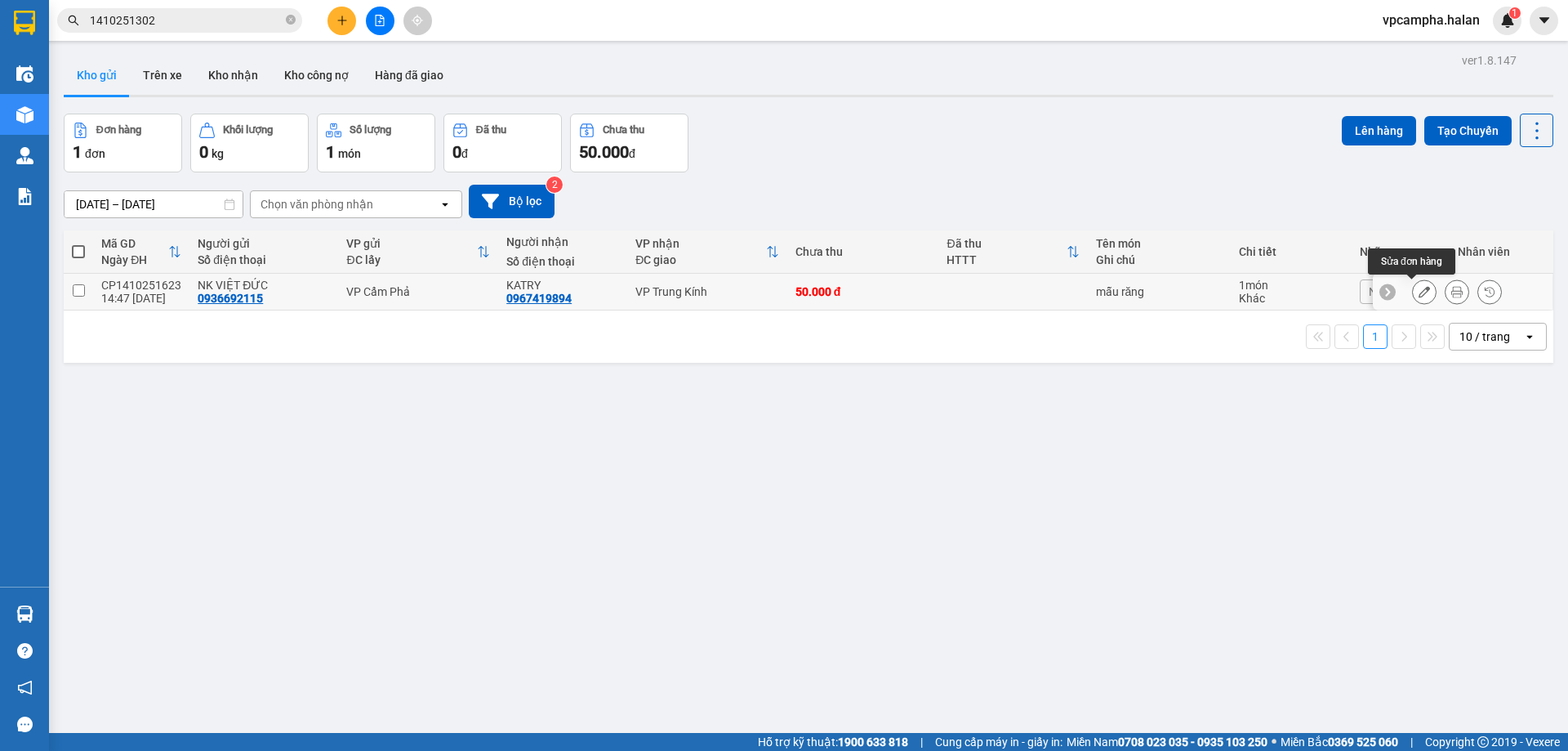
click at [1419, 290] on icon at bounding box center [1425, 291] width 12 height 12
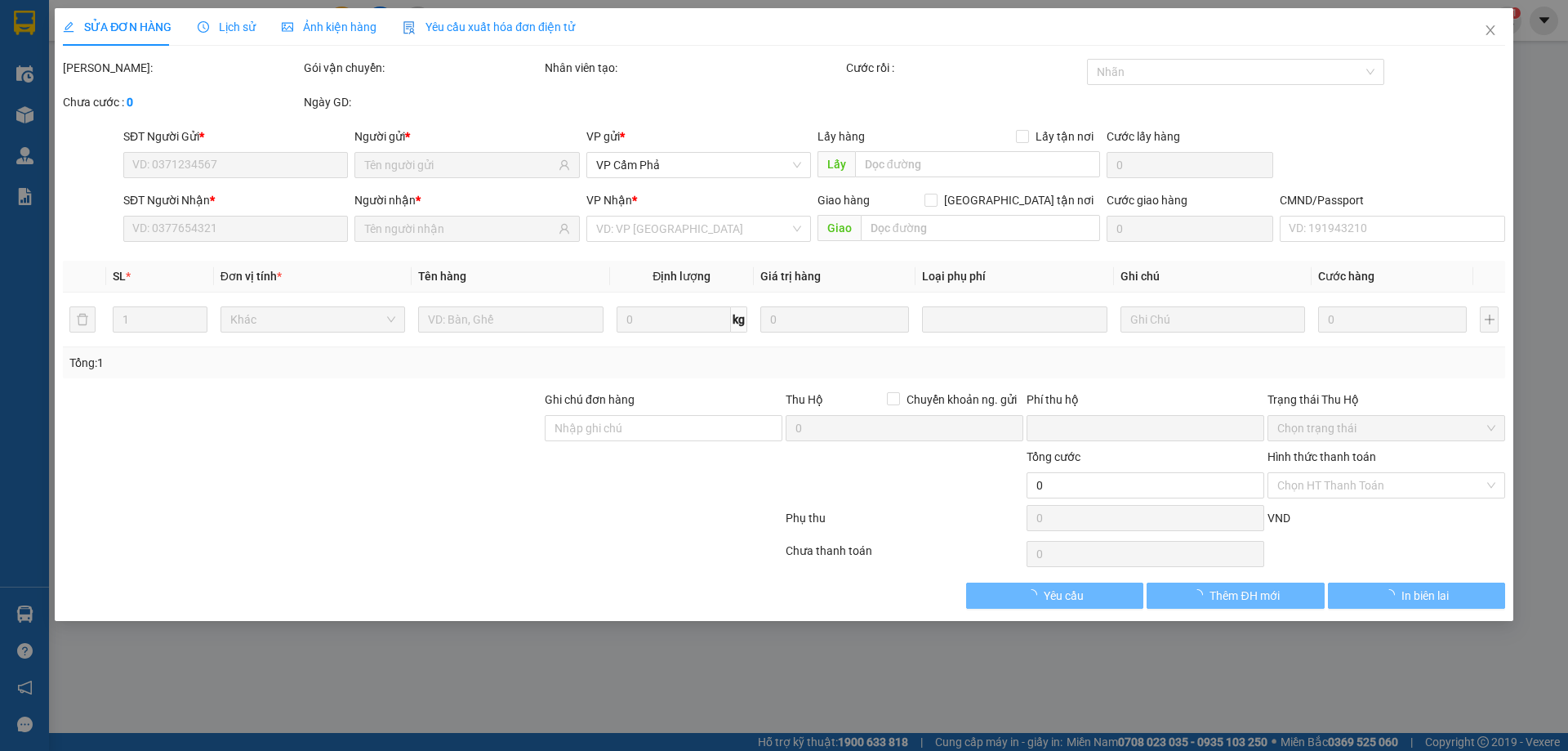
type input "0936692115"
type input "0967419894"
type input "0"
type input "50.000"
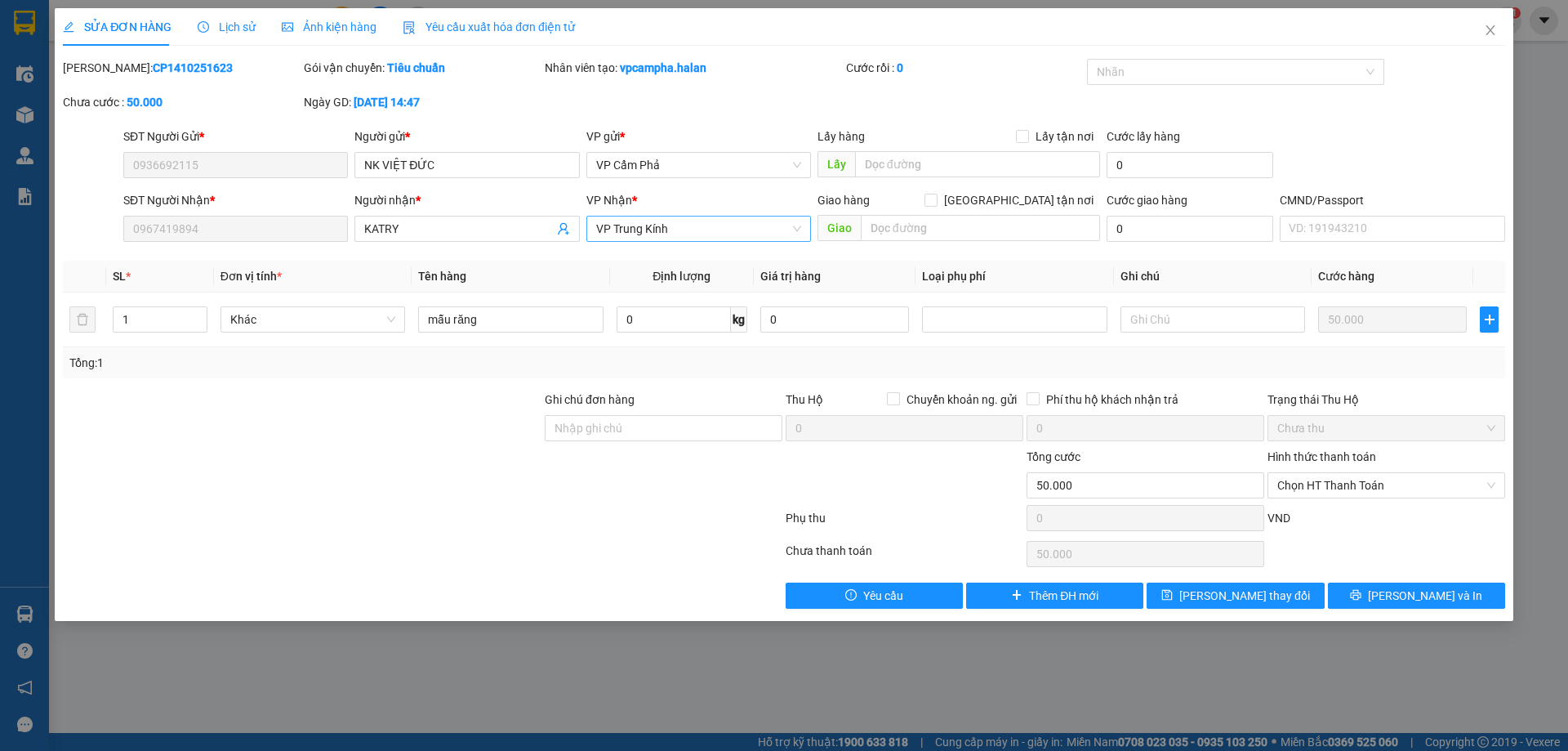
click at [640, 228] on span "VP Trung Kính" at bounding box center [698, 228] width 205 height 24
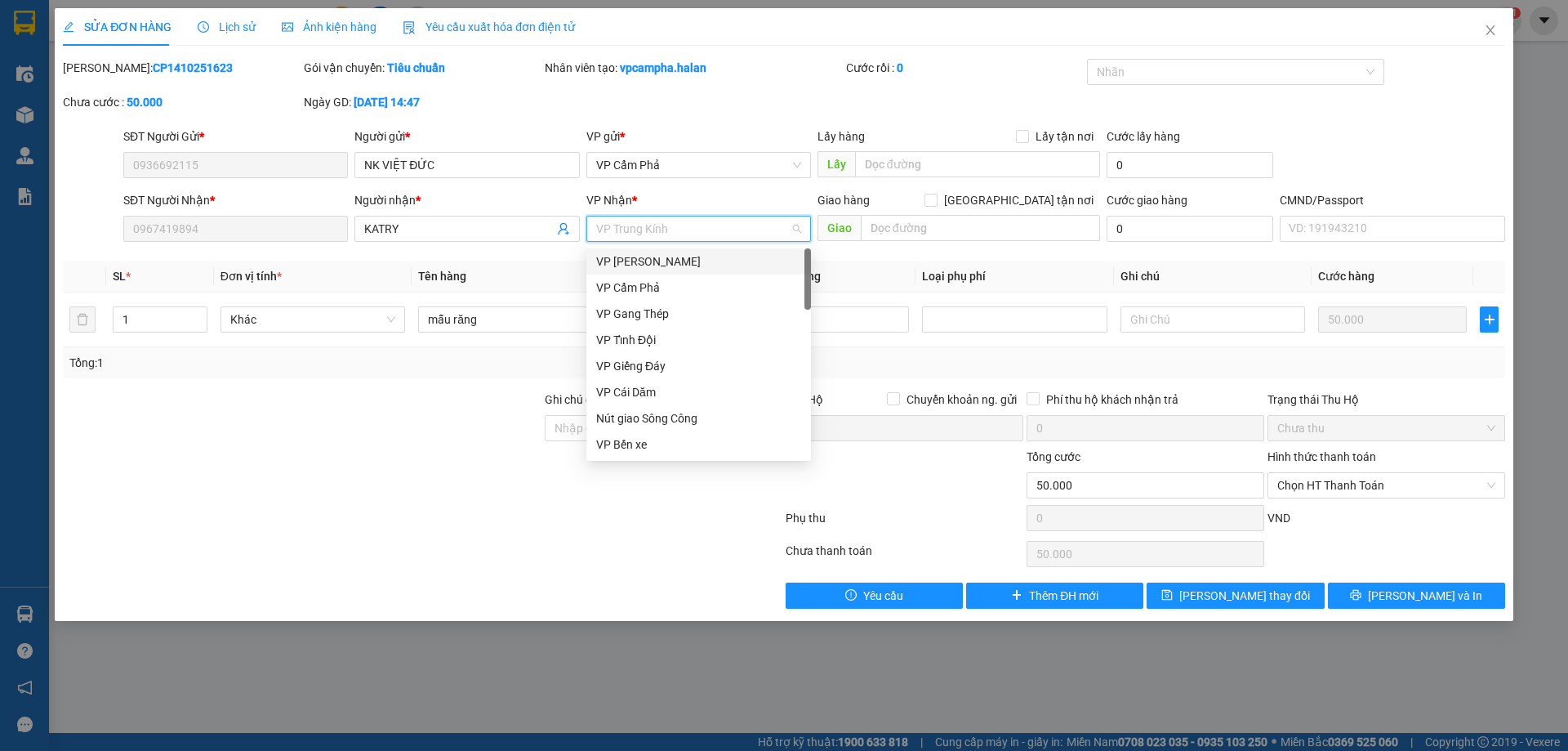
click at [653, 263] on div "VP [PERSON_NAME]" at bounding box center [698, 262] width 205 height 18
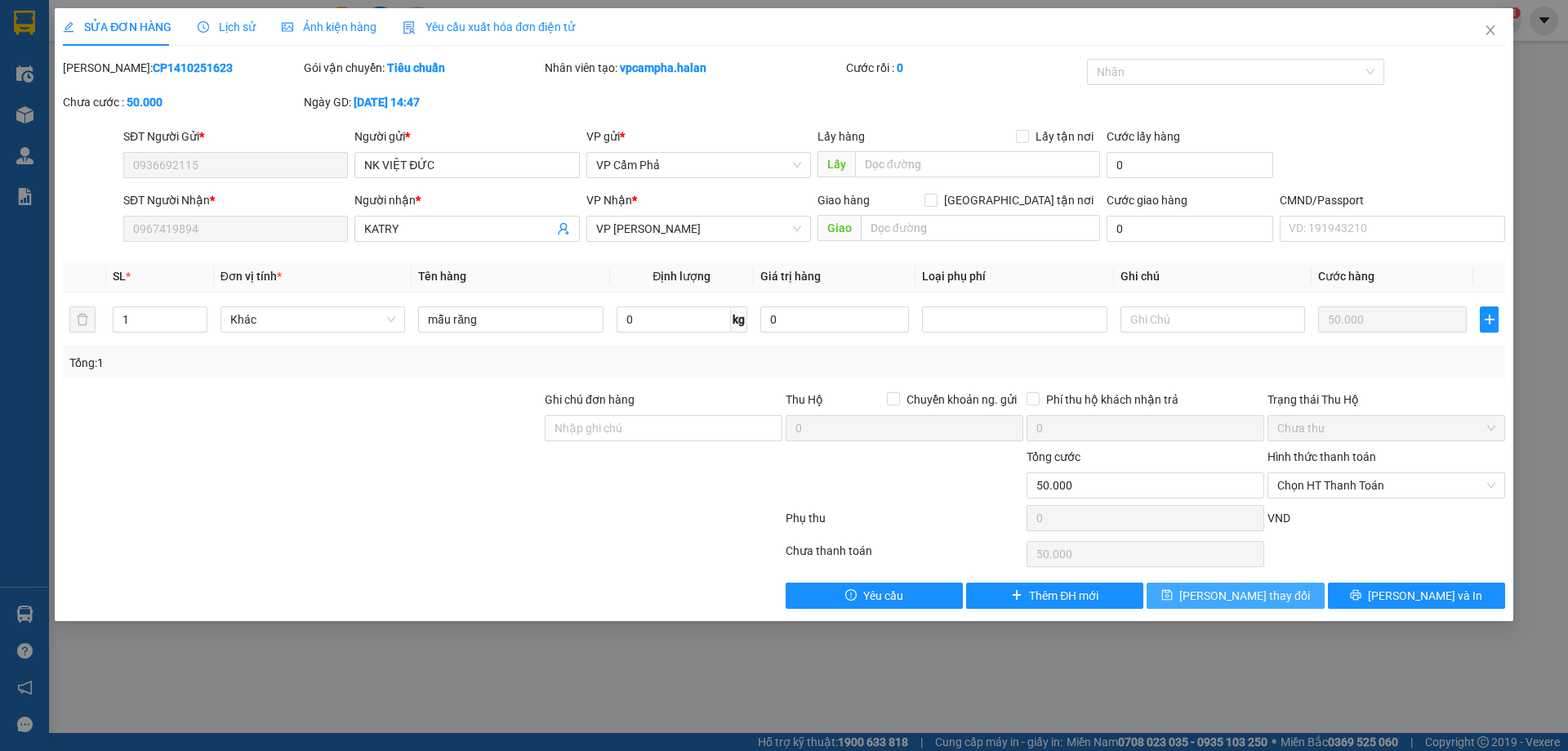
click at [1208, 589] on button "[PERSON_NAME] thay đổi" at bounding box center [1235, 595] width 177 height 26
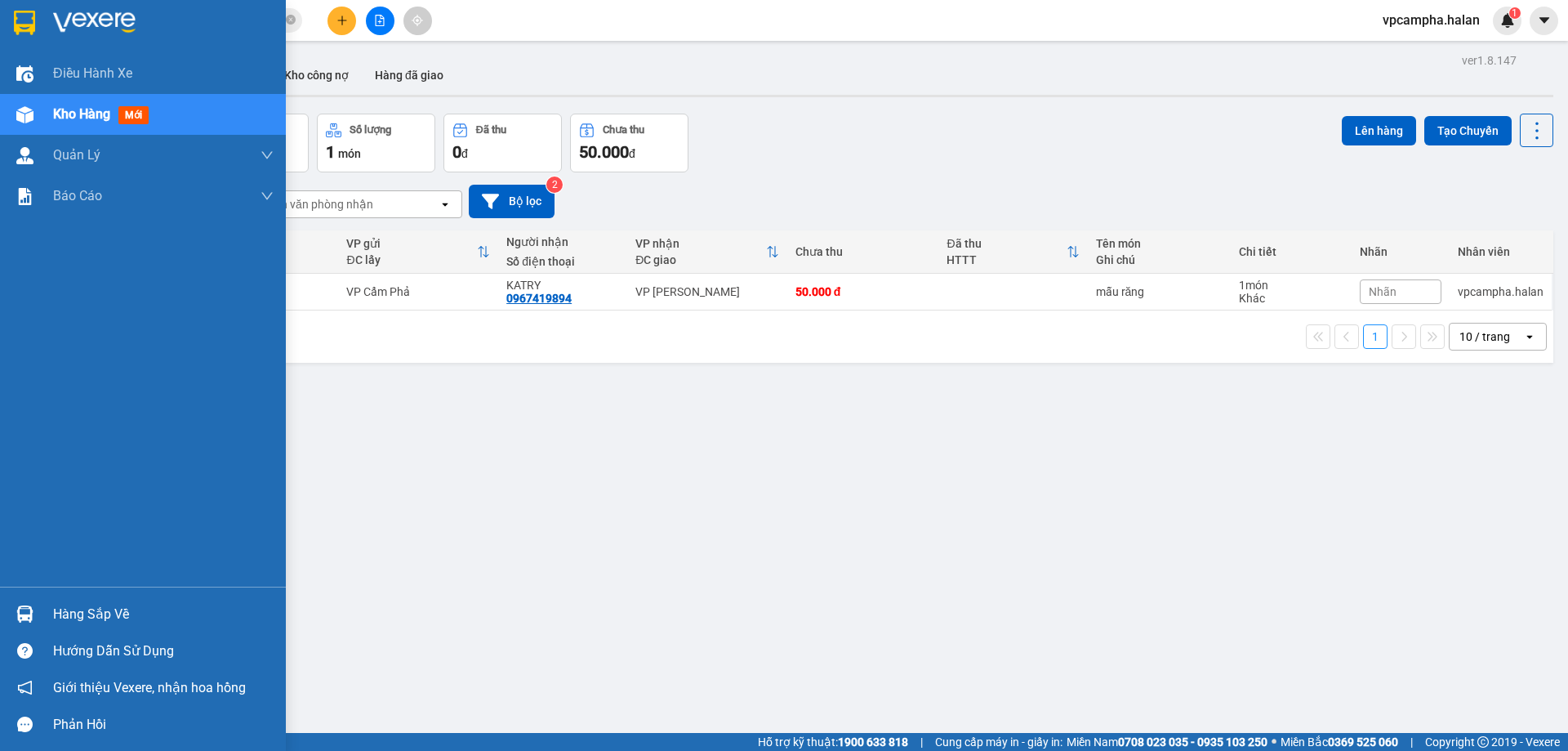
click at [52, 616] on div "Hàng sắp về" at bounding box center [142, 613] width 286 height 37
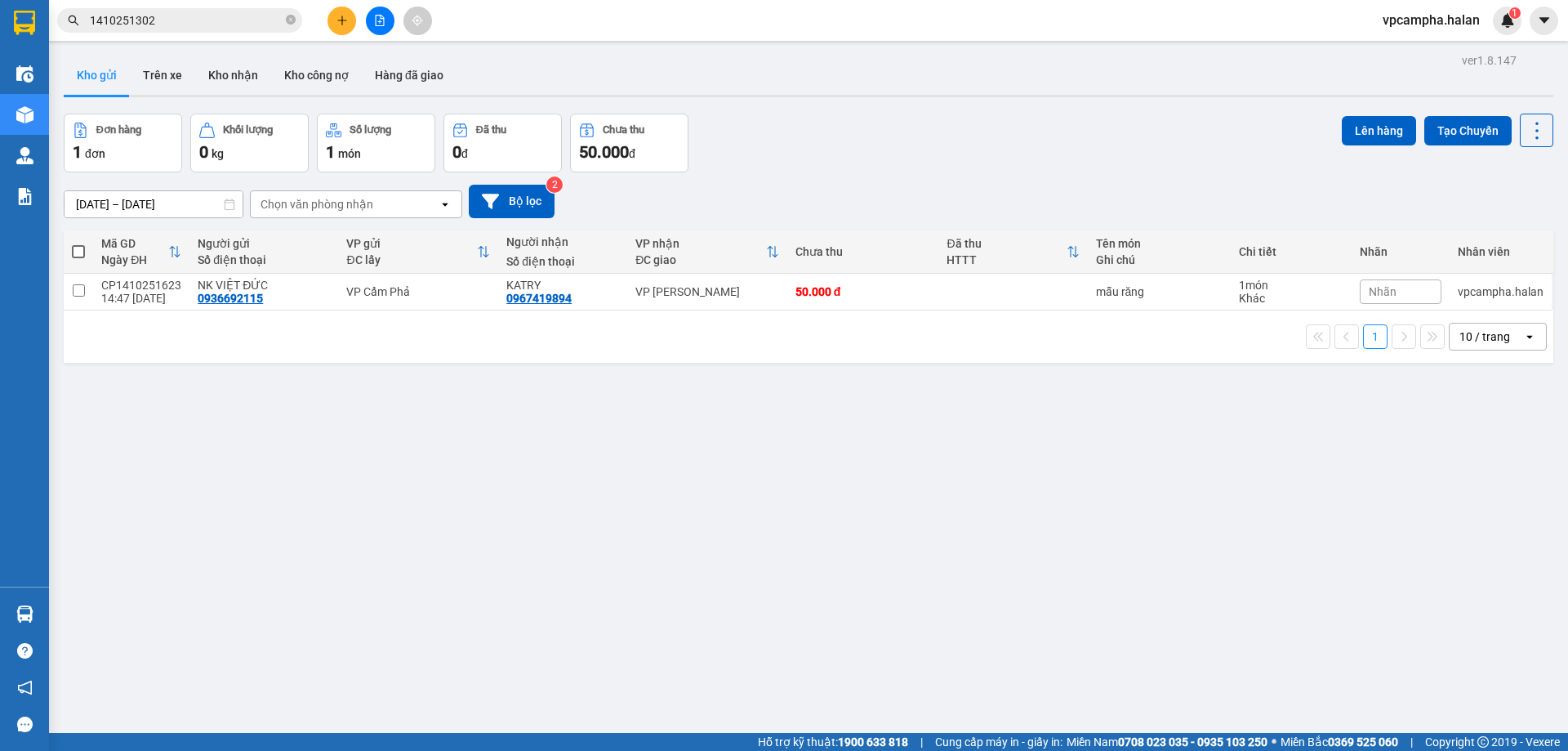
click at [900, 524] on section "Kết quả tìm kiếm ( 1 ) Bộ lọc Mã ĐH Trạng thái Món hàng Thu hộ Tổng cước Chưa c…" at bounding box center [784, 375] width 1568 height 751
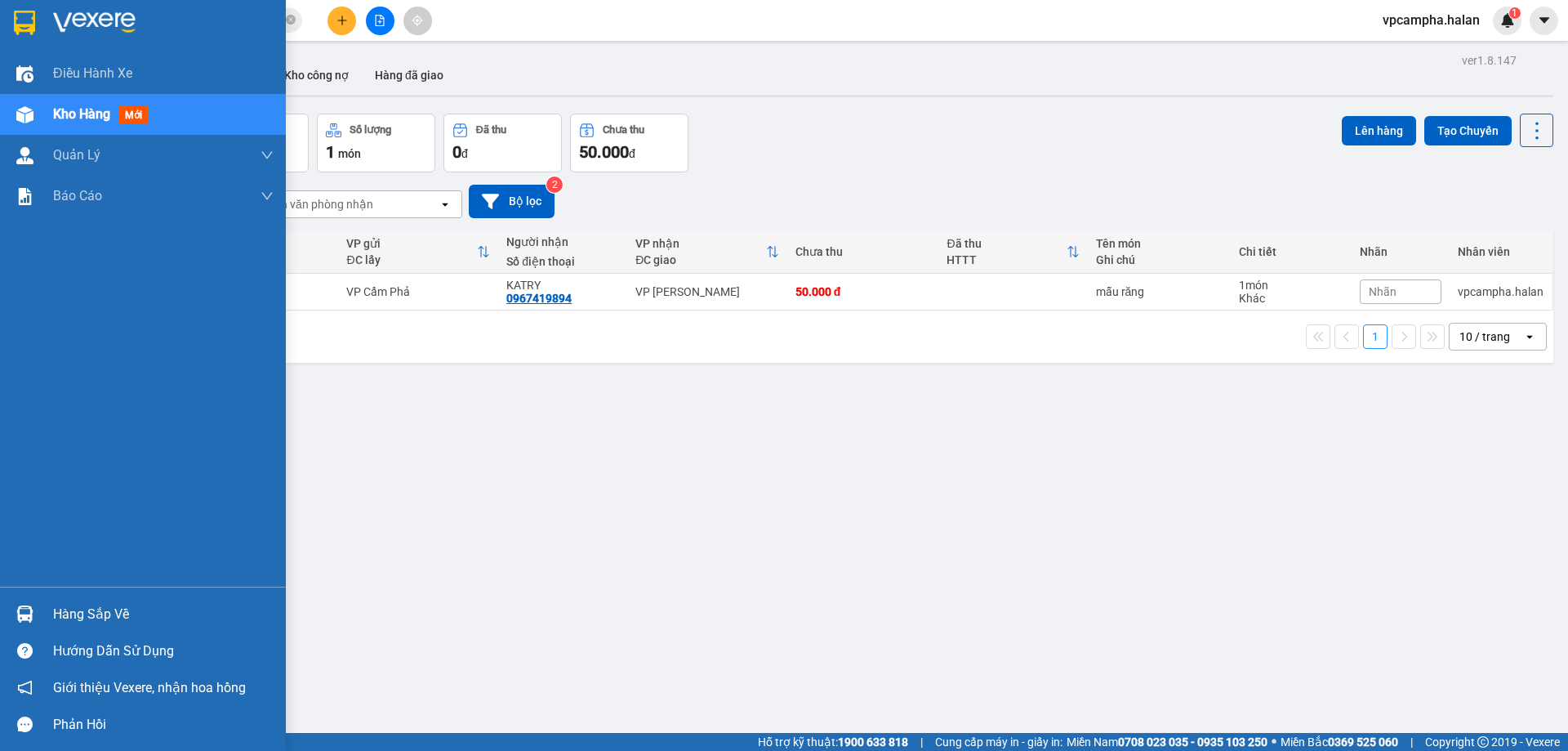
click at [35, 609] on div at bounding box center [25, 614] width 29 height 29
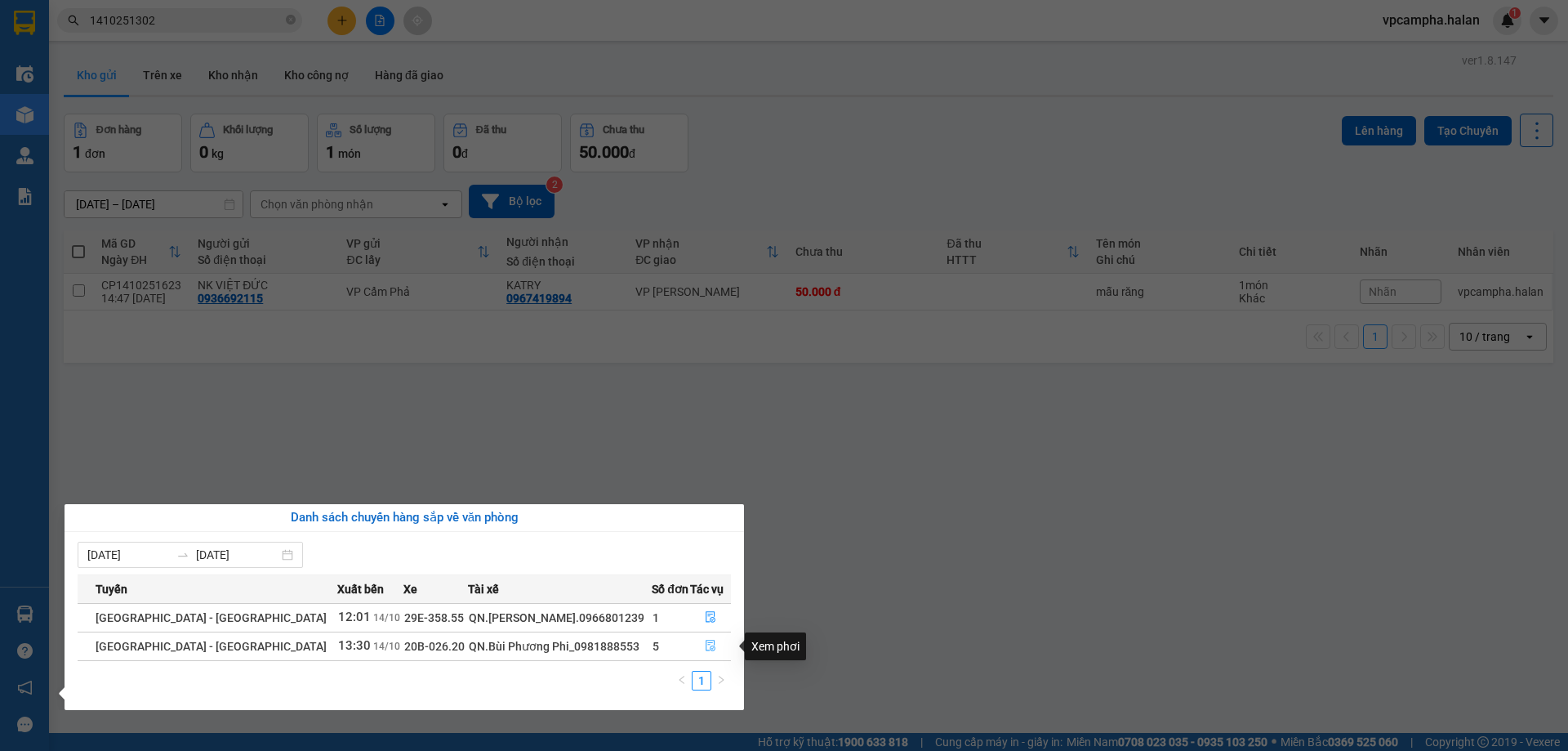
click at [705, 646] on icon "file-done" at bounding box center [710, 645] width 12 height 12
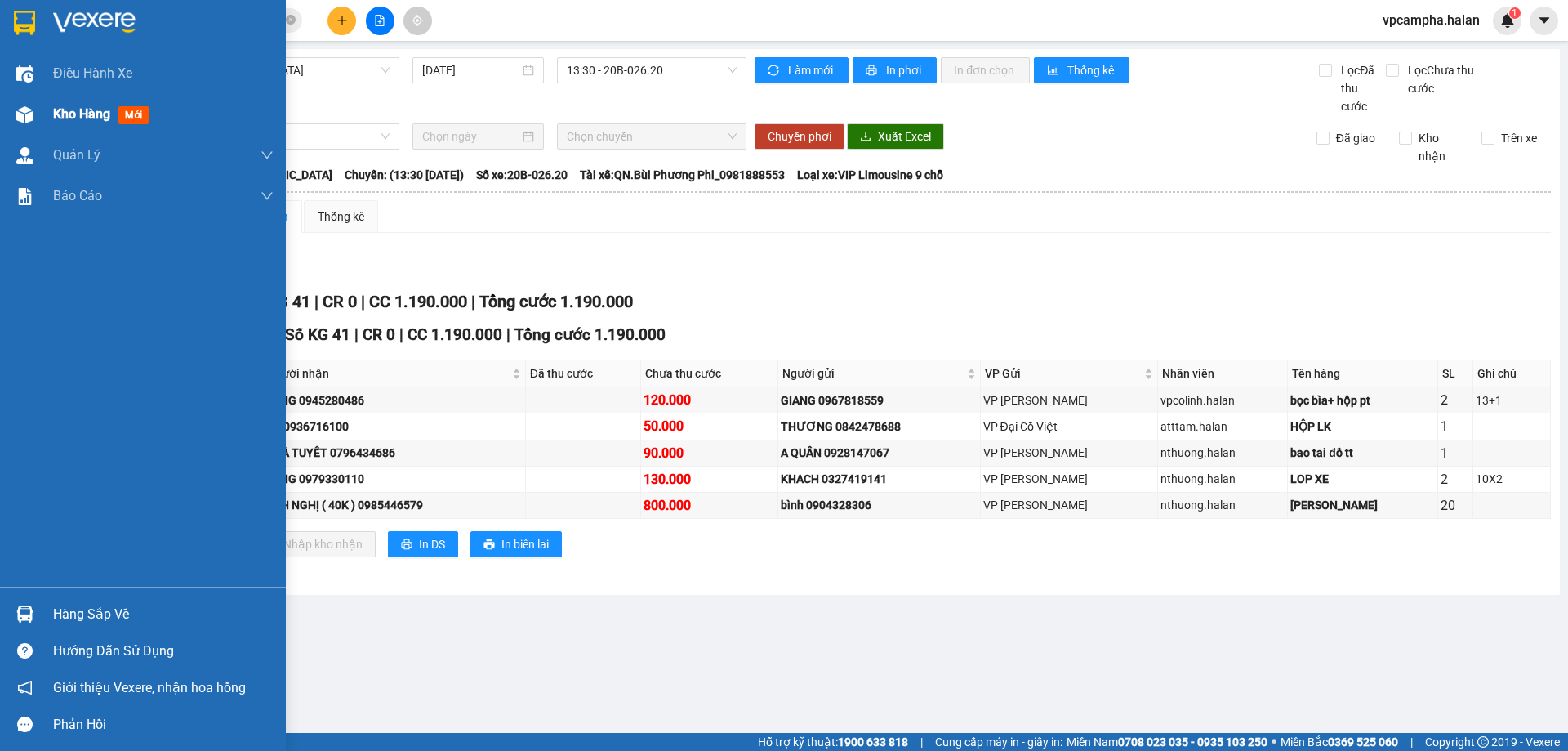
click at [73, 116] on span "Kho hàng" at bounding box center [81, 113] width 57 height 15
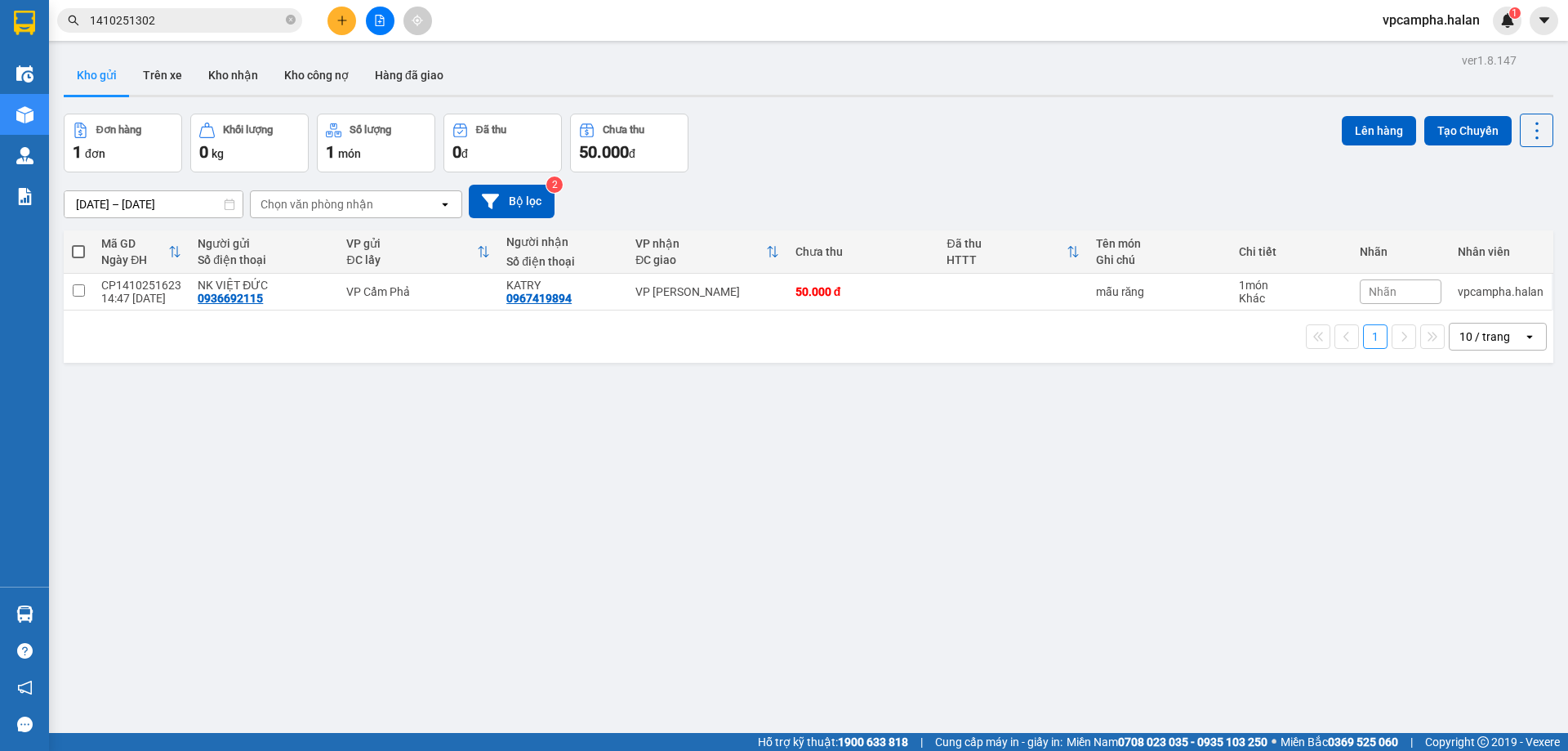
drag, startPoint x: 220, startPoint y: 563, endPoint x: 725, endPoint y: 313, distance: 563.5
click at [725, 313] on div "ver 1.8.147 Kho gửi Trên xe Kho nhận Kho công nợ Hàng đã giao Đơn hàng 1 đơn Kh…" at bounding box center [808, 424] width 1503 height 751
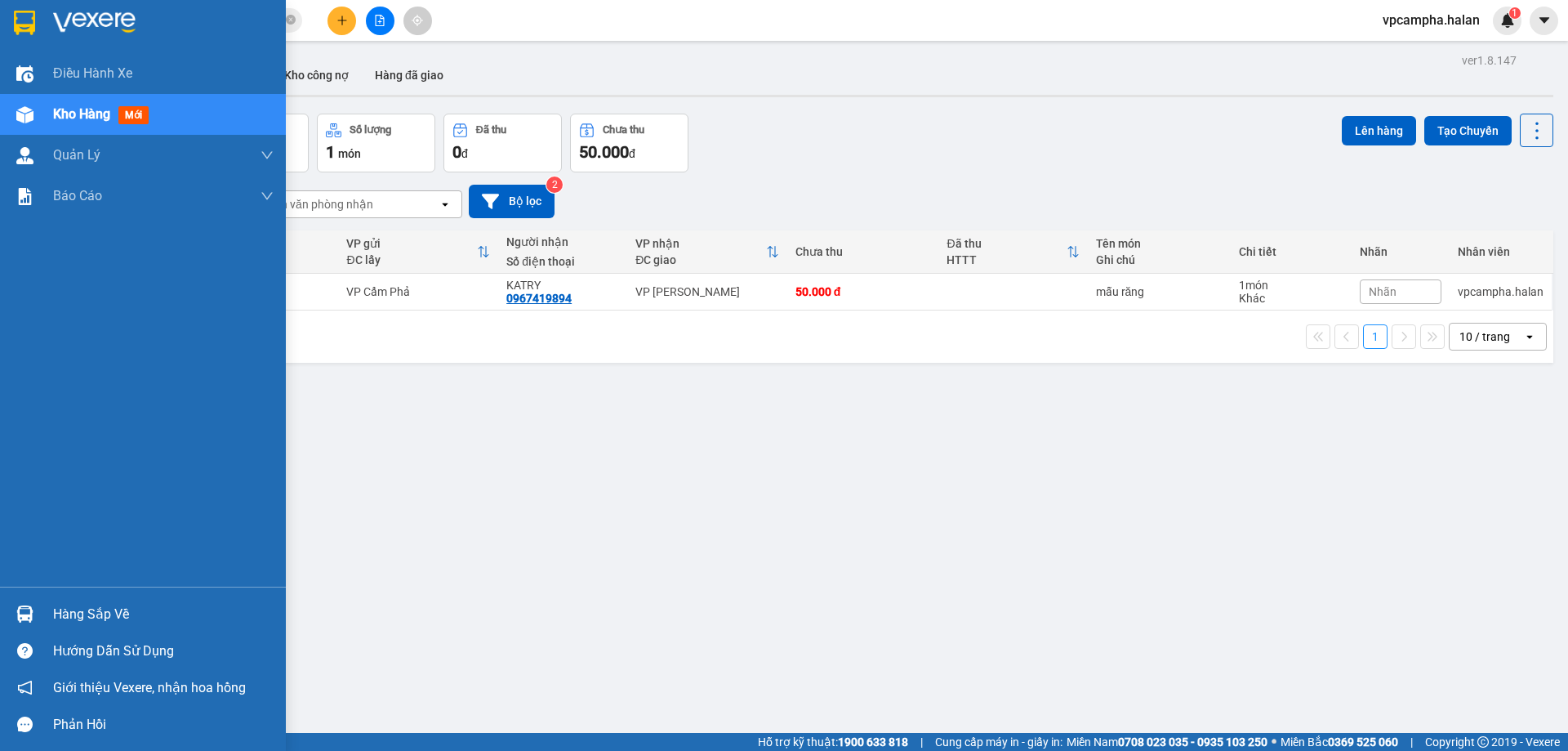
click at [57, 606] on div "Hàng sắp về" at bounding box center [162, 613] width 220 height 24
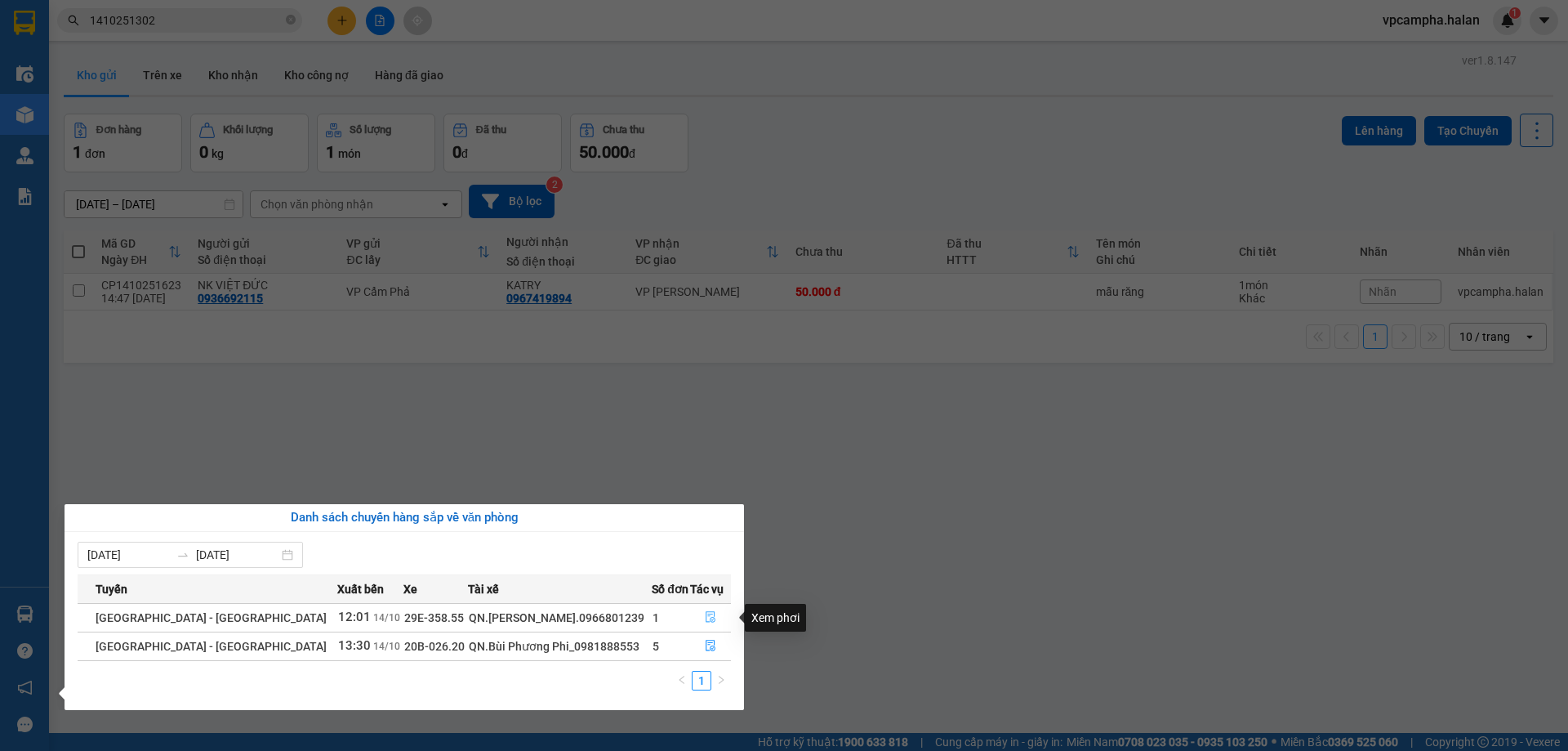
click at [709, 616] on icon "file-done" at bounding box center [710, 617] width 12 height 12
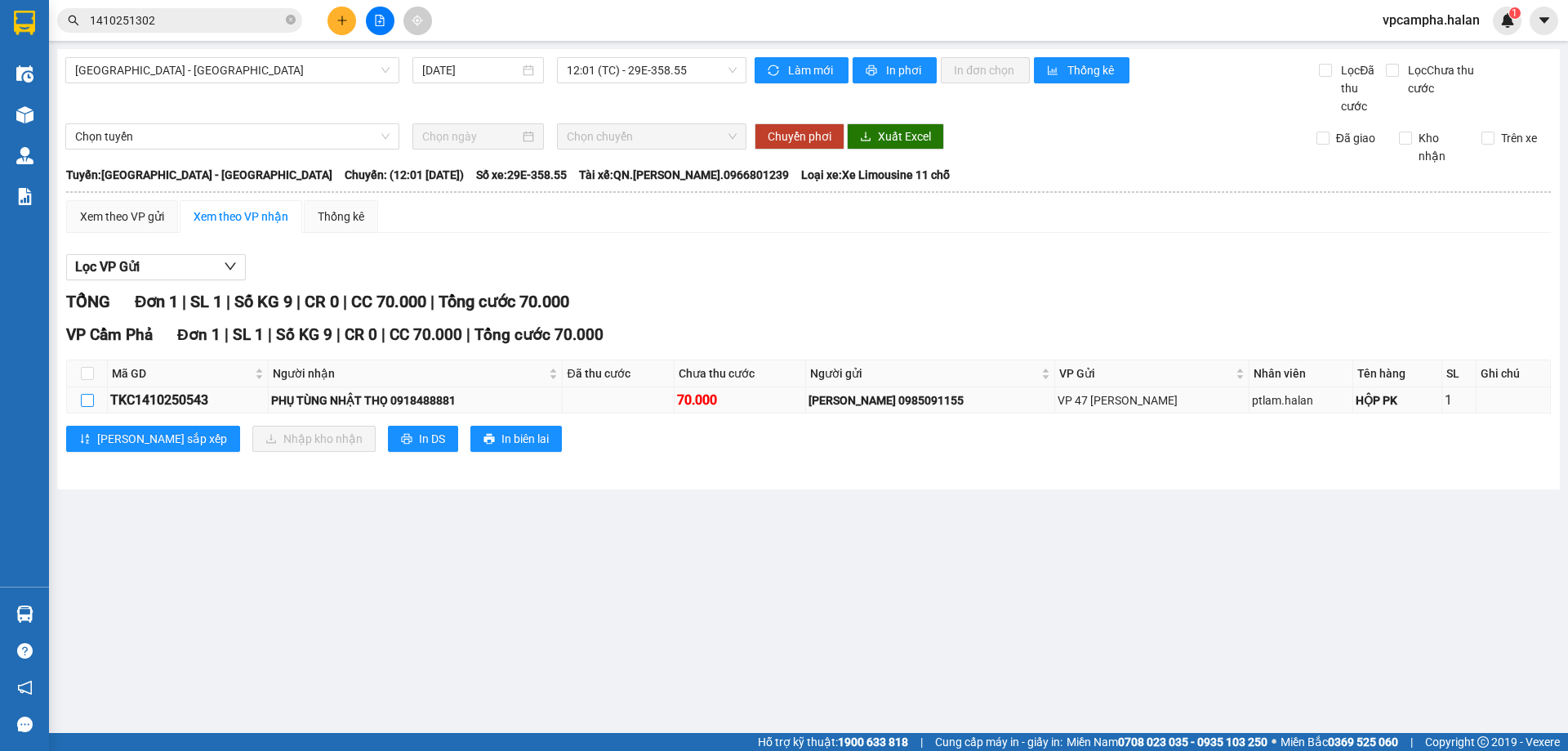
click at [88, 399] on input "checkbox" at bounding box center [87, 401] width 13 height 13
checkbox input "true"
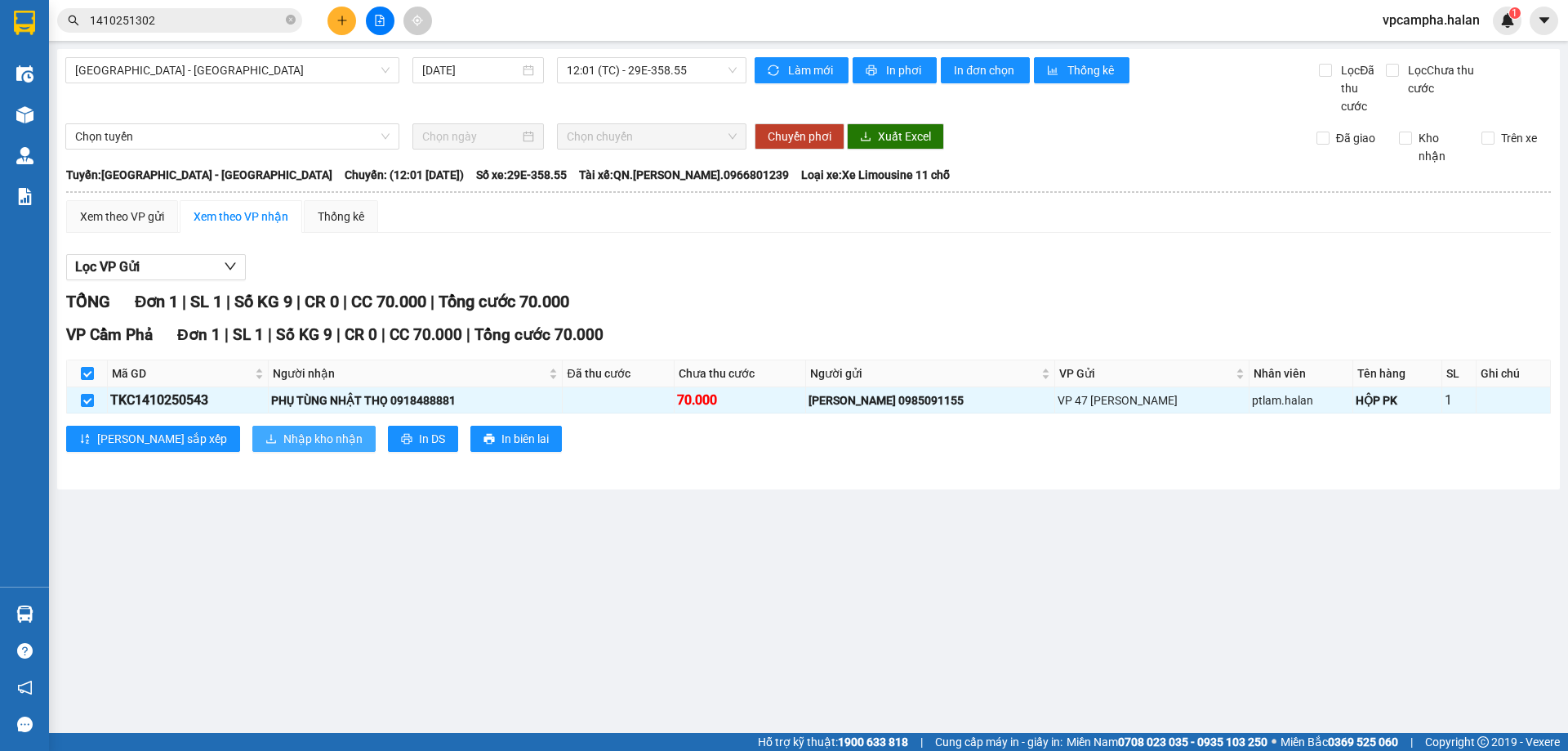
click at [284, 439] on span "Nhập kho nhận" at bounding box center [323, 438] width 79 height 18
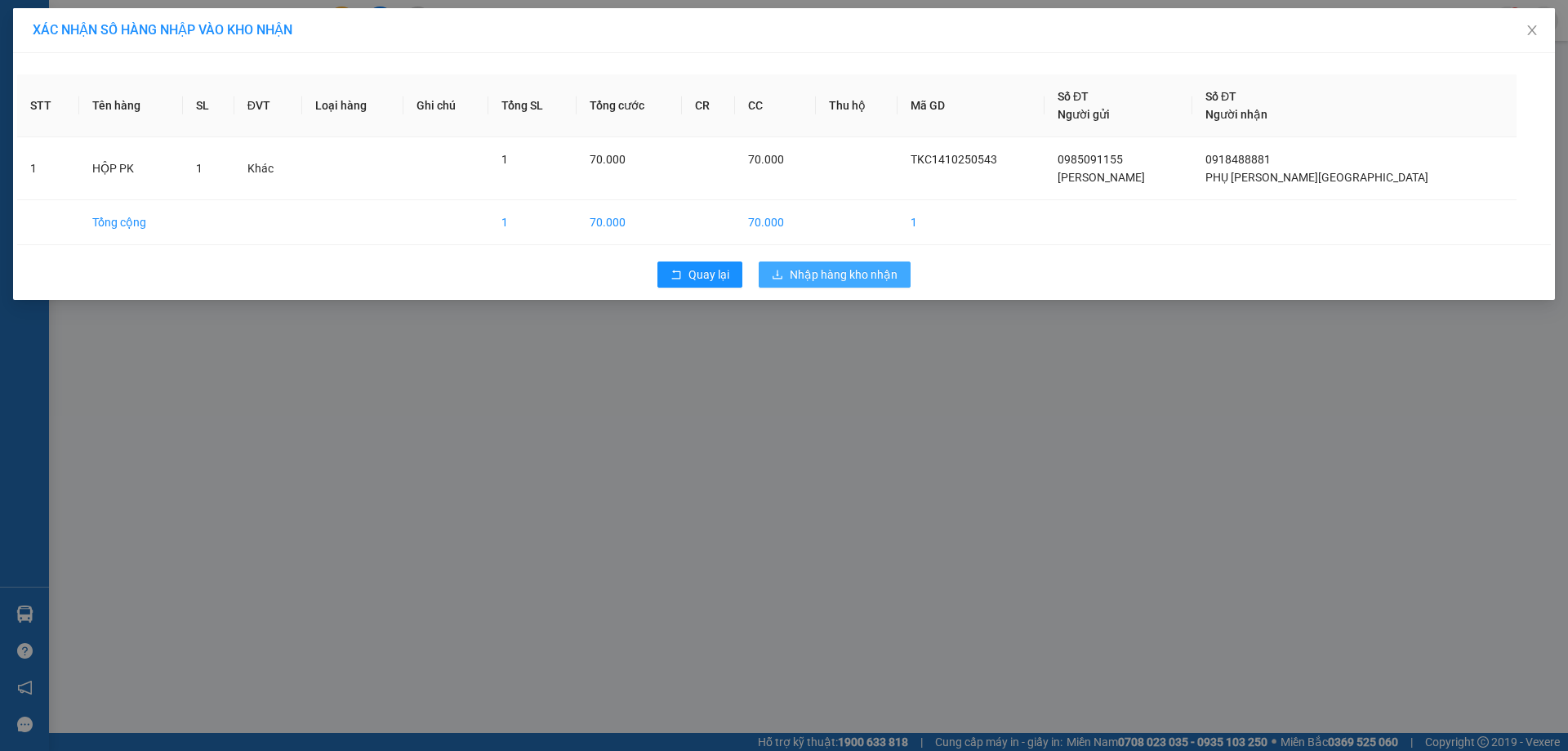
click at [789, 269] on button "Nhập hàng kho nhận" at bounding box center [834, 274] width 152 height 26
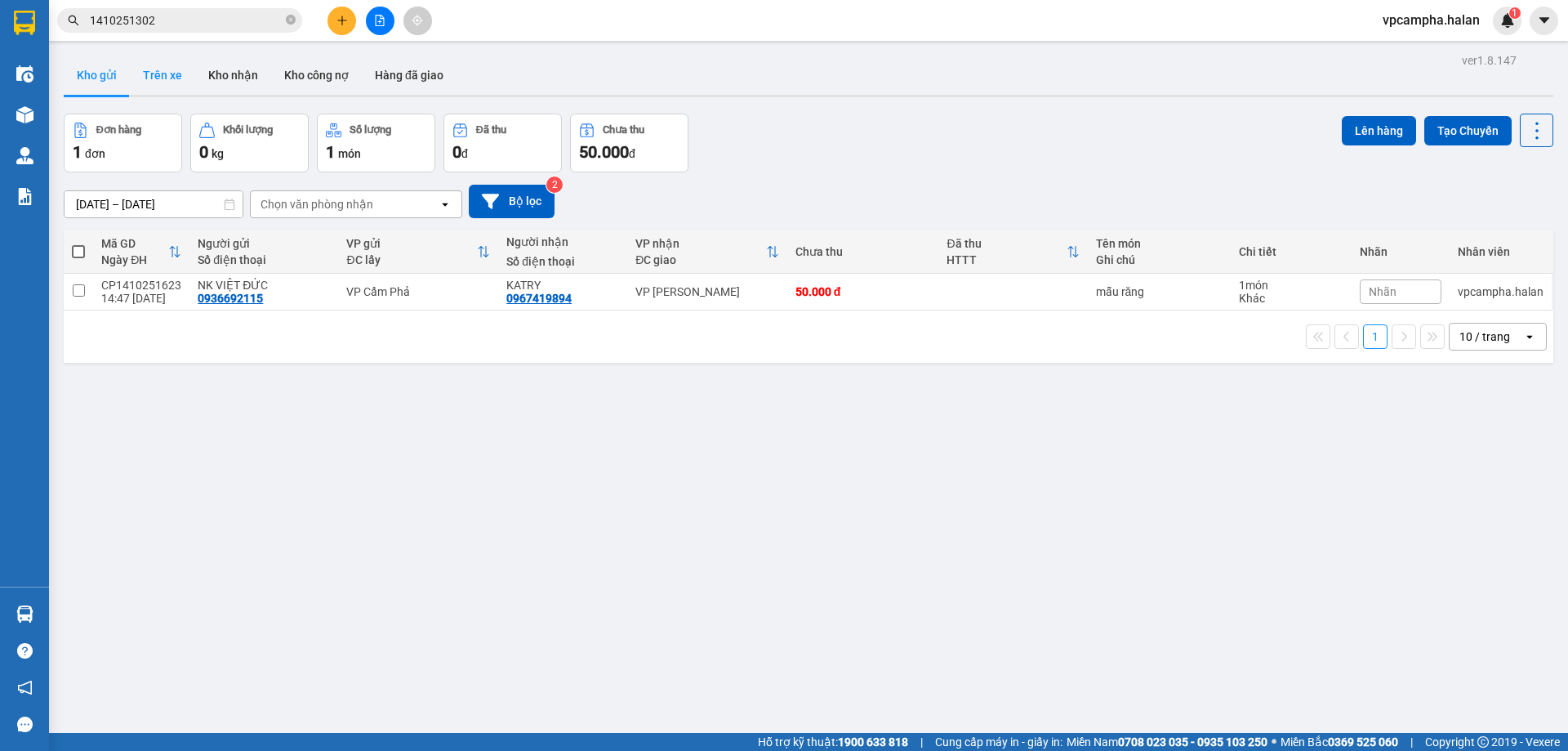
click at [164, 74] on button "Trên xe" at bounding box center [162, 75] width 65 height 39
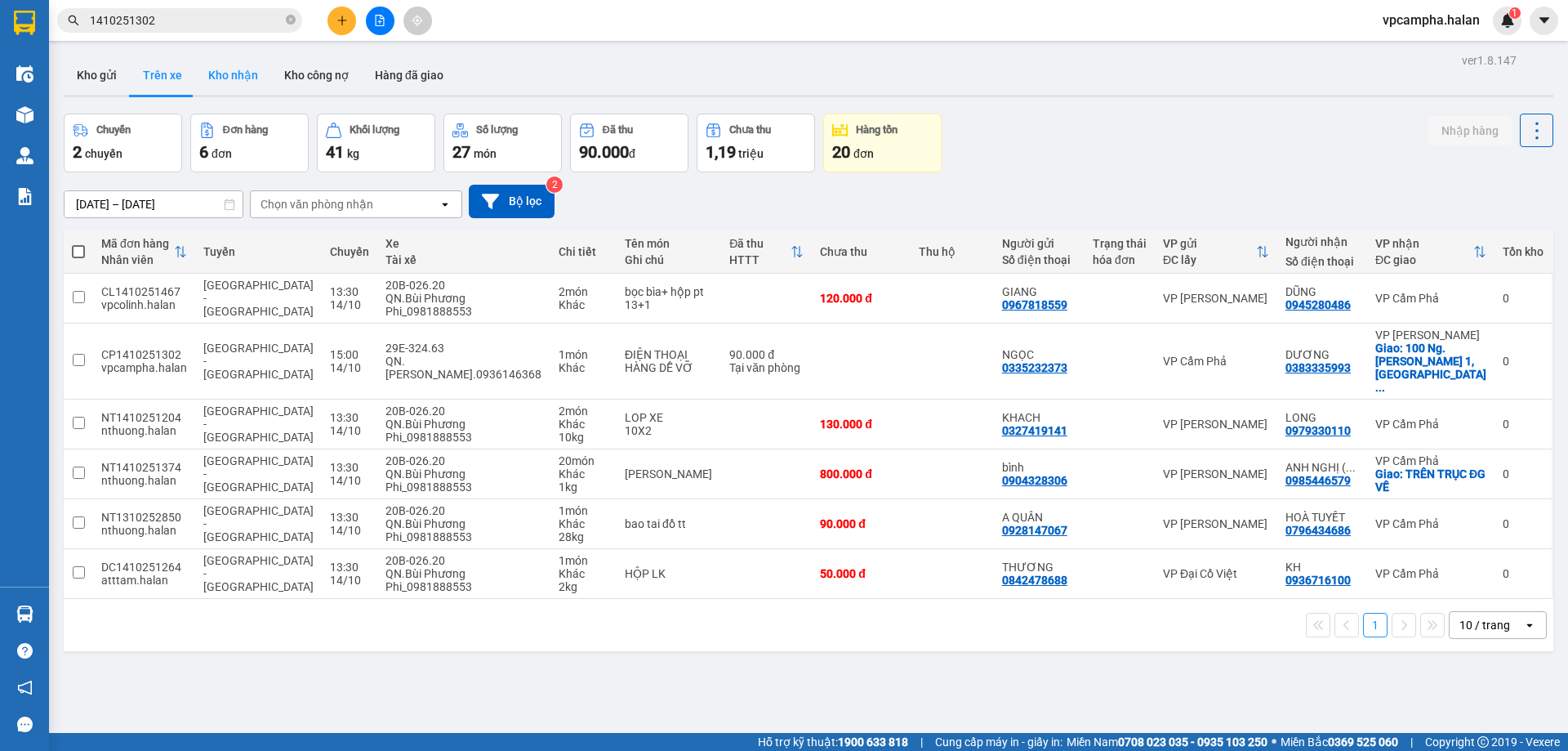
click at [238, 82] on button "Kho nhận" at bounding box center [233, 75] width 76 height 39
type input "[DATE] – [DATE]"
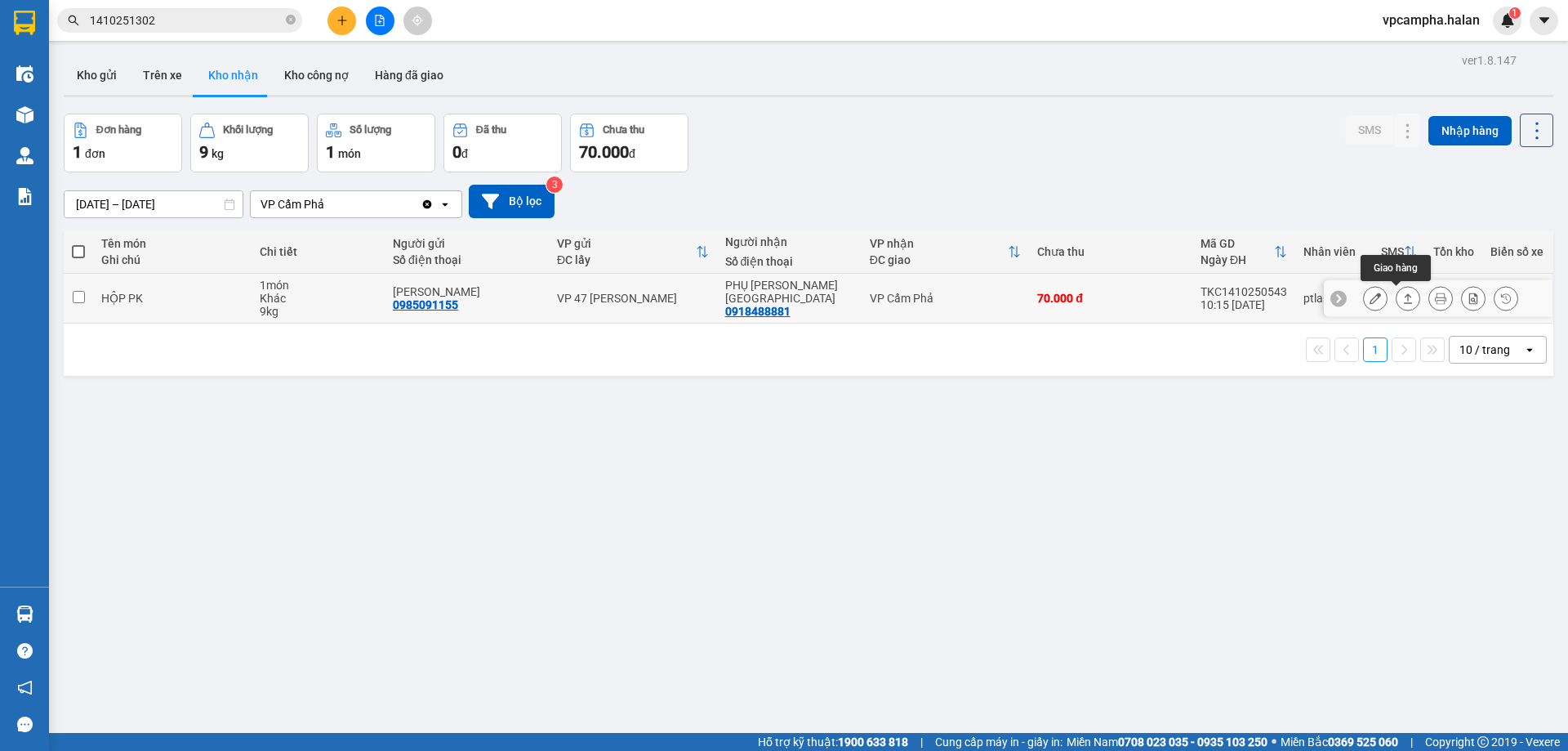
click at [1403, 301] on icon at bounding box center [1408, 298] width 12 height 12
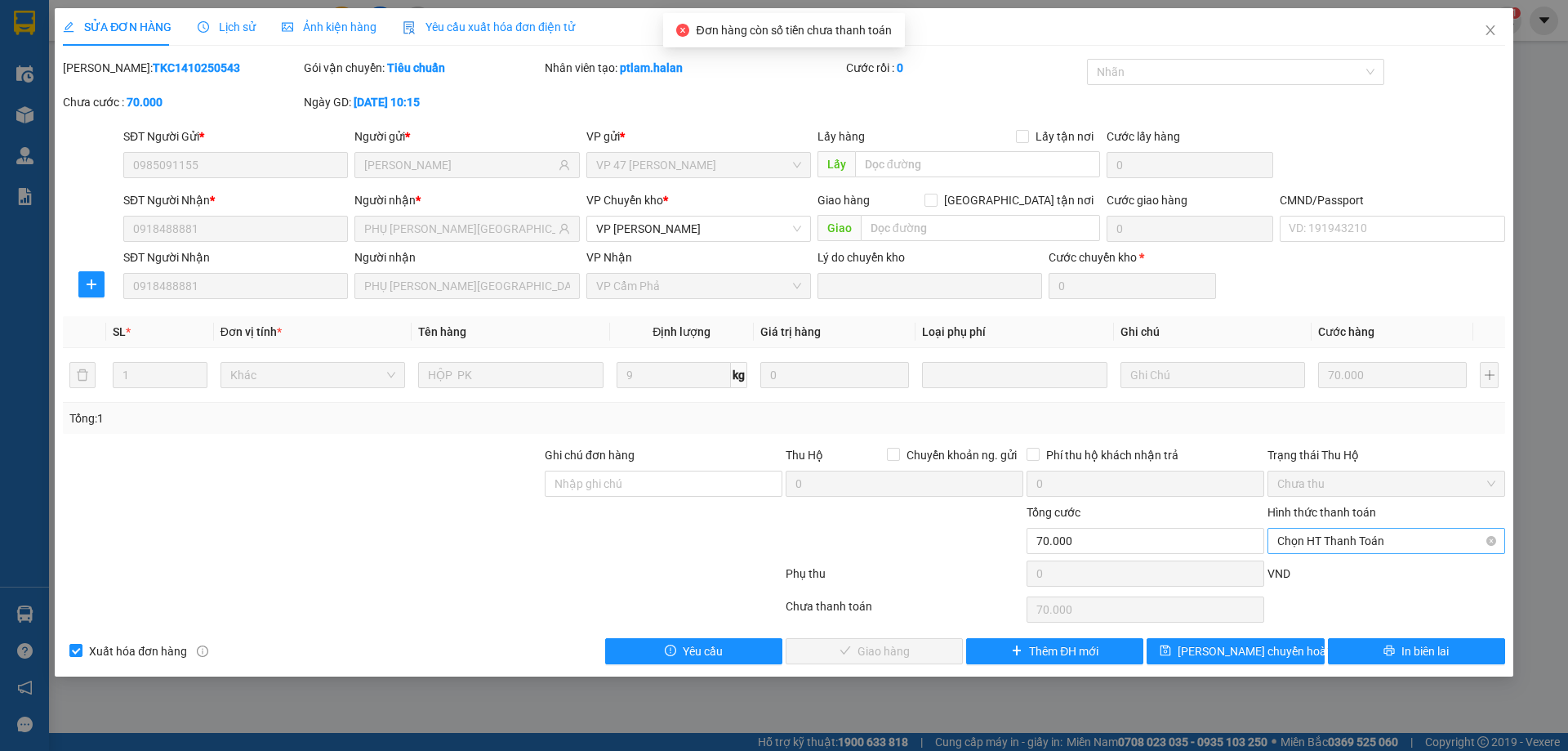
click at [1327, 540] on span "Chọn HT Thanh Toán" at bounding box center [1386, 540] width 218 height 24
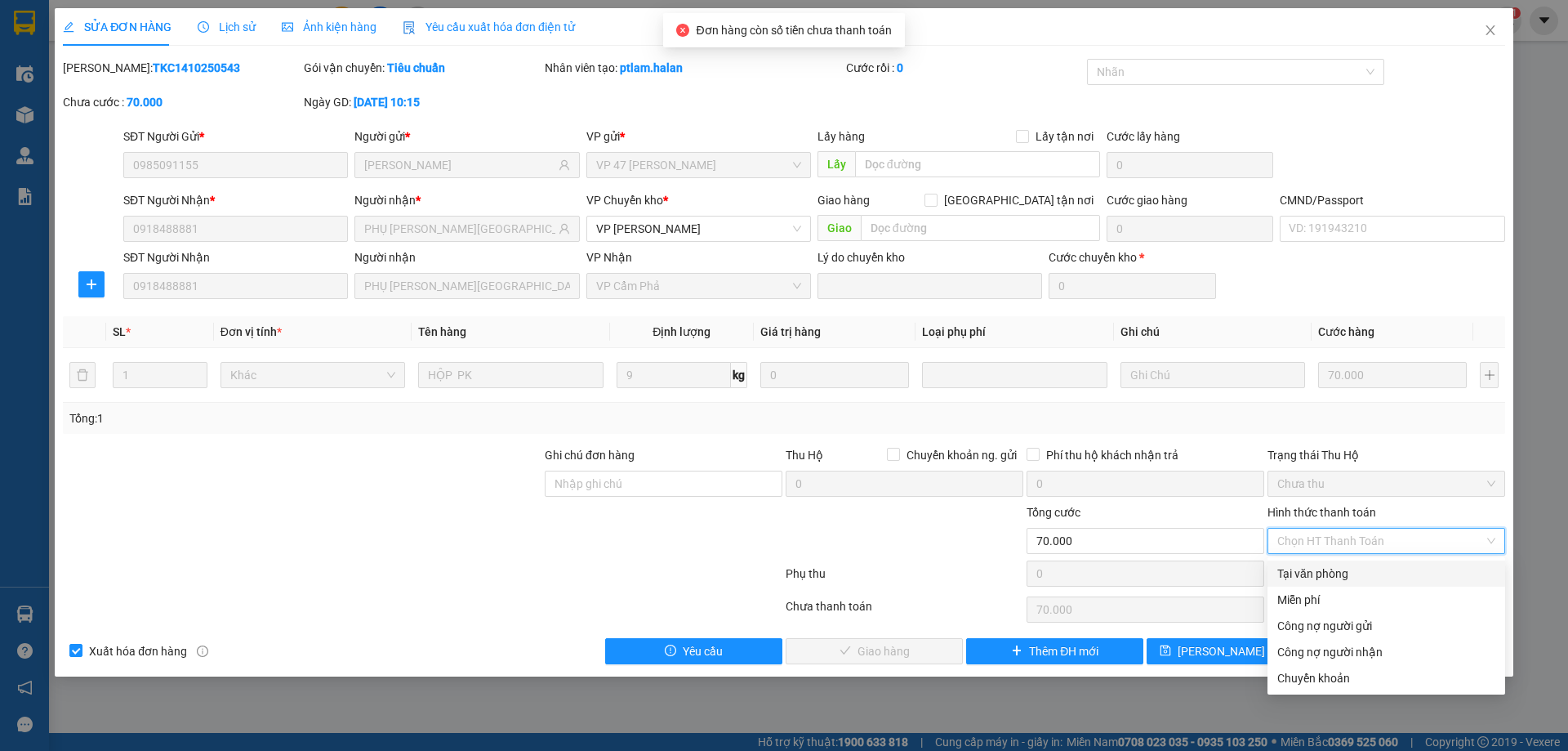
click at [1322, 570] on div "Tại văn phòng" at bounding box center [1386, 573] width 218 height 18
type input "0"
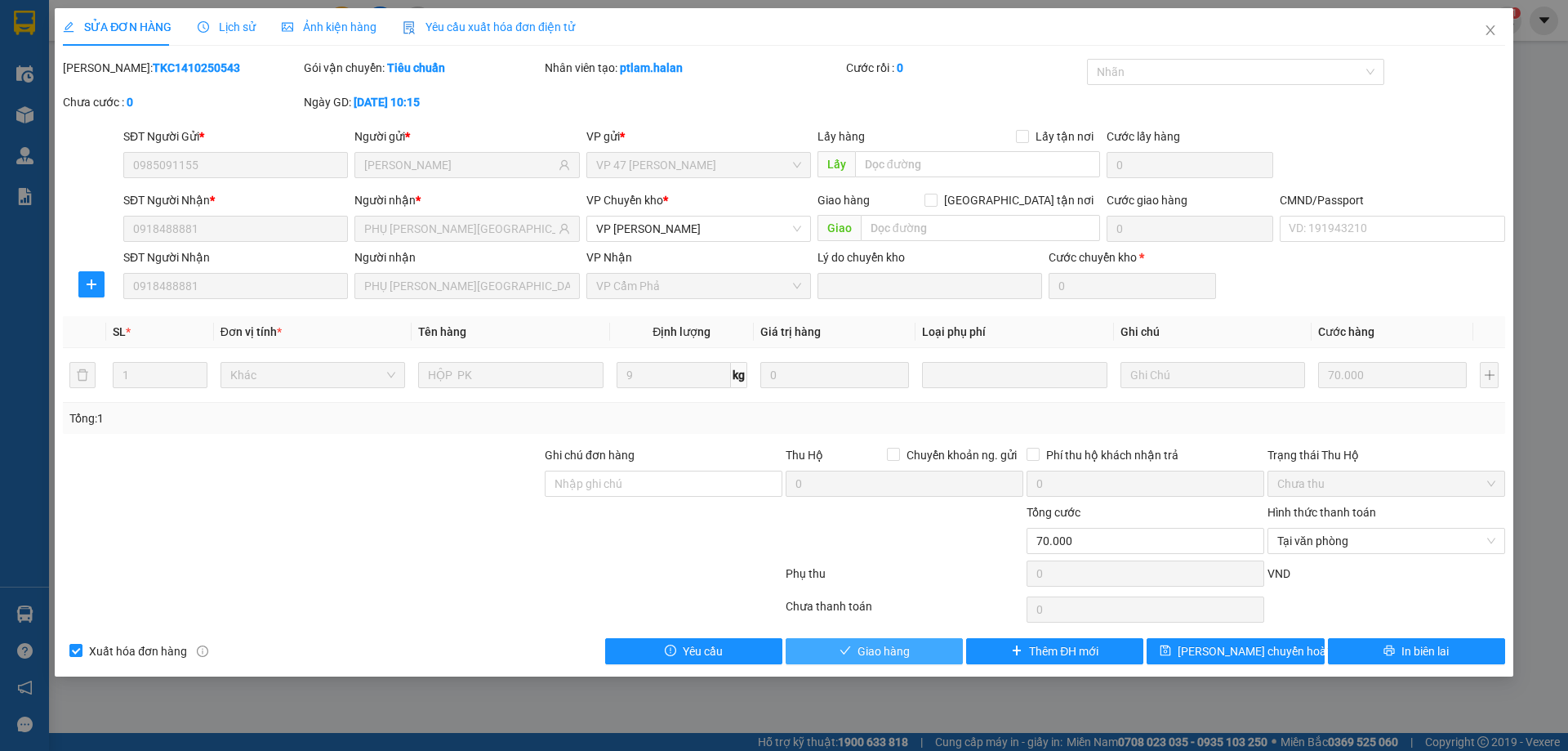
click at [908, 648] on span "Giao hàng" at bounding box center [884, 651] width 52 height 18
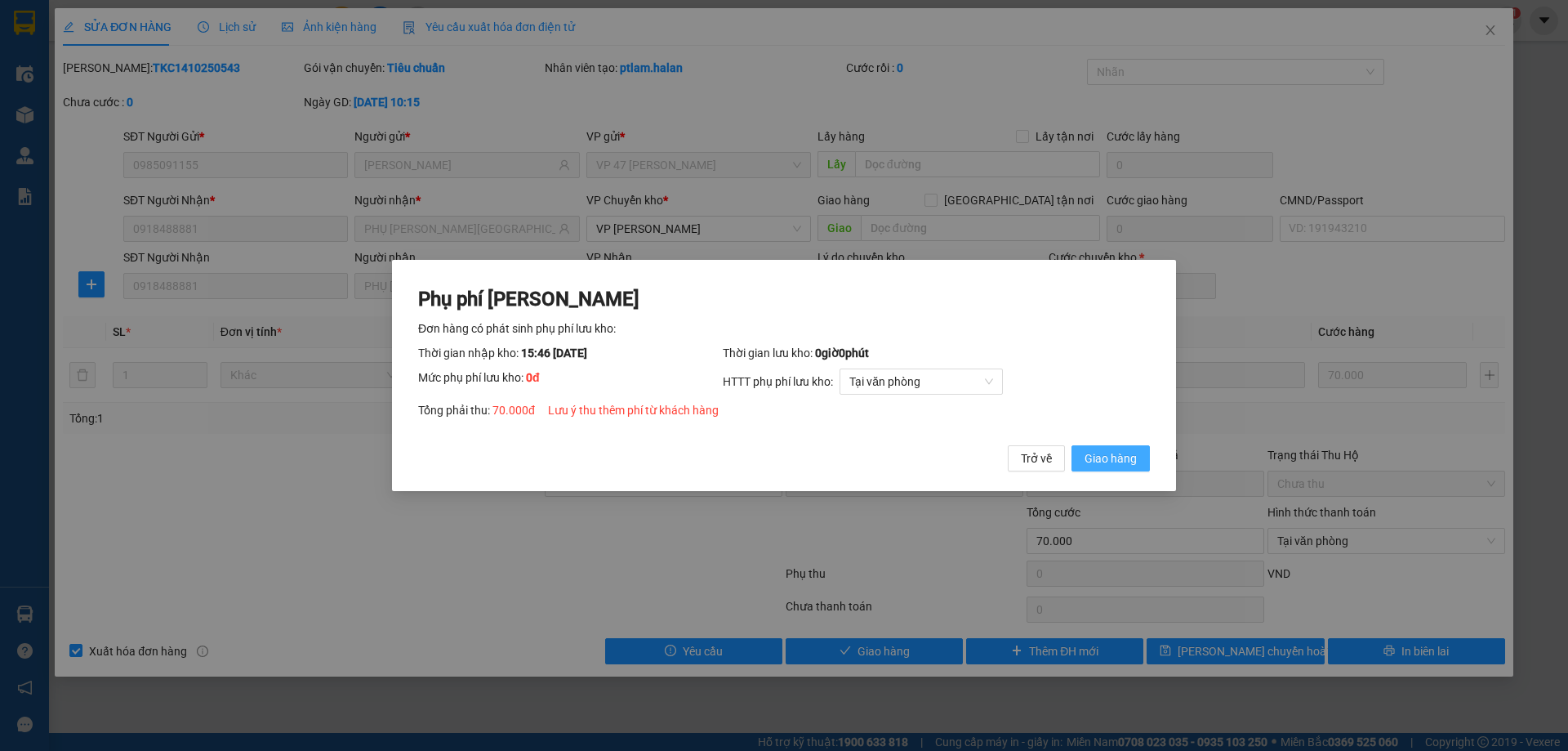
click at [1121, 459] on span "Giao hàng" at bounding box center [1110, 458] width 52 height 18
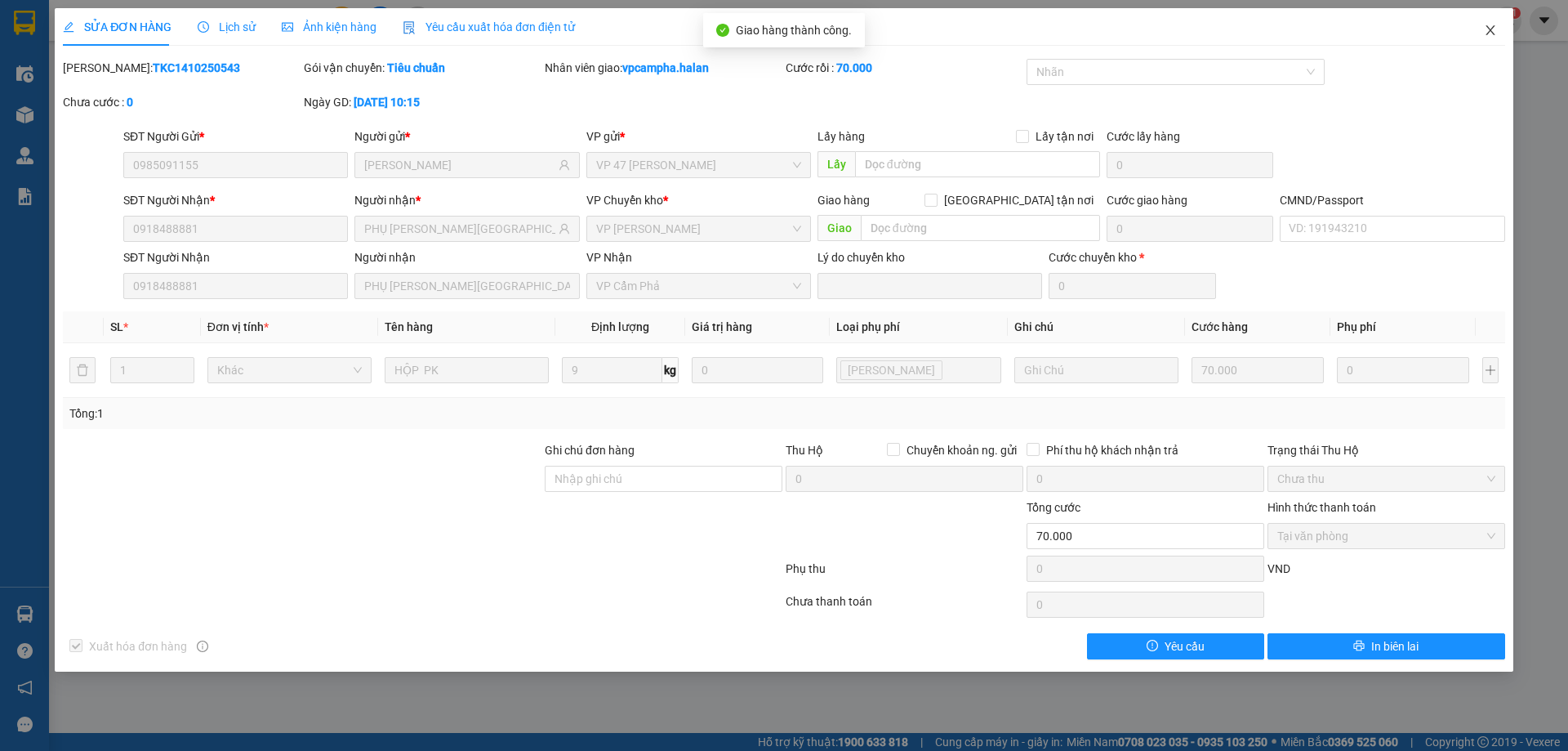
click at [1491, 30] on icon "close" at bounding box center [1489, 30] width 9 height 10
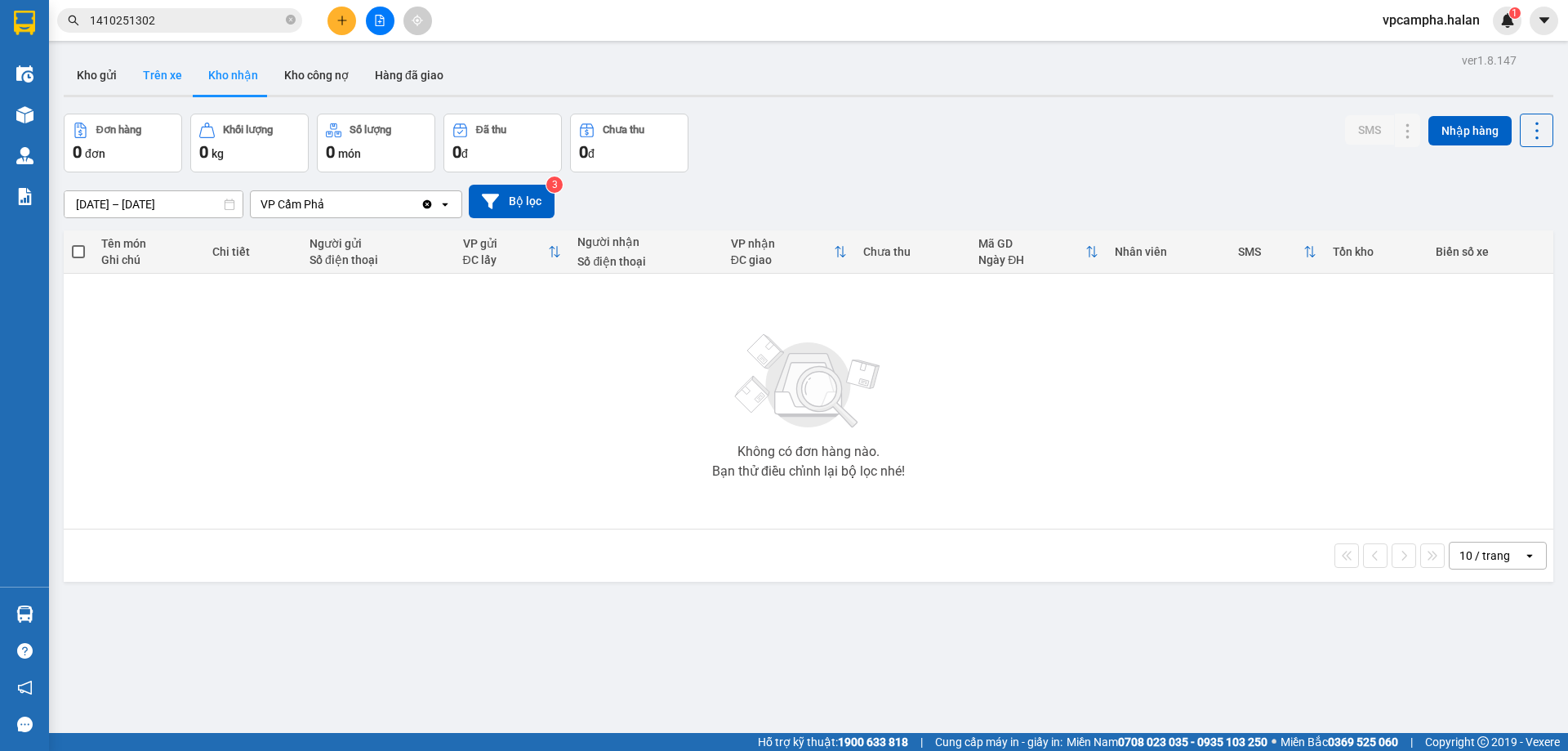
click at [147, 86] on button "Trên xe" at bounding box center [162, 75] width 65 height 39
type input "[DATE] – [DATE]"
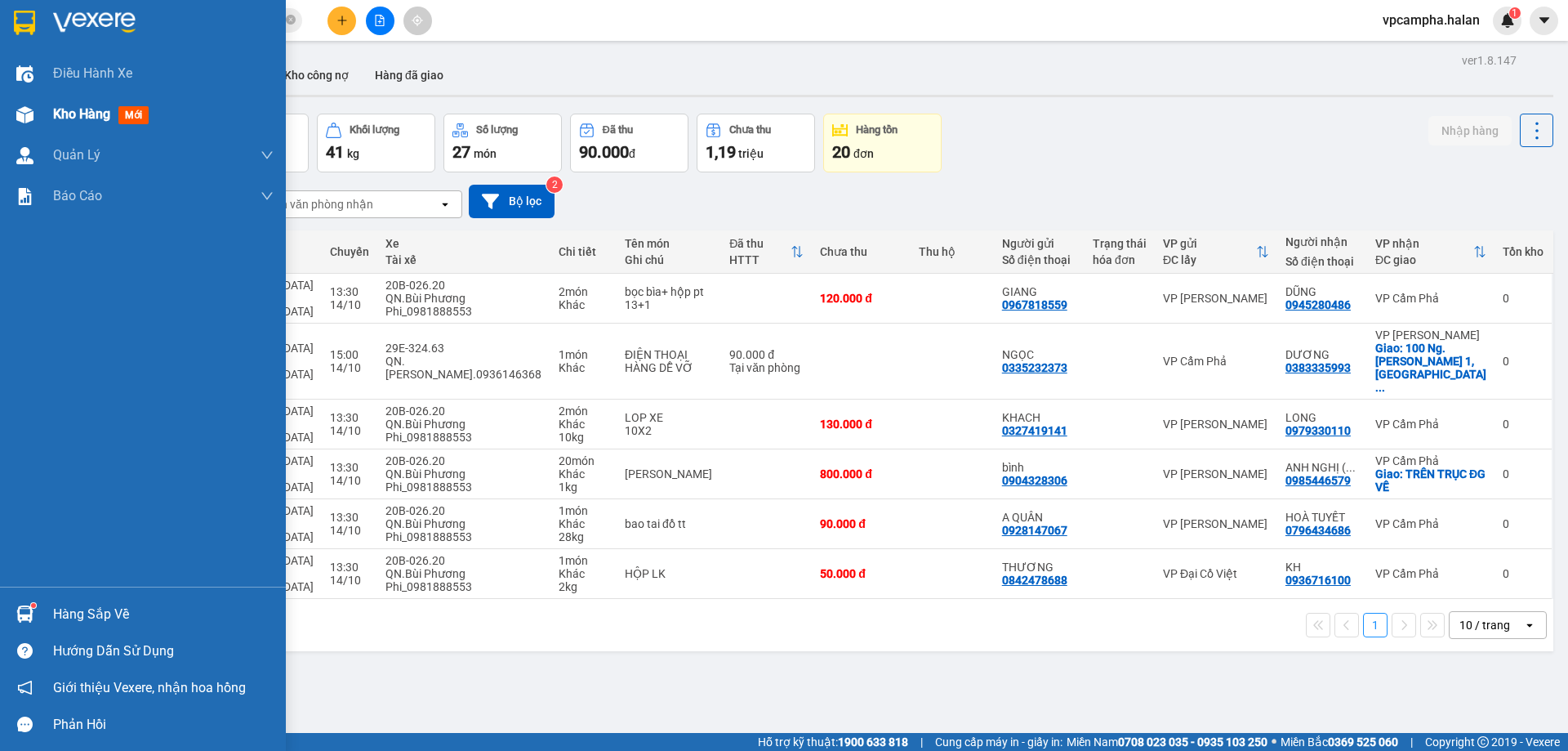
click at [61, 106] on span "Kho hàng" at bounding box center [81, 113] width 57 height 15
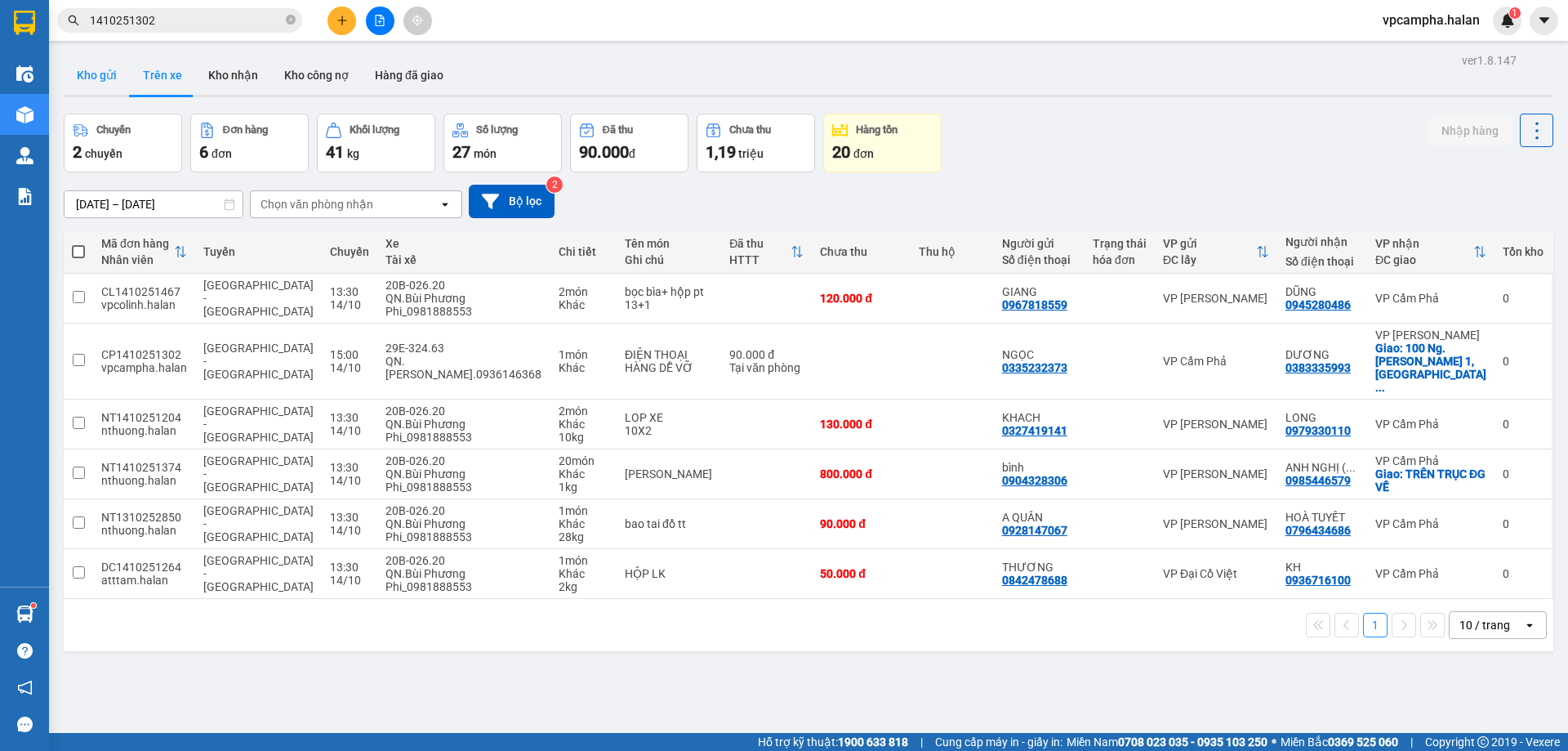
click at [85, 78] on button "Kho gửi" at bounding box center [96, 75] width 66 height 39
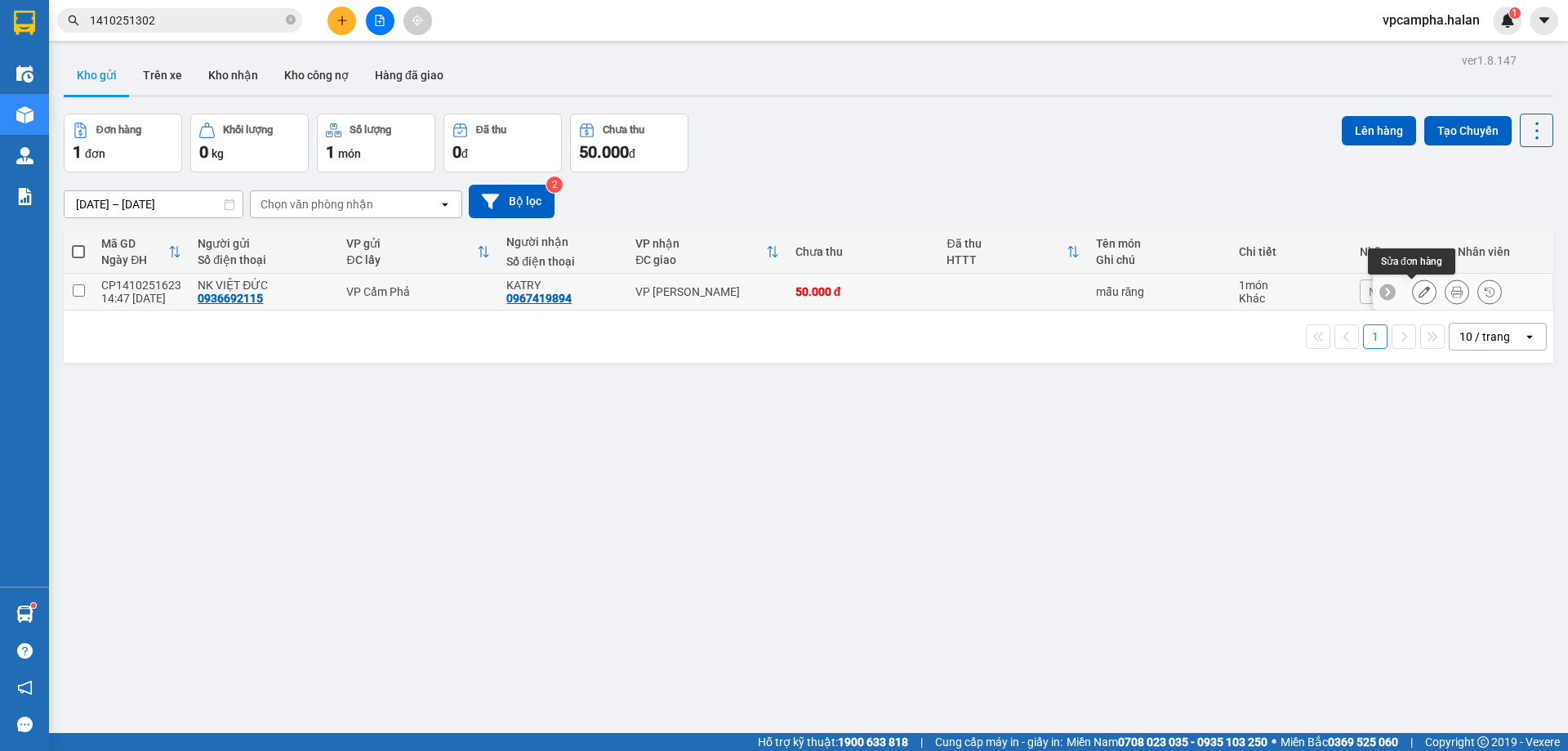
click at [1419, 290] on icon at bounding box center [1425, 291] width 12 height 12
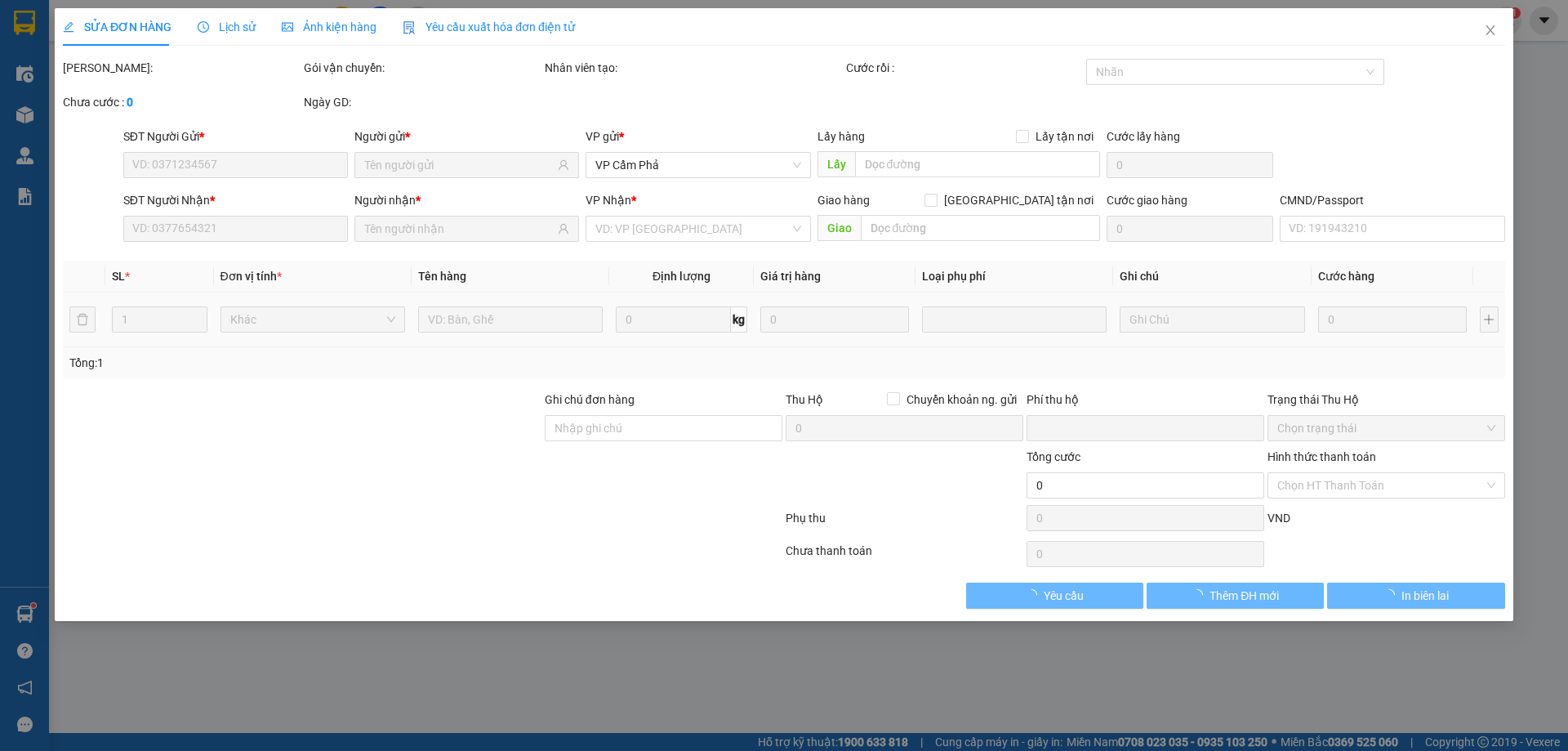
type input "0936692115"
type input "0967419894"
type input "0"
type input "50.000"
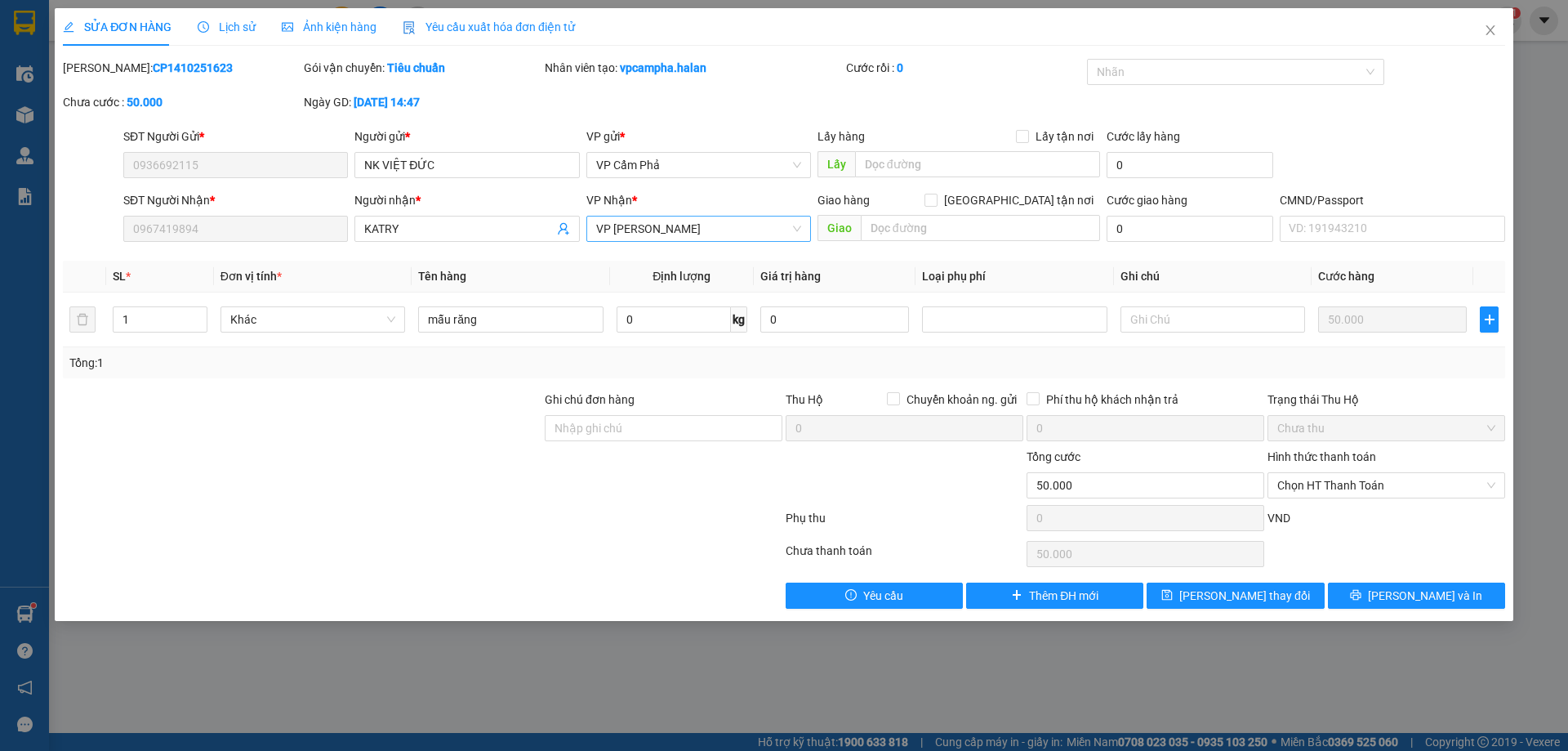
click at [799, 226] on span "VP [PERSON_NAME]" at bounding box center [698, 228] width 205 height 24
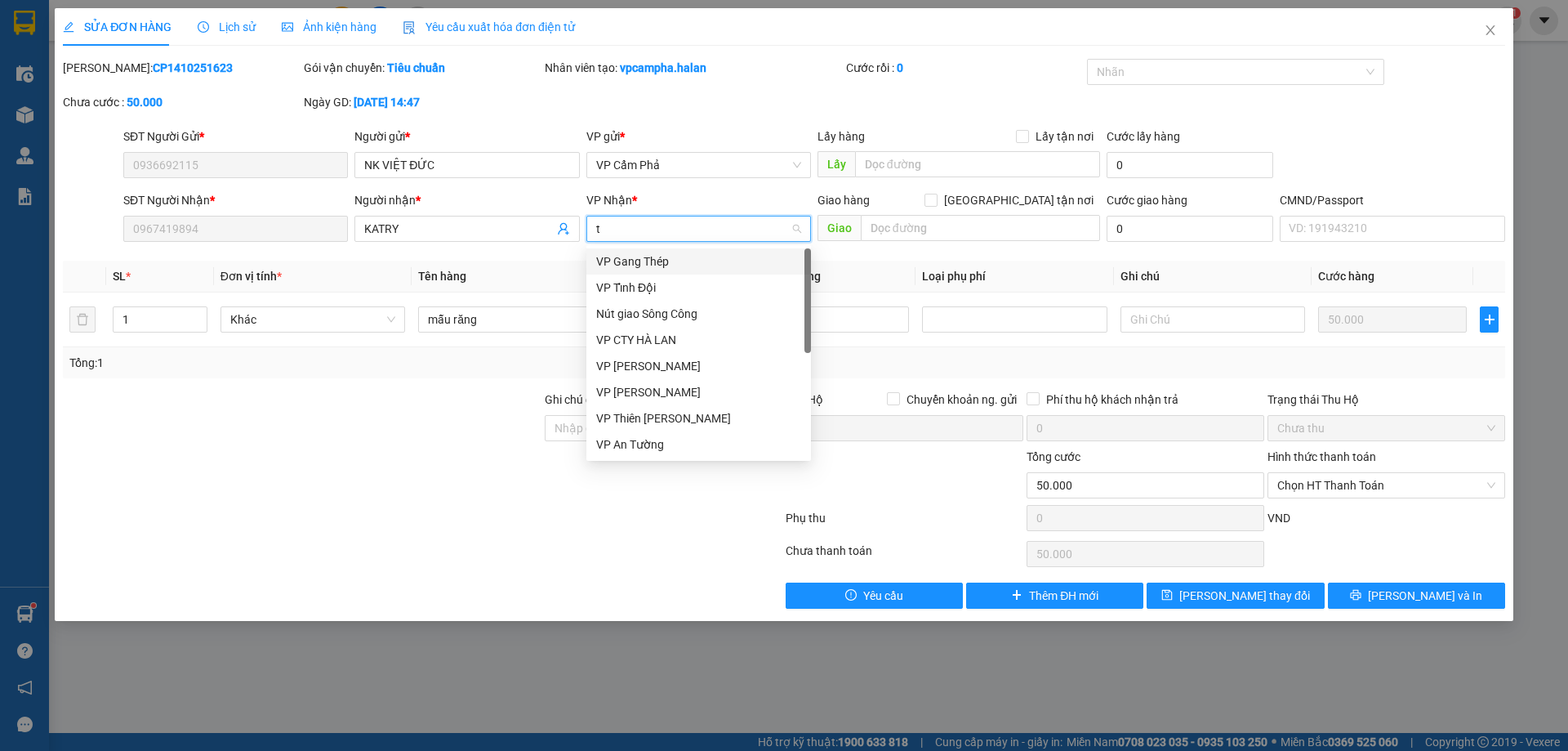
type input "tk"
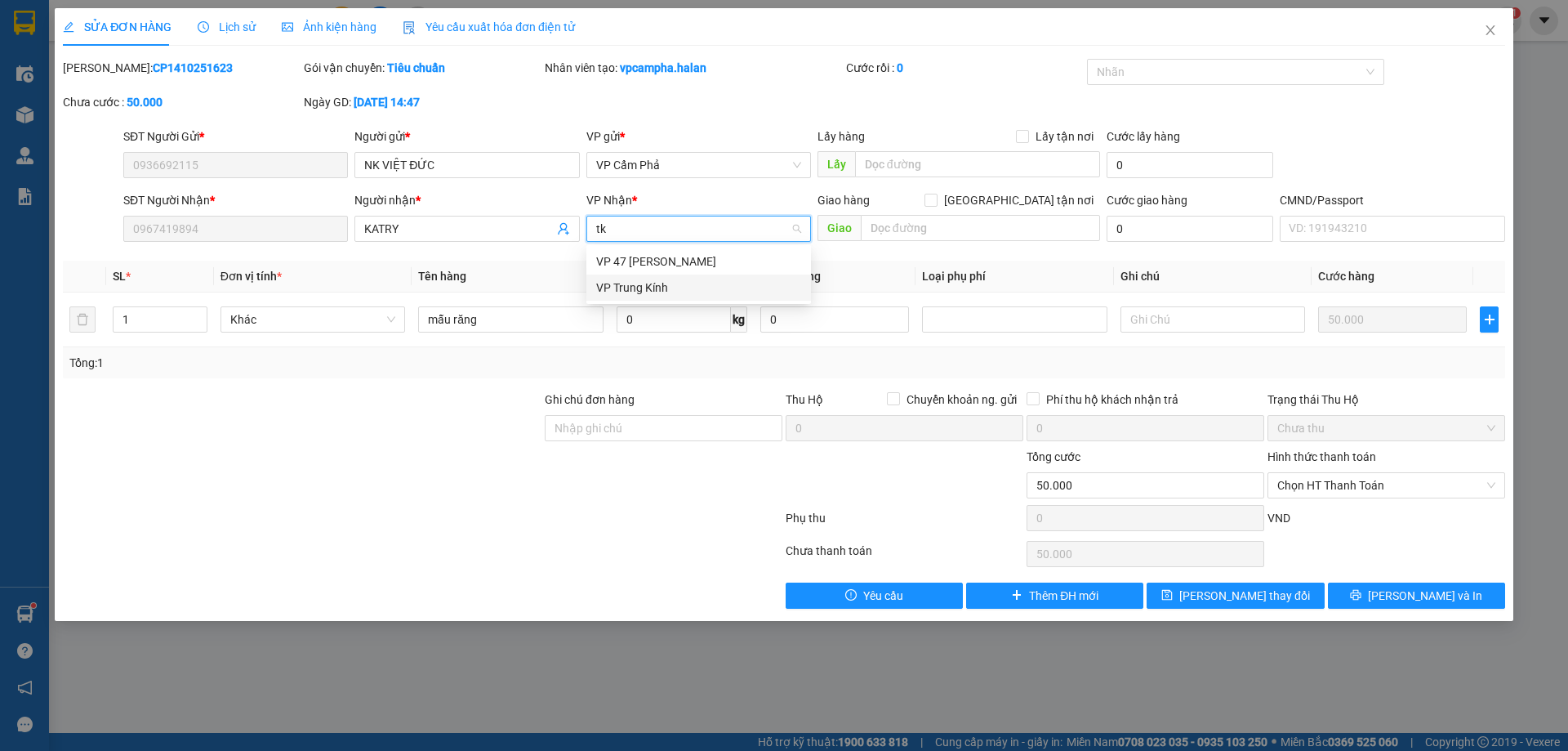
click at [699, 290] on div "VP Trung Kính" at bounding box center [698, 288] width 205 height 18
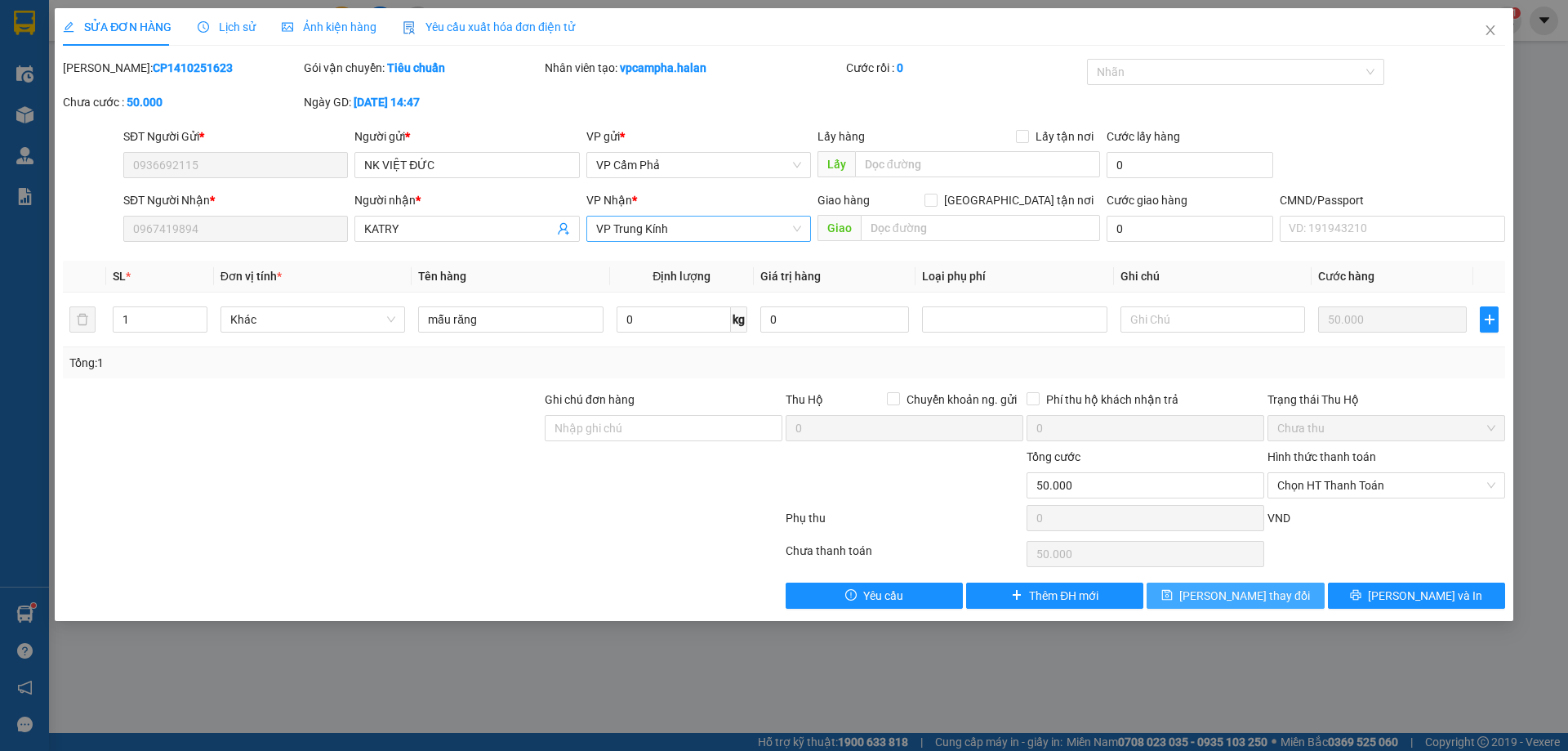
click at [1198, 588] on button "[PERSON_NAME] thay đổi" at bounding box center [1235, 595] width 177 height 26
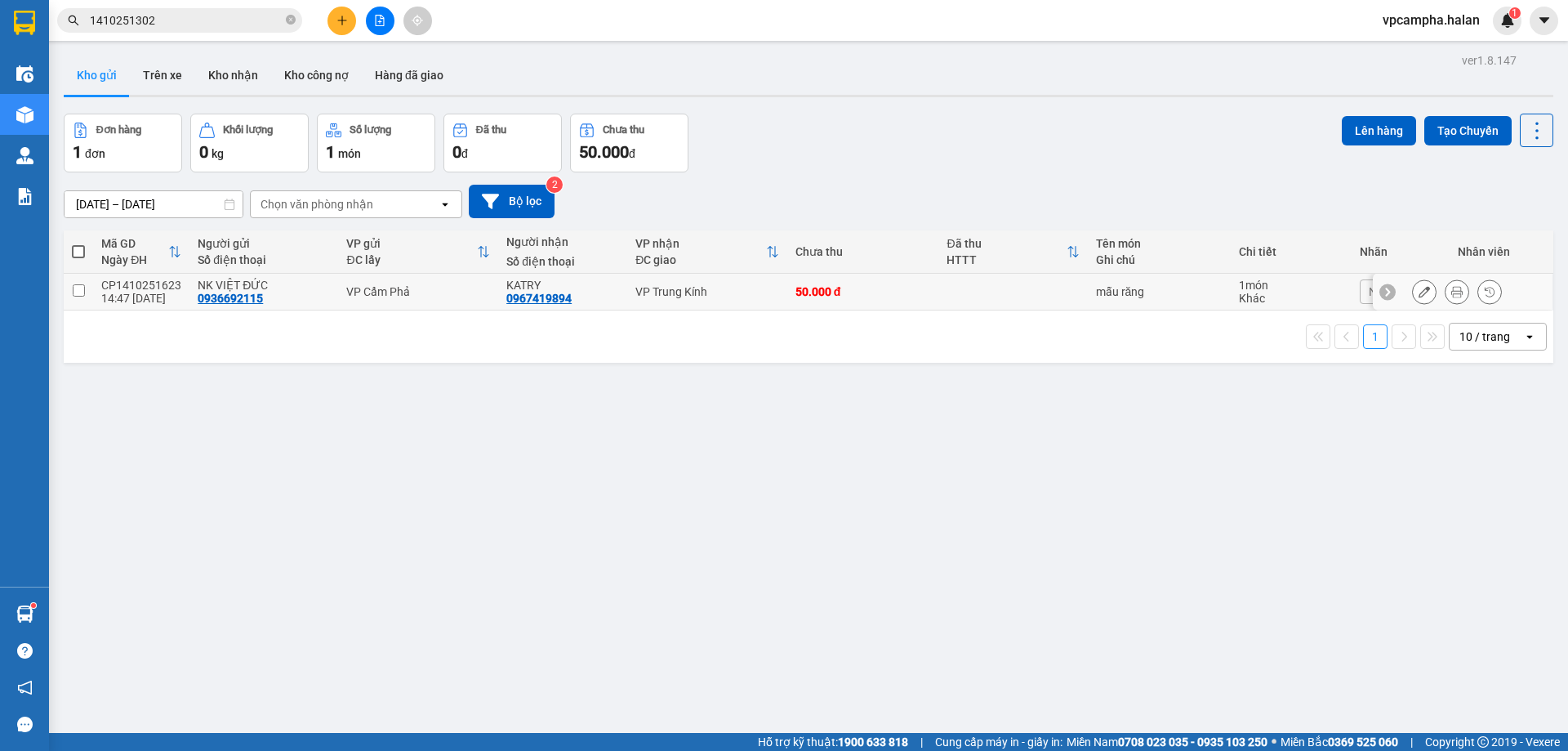
click at [78, 290] on input "checkbox" at bounding box center [79, 290] width 12 height 13
checkbox input "true"
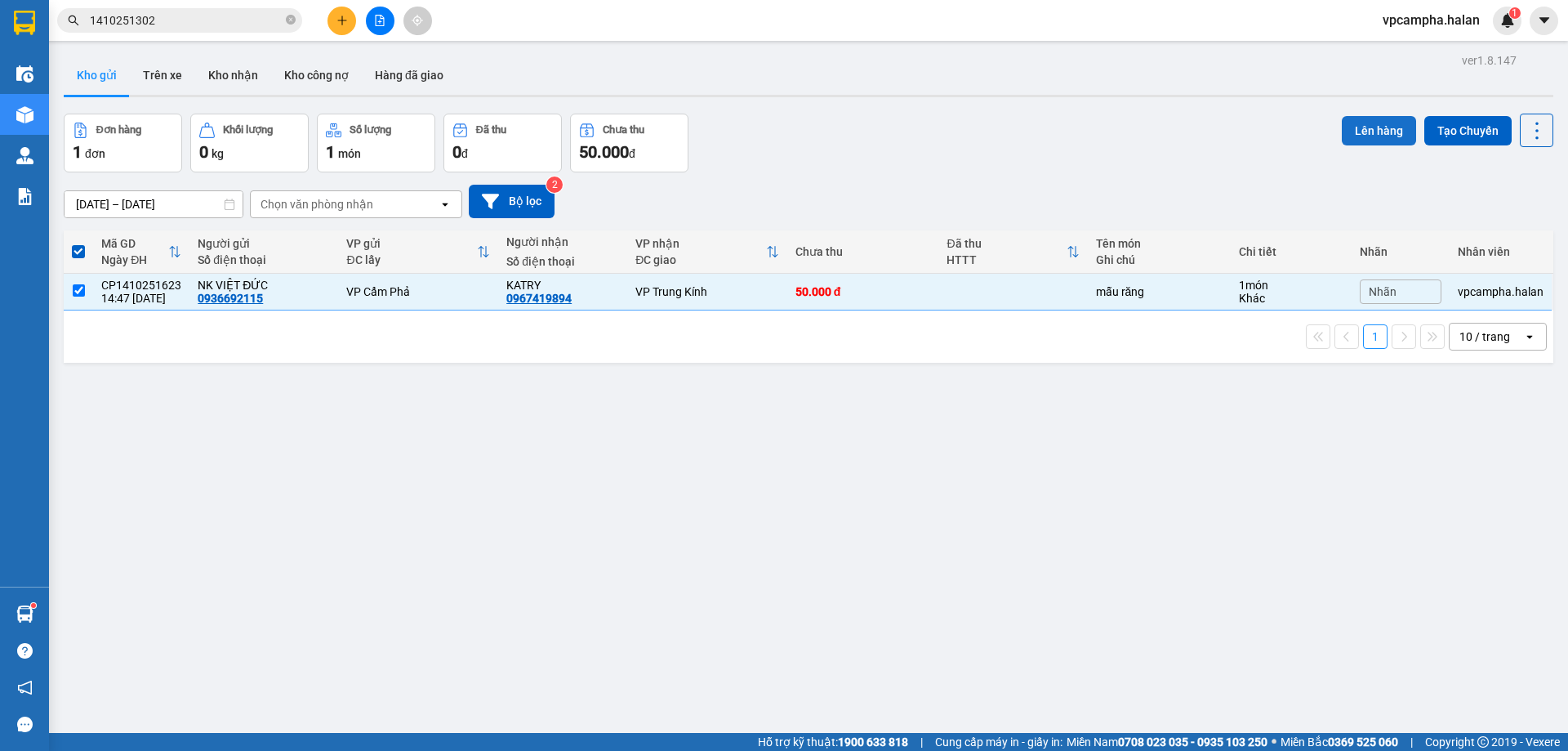
click at [1363, 133] on button "Lên hàng" at bounding box center [1379, 131] width 74 height 30
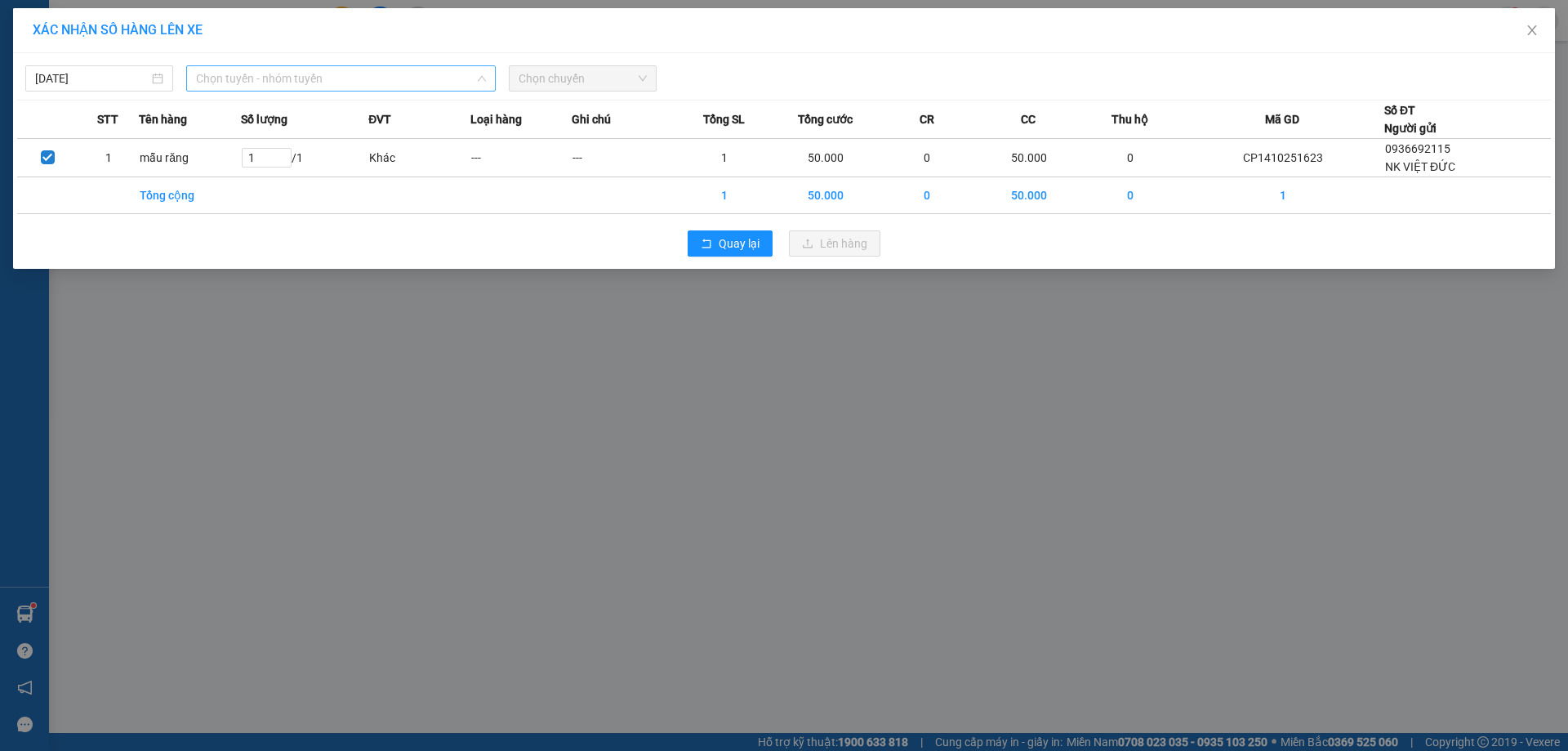
click at [413, 85] on span "Chọn tuyến - nhóm tuyến" at bounding box center [341, 78] width 290 height 24
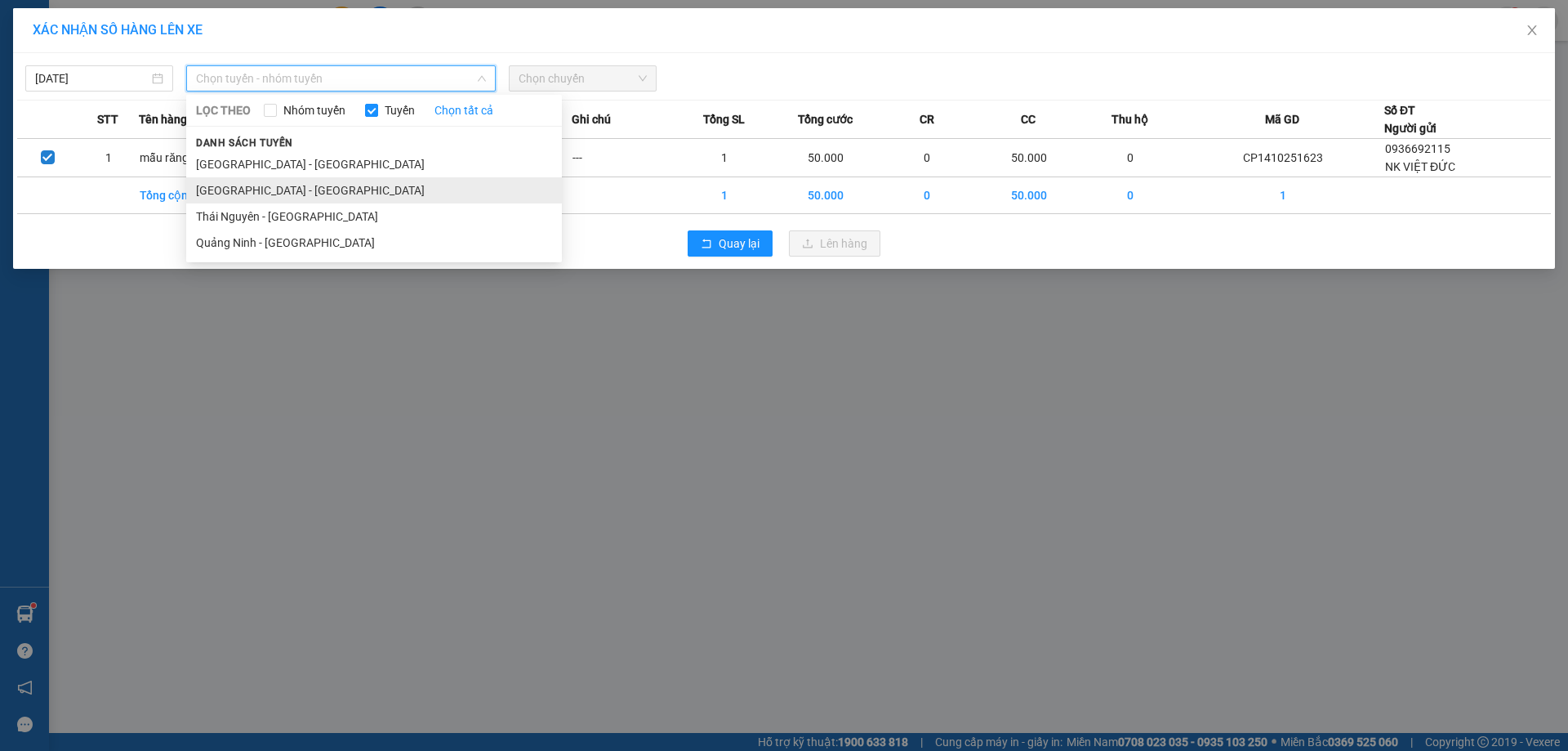
click at [364, 189] on li "[GEOGRAPHIC_DATA] - [GEOGRAPHIC_DATA]" at bounding box center [374, 189] width 376 height 26
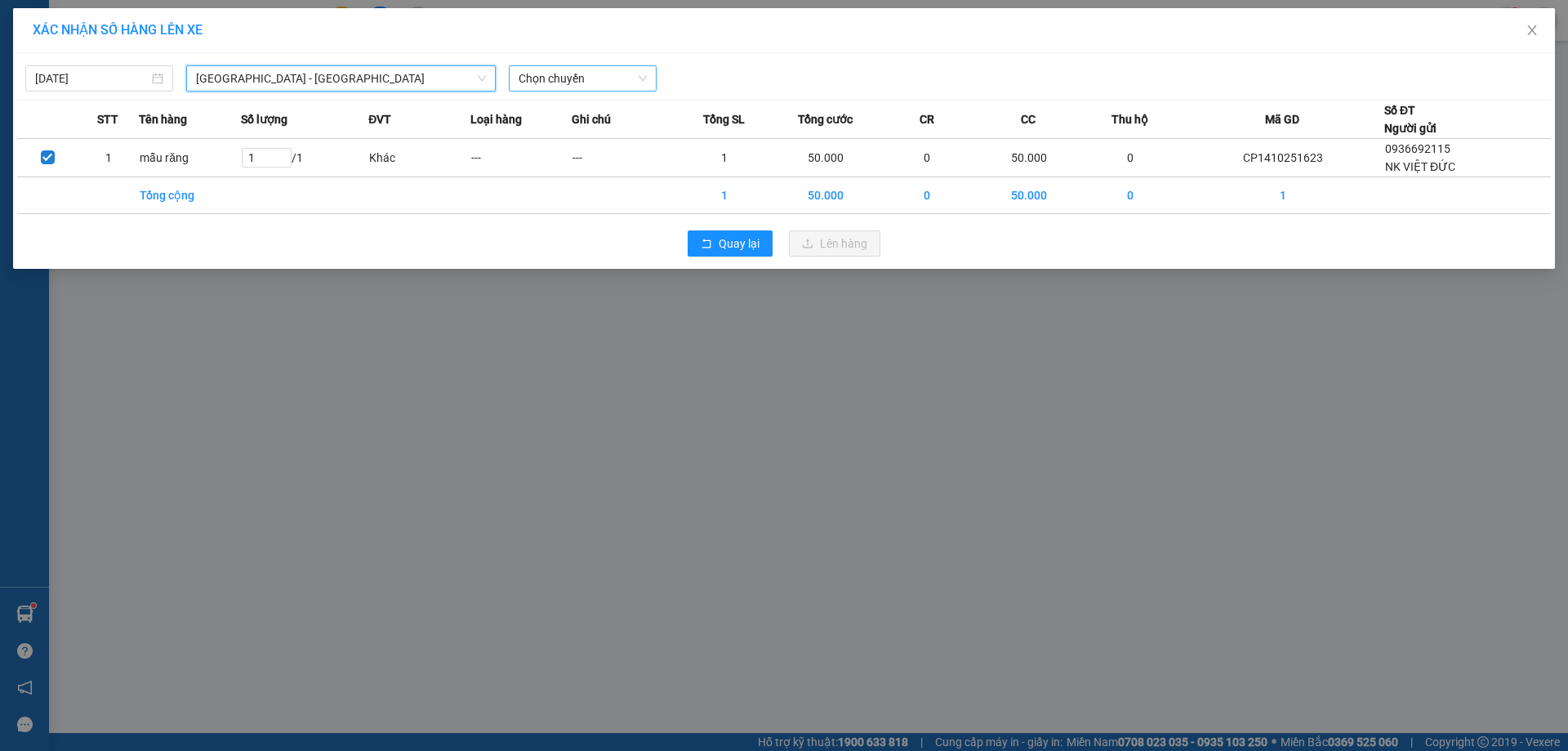
click at [576, 73] on span "Chọn chuyến" at bounding box center [583, 78] width 128 height 24
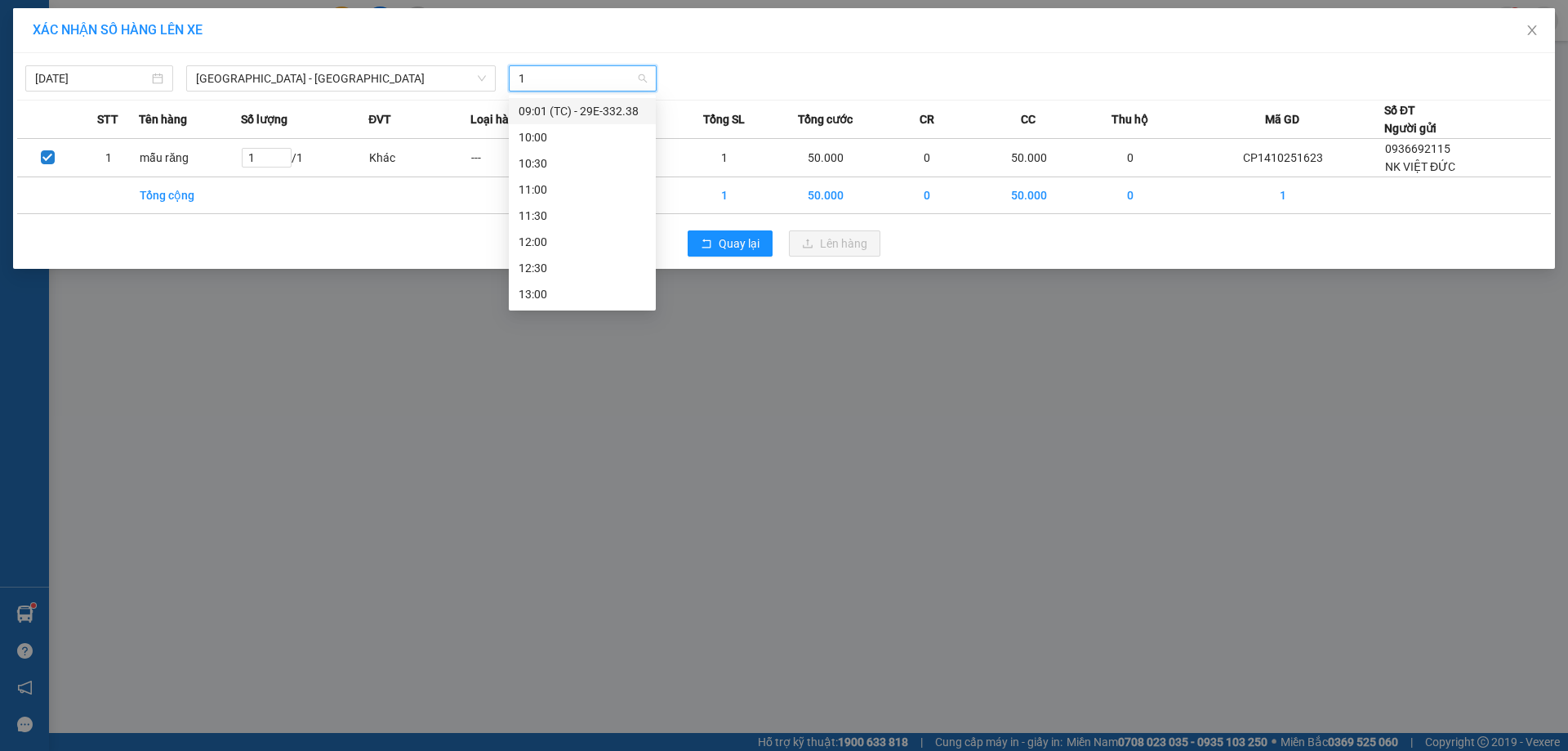
type input "18"
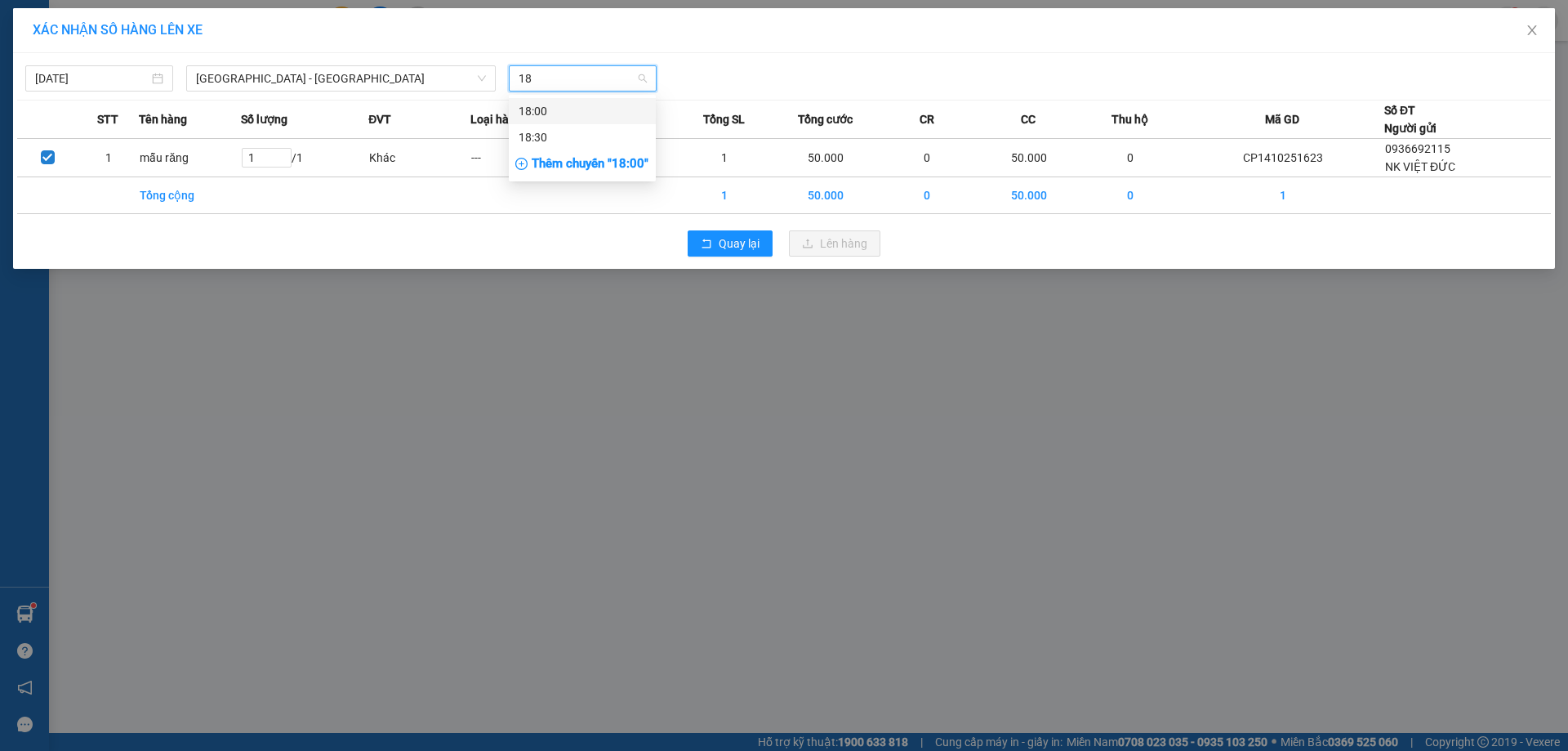
click at [573, 106] on div "18:00" at bounding box center [583, 111] width 128 height 18
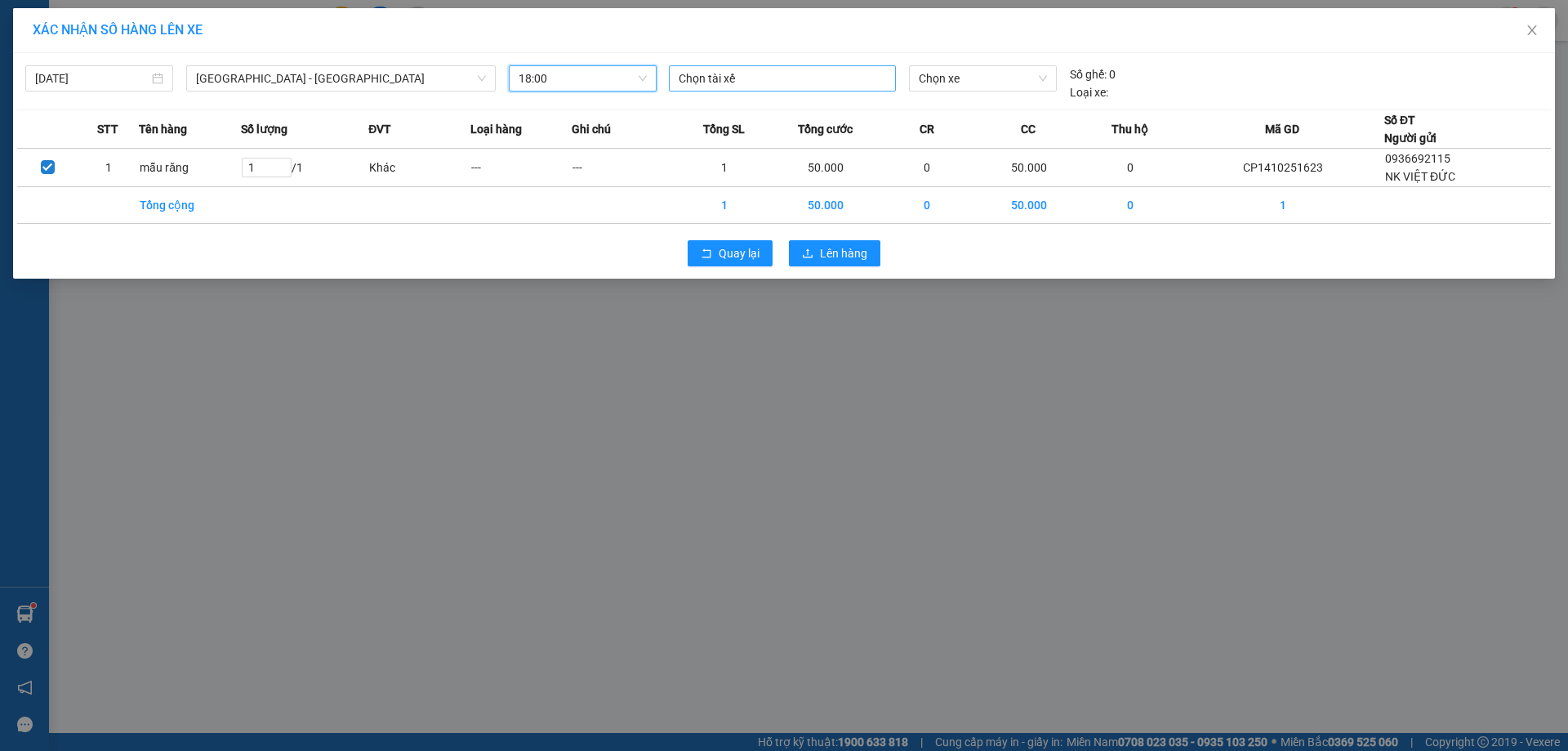
click at [697, 79] on div at bounding box center [783, 78] width 219 height 19
type input "t"
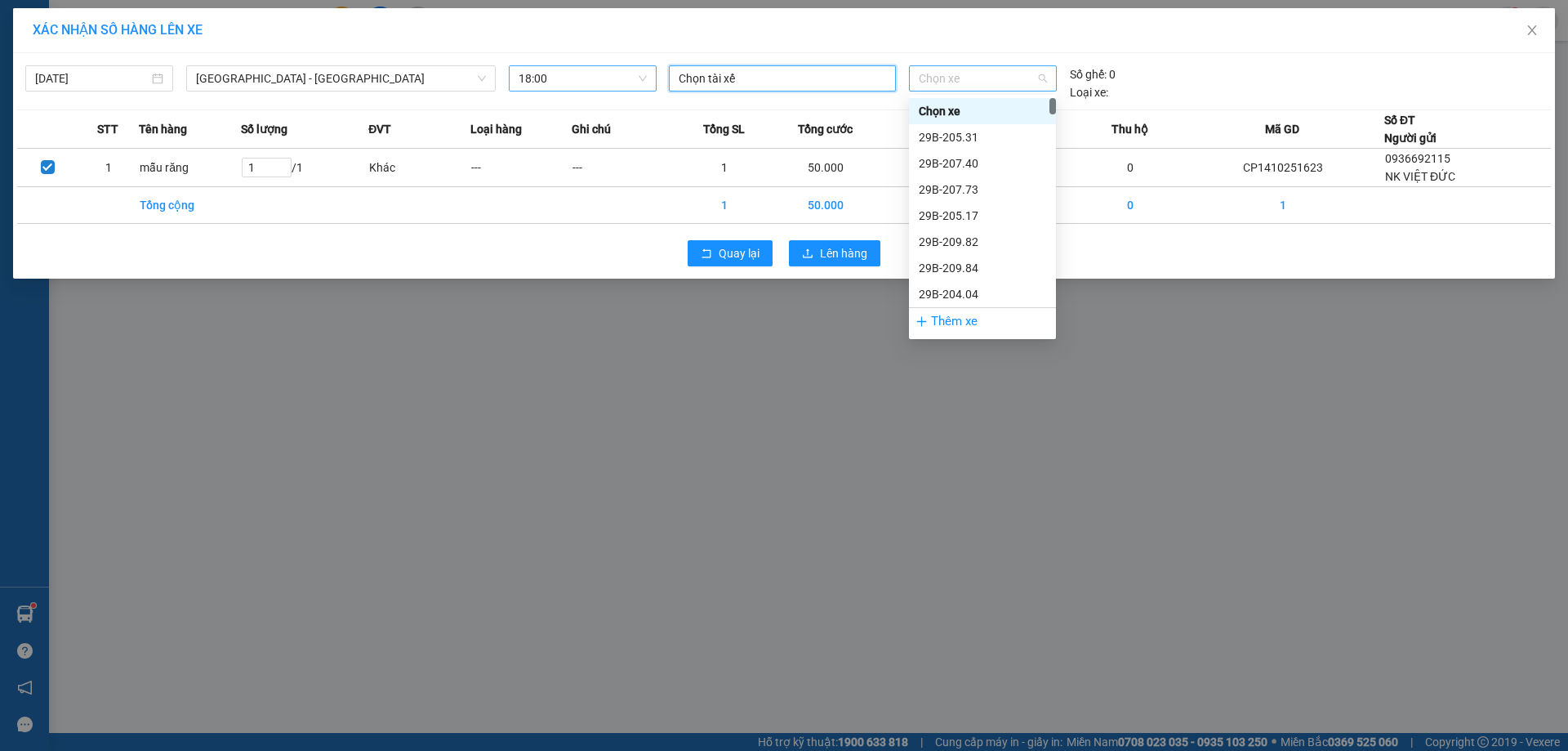
click at [994, 84] on span "Chọn xe" at bounding box center [983, 78] width 128 height 24
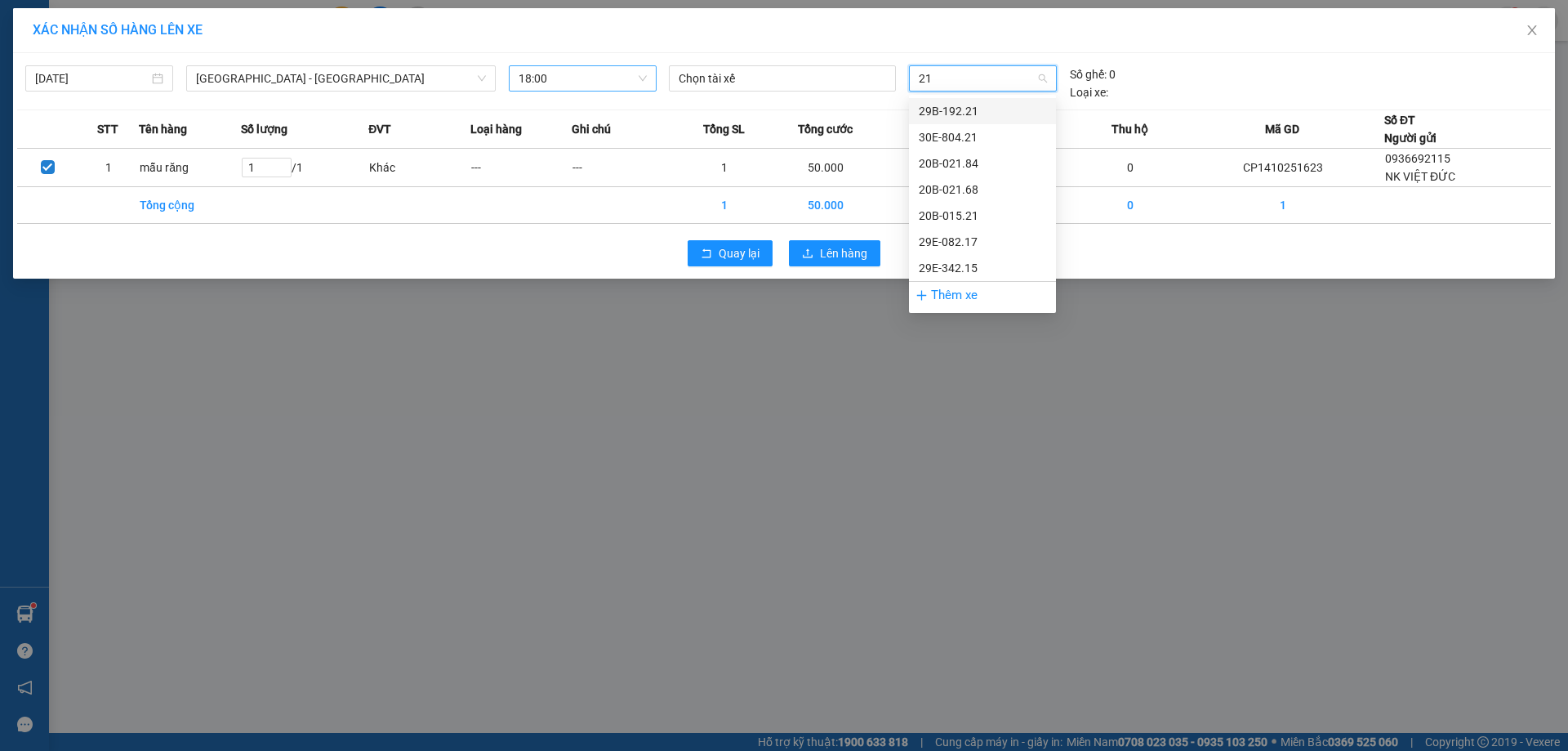
type input "215"
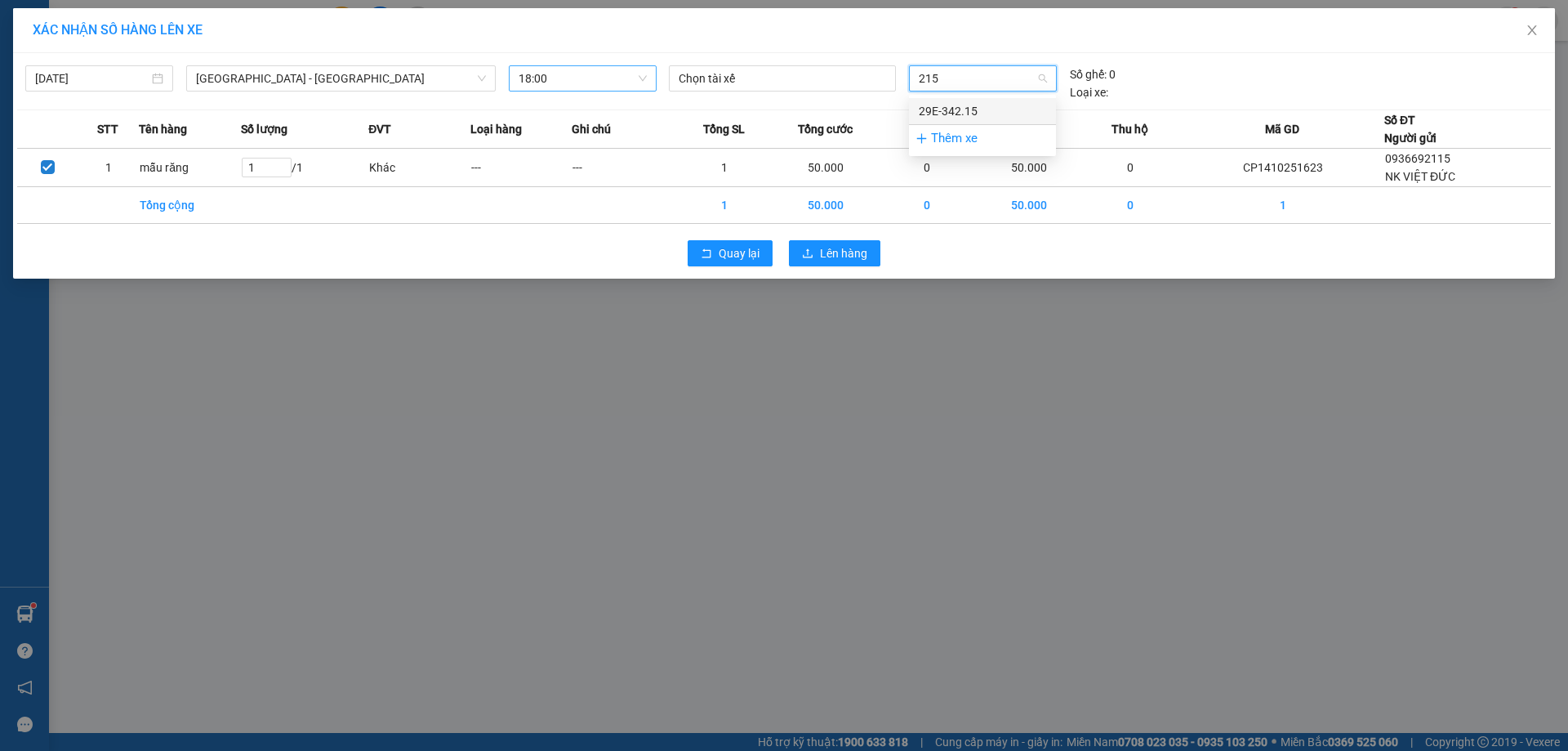
click at [980, 113] on div "29E-342.15" at bounding box center [983, 111] width 128 height 18
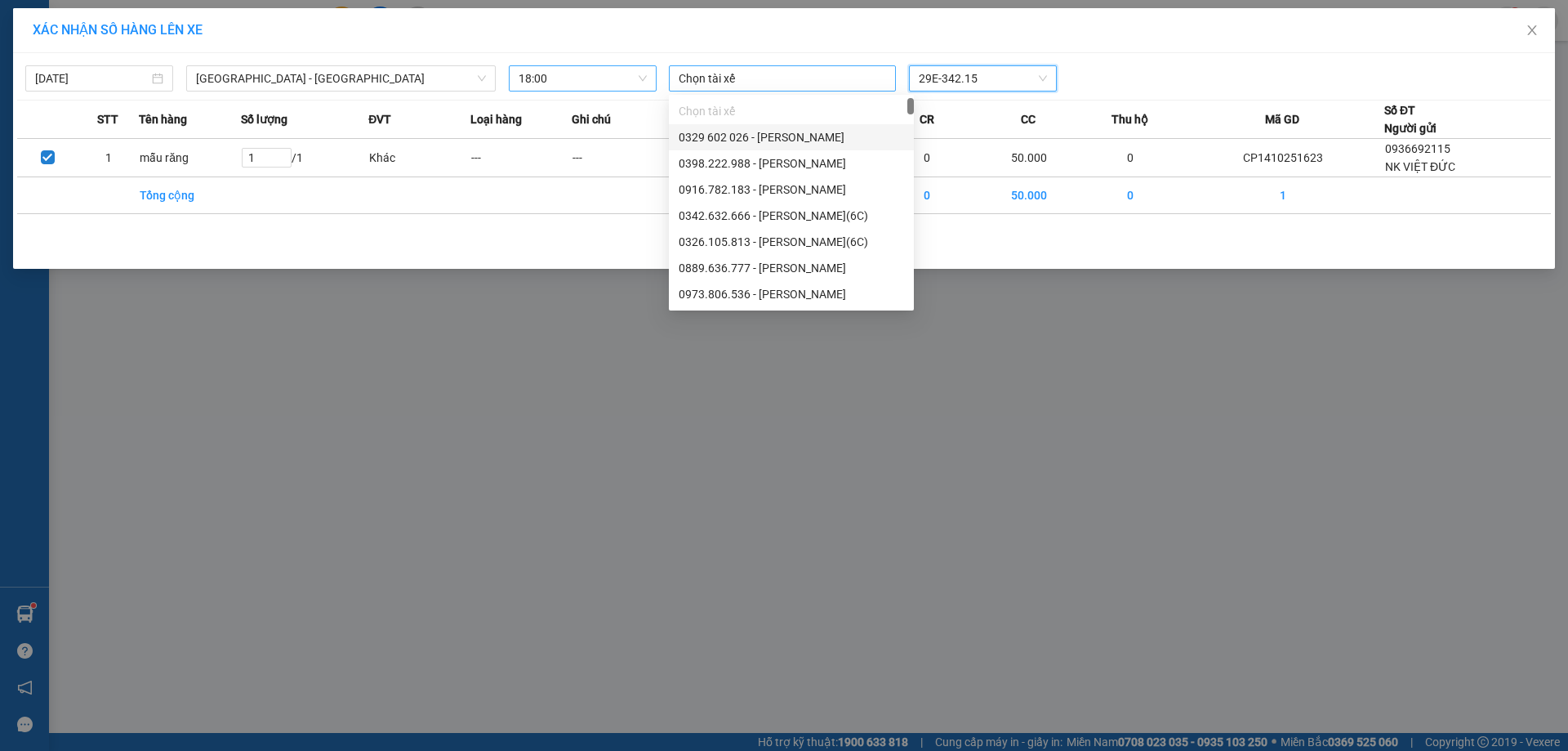
click at [750, 88] on div at bounding box center [783, 78] width 219 height 19
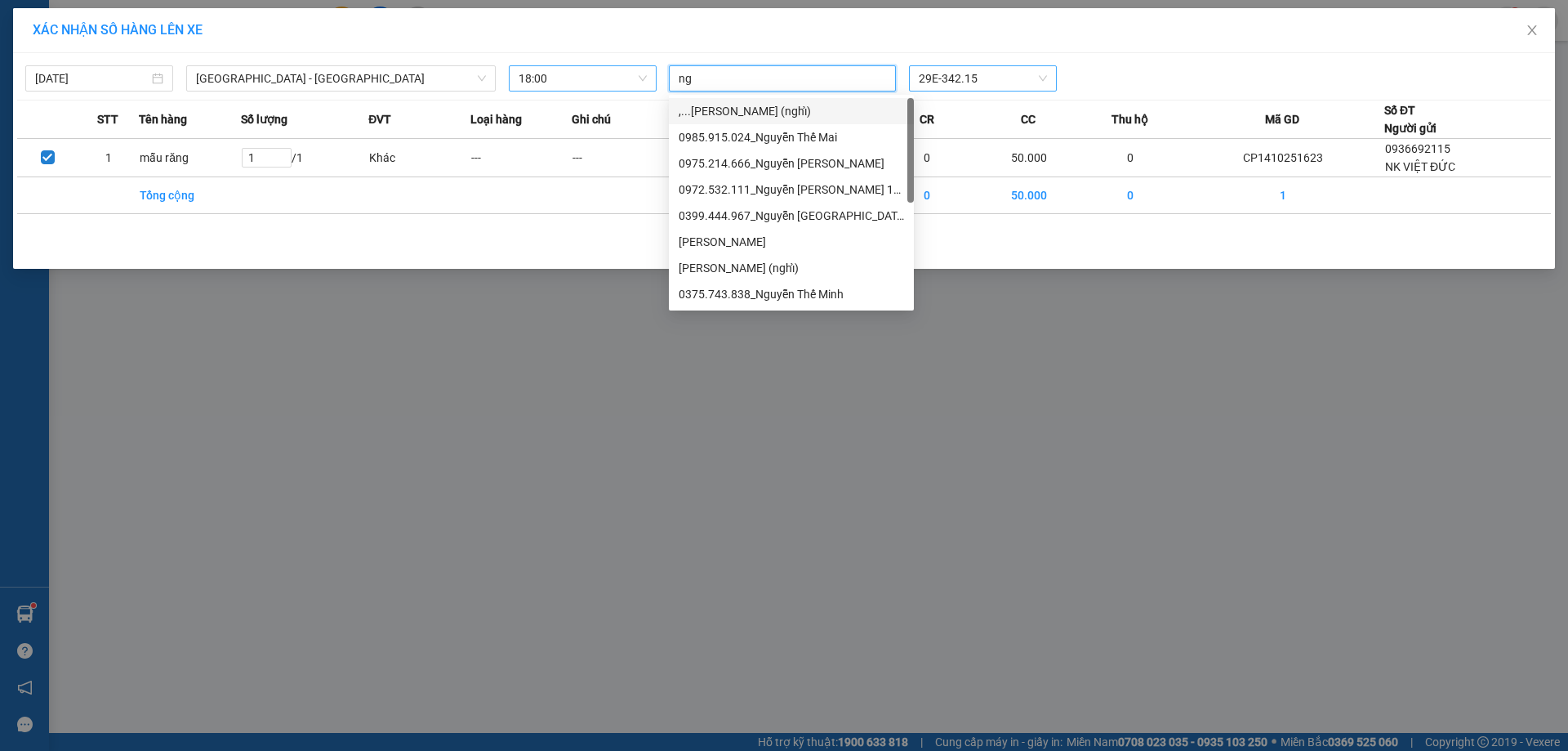
type input "n"
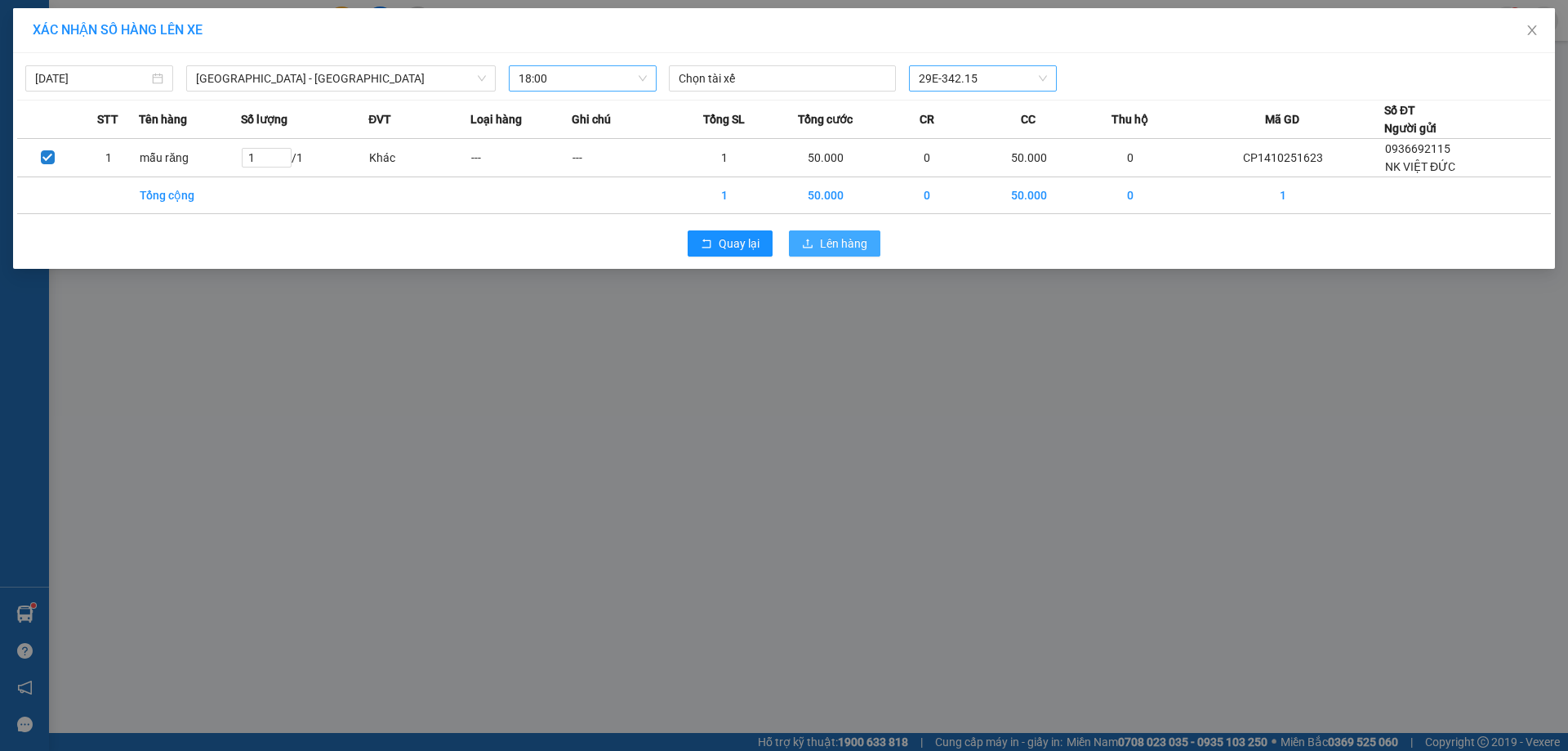
click at [850, 246] on span "Lên hàng" at bounding box center [843, 243] width 47 height 18
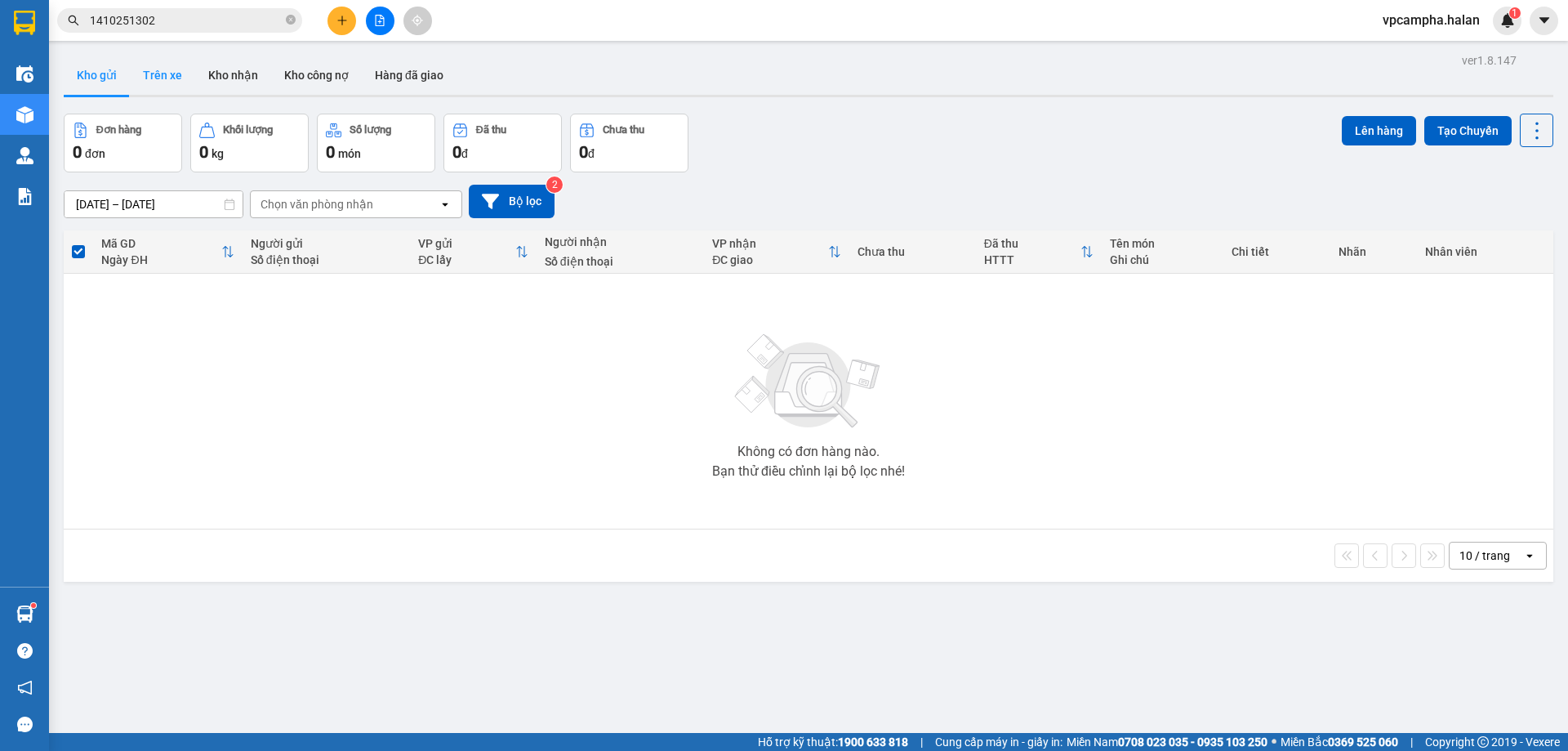
click at [160, 75] on button "Trên xe" at bounding box center [162, 75] width 65 height 39
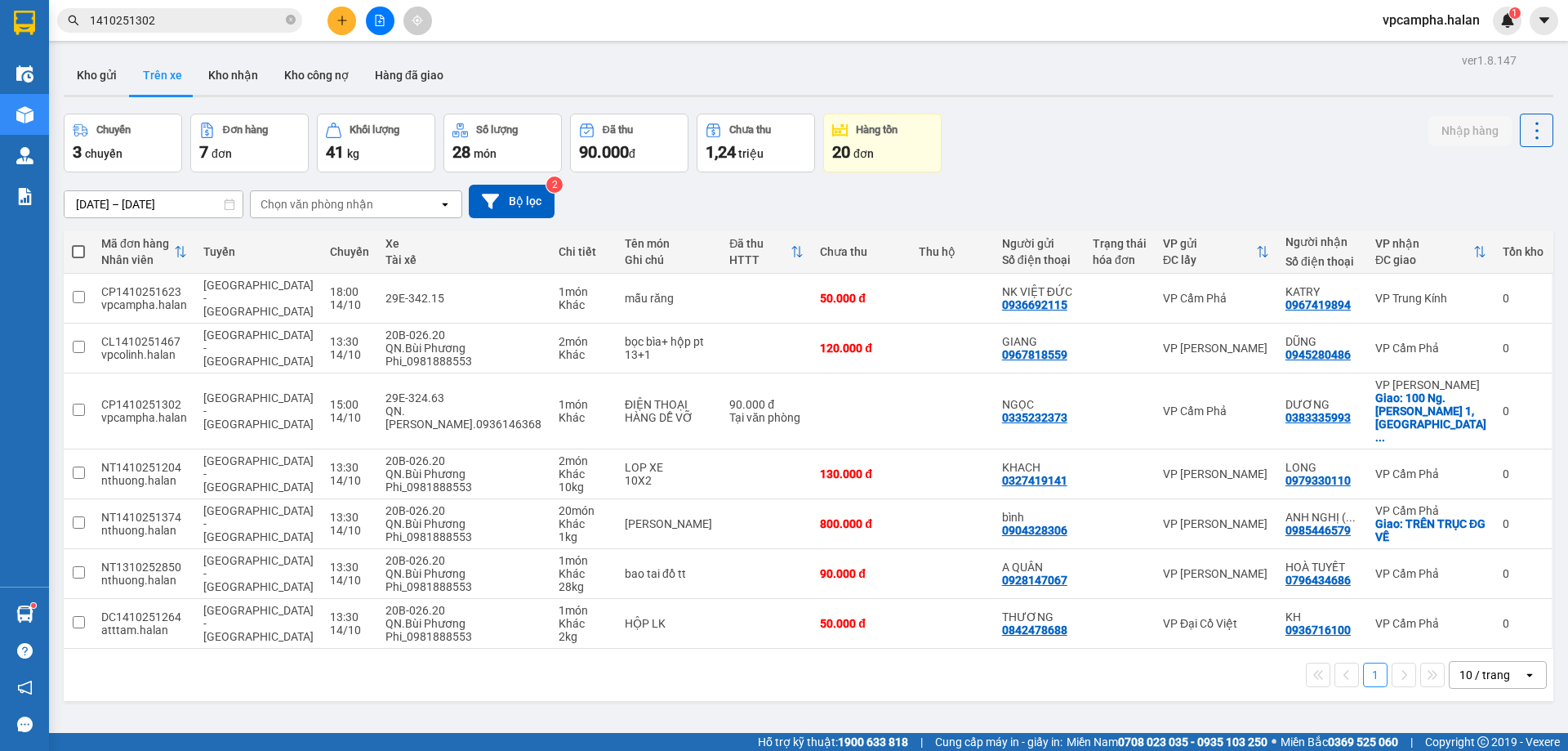
click at [208, 15] on input "1410251302" at bounding box center [186, 20] width 193 height 18
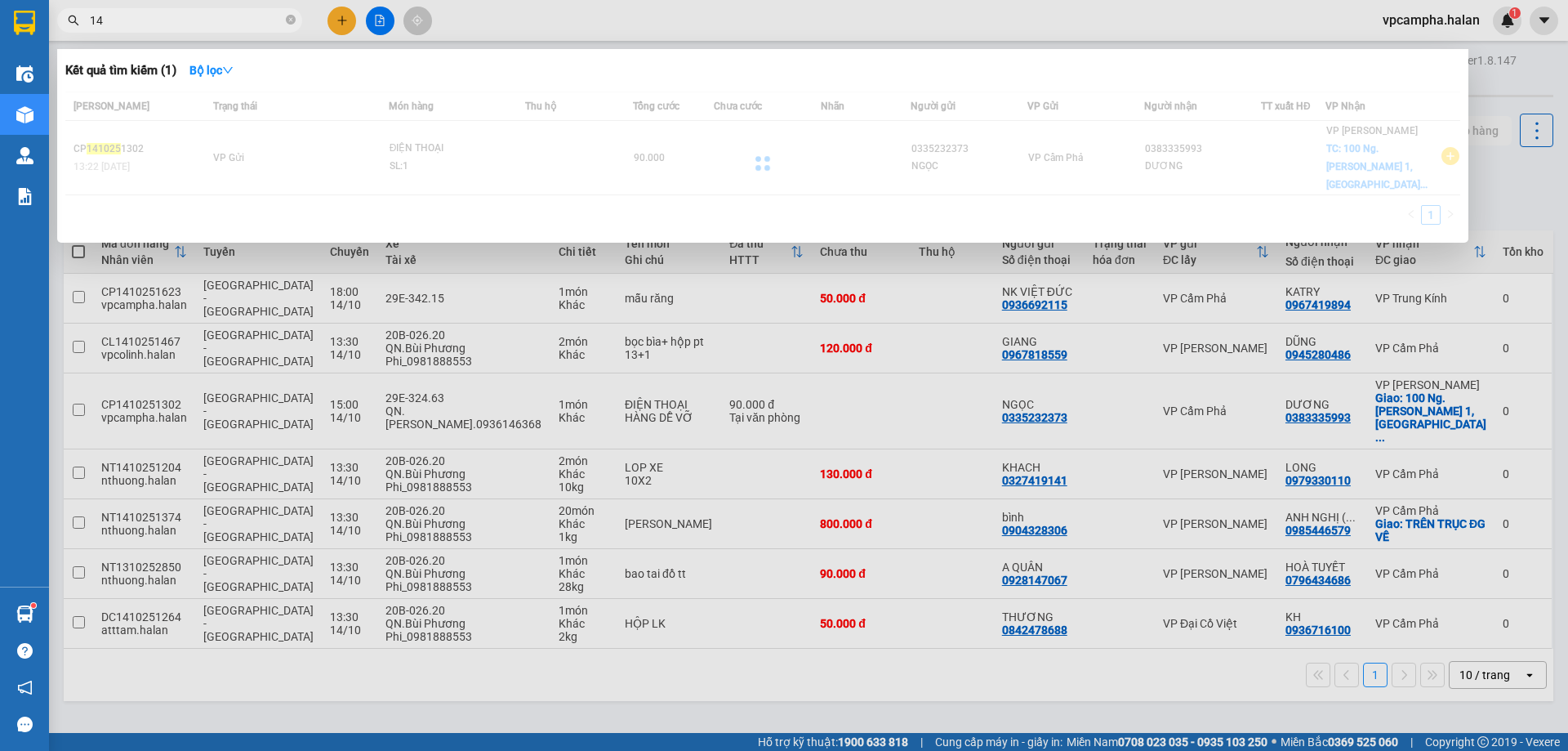
type input "1"
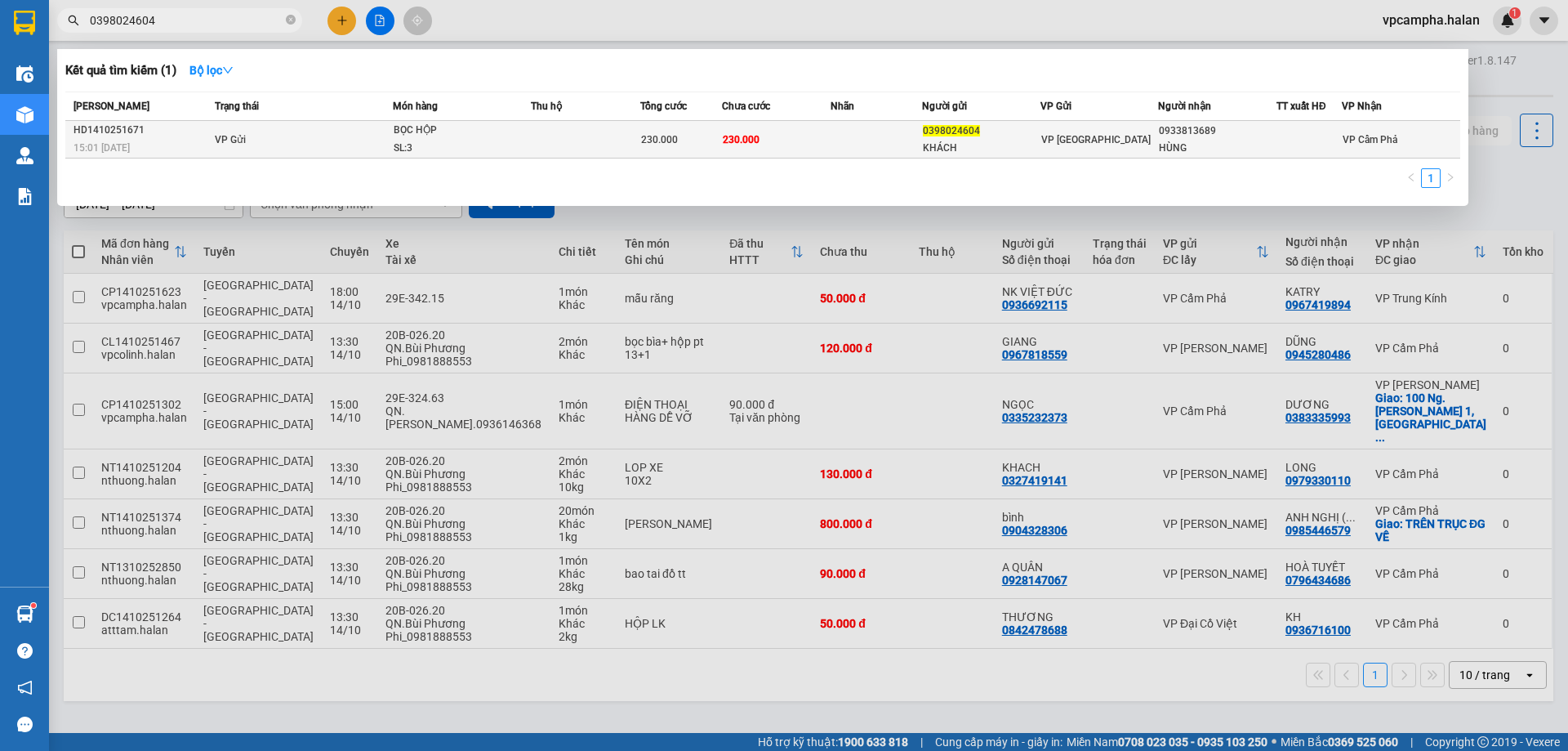
type input "0398024604"
click at [1110, 134] on div "VP [GEOGRAPHIC_DATA]" at bounding box center [1099, 139] width 116 height 18
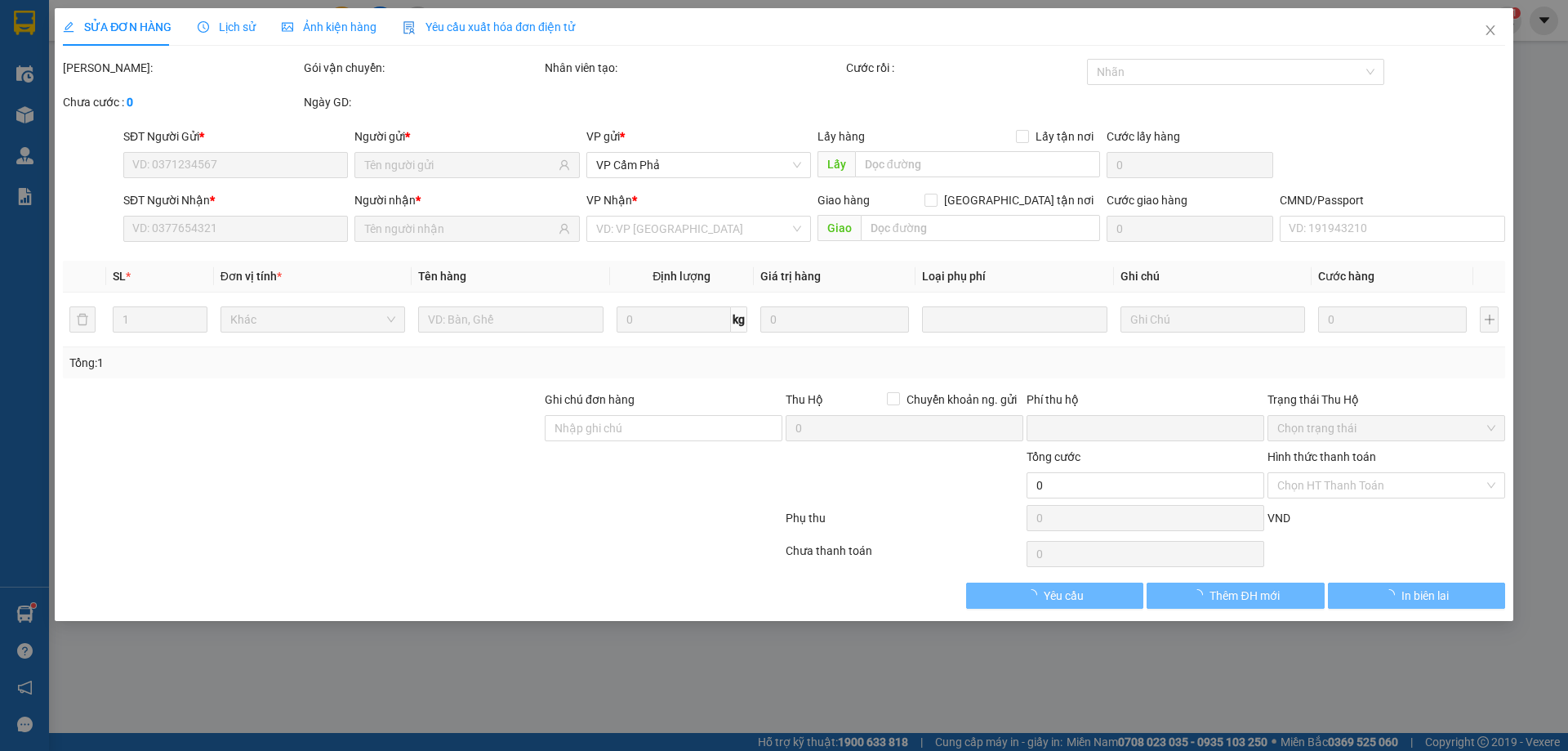
type input "0398024604"
type input "KHÁCH"
type input "0933813689"
type input "HÙNG"
type input "0"
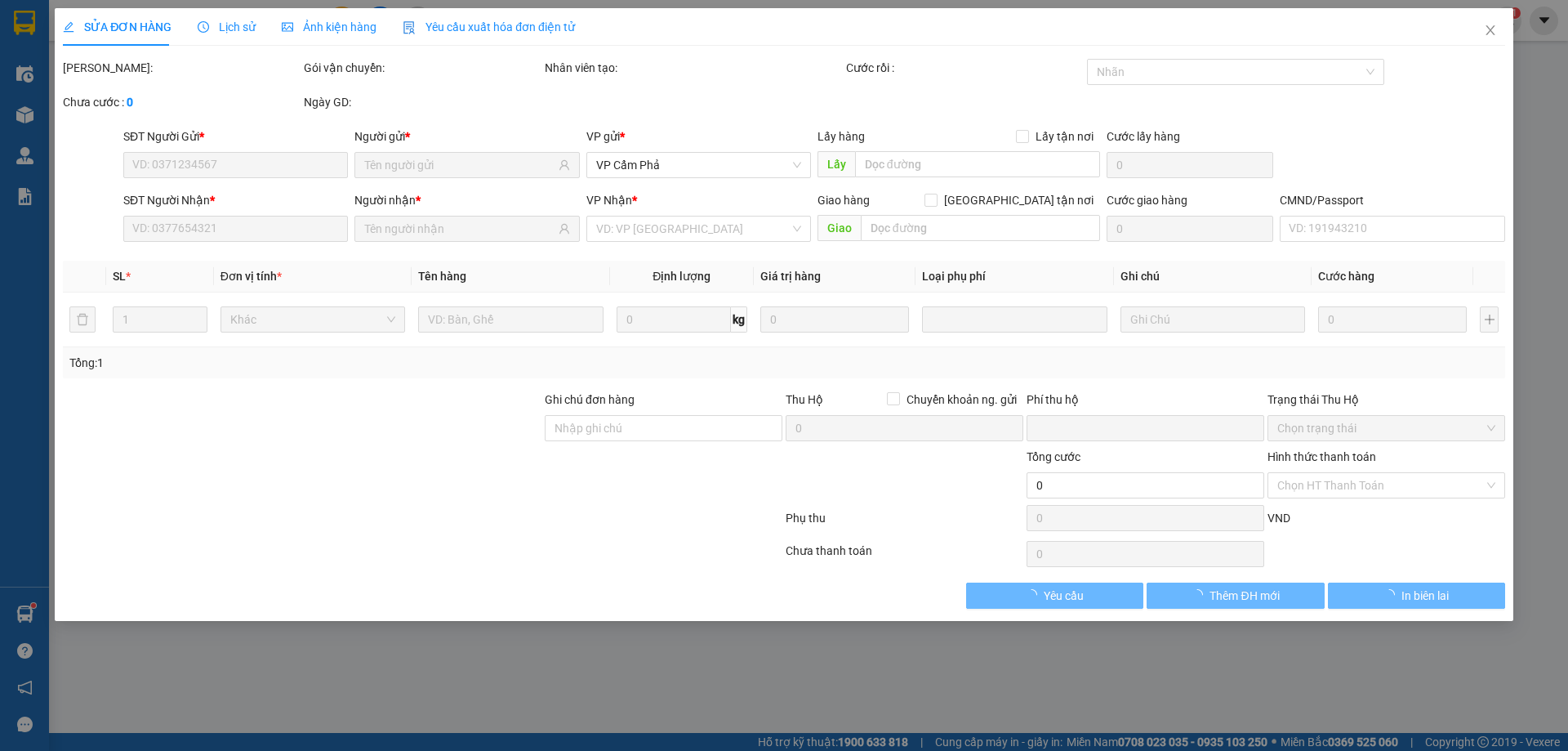
type input "230.000"
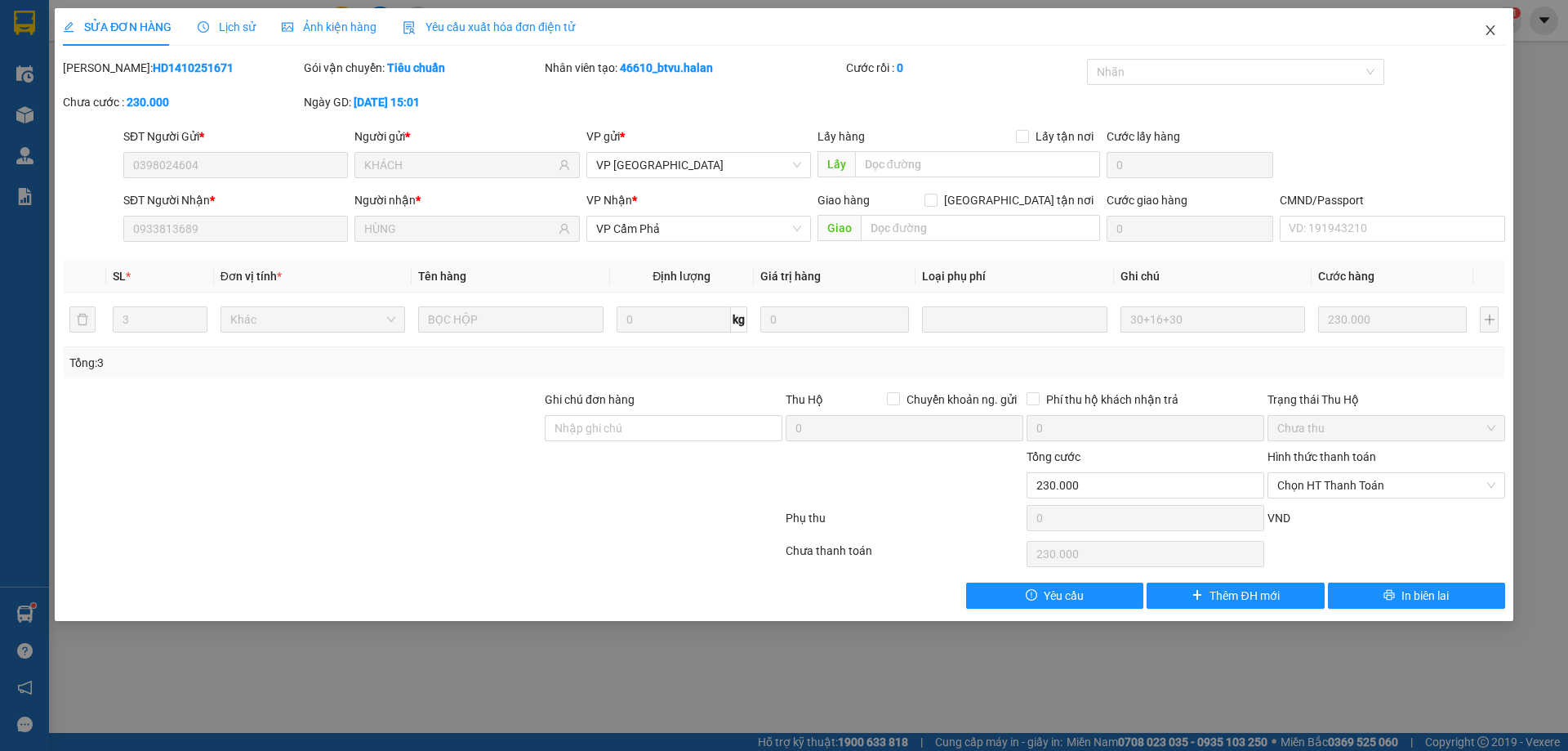
click at [1490, 27] on icon "close" at bounding box center [1491, 31] width 13 height 13
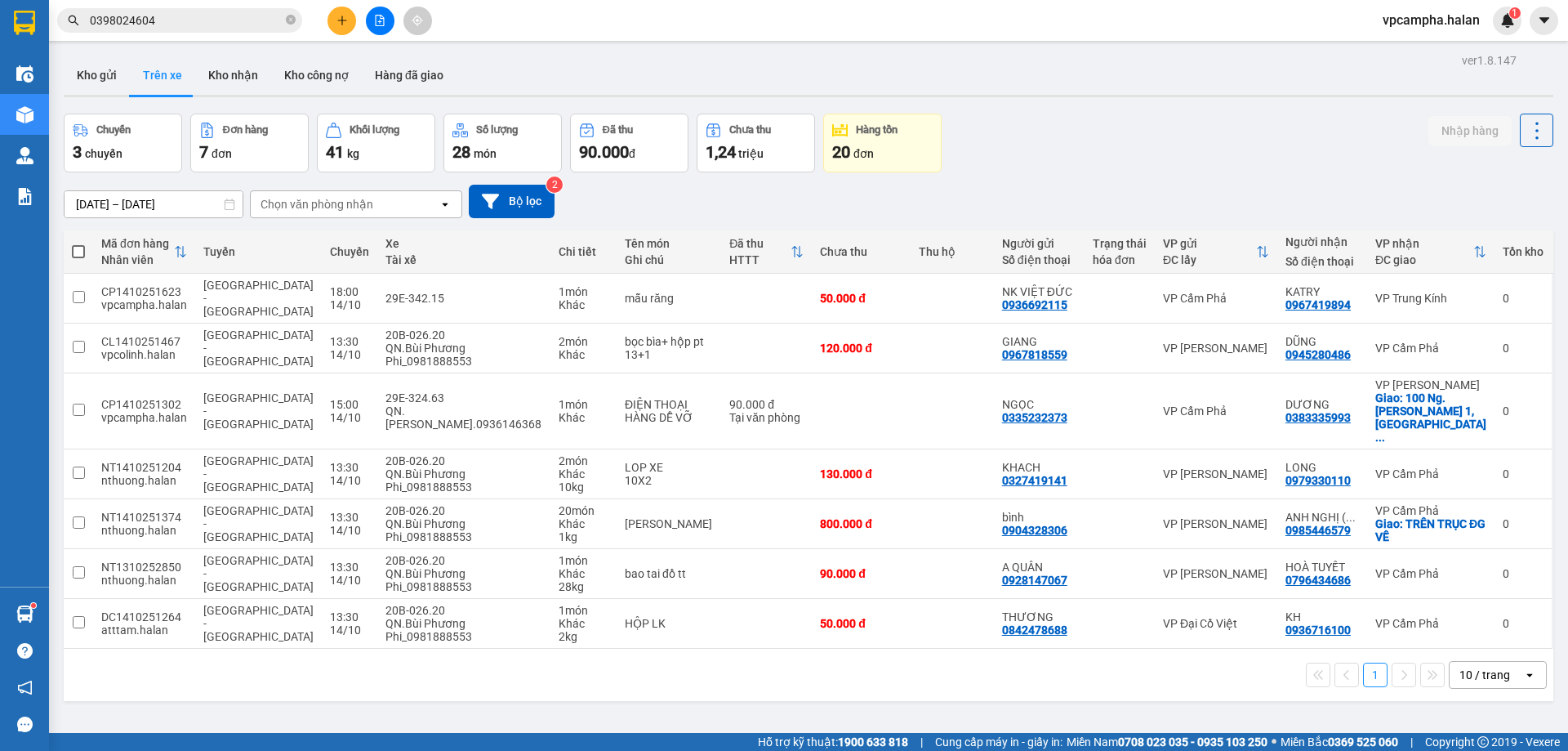
click at [261, 14] on input "0398024604" at bounding box center [186, 20] width 193 height 18
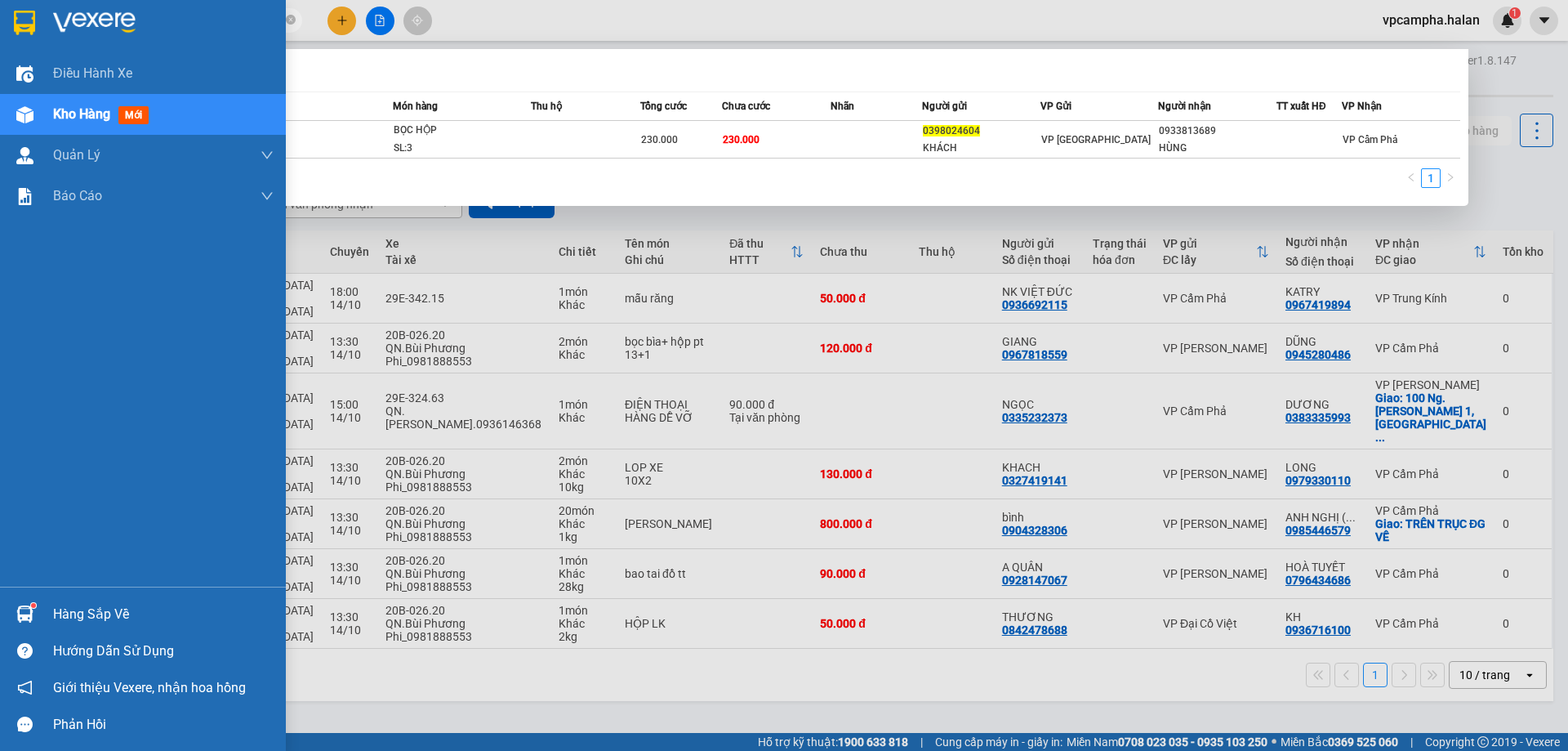
click at [98, 612] on div "Hàng sắp về" at bounding box center [162, 613] width 220 height 24
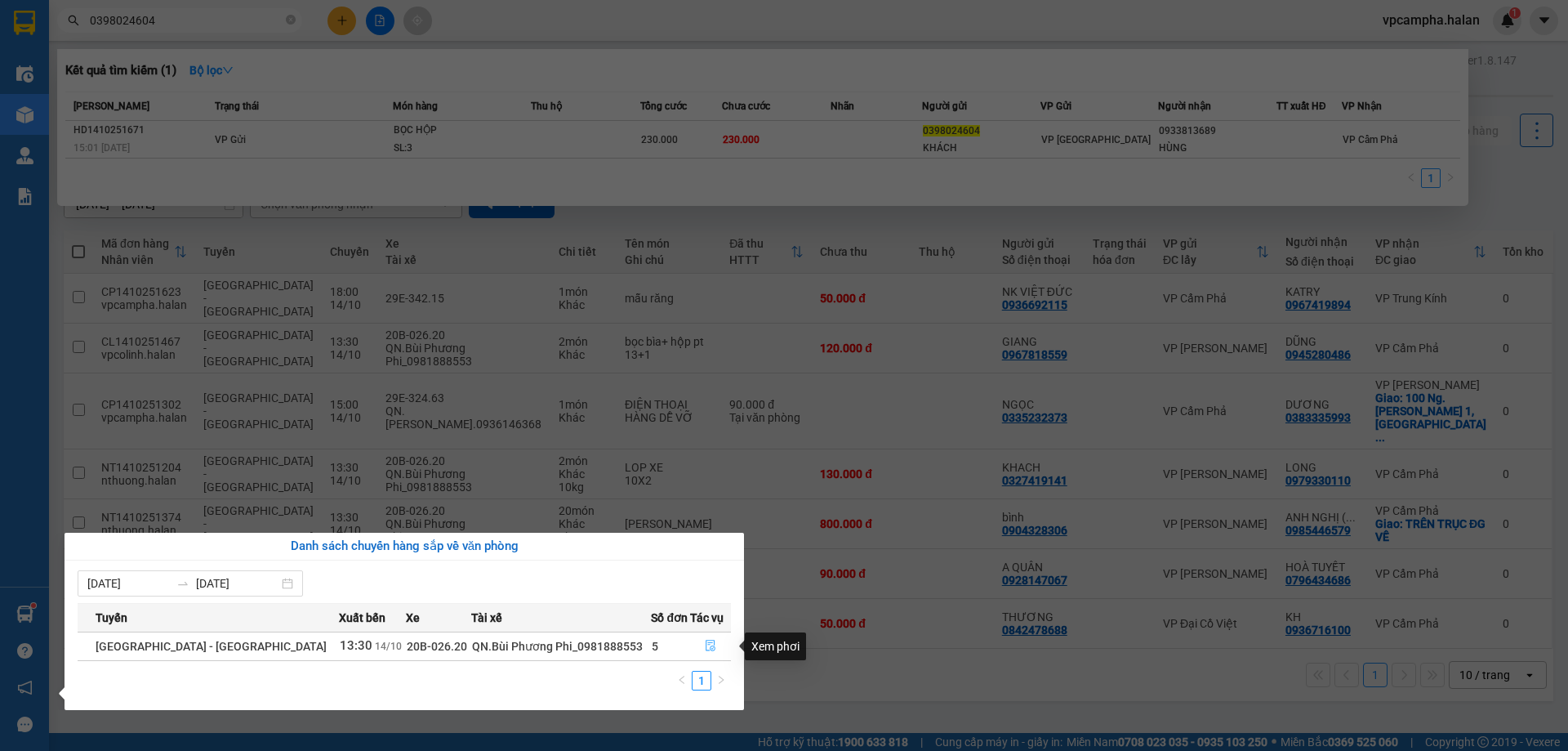
click at [709, 648] on icon "file-done" at bounding box center [710, 645] width 12 height 12
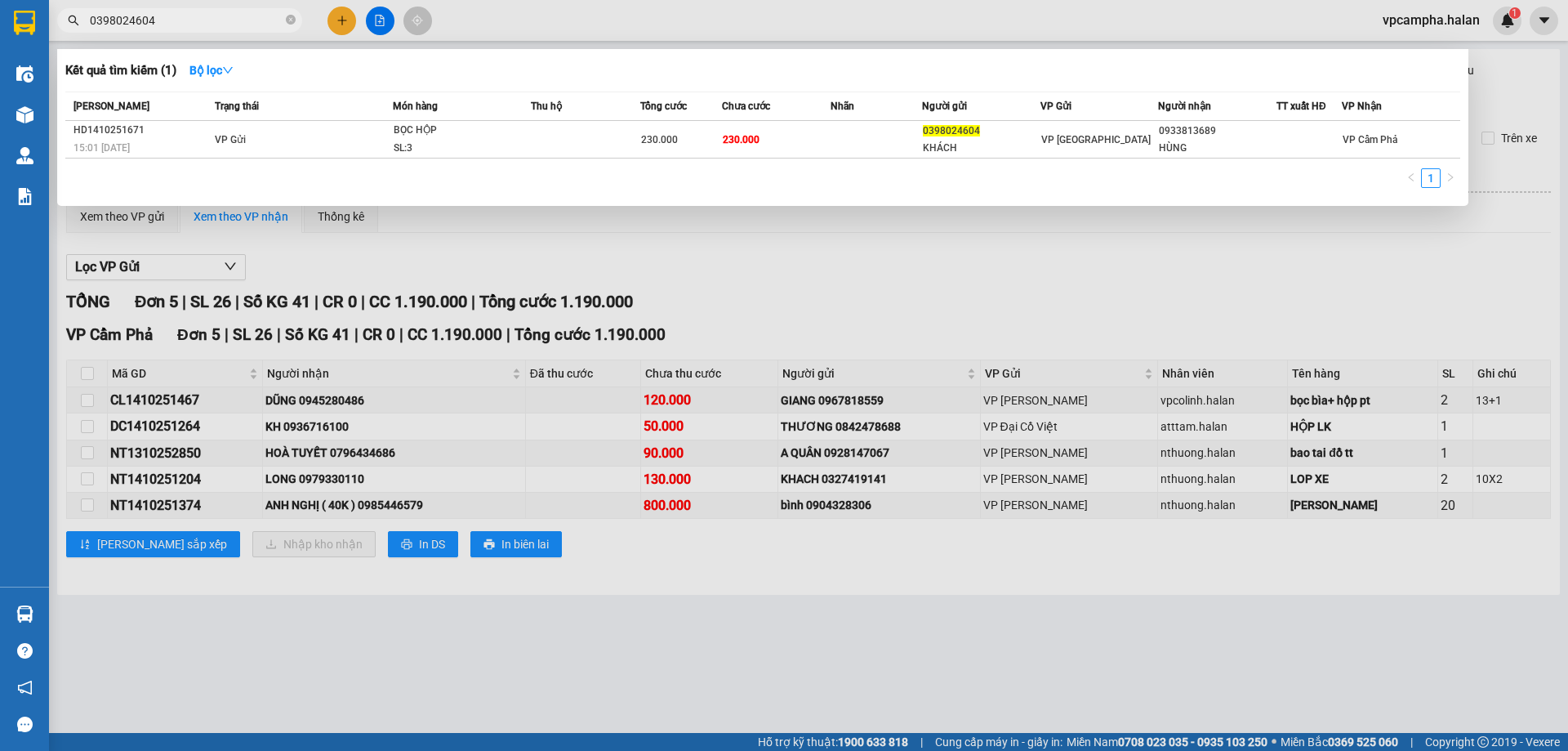
click at [952, 247] on div at bounding box center [784, 375] width 1568 height 751
click at [180, 22] on input "0398024604" at bounding box center [186, 20] width 193 height 18
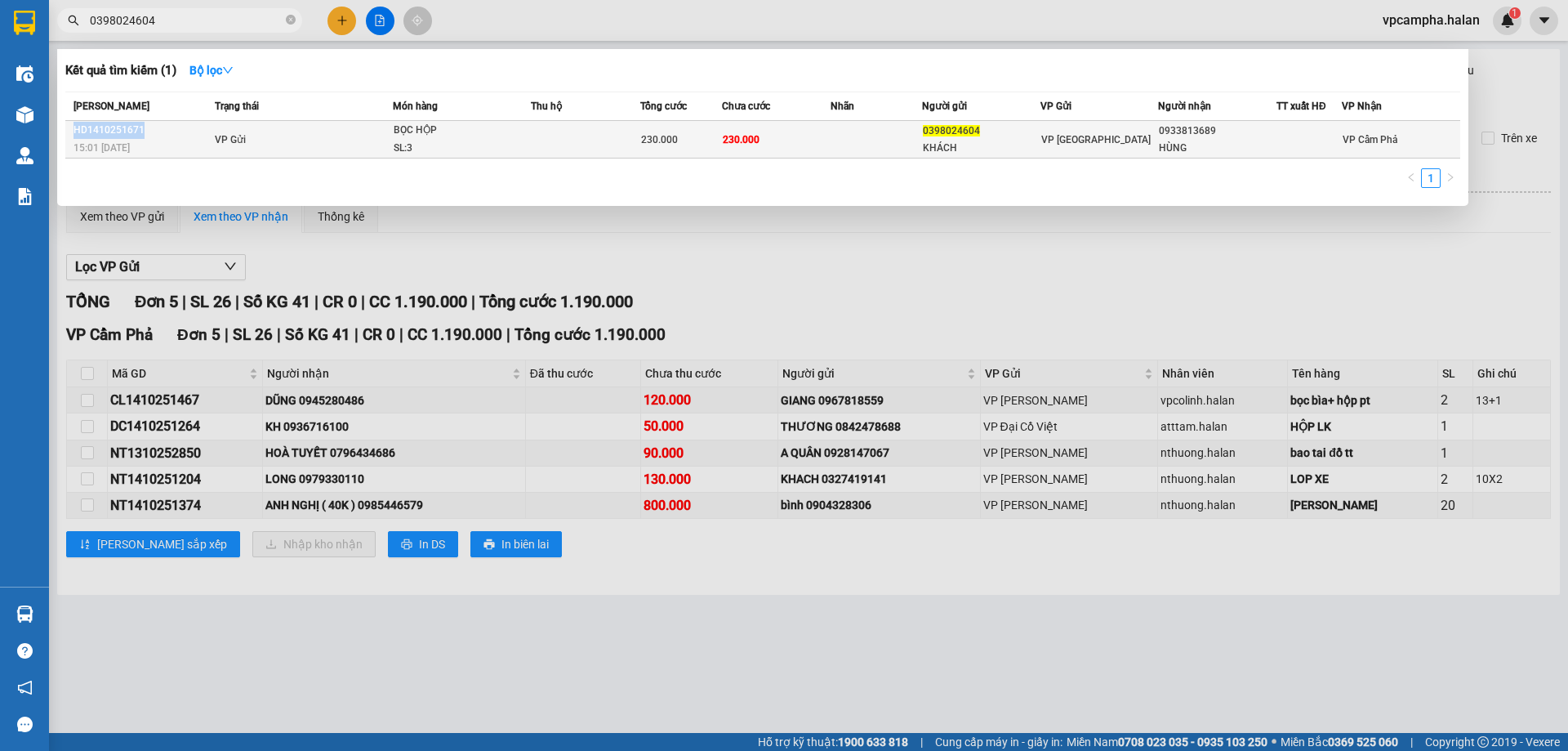
drag, startPoint x: 74, startPoint y: 128, endPoint x: 142, endPoint y: 133, distance: 68.2
click at [142, 133] on div "HD1410251671" at bounding box center [141, 131] width 137 height 17
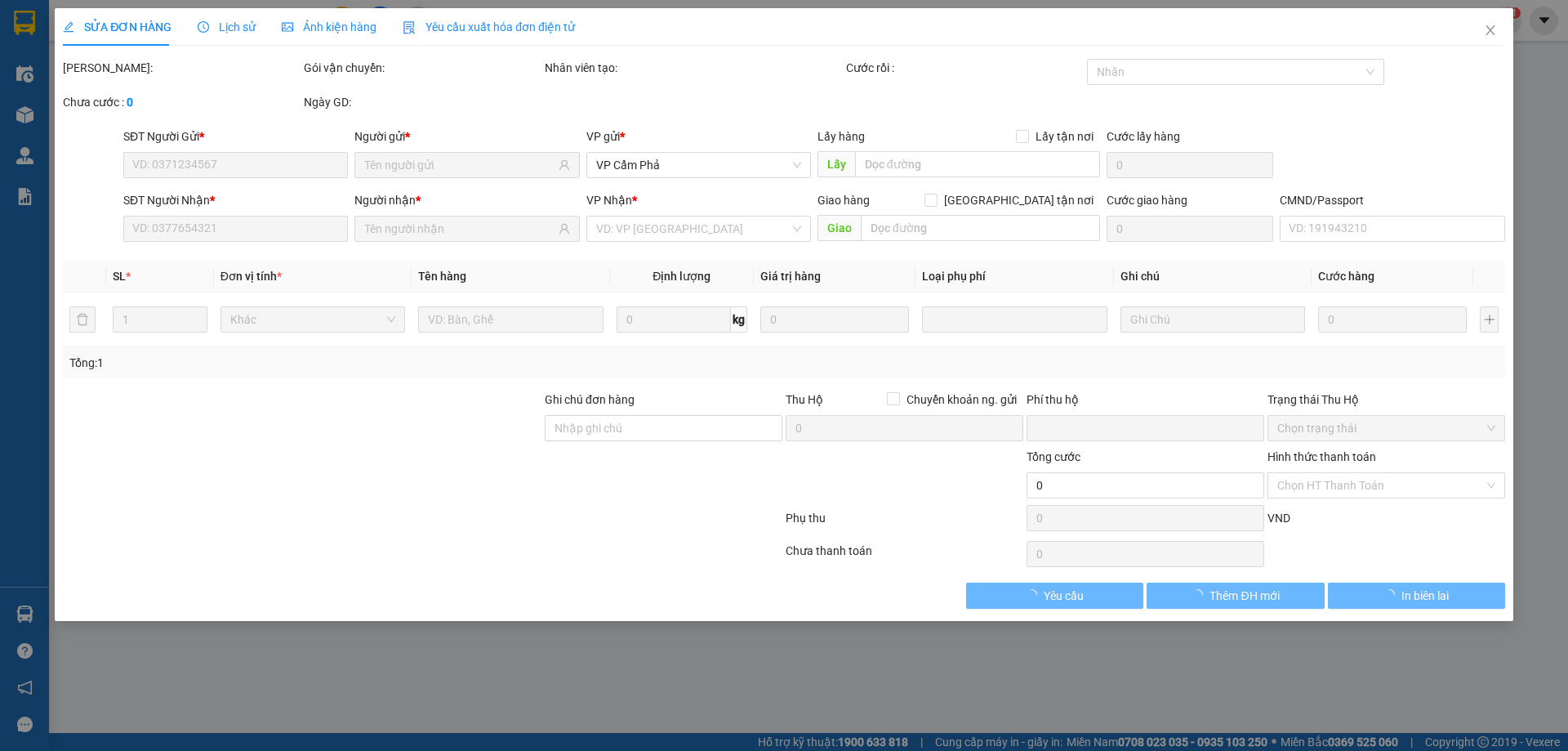
type input "0398024604"
type input "KHÁCH"
type input "0933813689"
type input "HÙNG"
type input "0"
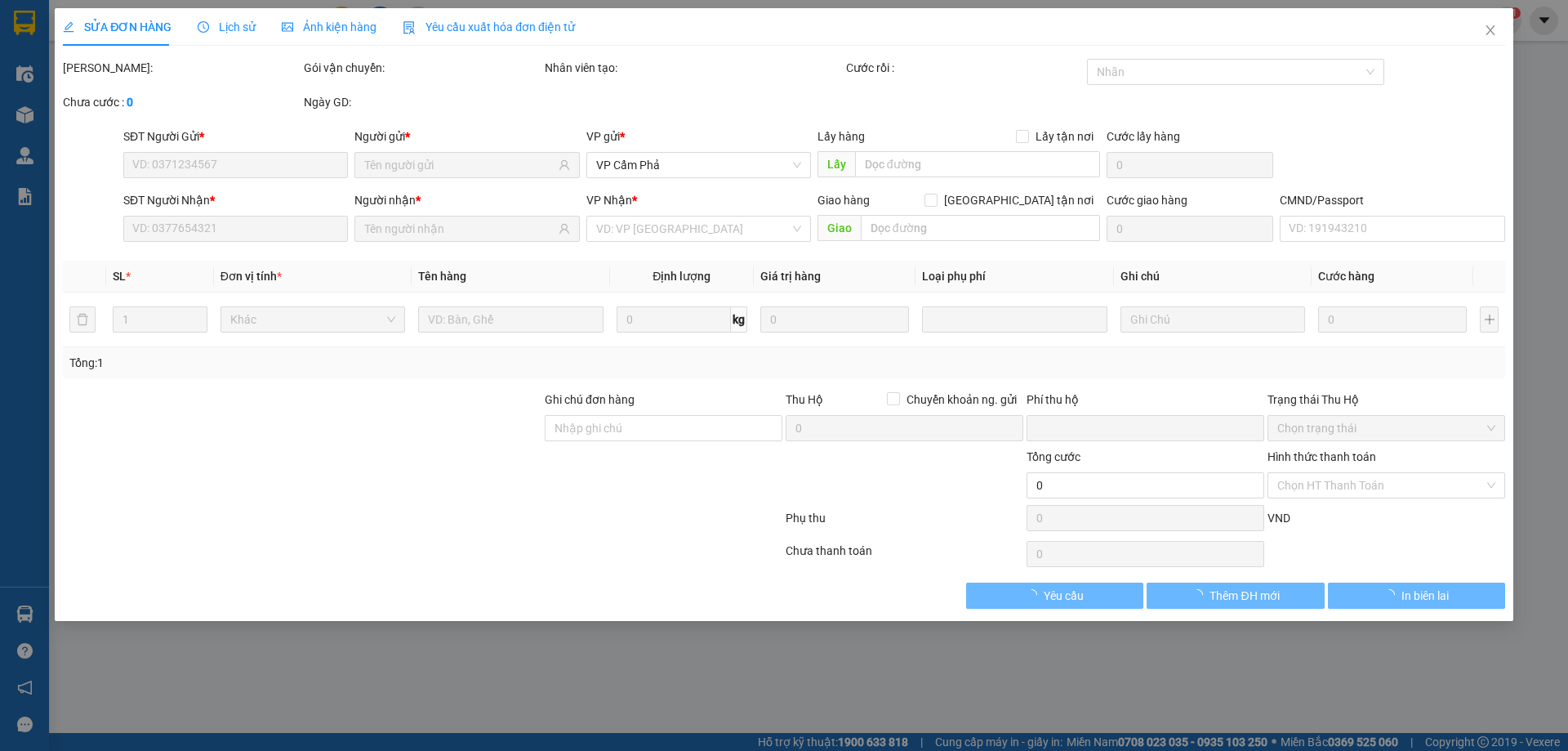
type input "230.000"
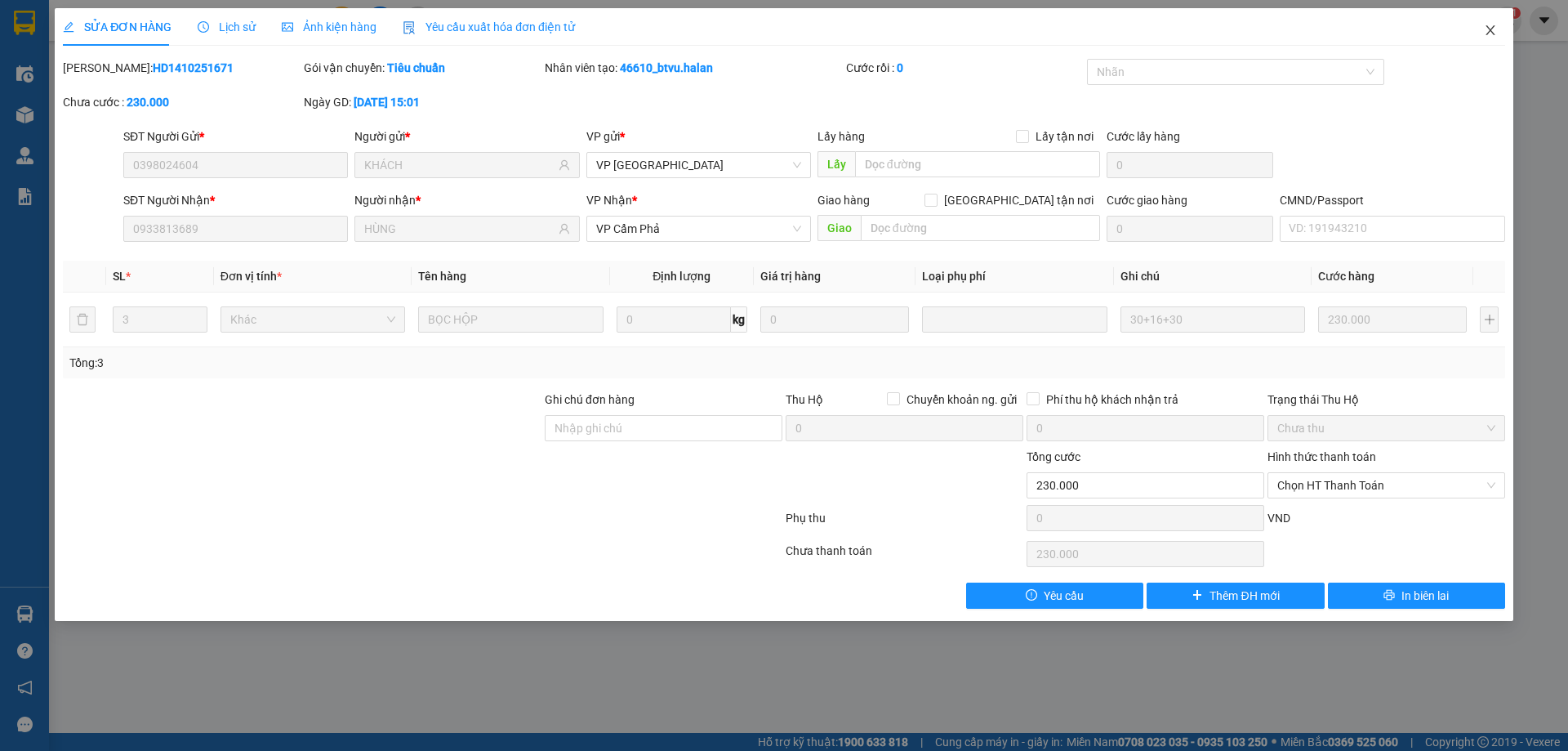
click at [1489, 23] on span "Close" at bounding box center [1491, 31] width 46 height 46
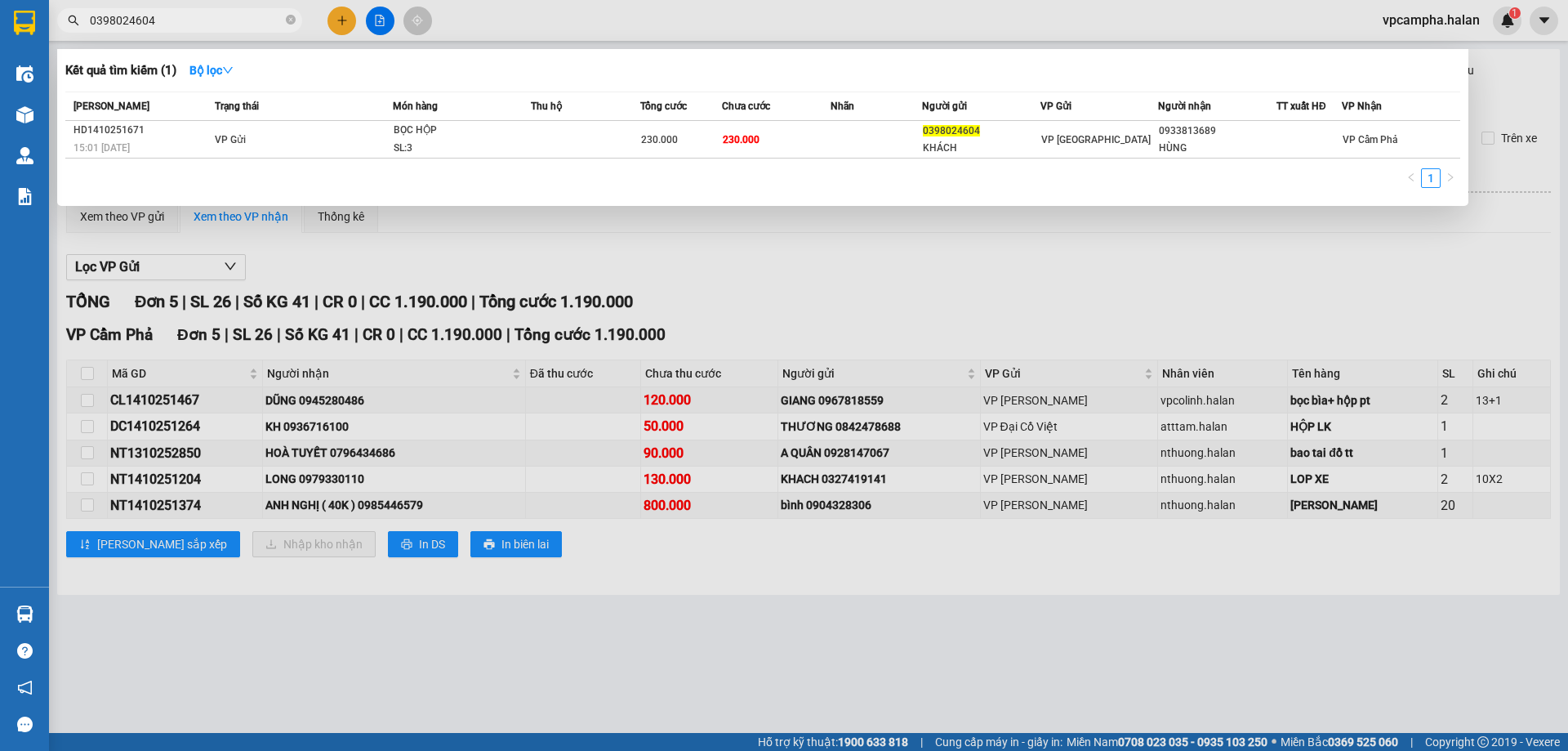
click at [246, 30] on span "0398024604" at bounding box center [179, 19] width 245 height 24
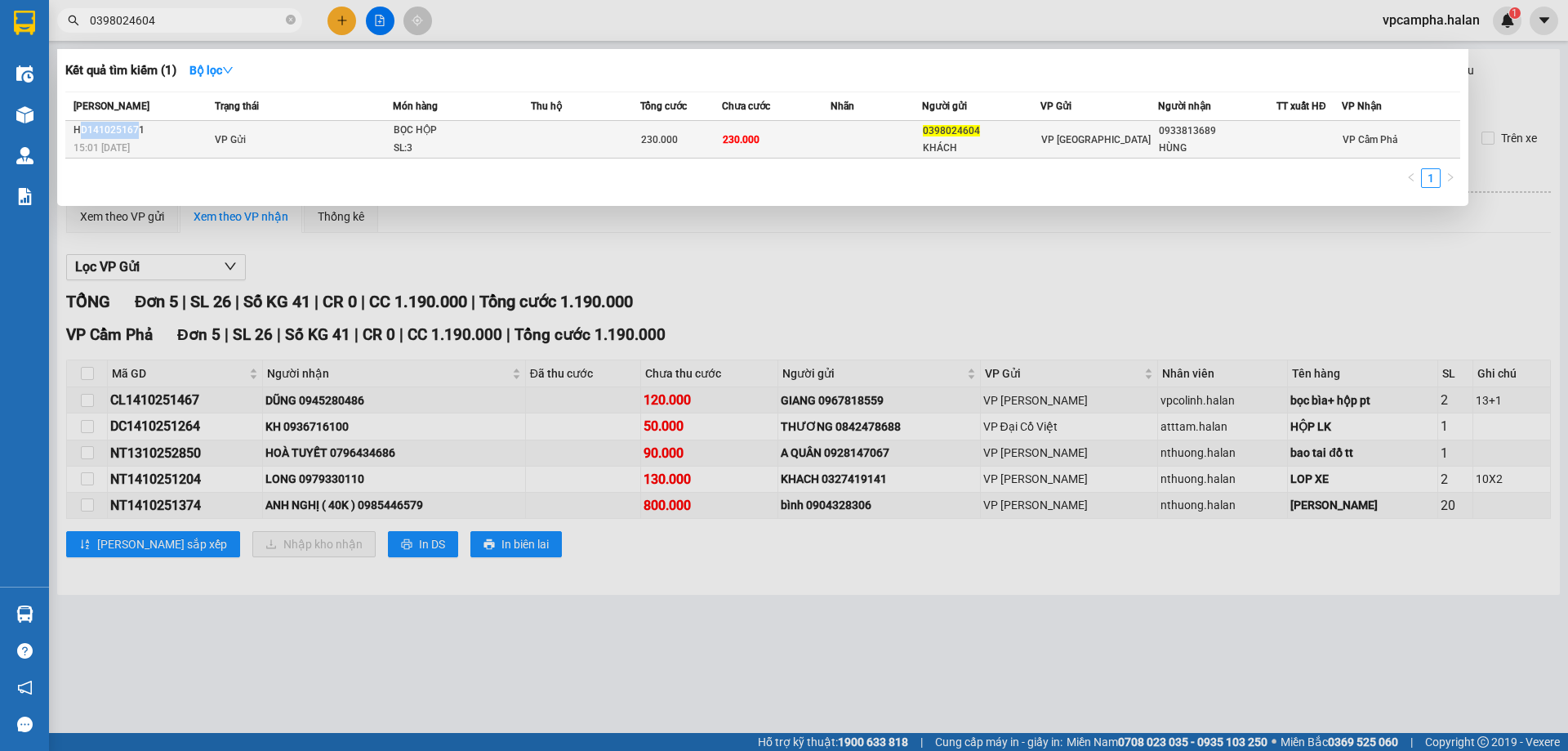
drag, startPoint x: 85, startPoint y: 128, endPoint x: 138, endPoint y: 133, distance: 53.2
click at [138, 133] on div "HD1410251671" at bounding box center [141, 131] width 137 height 17
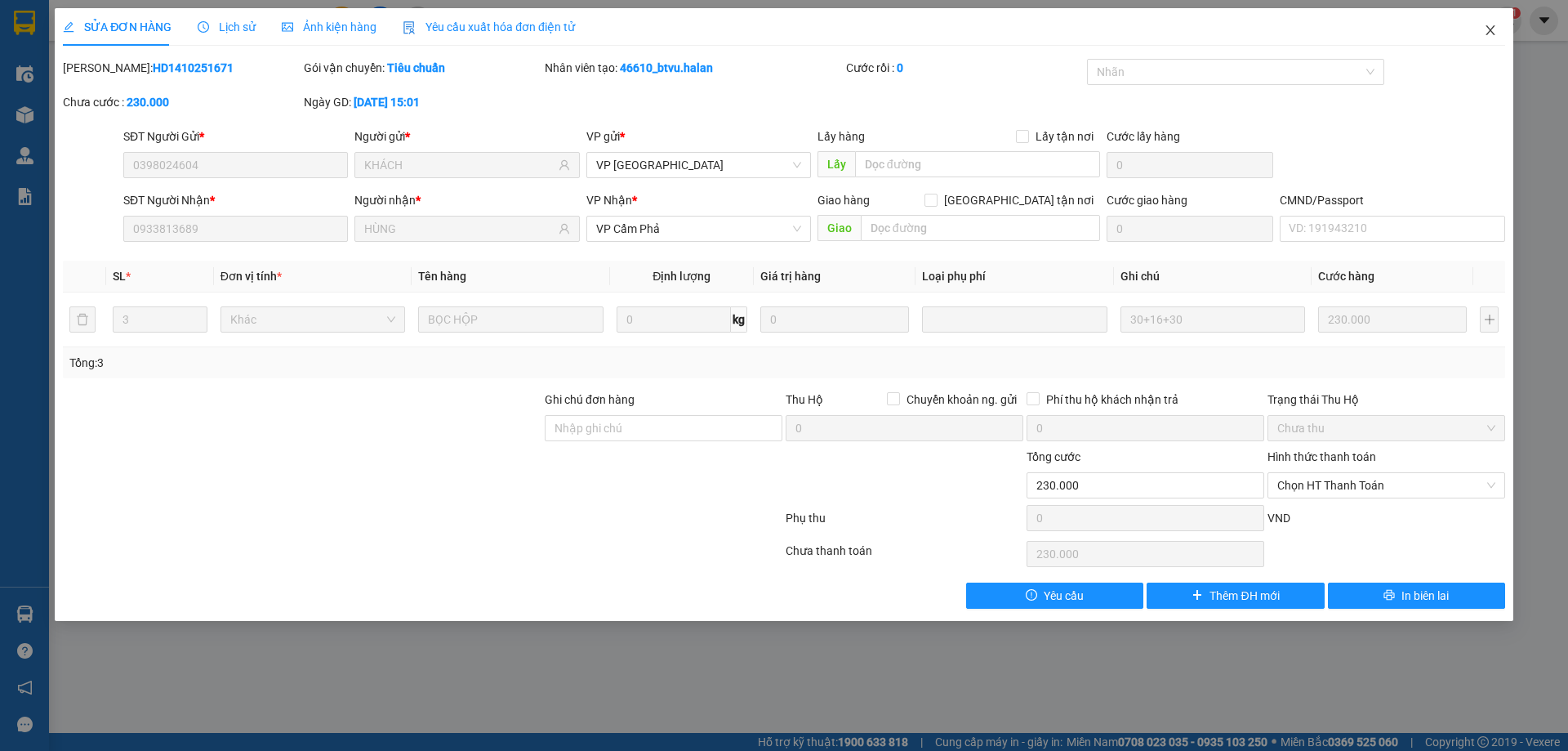
click at [1490, 30] on icon "close" at bounding box center [1489, 30] width 9 height 10
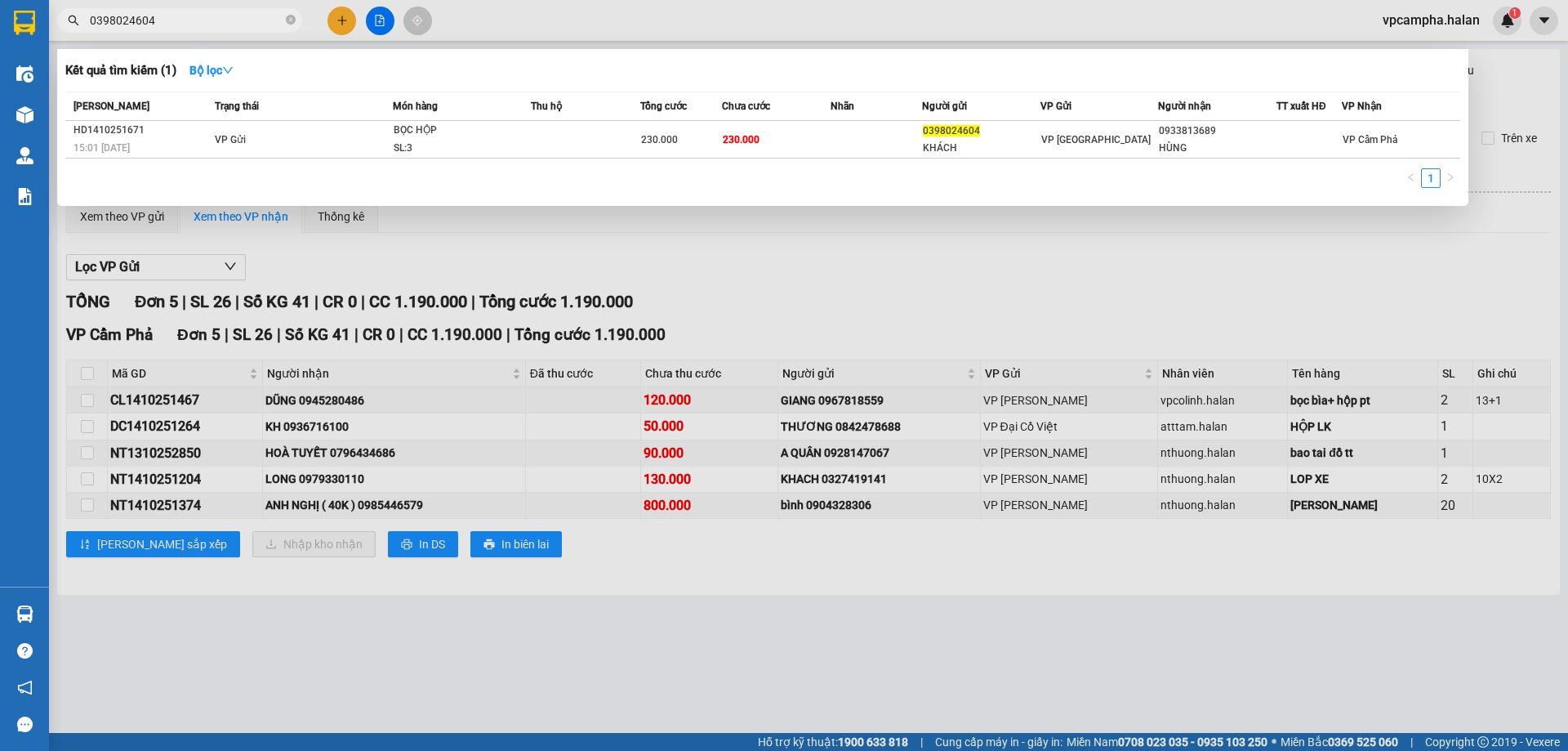
click at [263, 23] on input "0398024604" at bounding box center [186, 20] width 193 height 18
click at [305, 255] on div at bounding box center [784, 375] width 1568 height 751
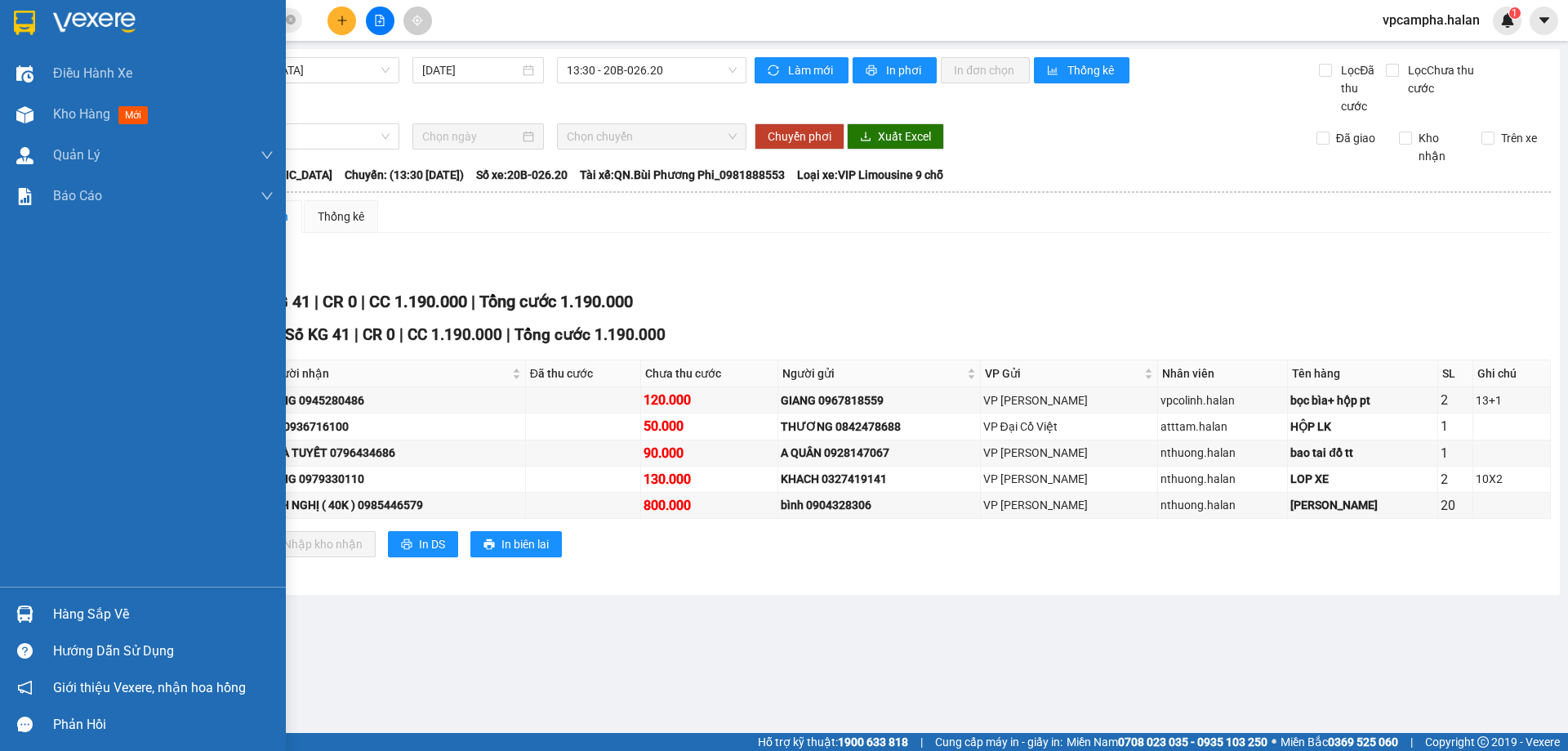
click at [125, 607] on div "Hàng sắp về" at bounding box center [162, 613] width 220 height 24
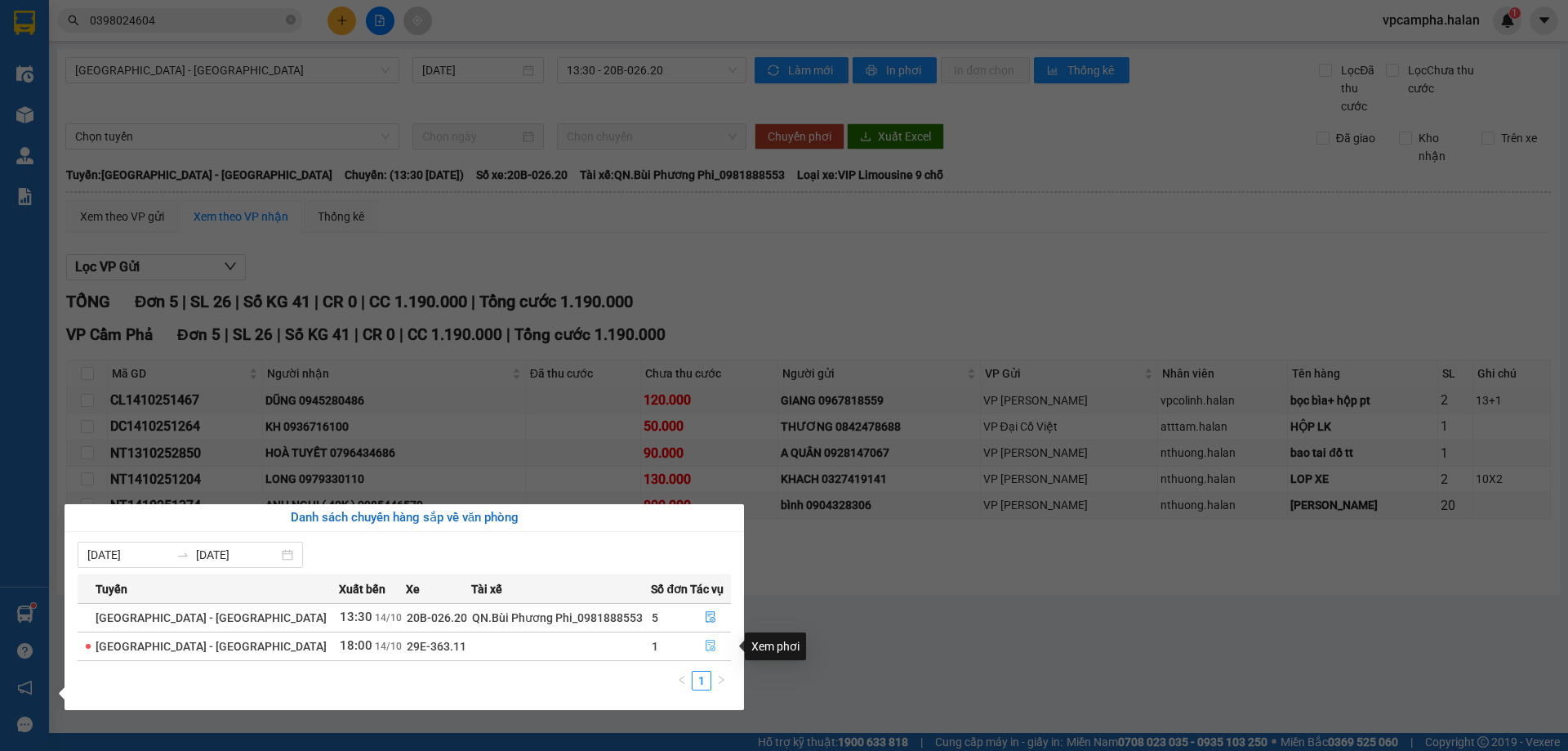
click at [708, 649] on icon "file-done" at bounding box center [710, 646] width 10 height 12
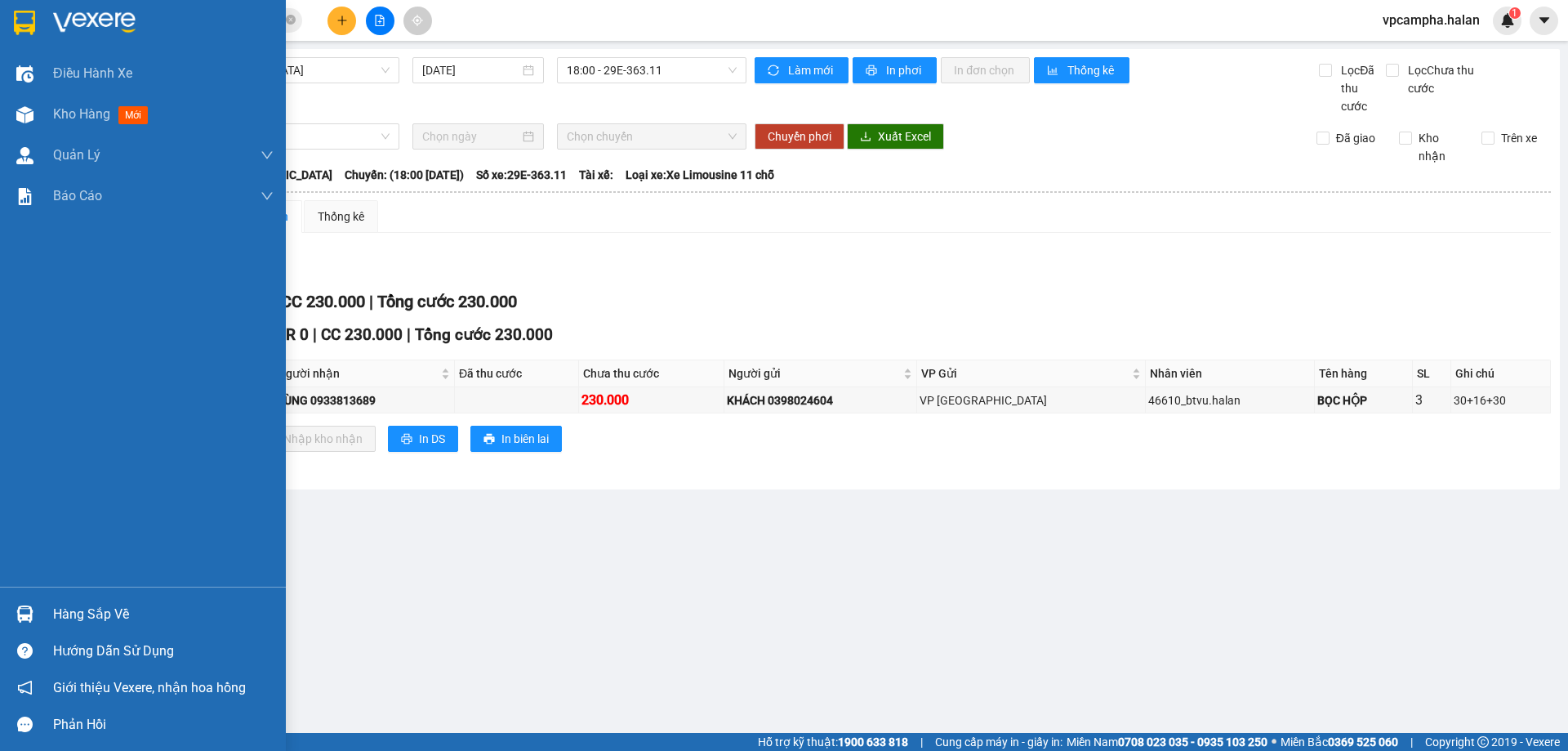
click at [101, 612] on div "Hàng sắp về" at bounding box center [162, 613] width 220 height 24
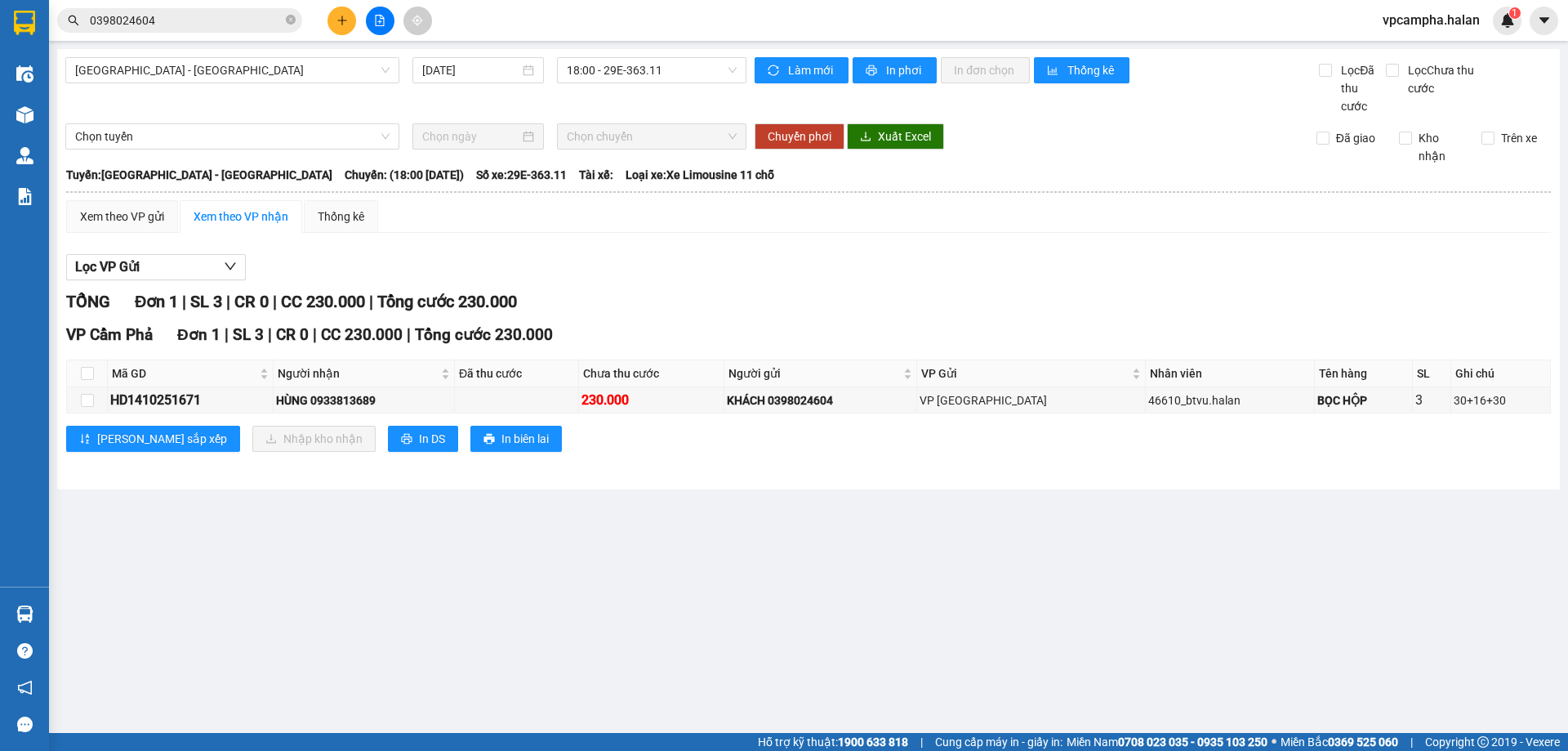
click at [221, 8] on section "Kết quả tìm kiếm ( 1 ) Bộ lọc Mã ĐH Trạng thái Món hàng Thu hộ Tổng cước Chưa c…" at bounding box center [784, 375] width 1568 height 751
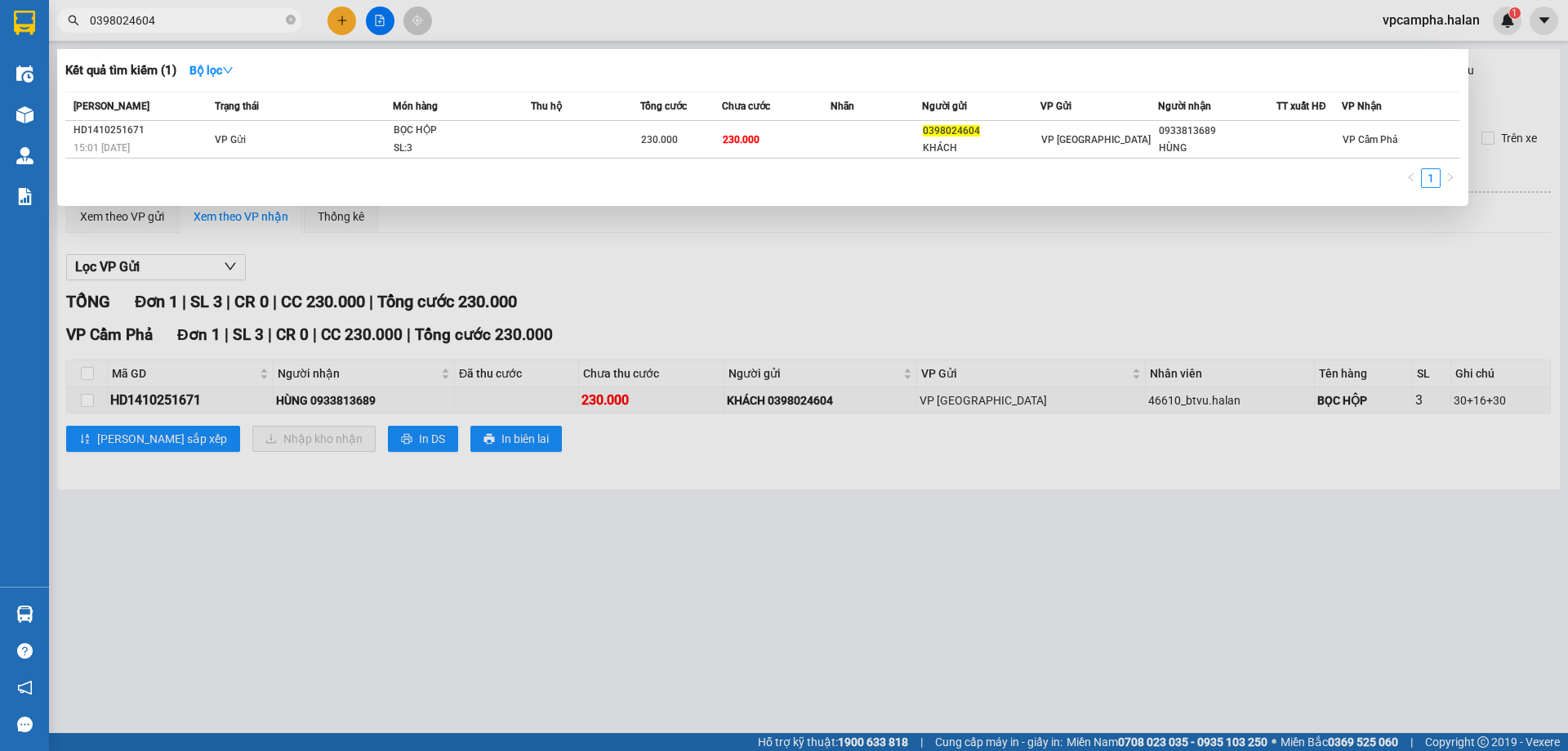
click at [216, 13] on input "0398024604" at bounding box center [186, 20] width 193 height 18
type input "0"
click at [177, 16] on input "1410251023" at bounding box center [186, 20] width 193 height 18
type input "1410251623"
click at [210, 616] on div at bounding box center [784, 375] width 1568 height 751
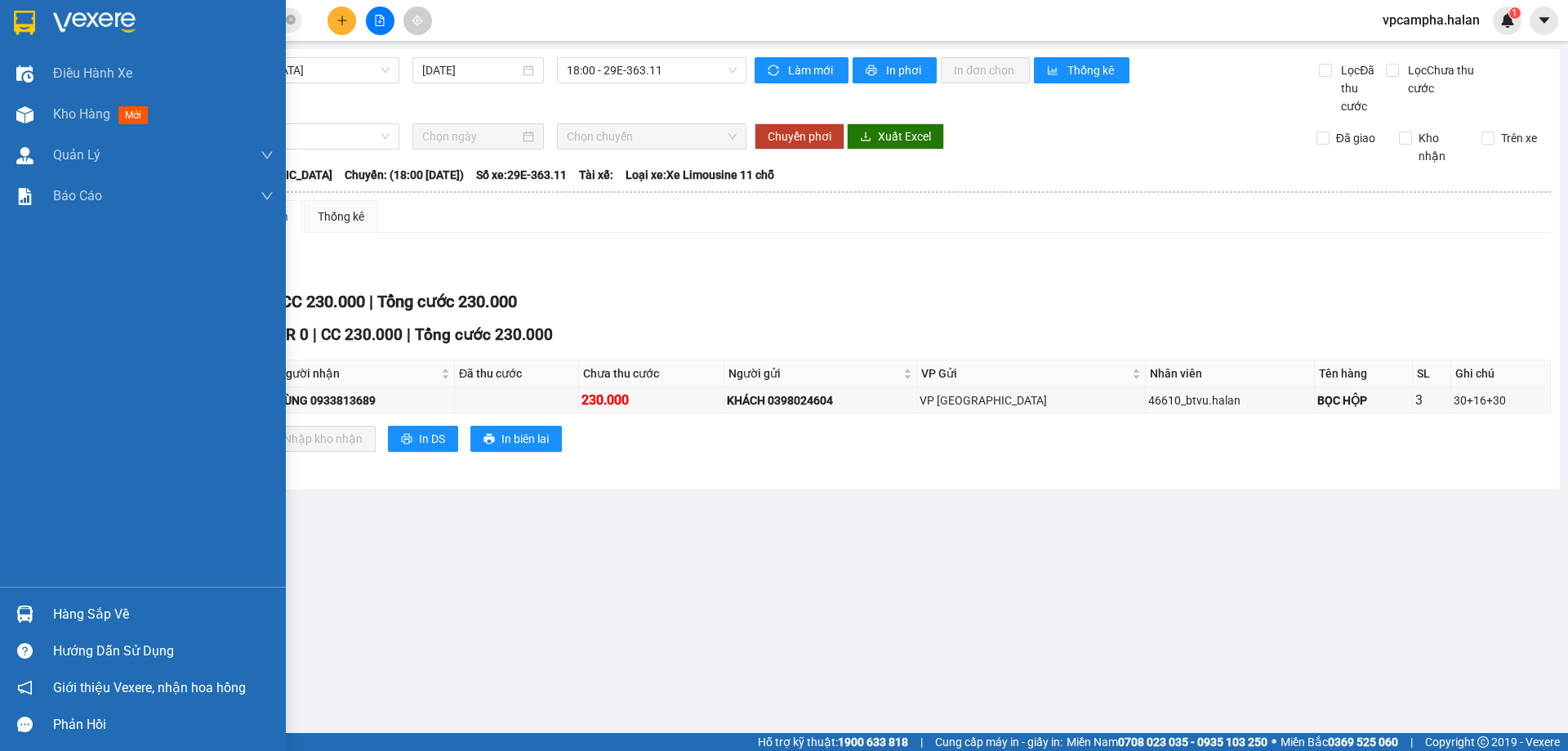
click at [89, 616] on div "Hàng sắp về" at bounding box center [162, 613] width 220 height 24
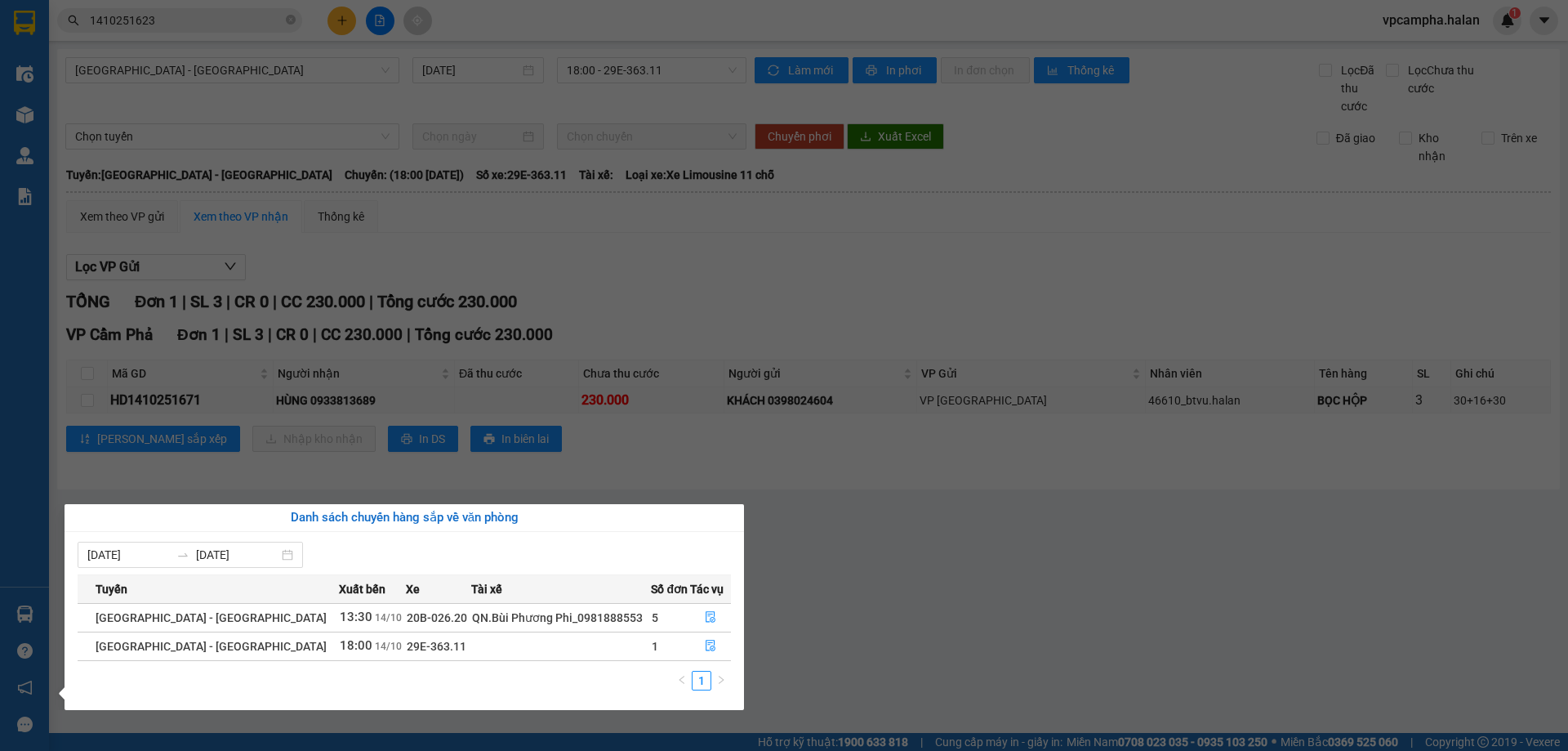
click at [791, 518] on section "Kết quả tìm kiếm ( 1 ) Bộ lọc Mã ĐH Trạng thái Món hàng Thu hộ Tổng cước Chưa c…" at bounding box center [784, 375] width 1568 height 751
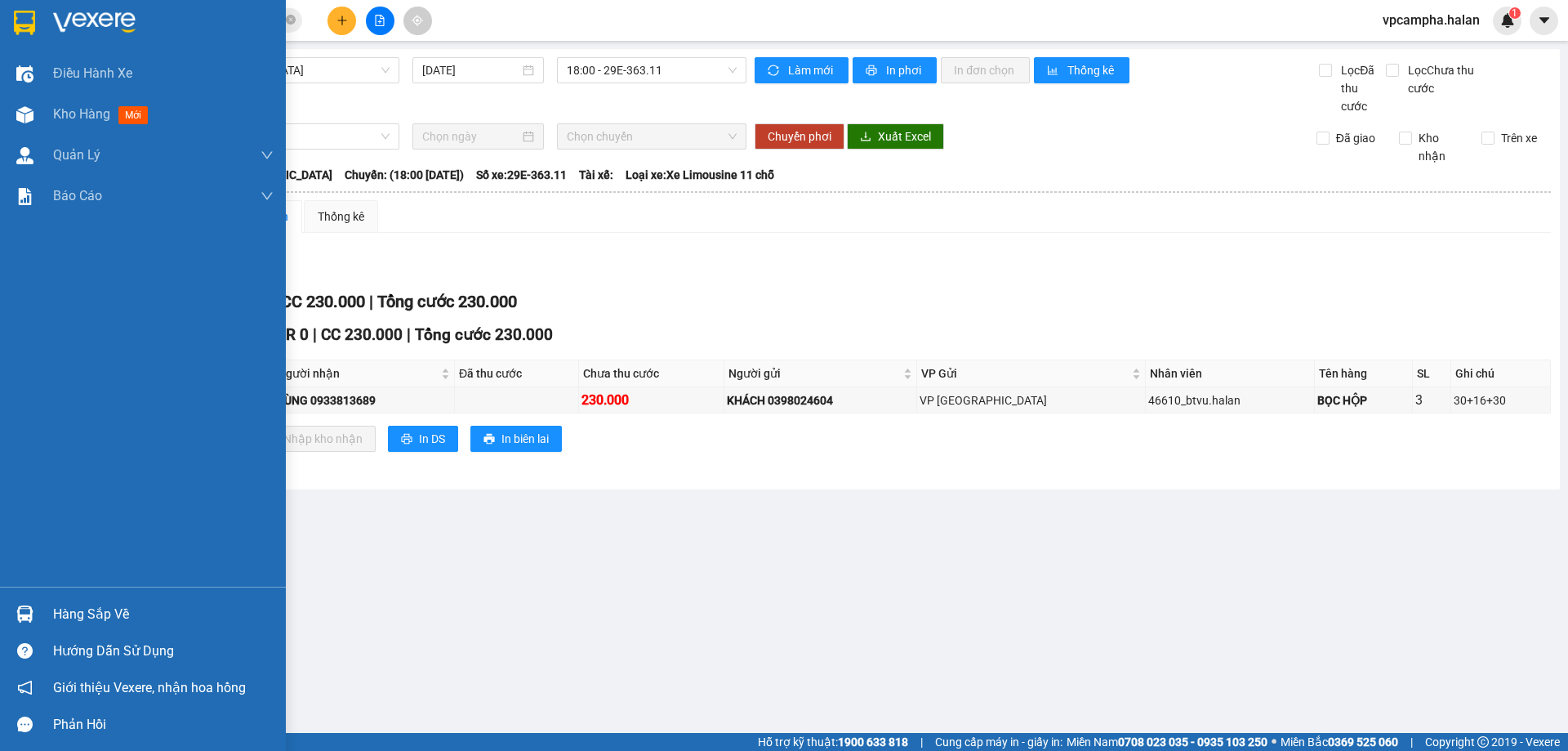
click at [62, 616] on div "Hàng sắp về" at bounding box center [162, 613] width 220 height 24
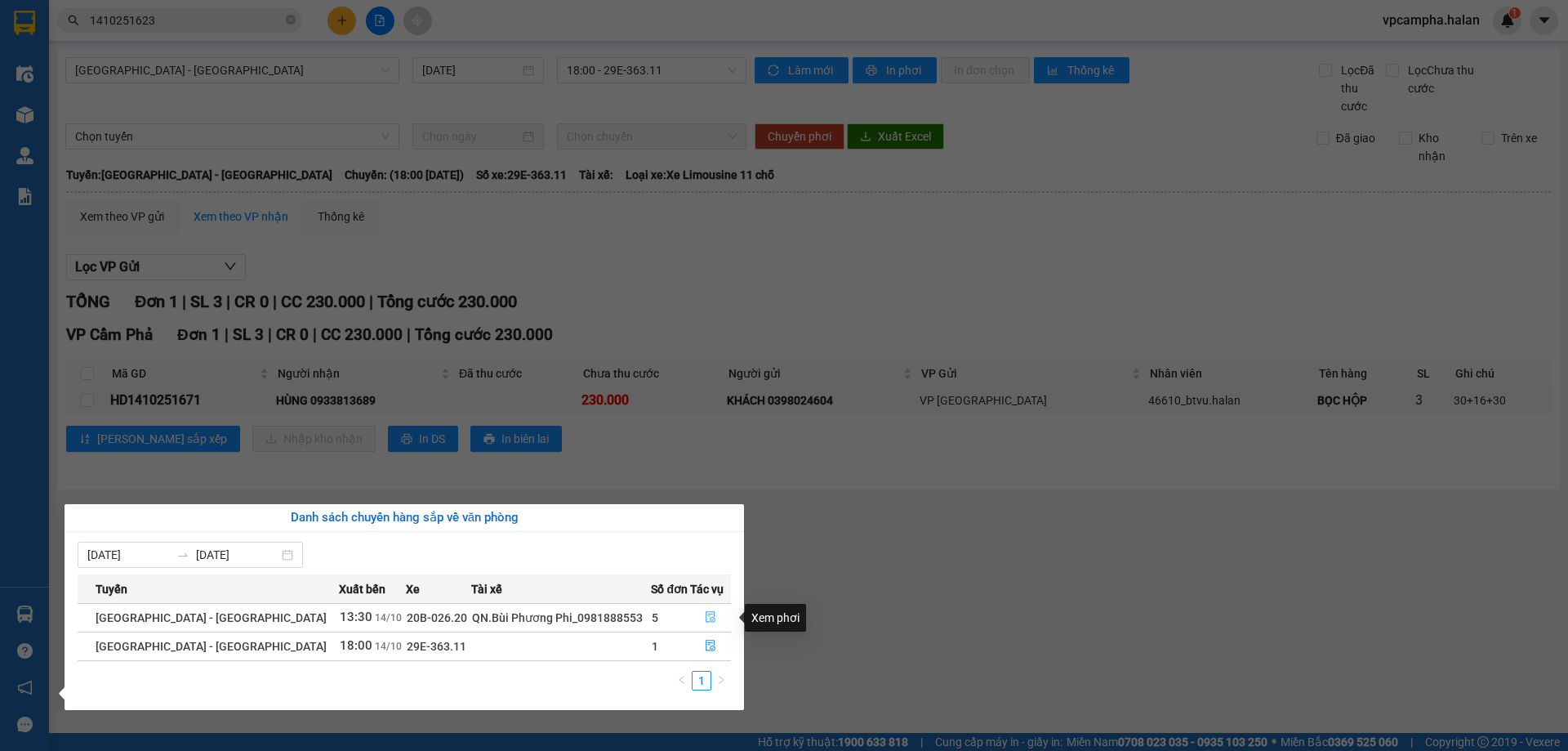
click at [706, 615] on icon "file-done" at bounding box center [710, 617] width 12 height 12
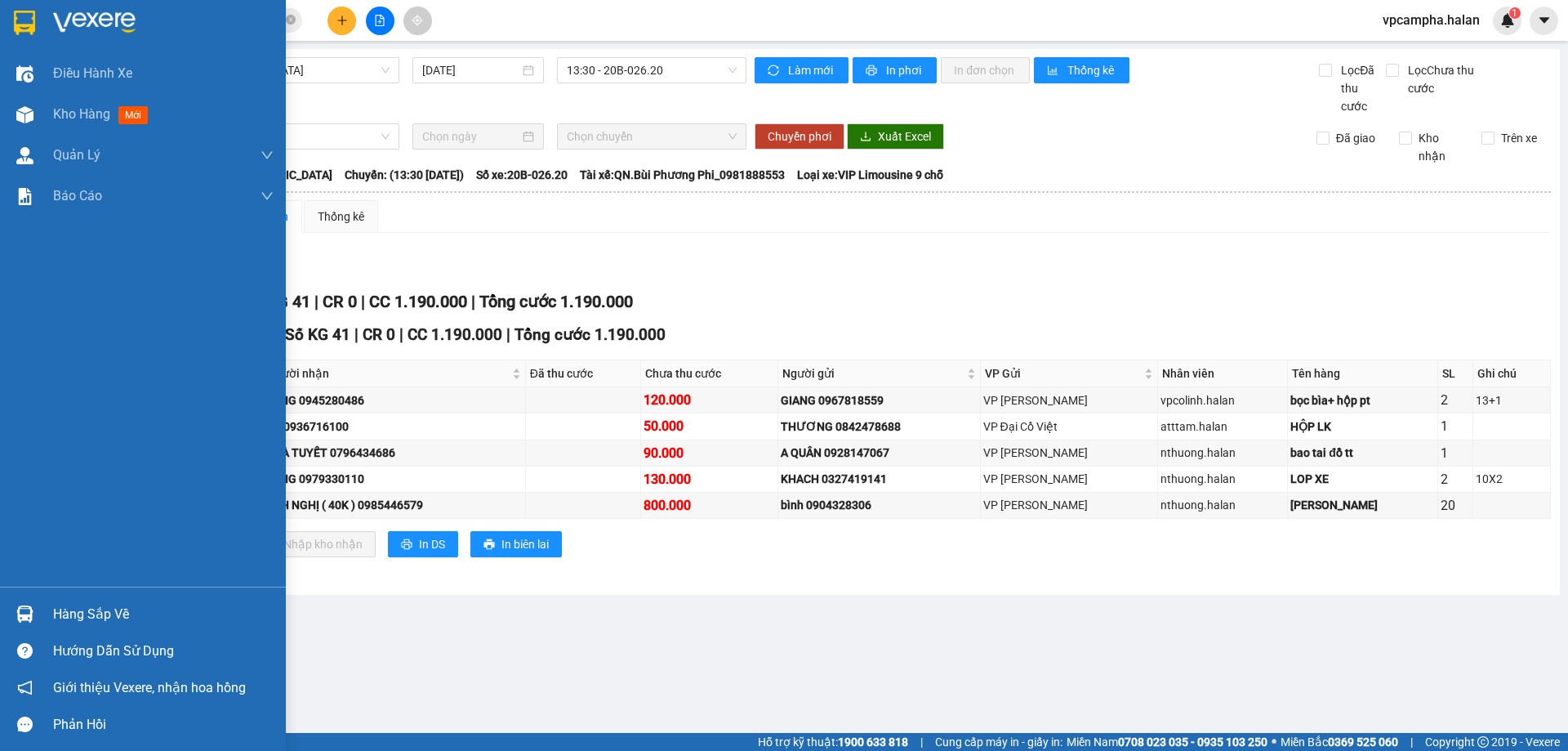
click at [55, 621] on div "Hàng sắp về" at bounding box center [162, 613] width 220 height 24
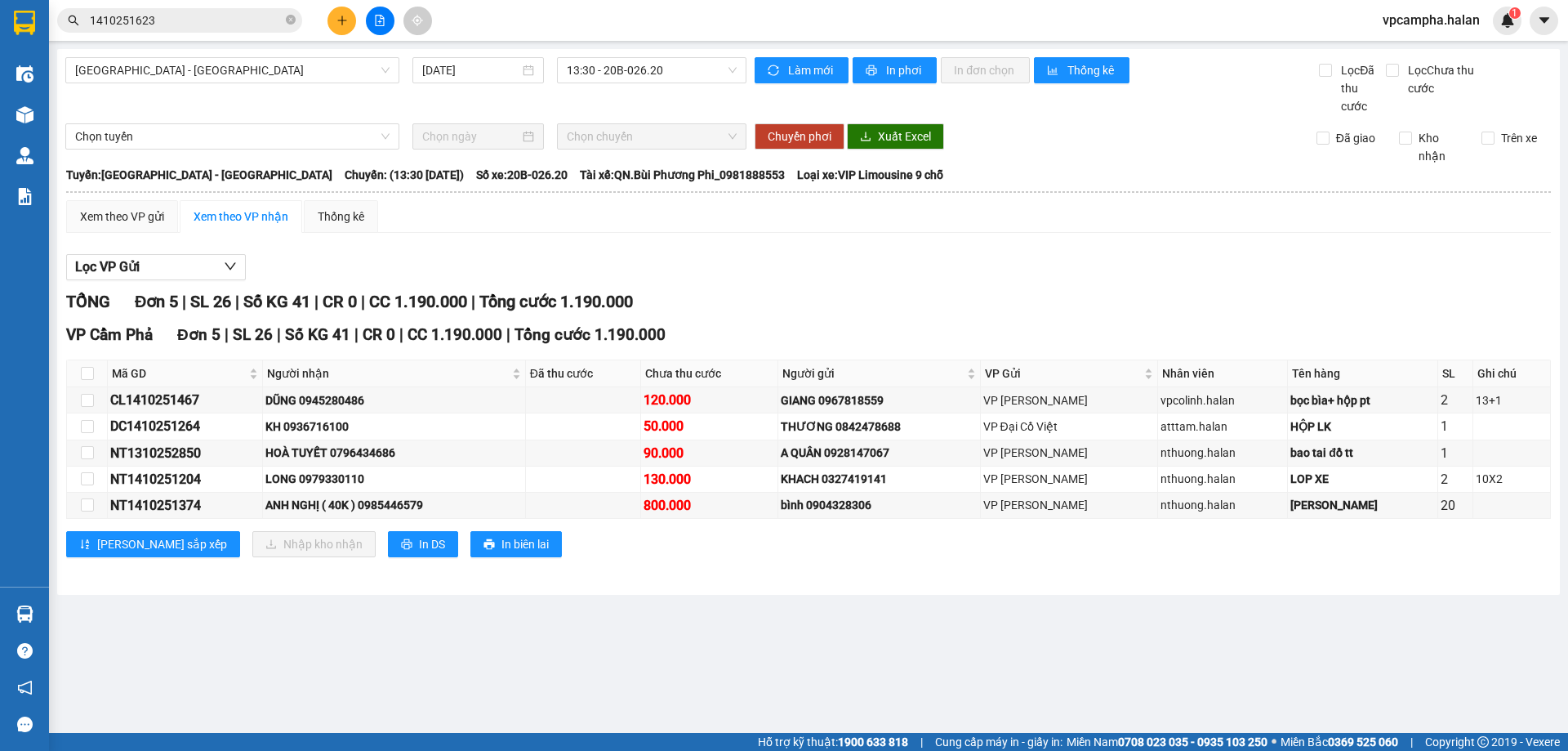
click at [936, 634] on section "Kết quả tìm kiếm ( 1 ) Bộ lọc Mã ĐH Trạng thái Món hàng Thu hộ Tổng cước Chưa c…" at bounding box center [784, 375] width 1568 height 751
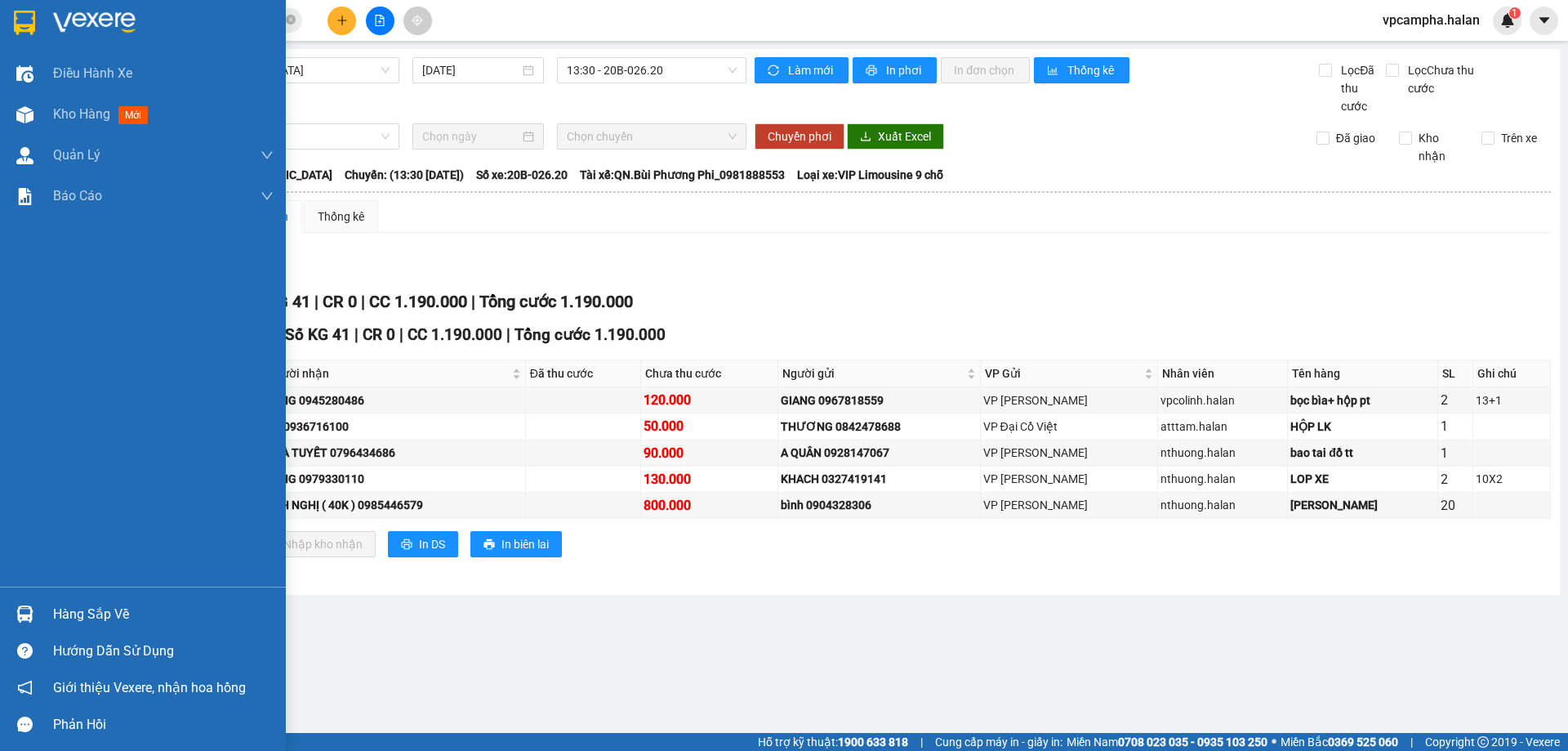
click at [62, 605] on div "Hàng sắp về" at bounding box center [162, 613] width 220 height 24
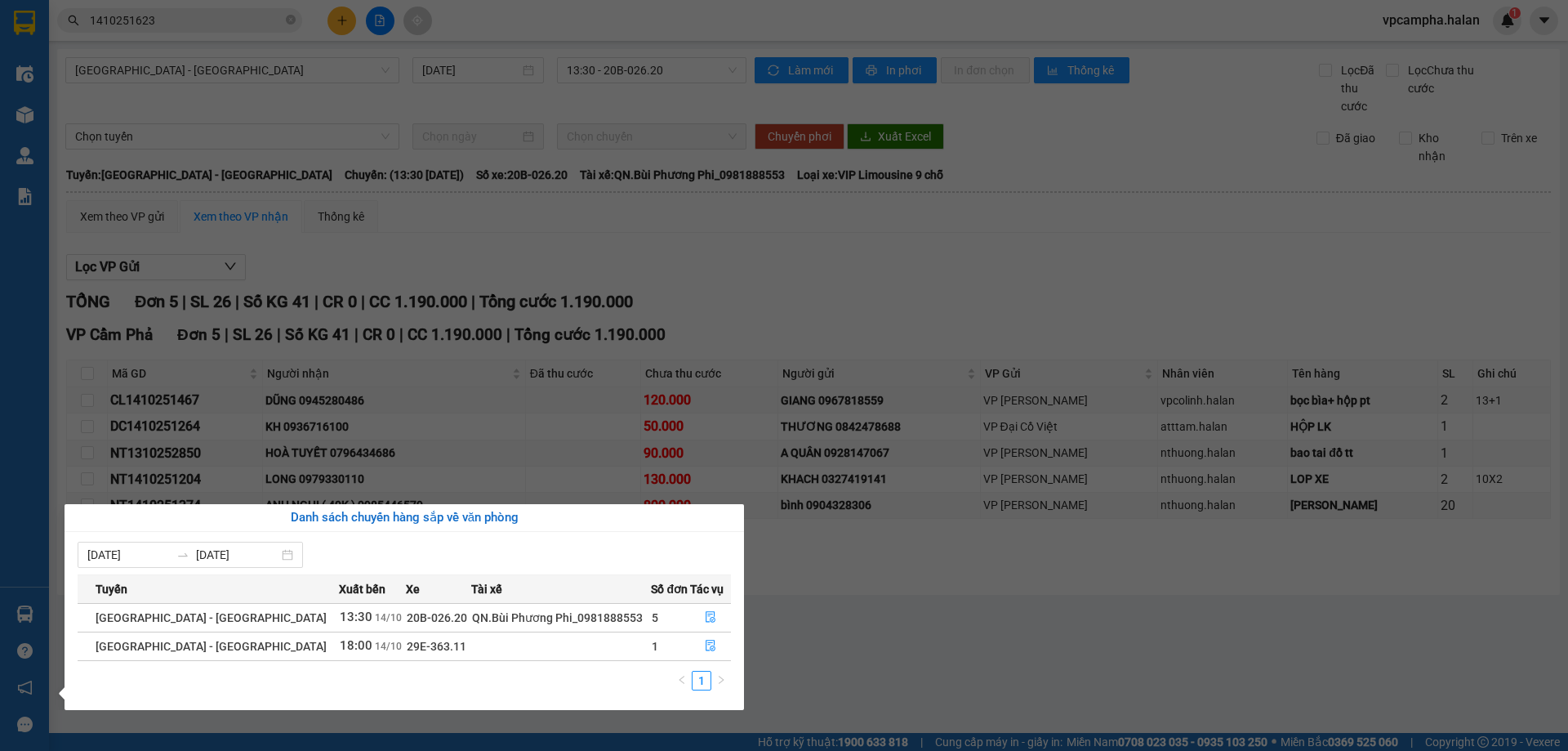
click at [958, 691] on section "Kết quả tìm kiếm ( 1 ) Bộ lọc Mã ĐH Trạng thái Món hàng Thu hộ Tổng cước Chưa c…" at bounding box center [784, 375] width 1568 height 751
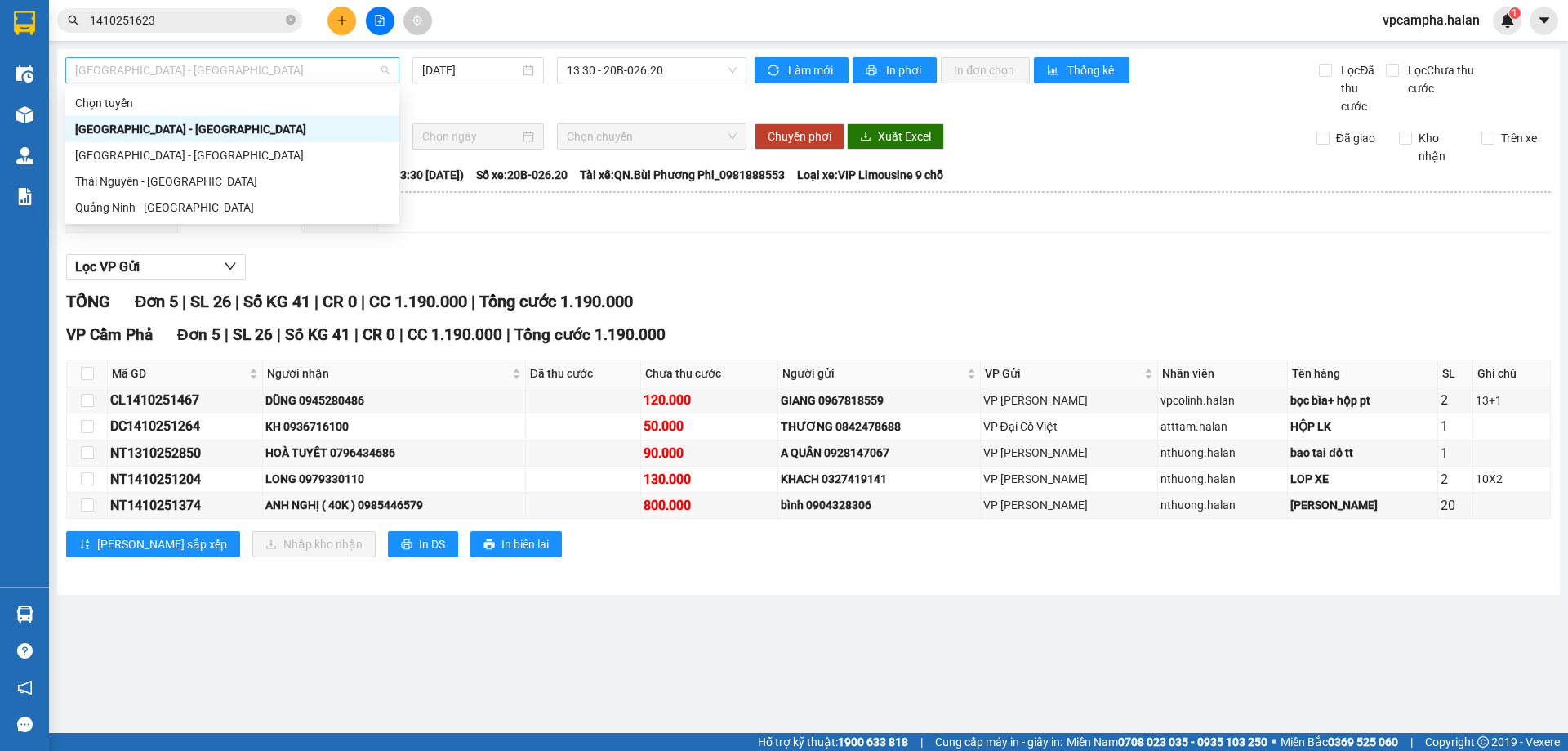
click at [138, 72] on span "[GEOGRAPHIC_DATA] - [GEOGRAPHIC_DATA]" at bounding box center [232, 69] width 314 height 24
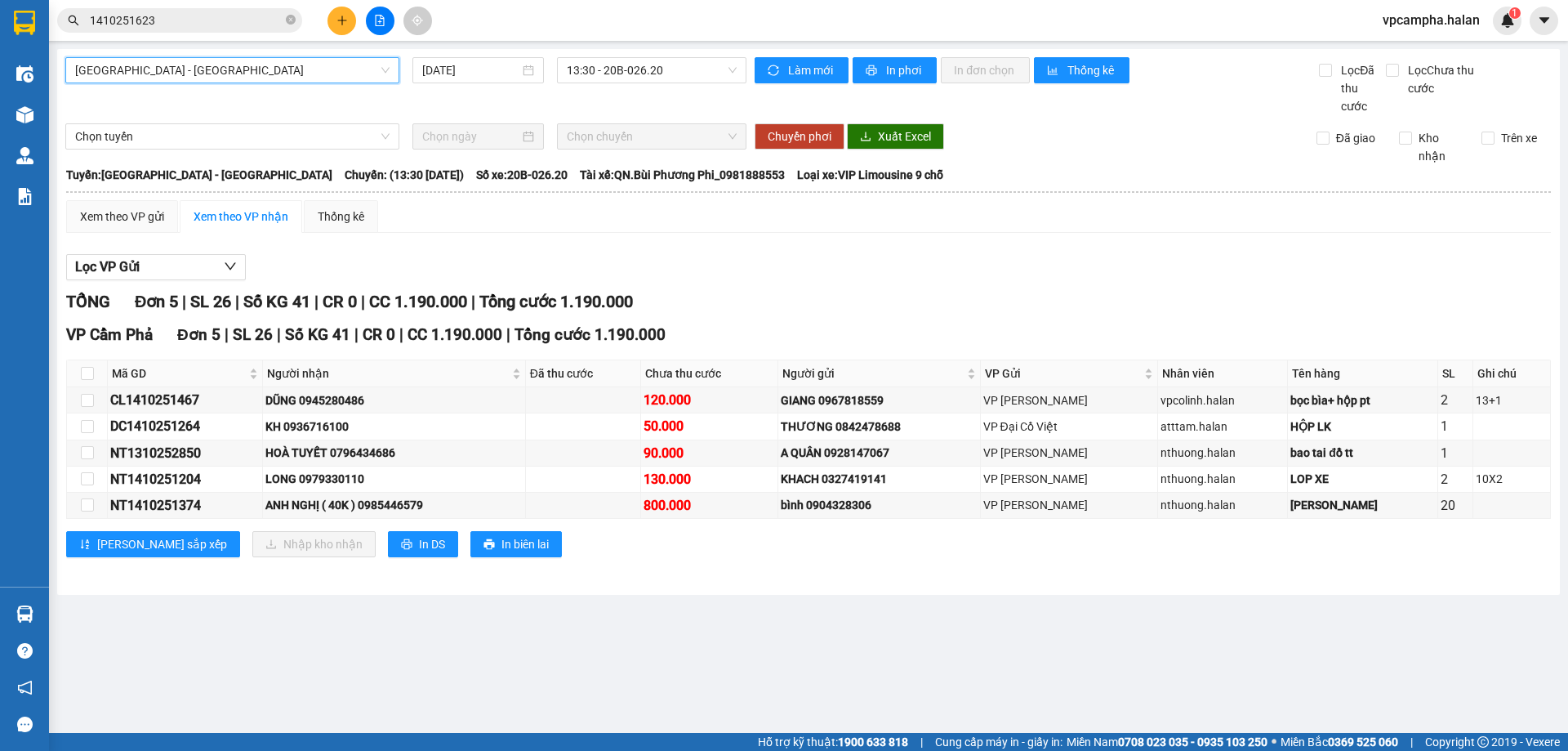
click at [138, 72] on span "[GEOGRAPHIC_DATA] - [GEOGRAPHIC_DATA]" at bounding box center [232, 69] width 314 height 24
click at [589, 567] on div "VP Cẩm Phả Đơn 5 | SL 26 | Số KG 41 | CR 0 | CC 1.190.000 | Tổng cước 1.190.000…" at bounding box center [809, 446] width 1485 height 247
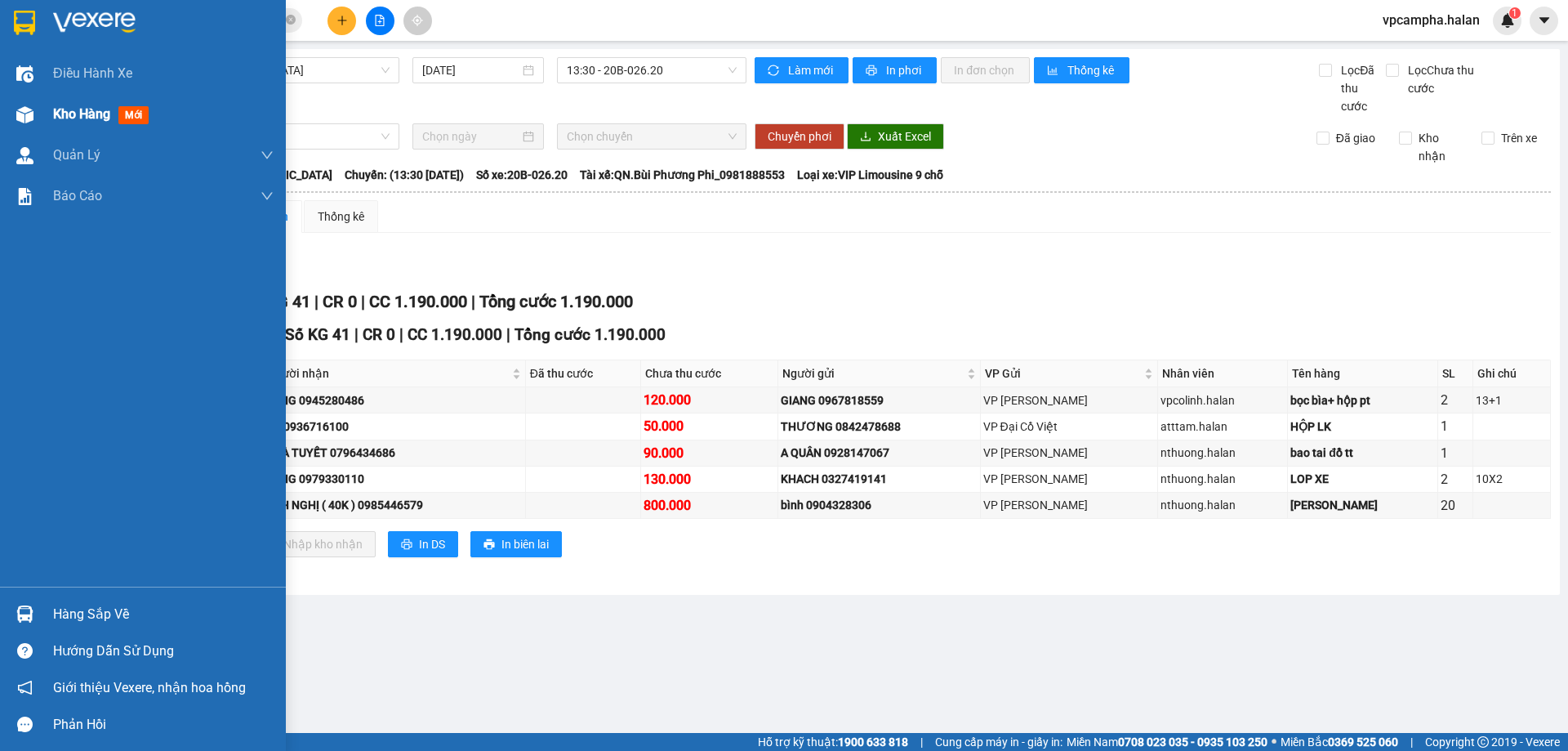
click at [28, 117] on img at bounding box center [25, 114] width 17 height 17
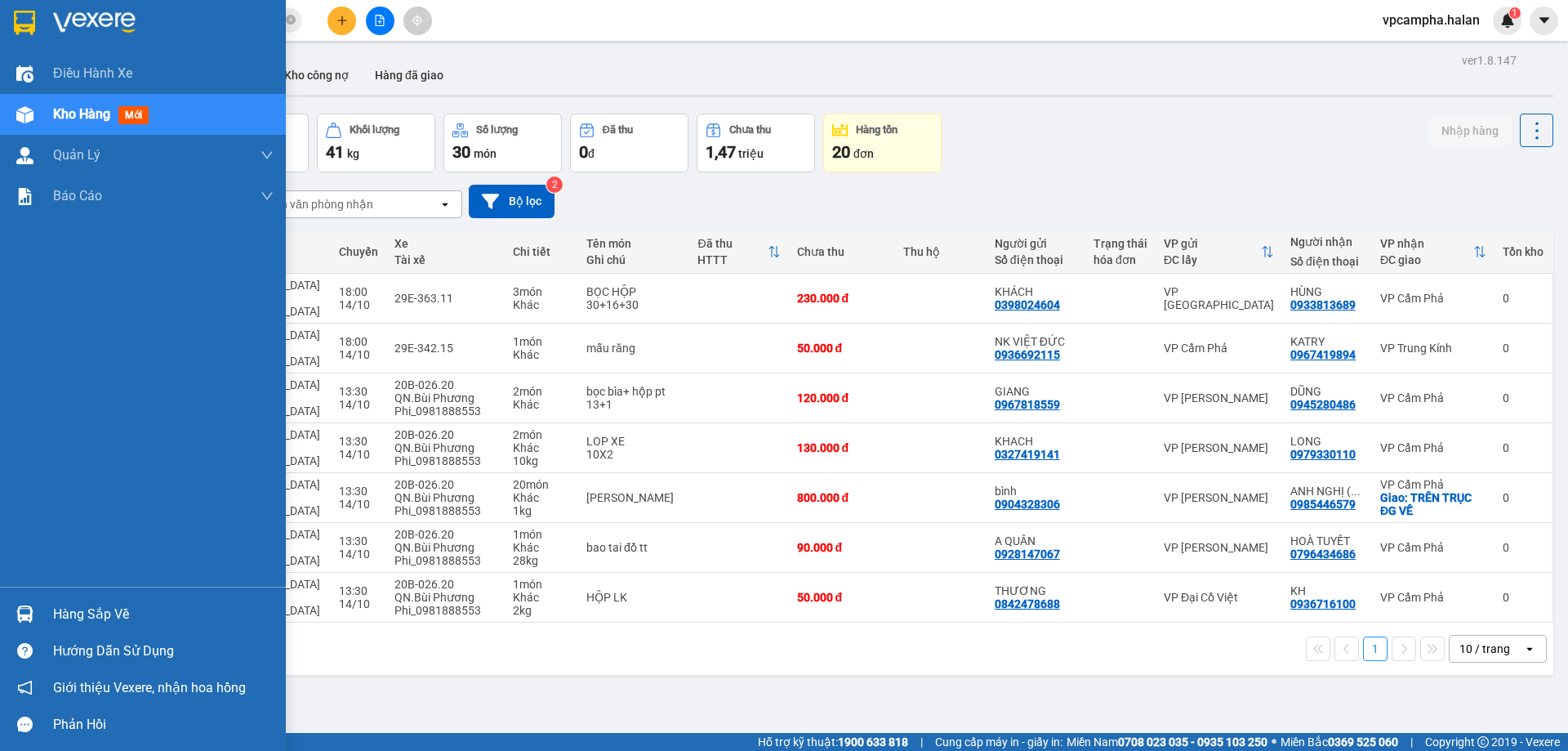
click at [31, 613] on img at bounding box center [25, 614] width 17 height 17
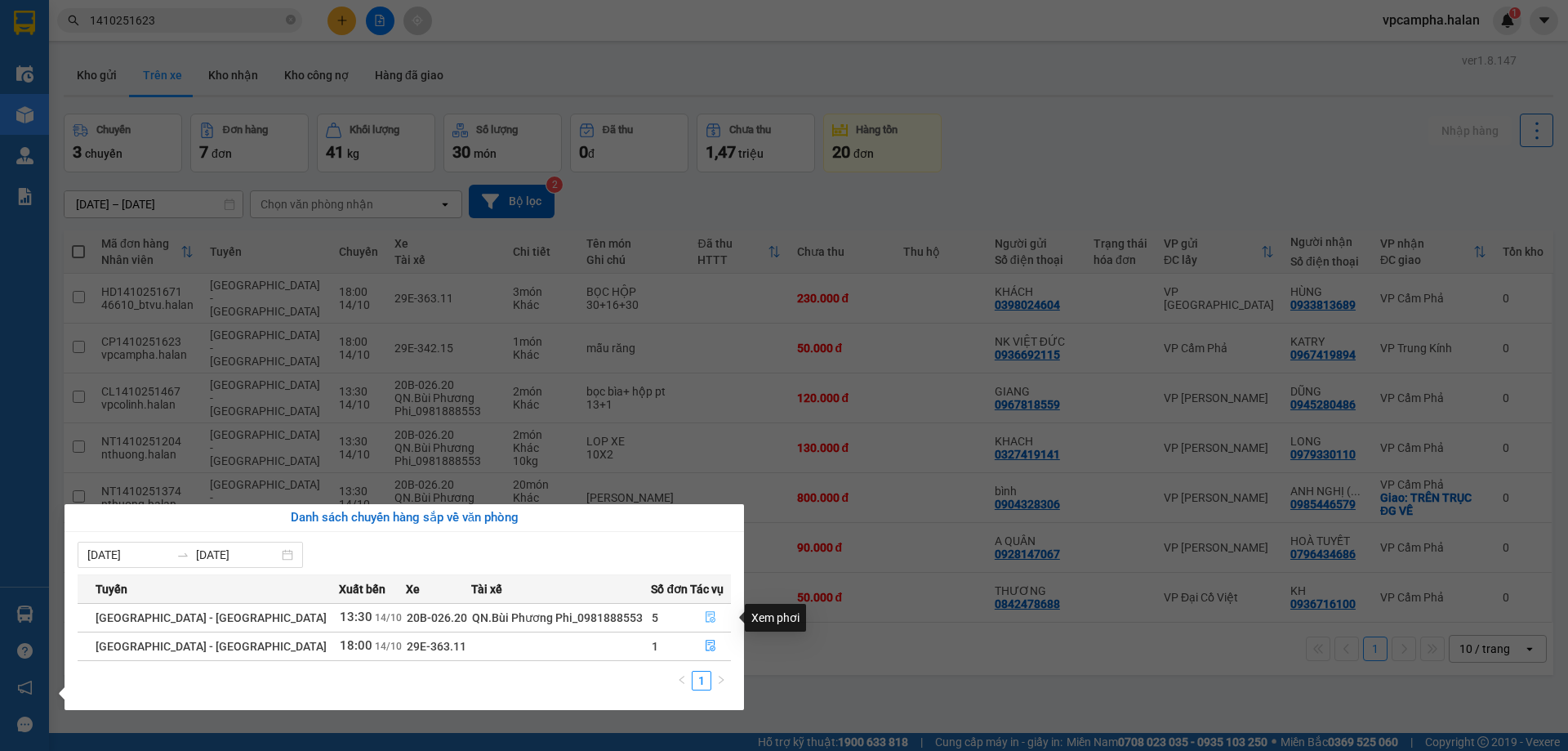
click at [706, 614] on icon "file-done" at bounding box center [710, 617] width 10 height 12
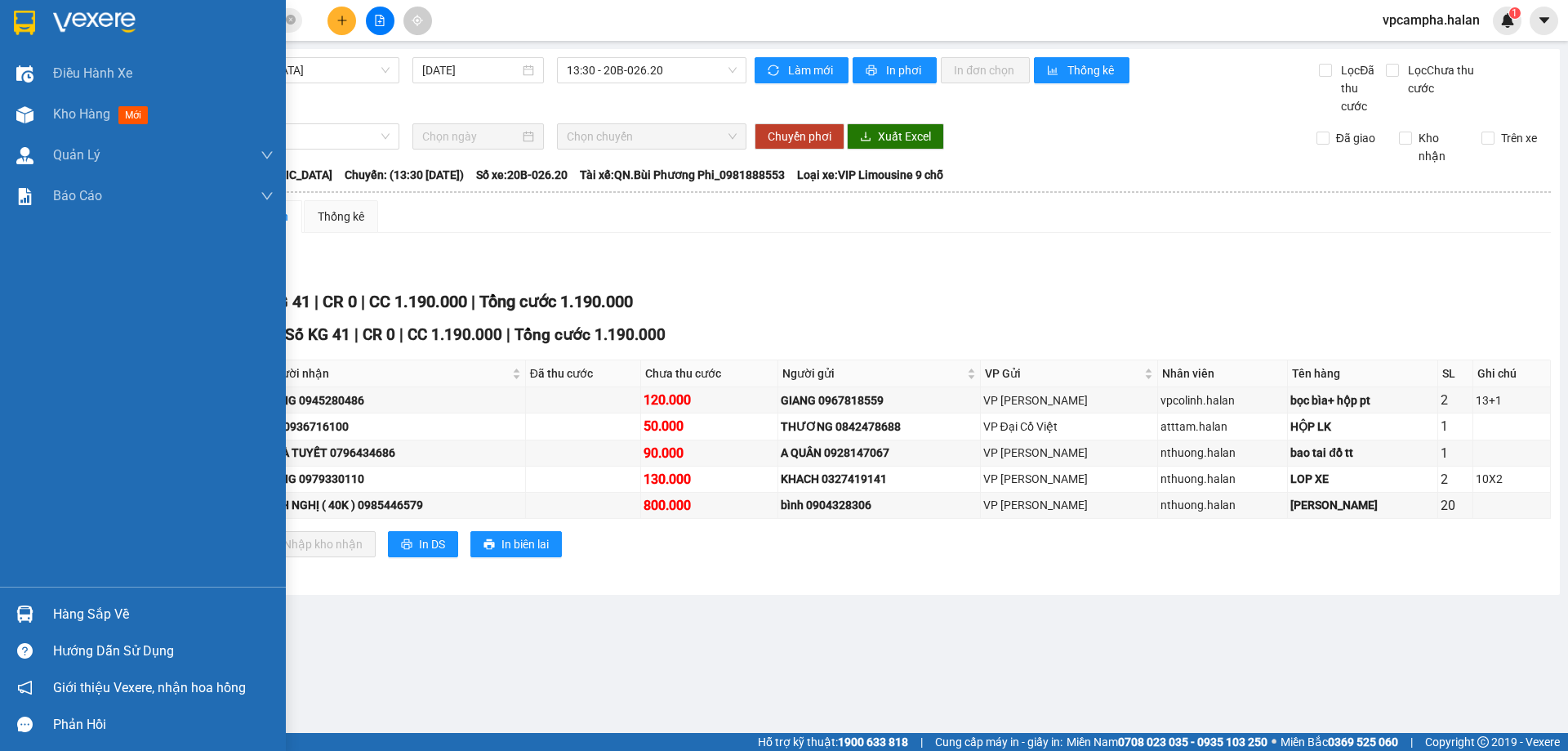
click at [98, 617] on div "Hàng sắp về" at bounding box center [162, 613] width 220 height 24
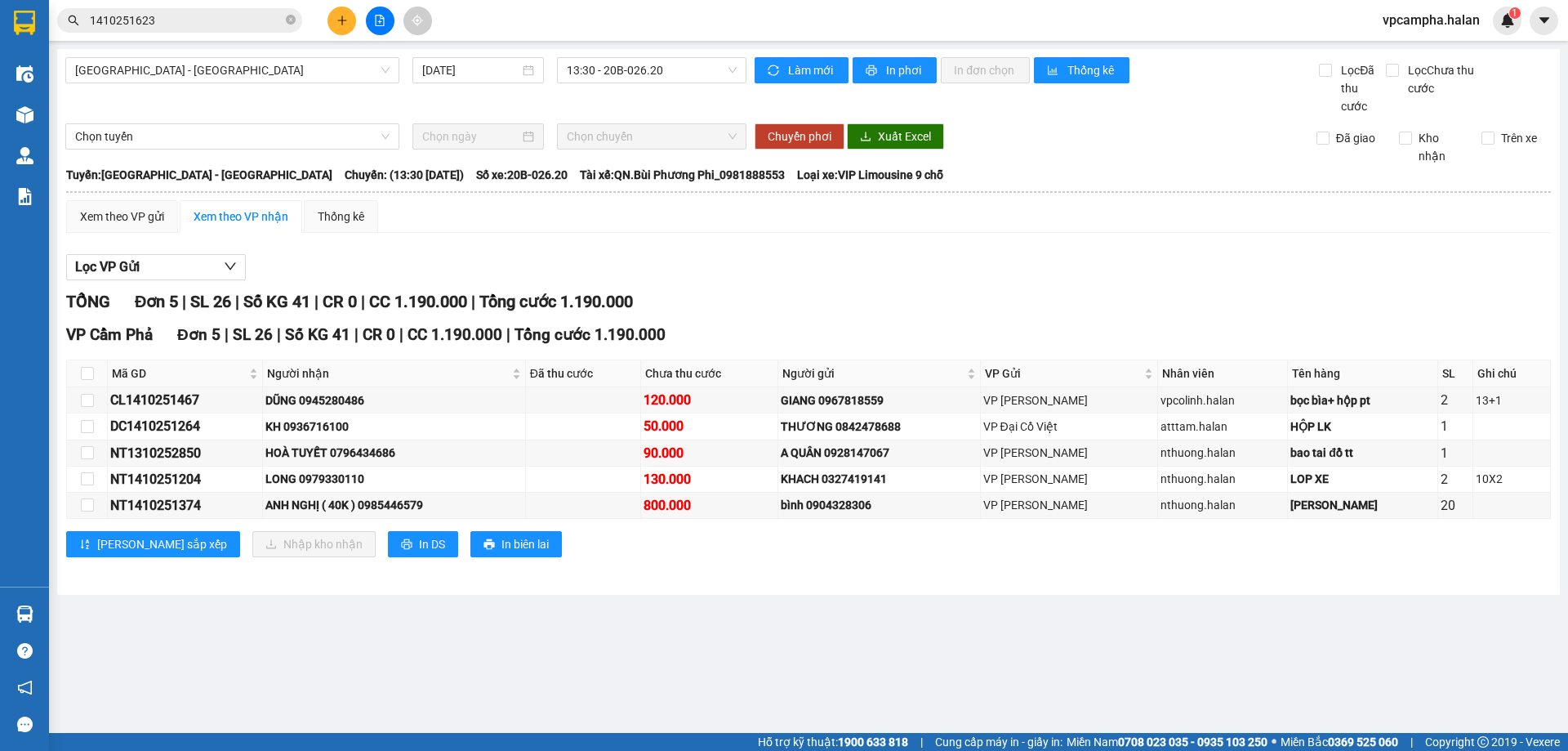
drag, startPoint x: 809, startPoint y: 619, endPoint x: 803, endPoint y: 633, distance: 15.2
click at [809, 620] on section "Kết quả tìm kiếm ( 1 ) Bộ lọc Mã ĐH Trạng thái Món hàng Thu hộ Tổng cước Chưa c…" at bounding box center [784, 375] width 1568 height 751
